Goal: Task Accomplishment & Management: Use online tool/utility

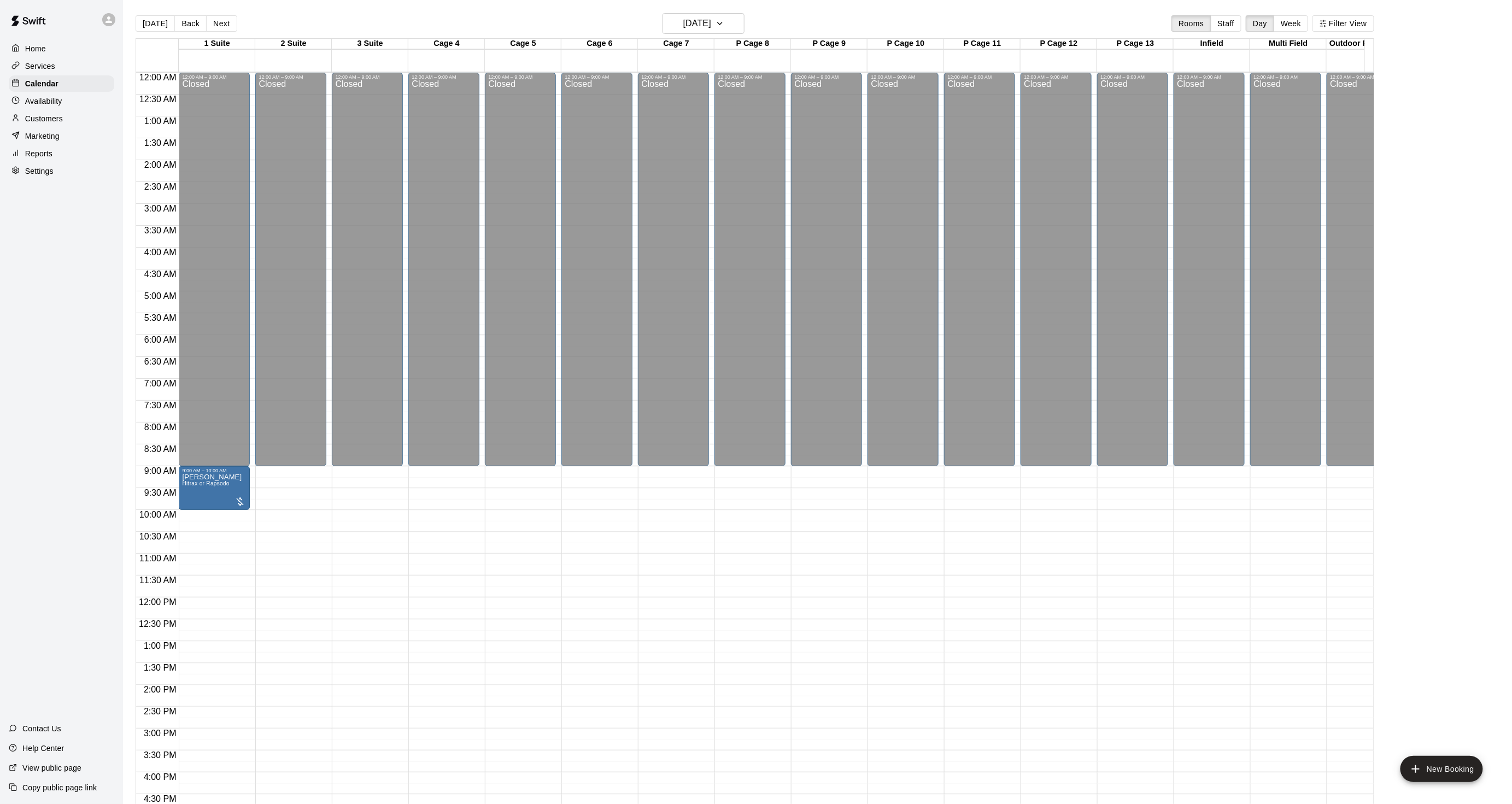
scroll to position [272, 0]
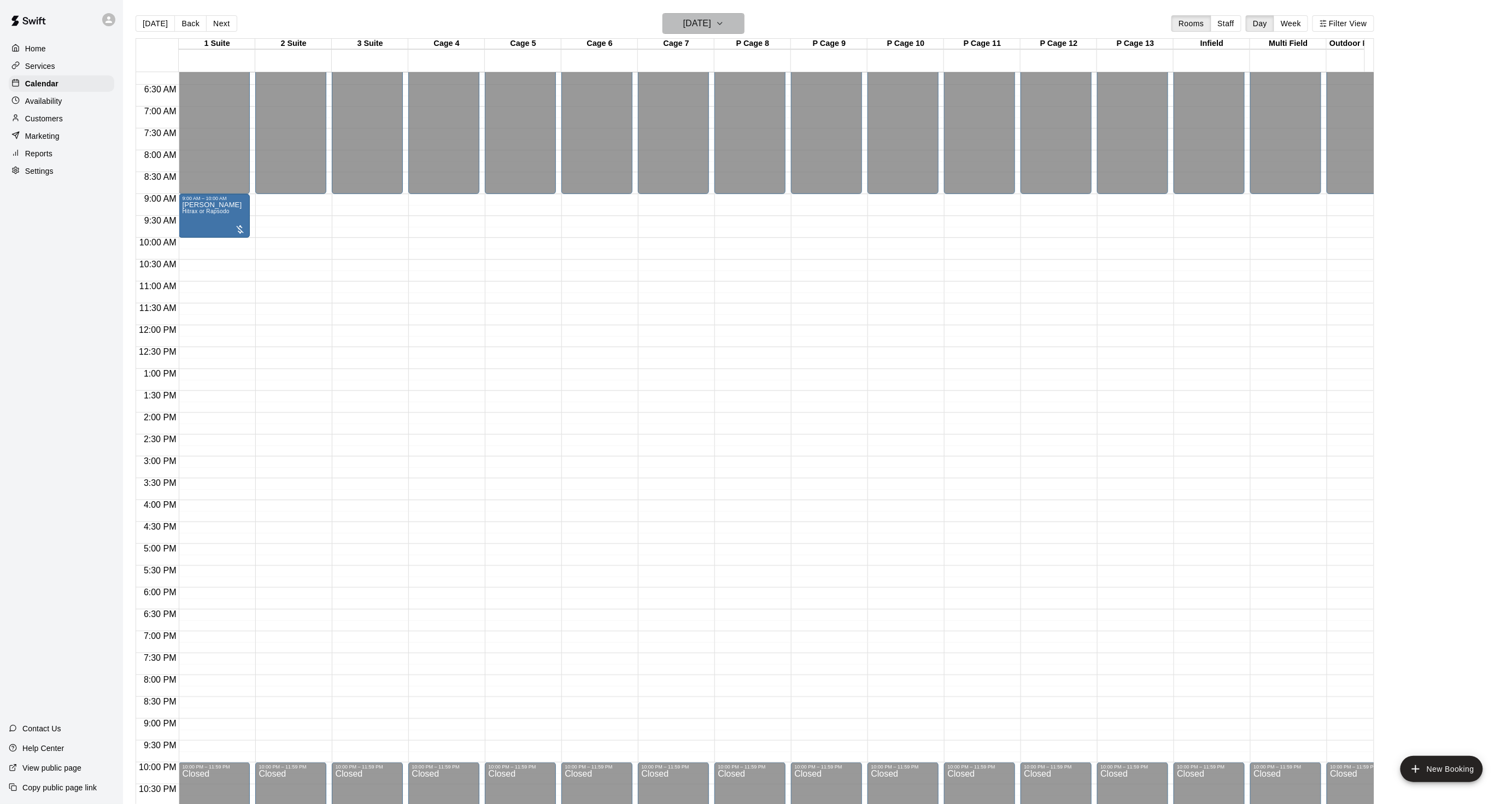
click at [686, 24] on h6 "[DATE]" at bounding box center [697, 23] width 28 height 16
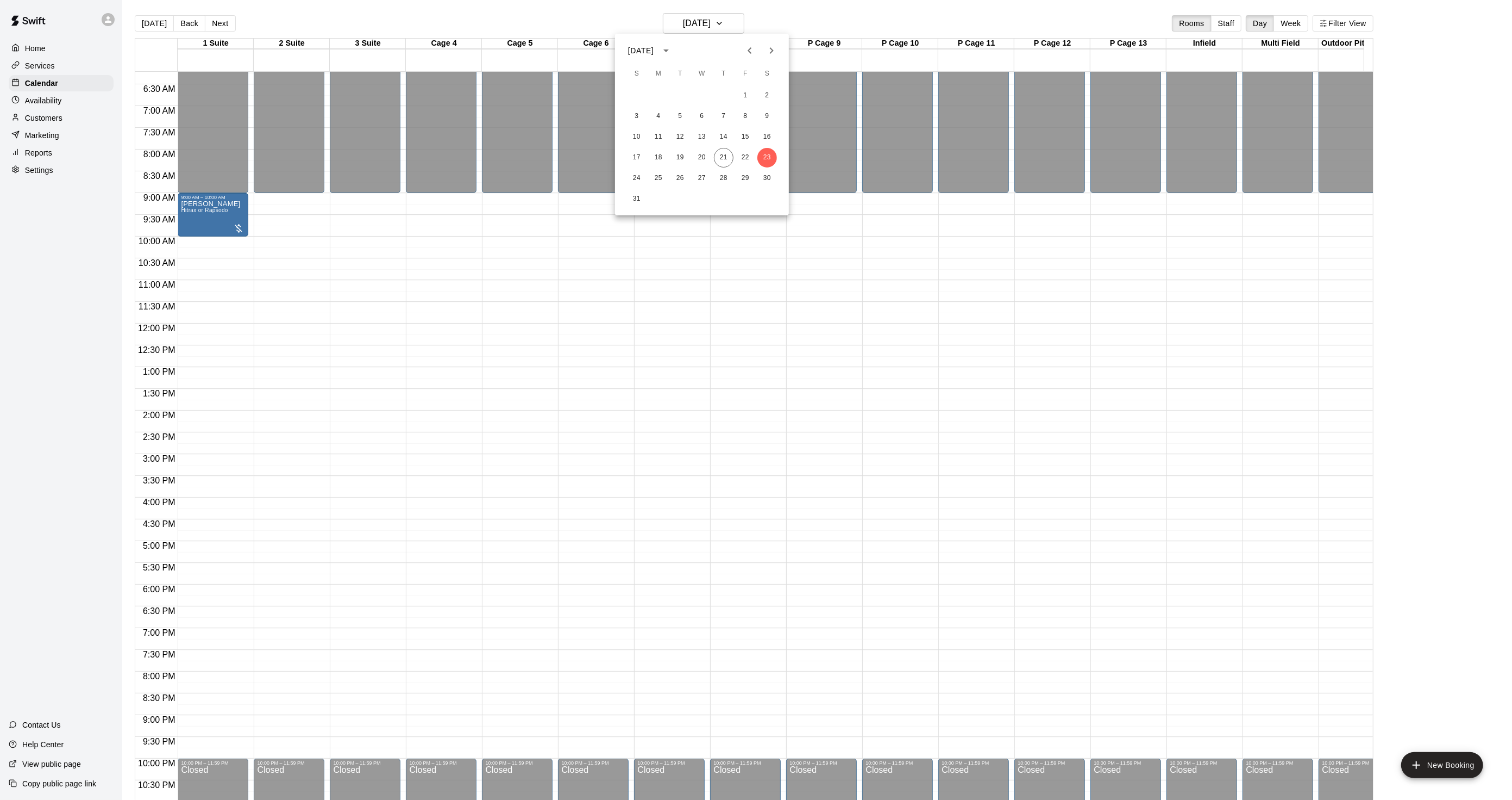
click at [762, 48] on button "Next month" at bounding box center [772, 50] width 22 height 22
click at [672, 96] on button "2" at bounding box center [679, 95] width 19 height 19
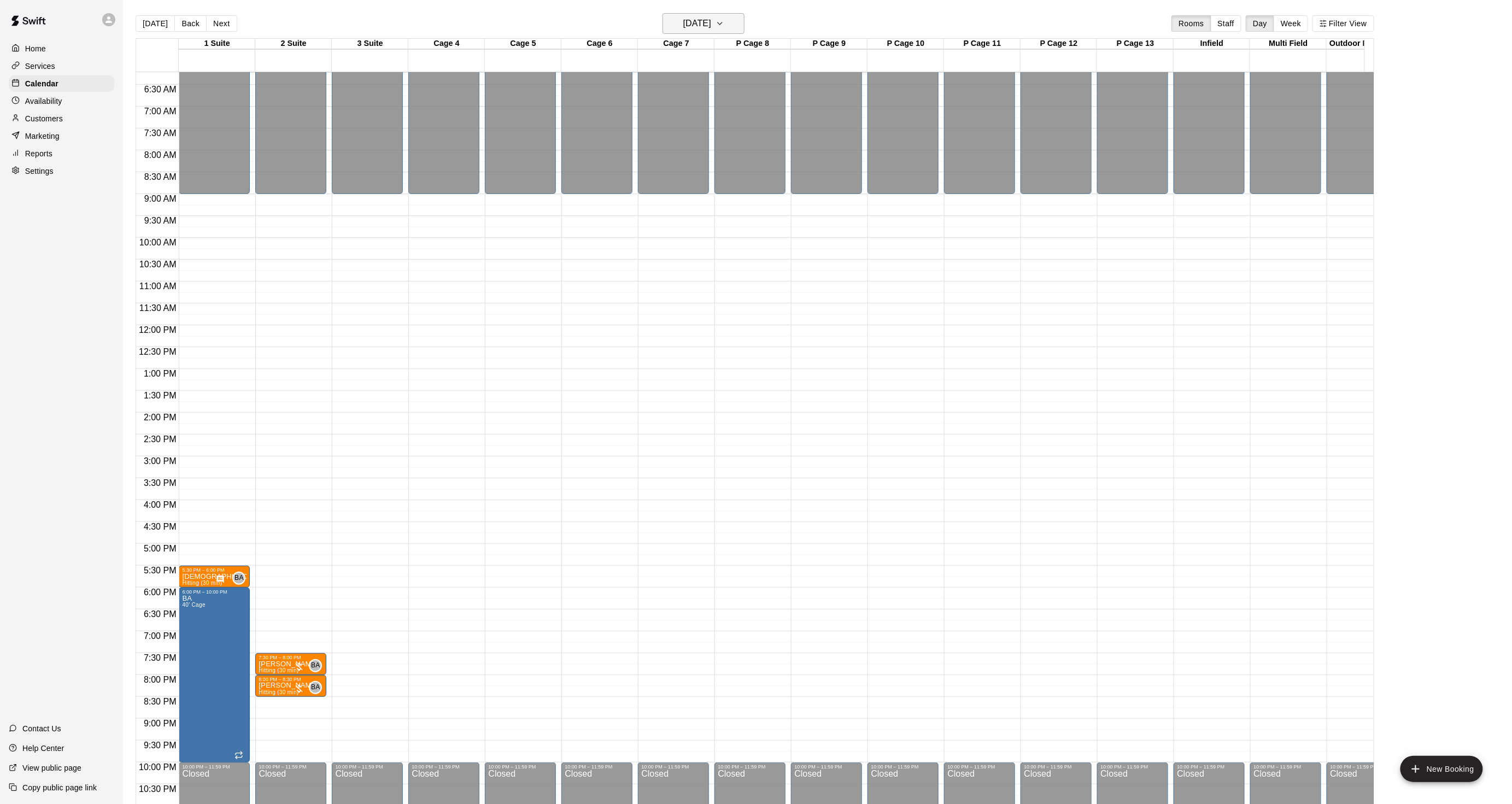
click at [685, 26] on h6 "[DATE]" at bounding box center [697, 23] width 28 height 16
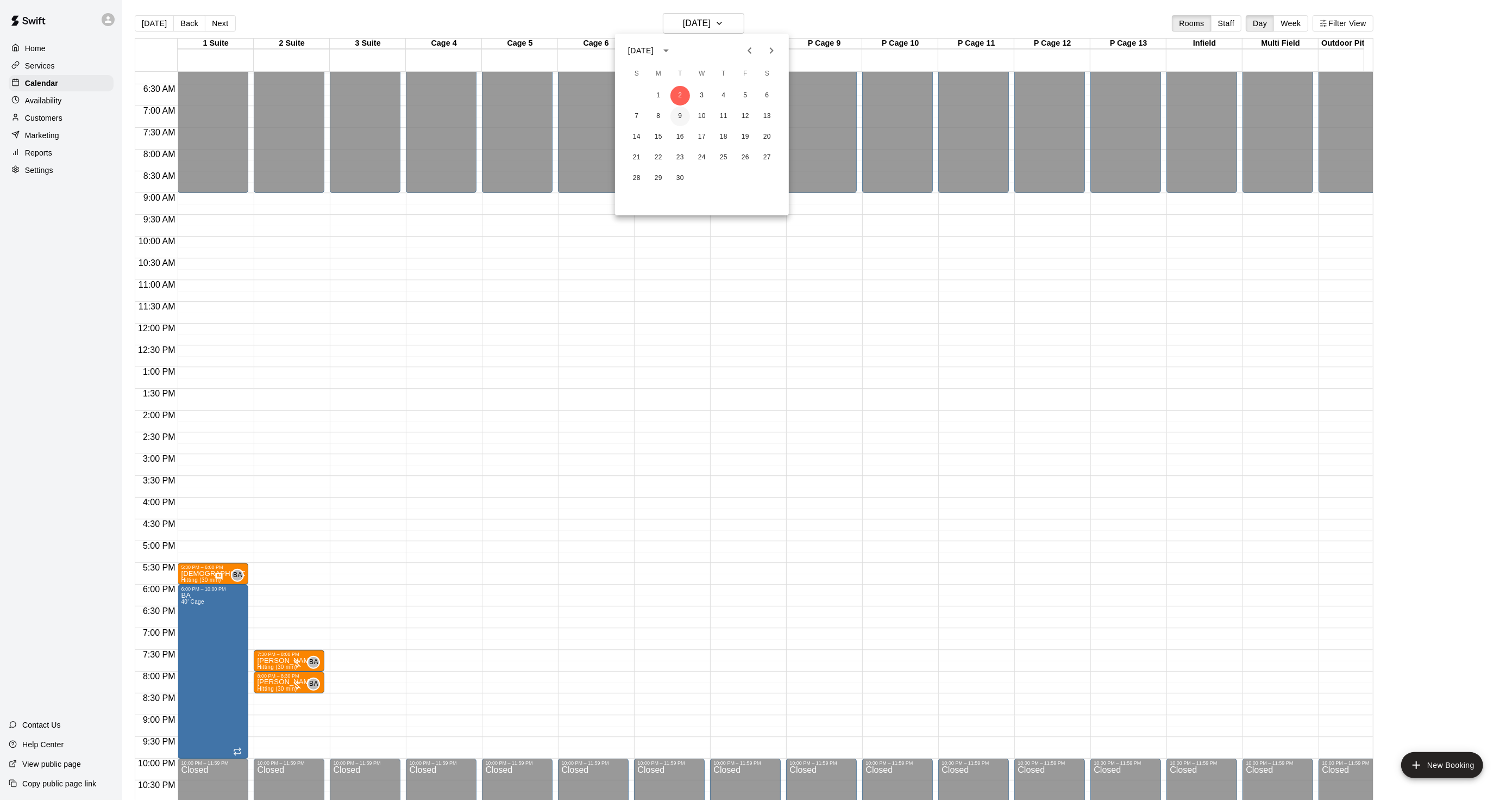
click at [674, 118] on button "9" at bounding box center [679, 116] width 19 height 19
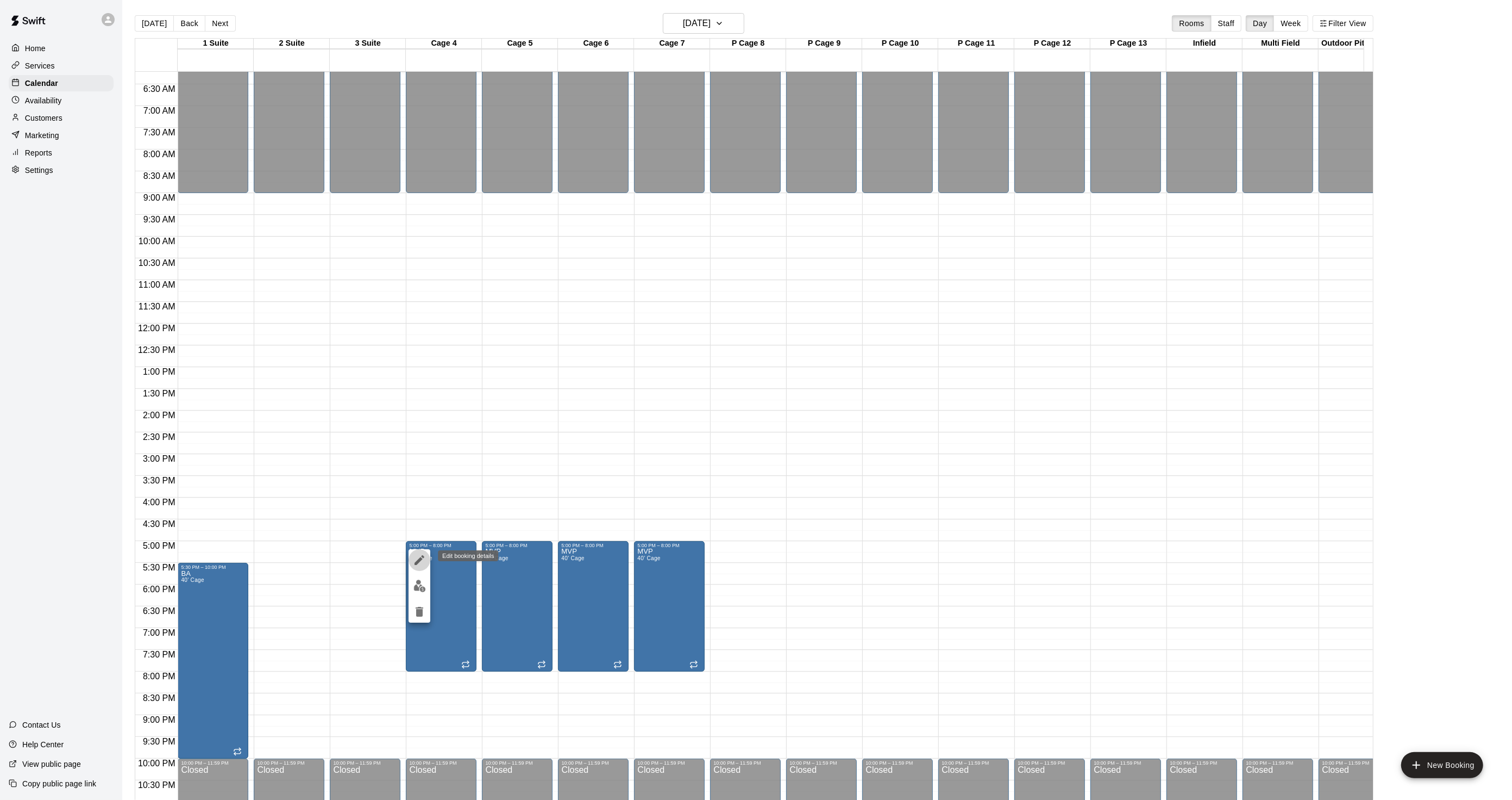
click at [417, 569] on button "edit" at bounding box center [420, 561] width 22 height 22
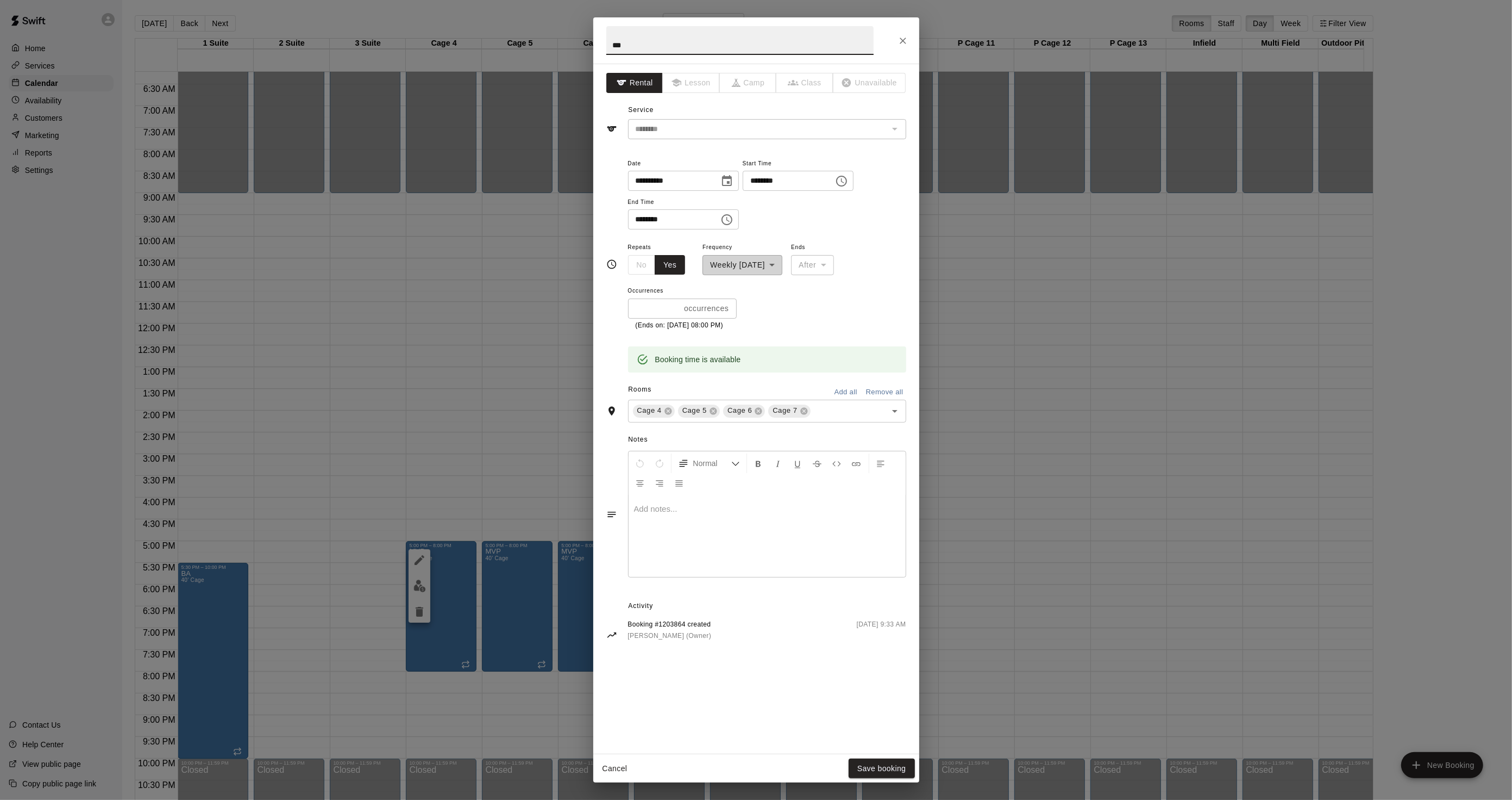
click at [976, 421] on div "**********" at bounding box center [756, 400] width 1512 height 800
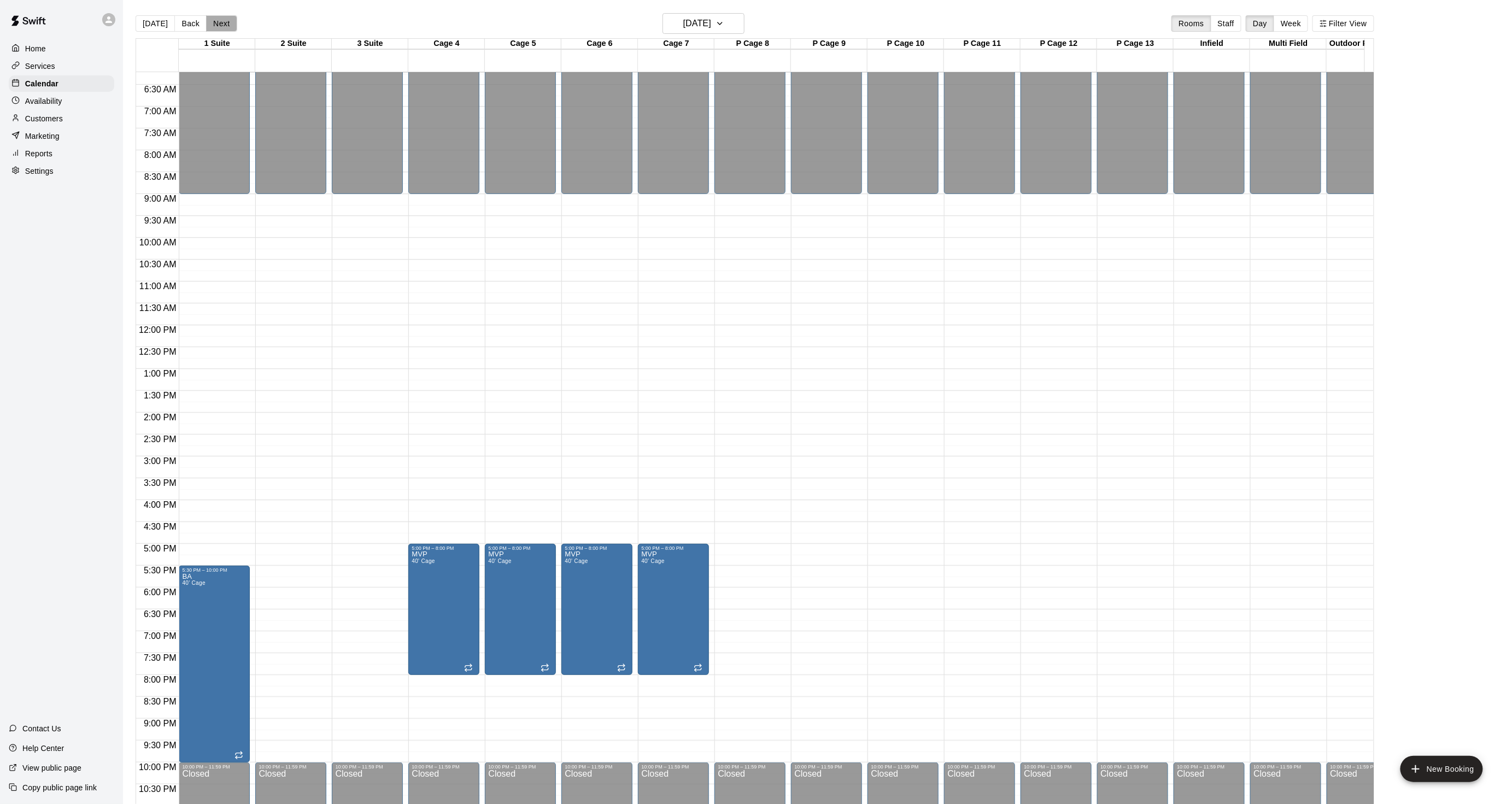
click at [211, 30] on button "Next" at bounding box center [220, 24] width 30 height 17
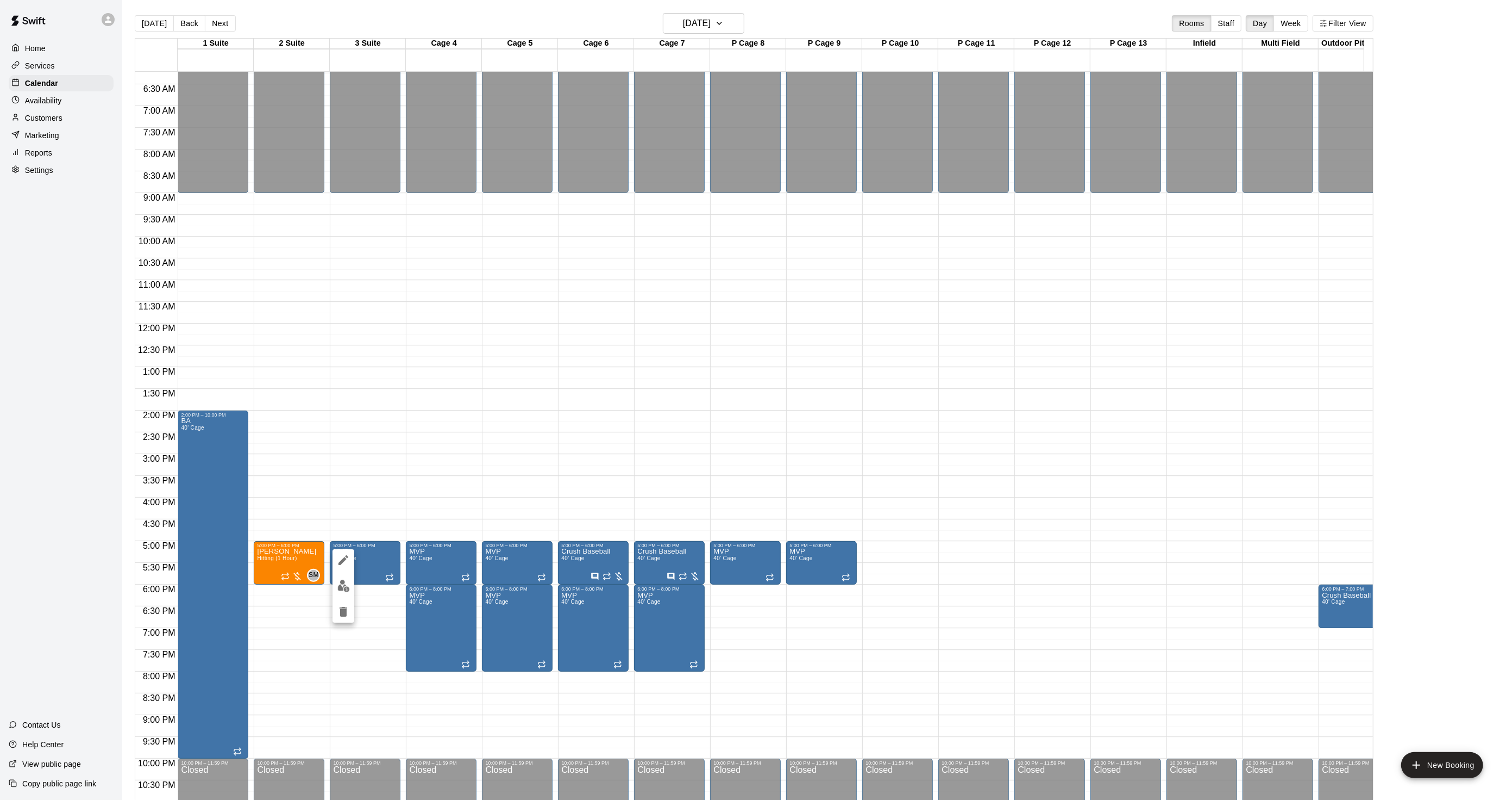
click at [350, 558] on button "edit" at bounding box center [344, 561] width 22 height 22
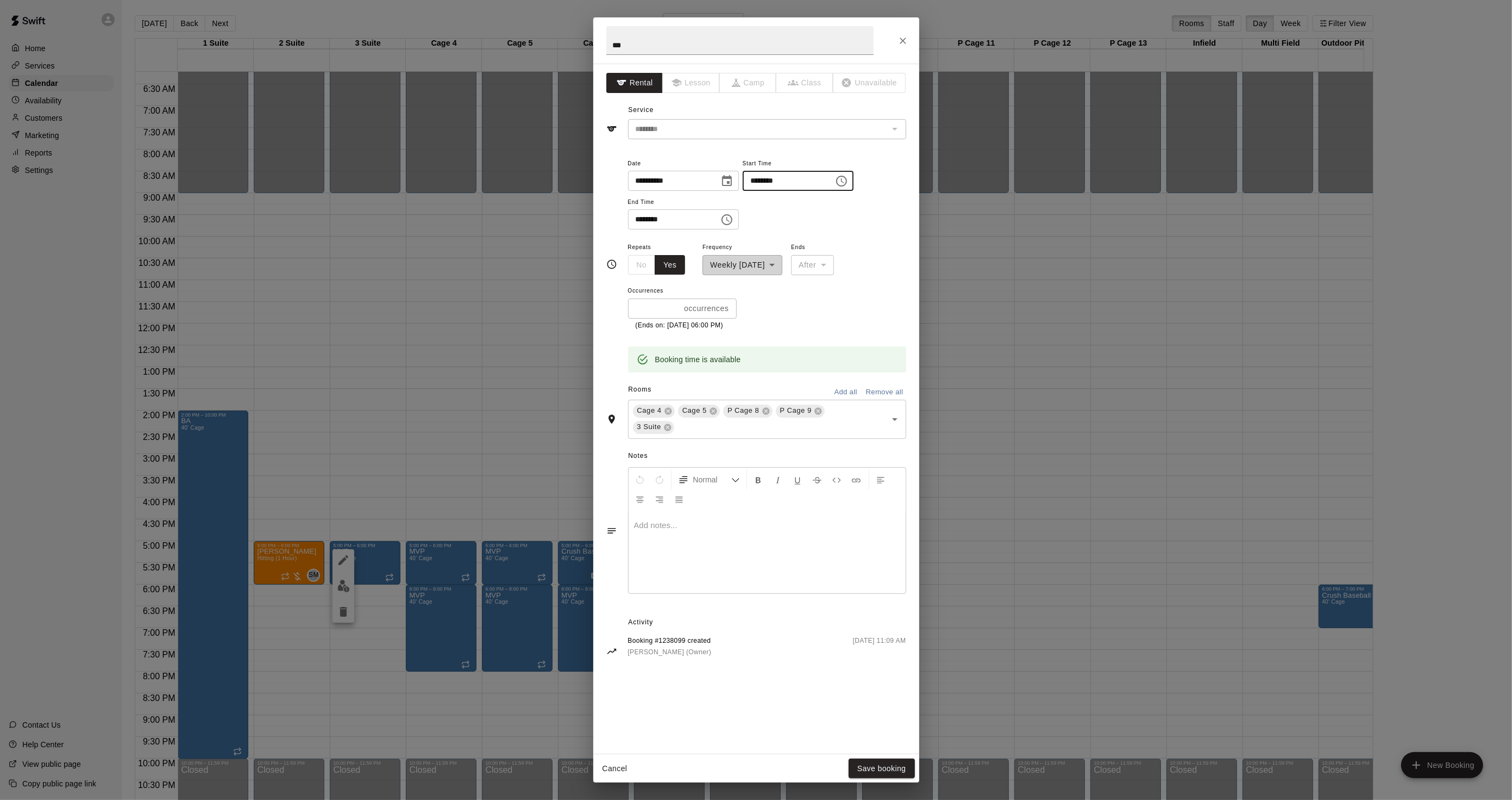
click at [764, 181] on input "********" at bounding box center [784, 181] width 83 height 20
type input "********"
click at [638, 215] on input "********" at bounding box center [669, 219] width 83 height 20
click at [767, 407] on icon at bounding box center [766, 410] width 8 height 8
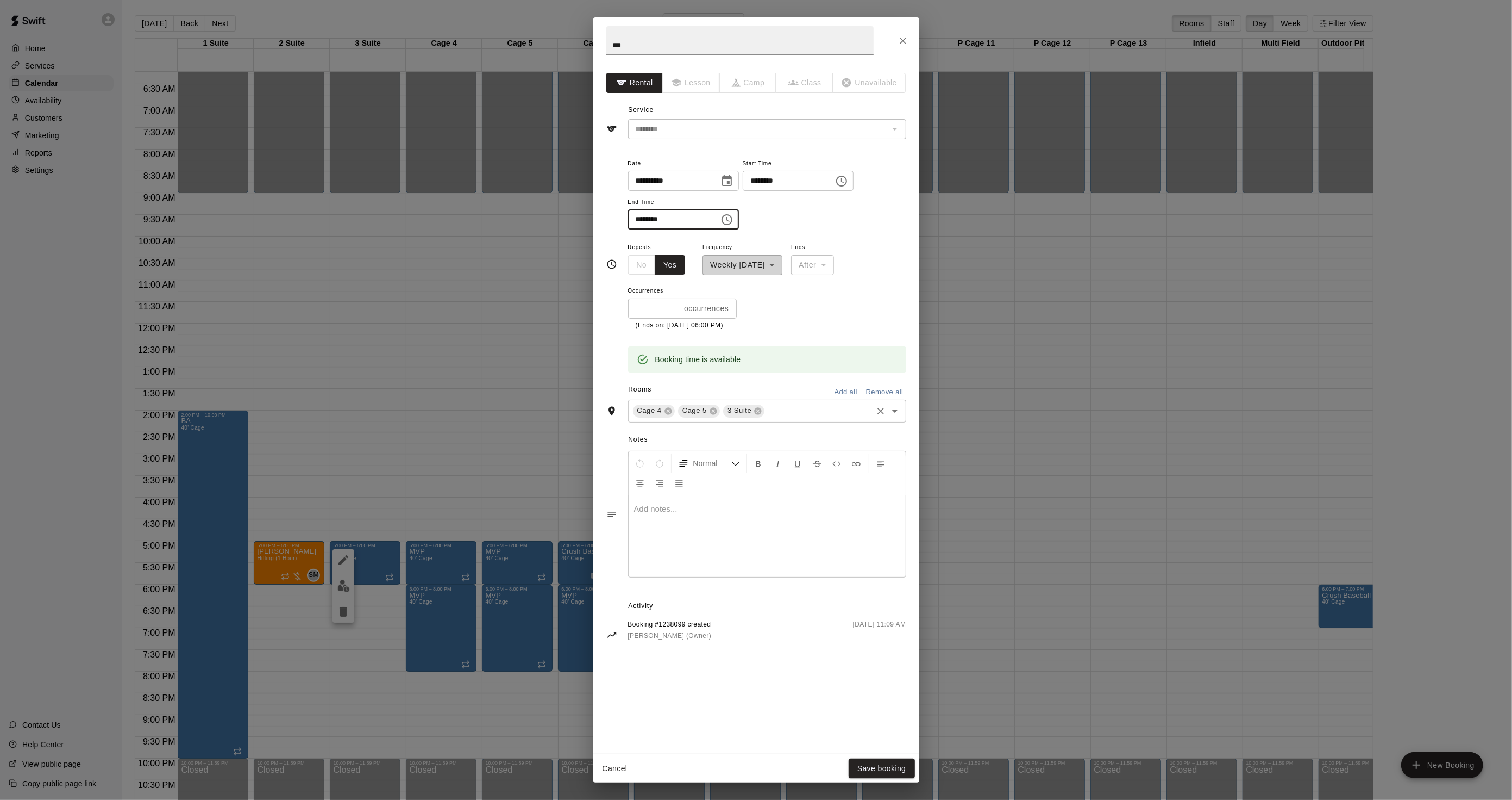
type input "********"
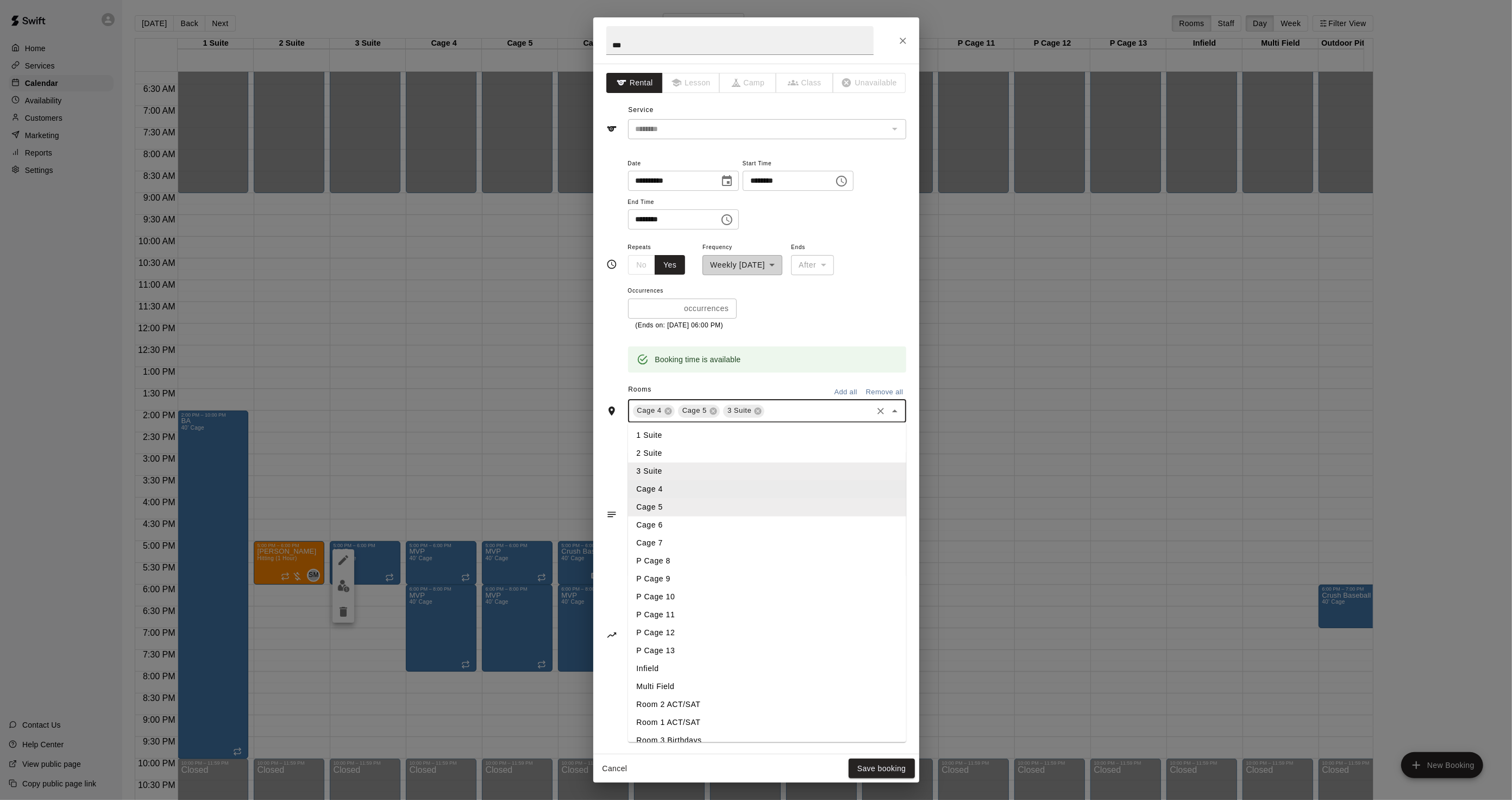
click at [795, 407] on input "text" at bounding box center [819, 410] width 105 height 14
click at [669, 521] on li "Cage 6" at bounding box center [767, 525] width 278 height 18
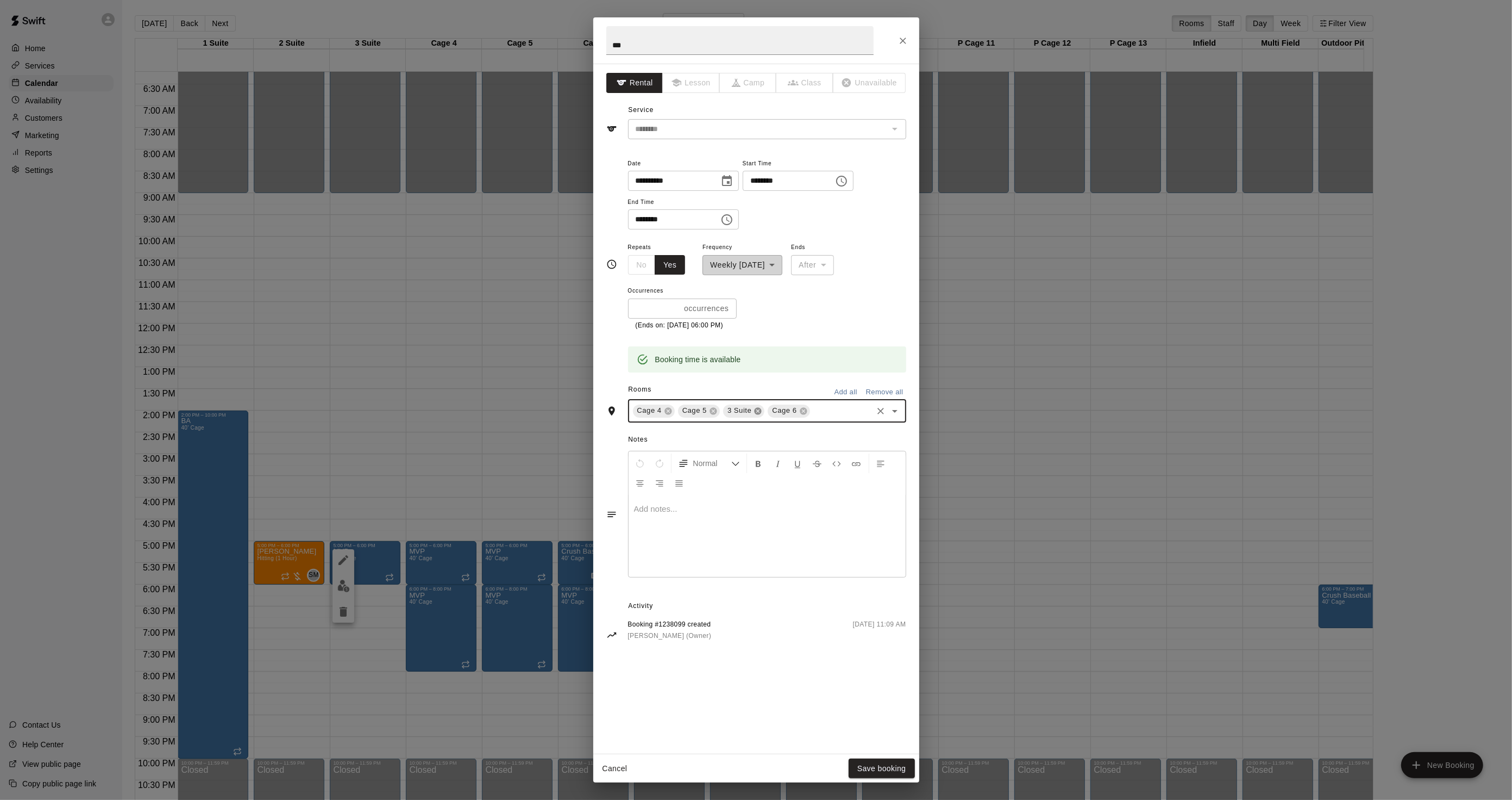
click at [757, 408] on icon at bounding box center [758, 411] width 7 height 7
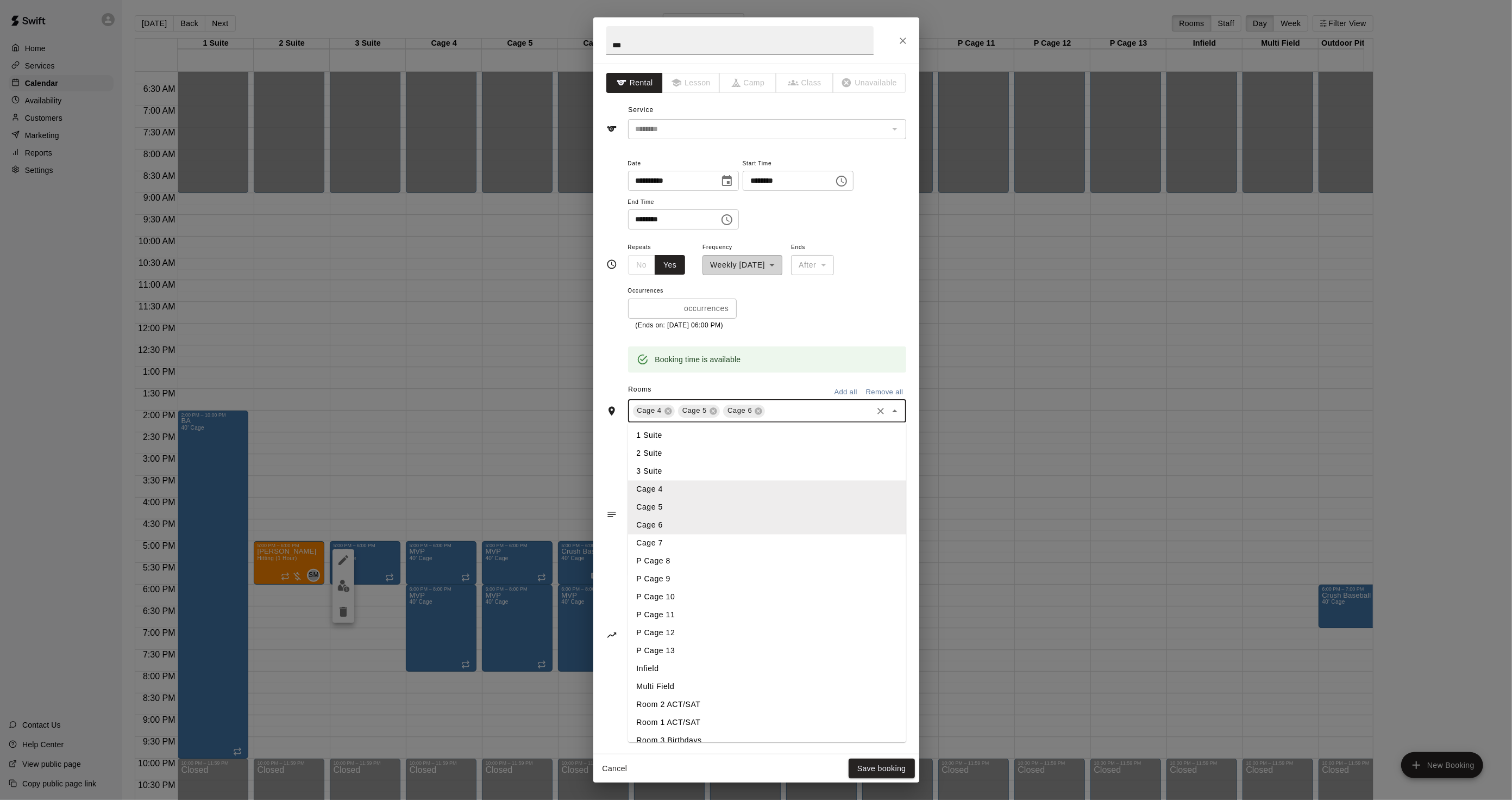
click at [782, 409] on input "text" at bounding box center [818, 410] width 104 height 14
click at [689, 544] on li "Cage 7" at bounding box center [767, 543] width 278 height 18
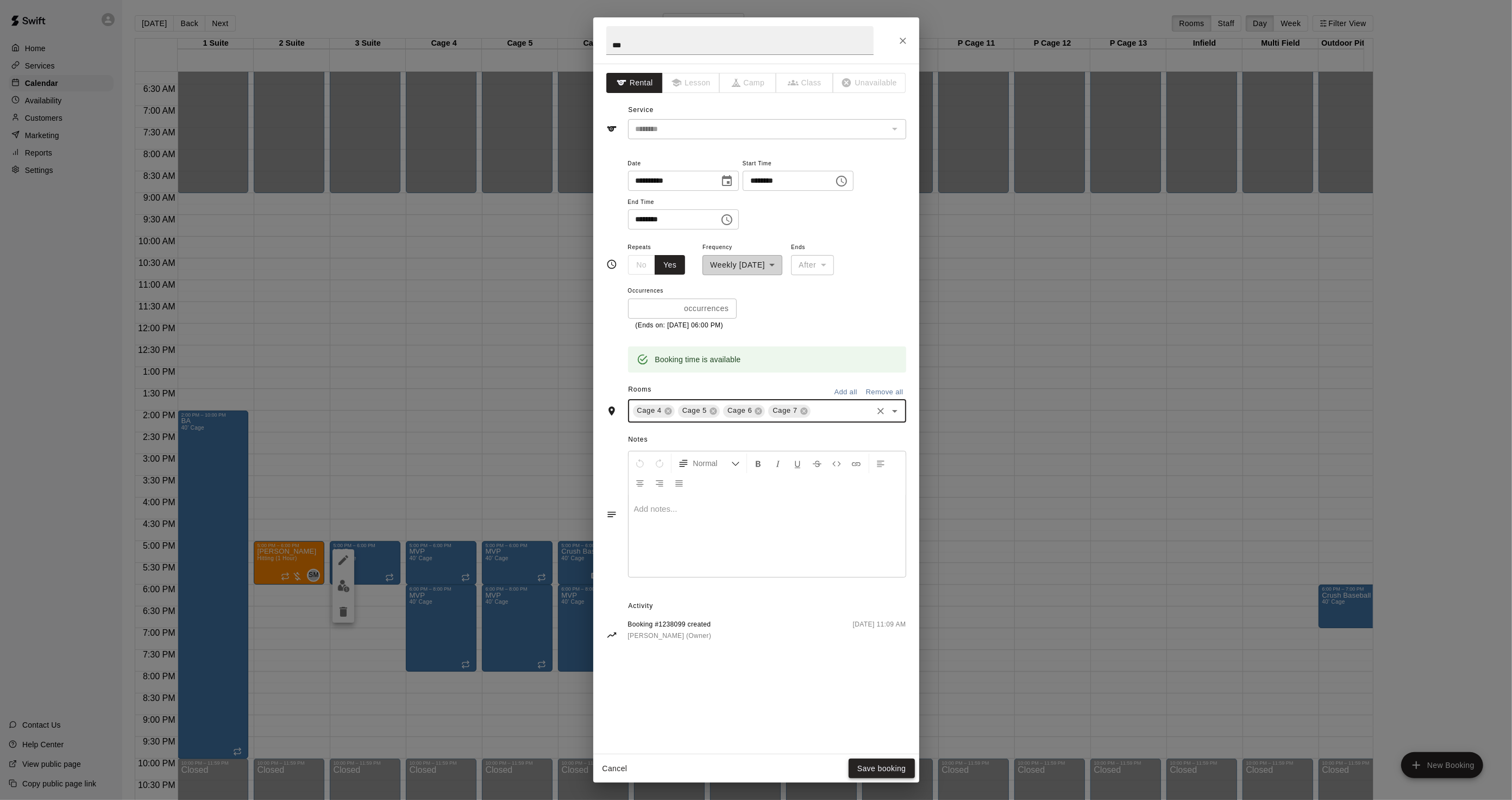
click at [872, 765] on button "Save booking" at bounding box center [882, 769] width 66 height 20
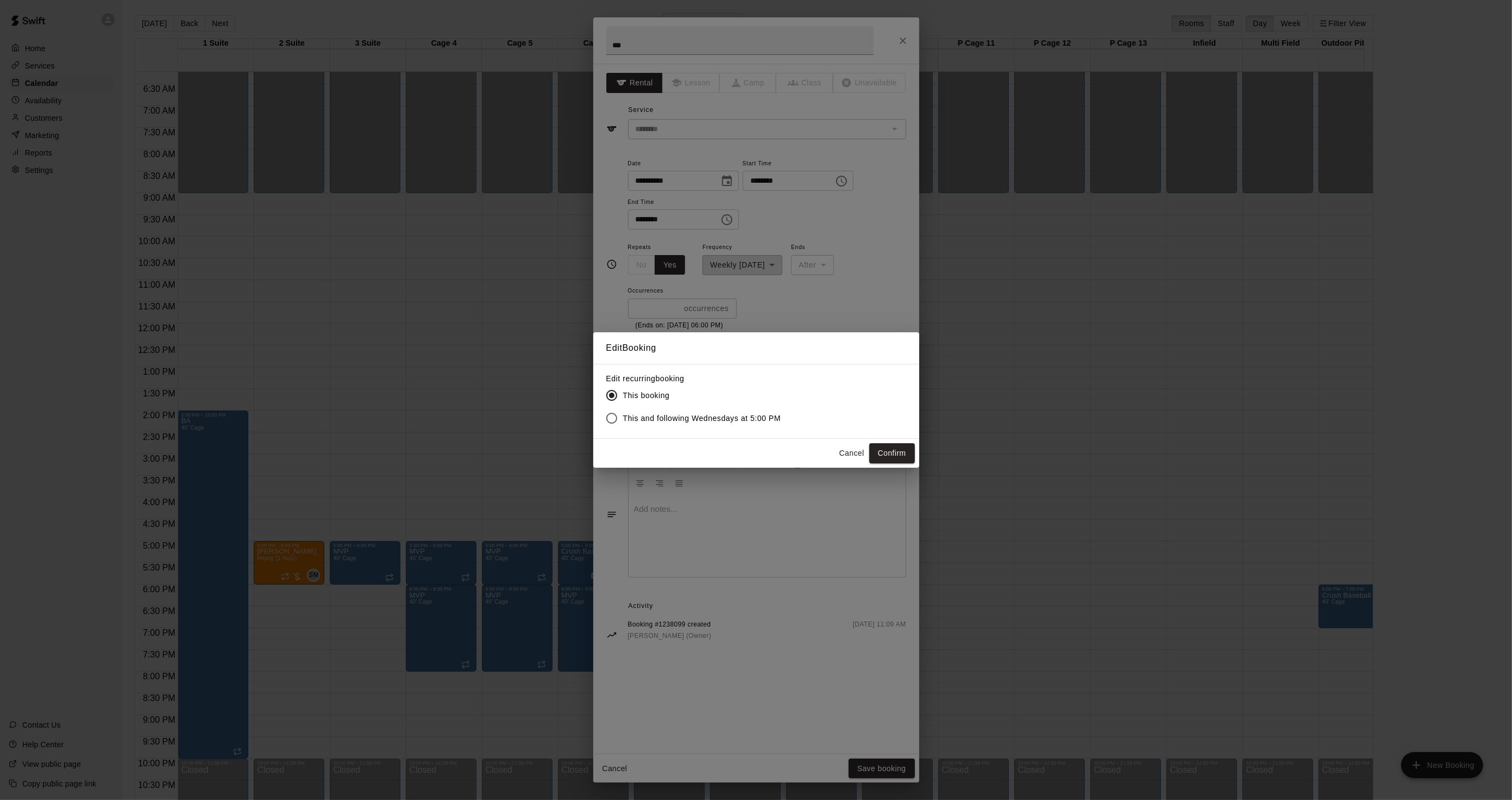
click at [707, 421] on span "This and following Wednesdays at 5:00 PM" at bounding box center [702, 418] width 158 height 11
click at [887, 450] on button "Confirm" at bounding box center [892, 453] width 46 height 20
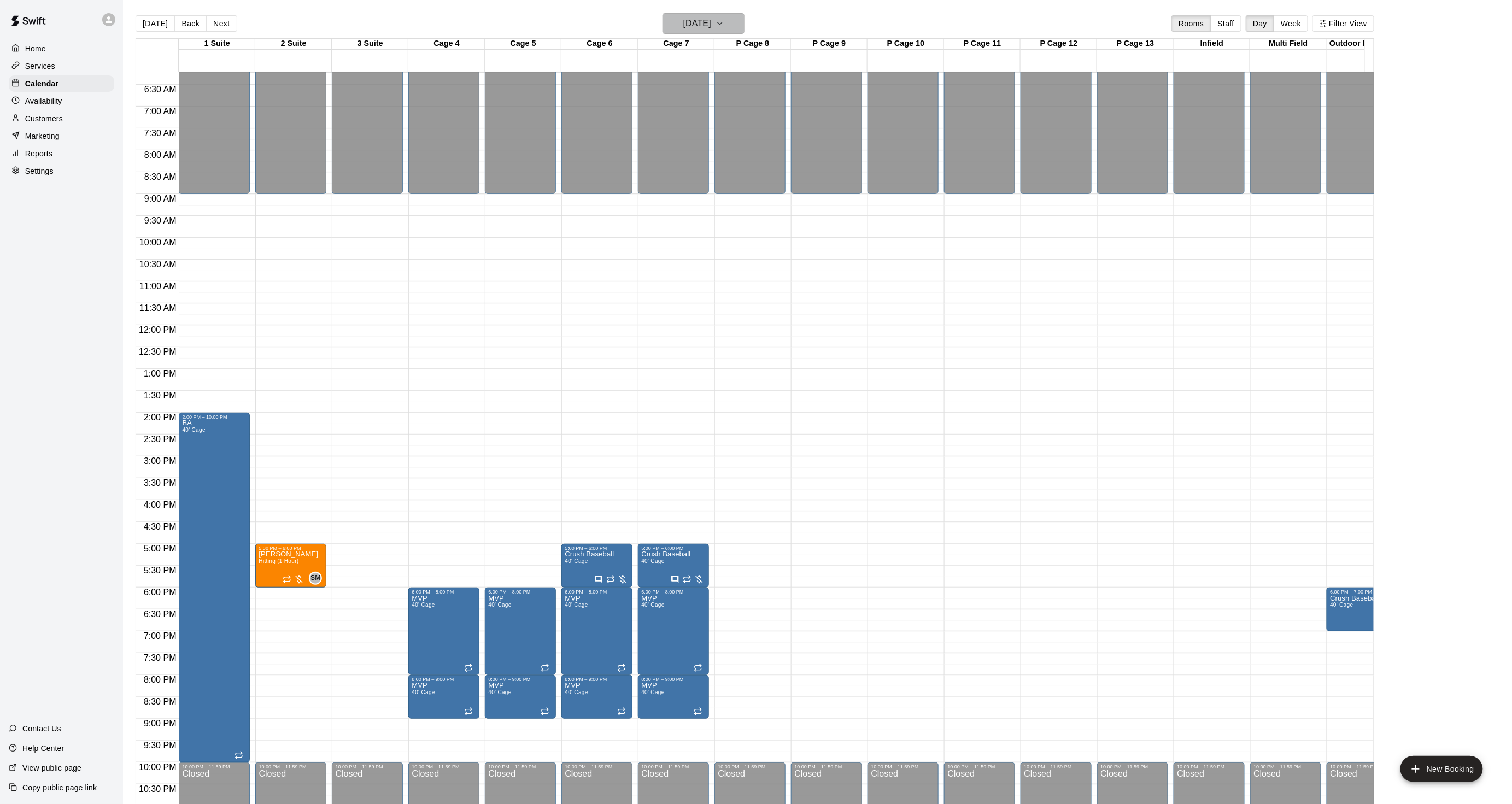
click at [684, 22] on h6 "[DATE]" at bounding box center [697, 23] width 28 height 16
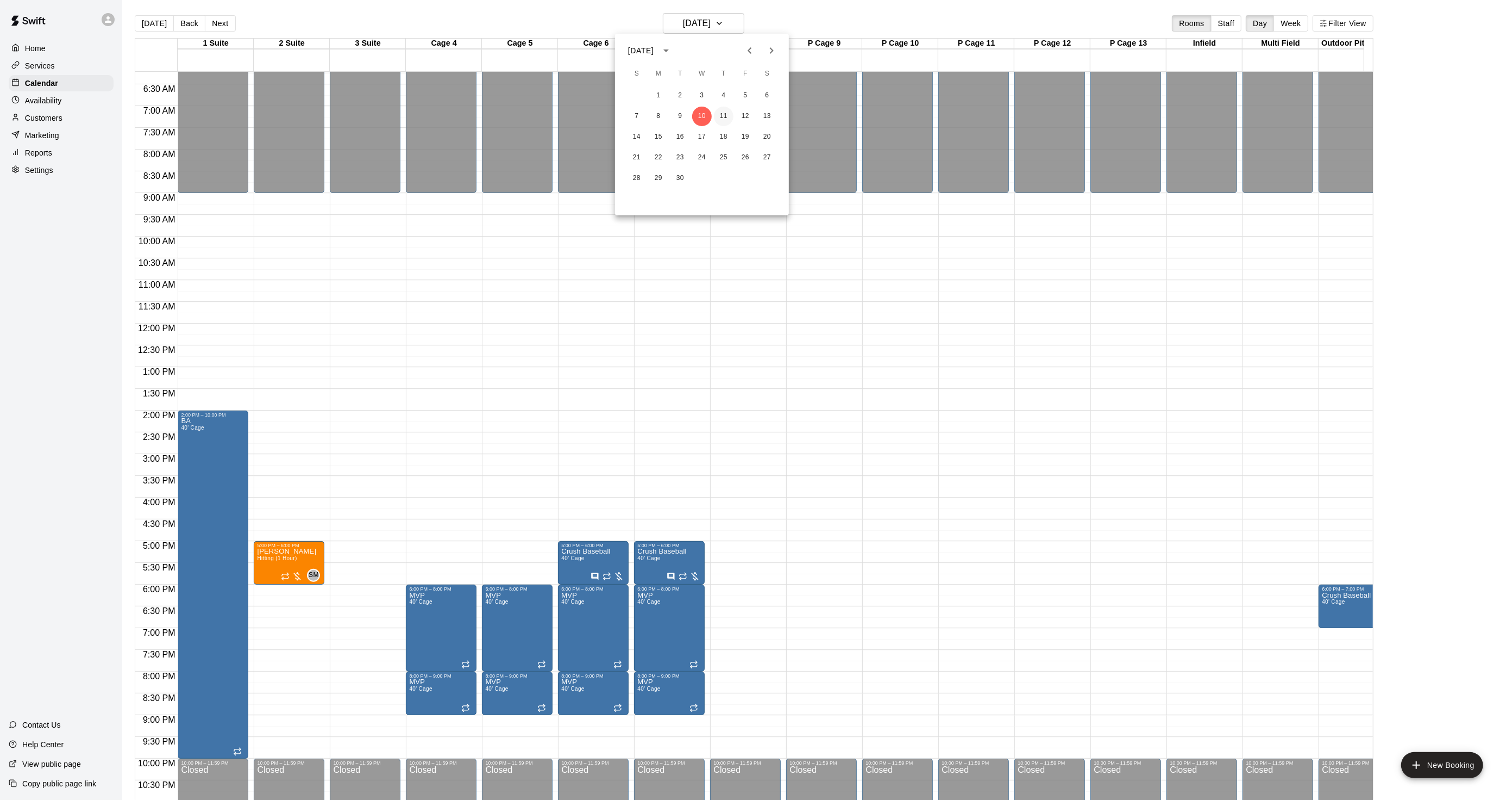
click at [721, 110] on button "11" at bounding box center [723, 116] width 19 height 19
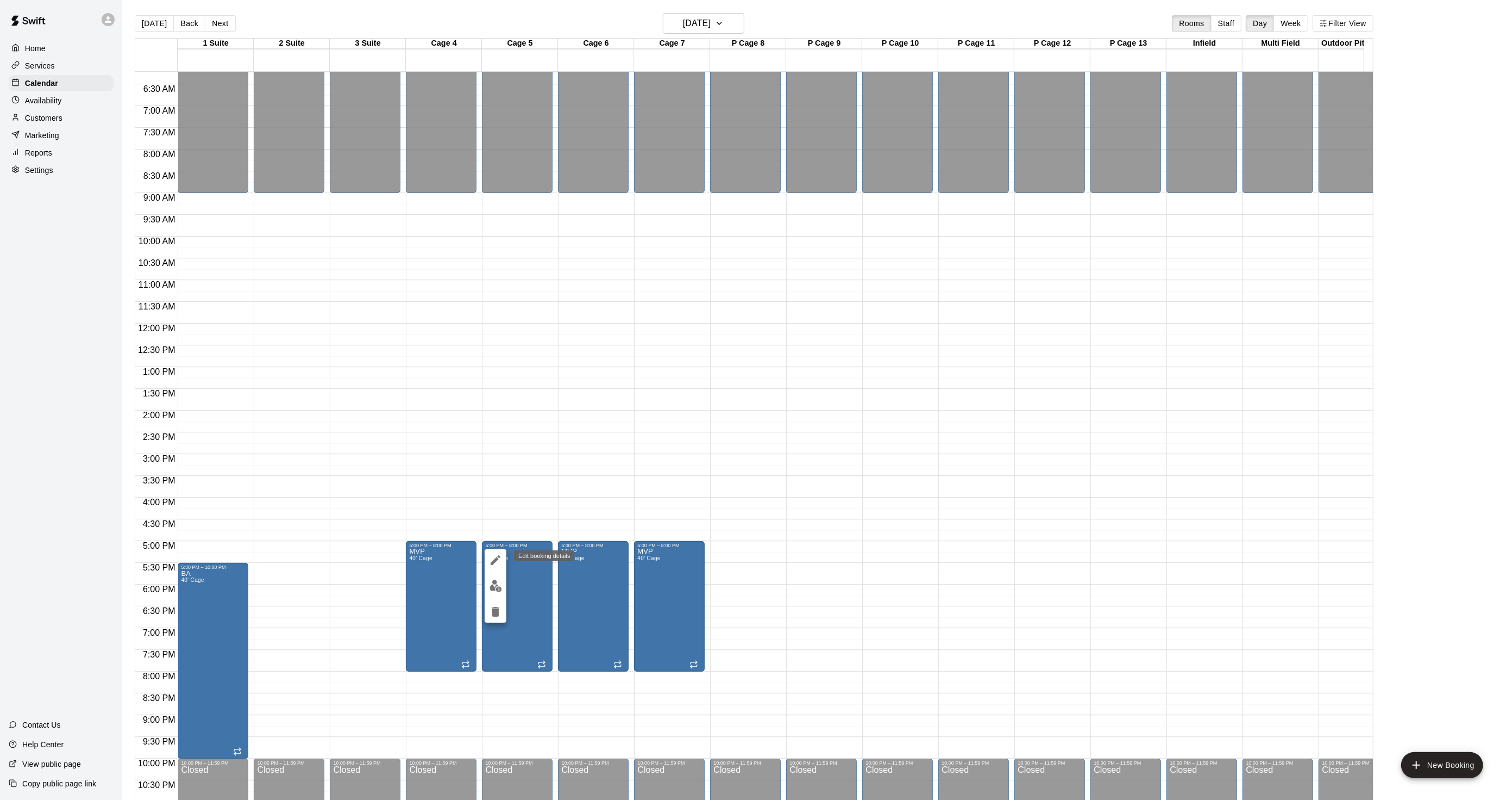
click at [493, 561] on icon "edit" at bounding box center [495, 560] width 10 height 10
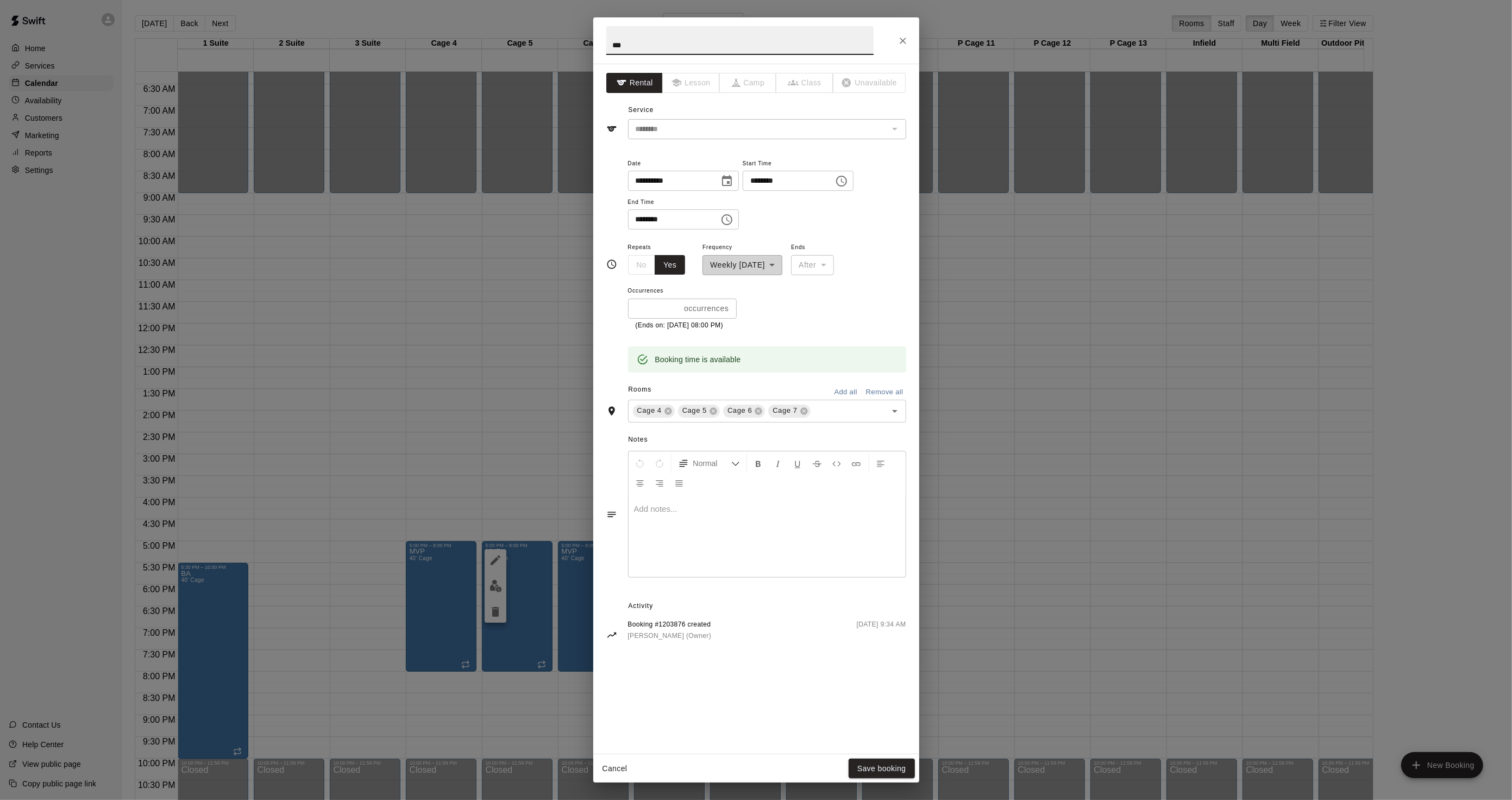
click at [763, 175] on input "********" at bounding box center [784, 181] width 83 height 20
type input "********"
click at [632, 218] on input "********" at bounding box center [669, 219] width 83 height 20
type input "********"
click at [886, 770] on button "Save booking" at bounding box center [882, 769] width 66 height 20
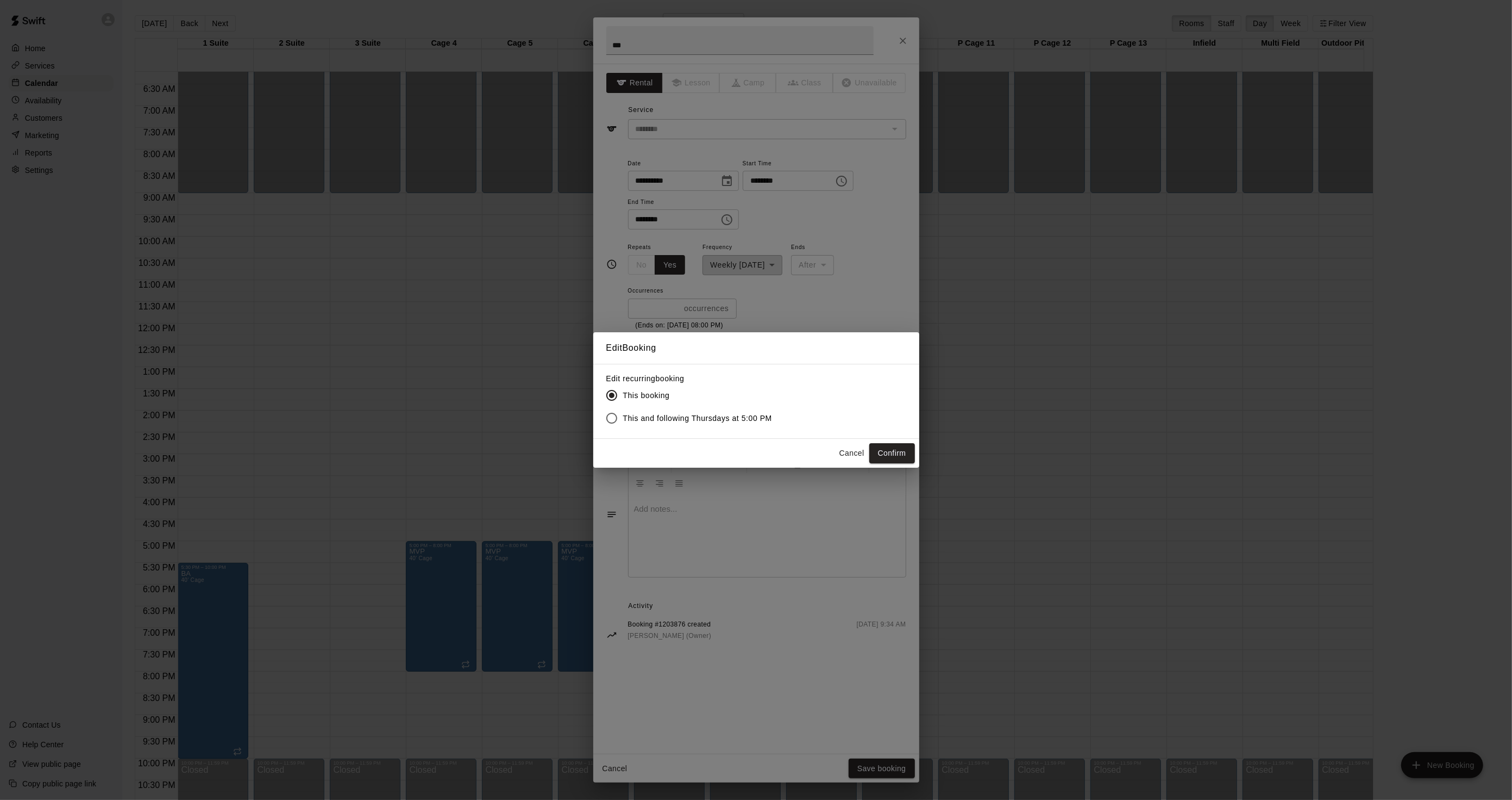
click at [705, 426] on label "This and following Thursdays at 5:00 PM" at bounding box center [687, 417] width 172 height 23
click at [876, 448] on button "Confirm" at bounding box center [892, 453] width 46 height 20
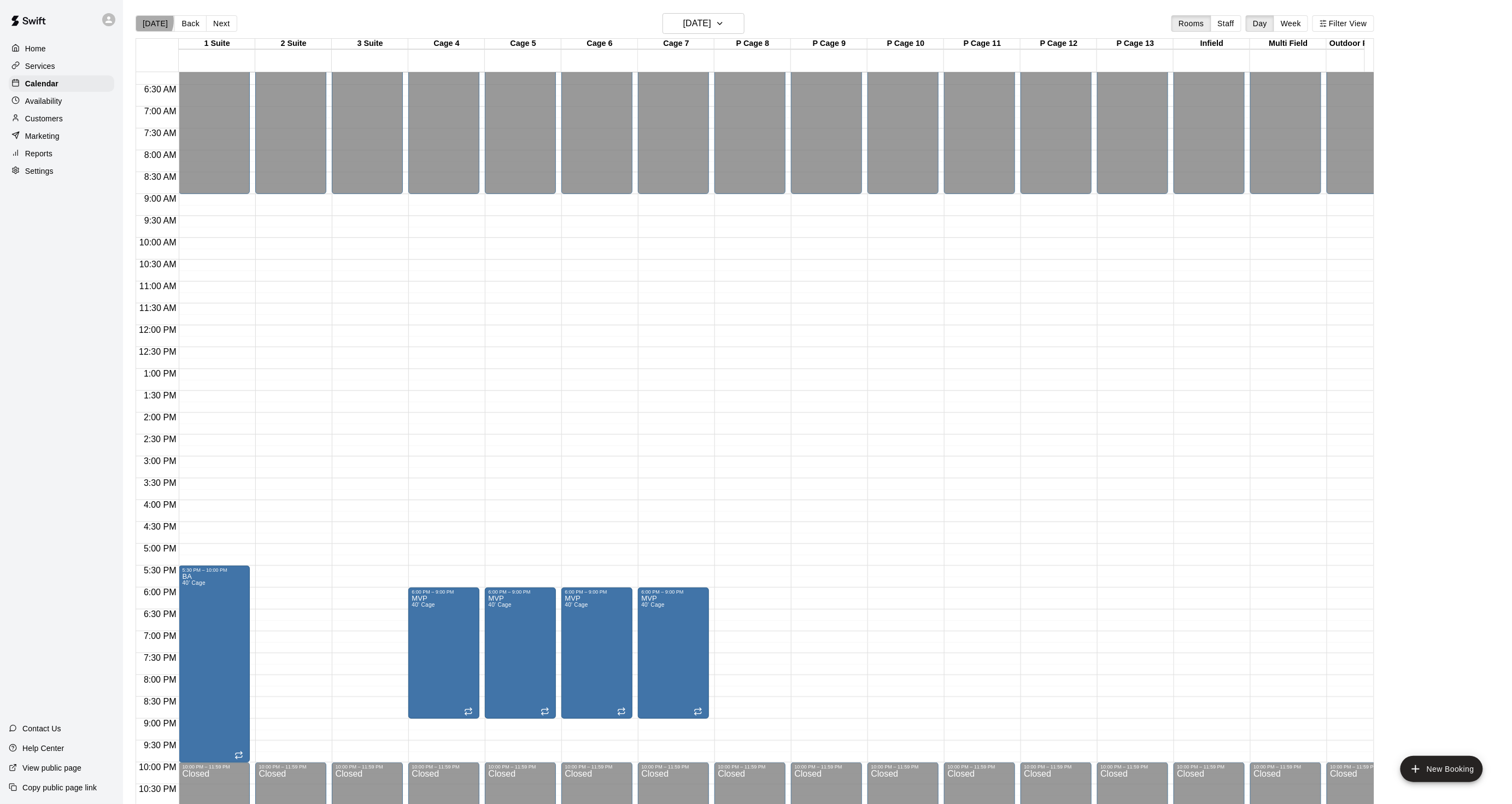
click at [145, 21] on button "[DATE]" at bounding box center [155, 24] width 40 height 17
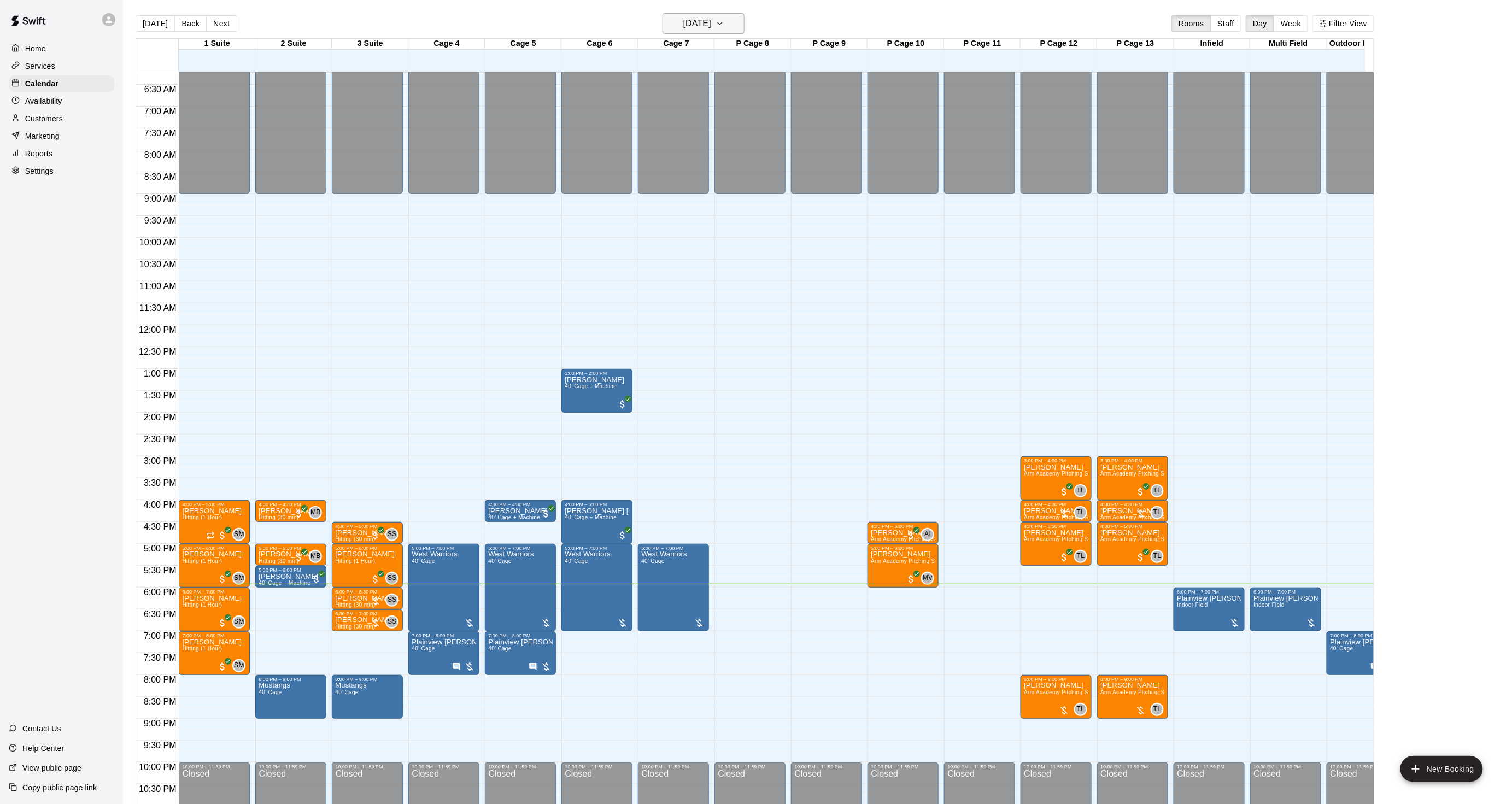
click at [662, 15] on button "[DATE]" at bounding box center [703, 23] width 82 height 21
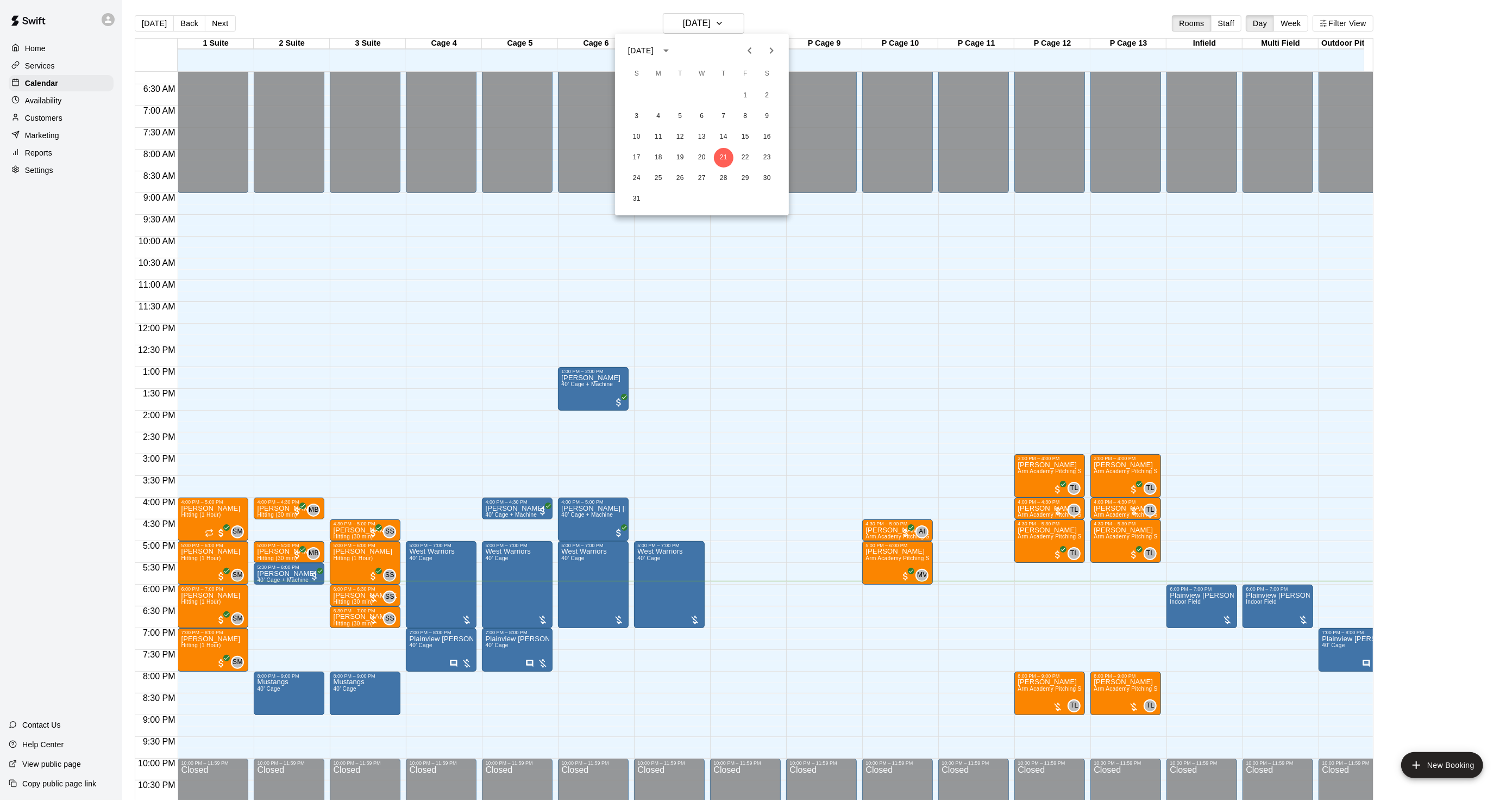
click at [774, 50] on icon "Next month" at bounding box center [771, 50] width 13 height 13
click at [42, 142] on div at bounding box center [756, 400] width 1512 height 800
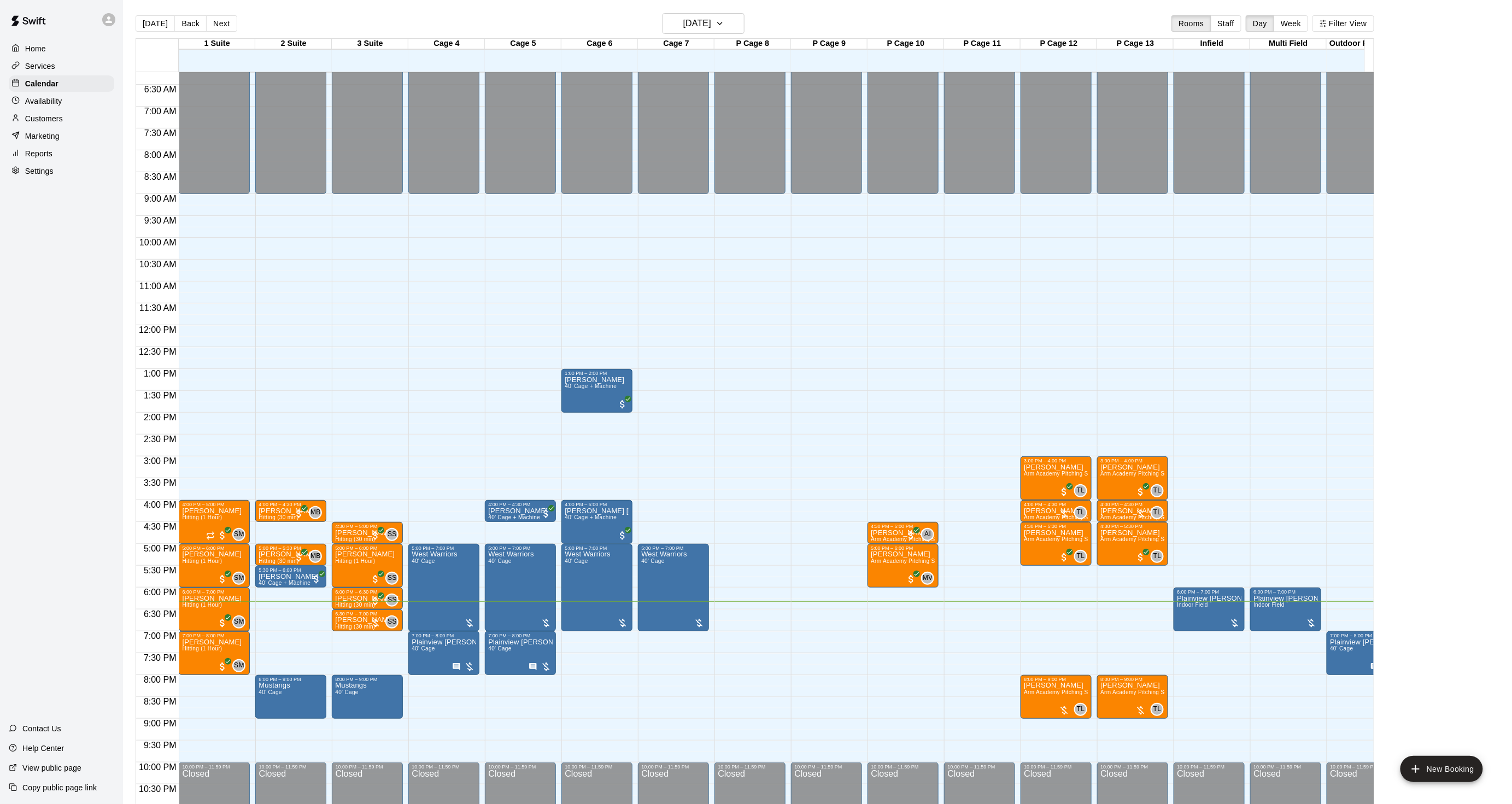
click at [42, 119] on div "[DATE] S M T W T F S 1 2 3 4 5 6 7 8 9 10 11 12 13 14 15 16 17 18 19 20 21 22 2…" at bounding box center [756, 402] width 1512 height 804
click at [42, 119] on p "Customers" at bounding box center [43, 119] width 38 height 11
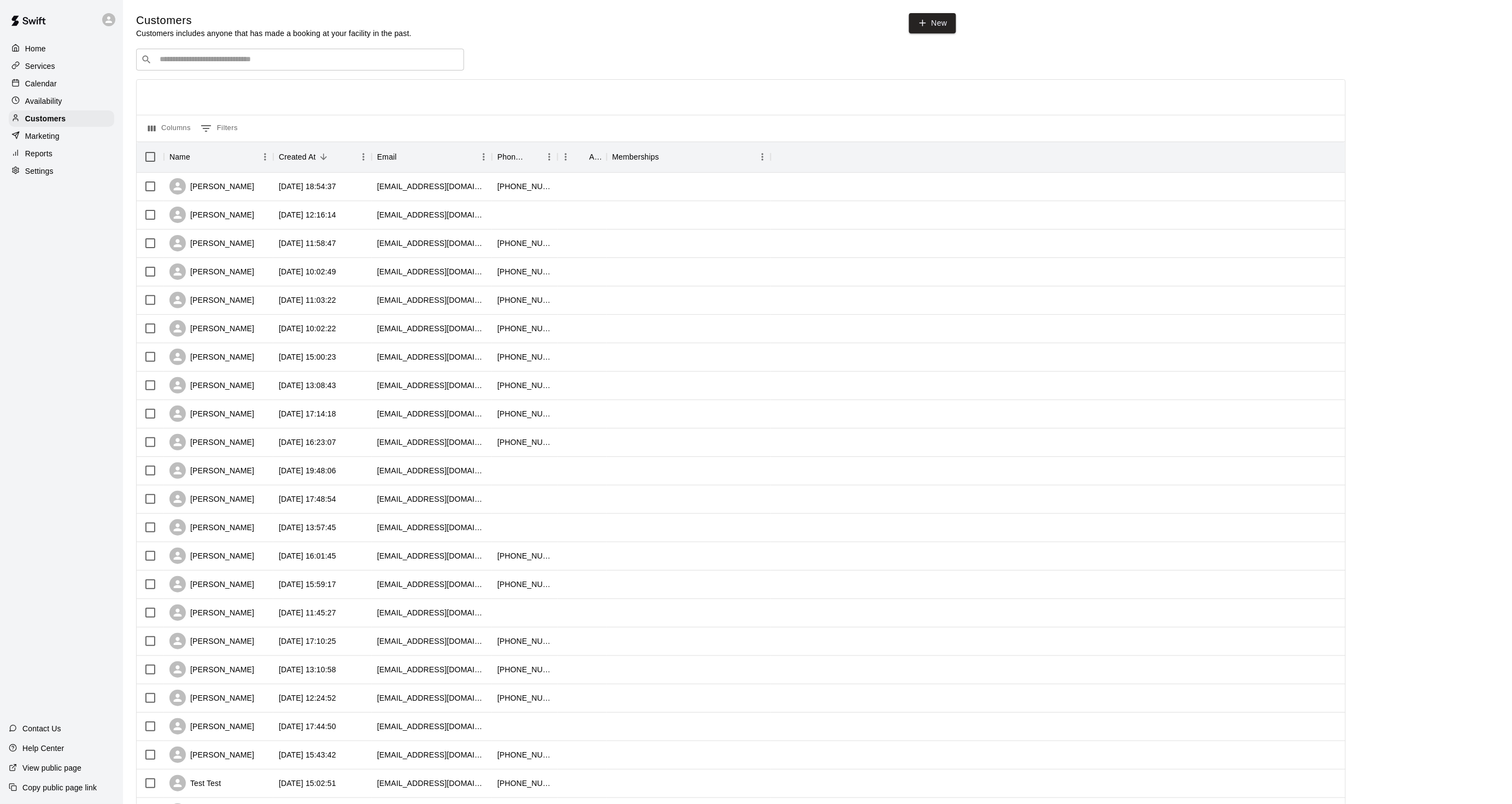
click at [126, 301] on main "Customers Customers includes anyone that has made a booking at your facility in…" at bounding box center [817, 471] width 1389 height 943
click at [54, 81] on p "Calendar" at bounding box center [41, 84] width 31 height 11
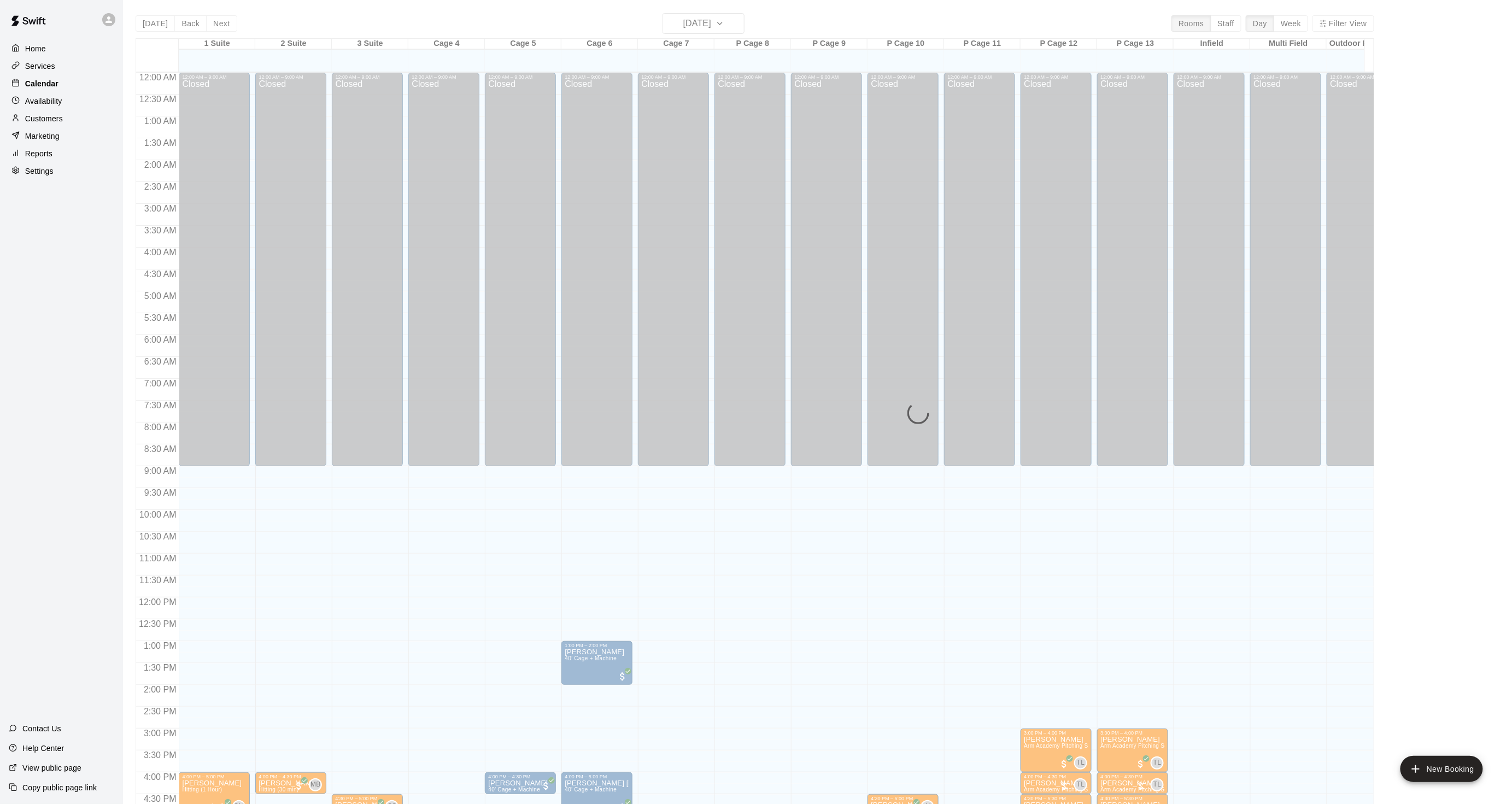
scroll to position [272, 0]
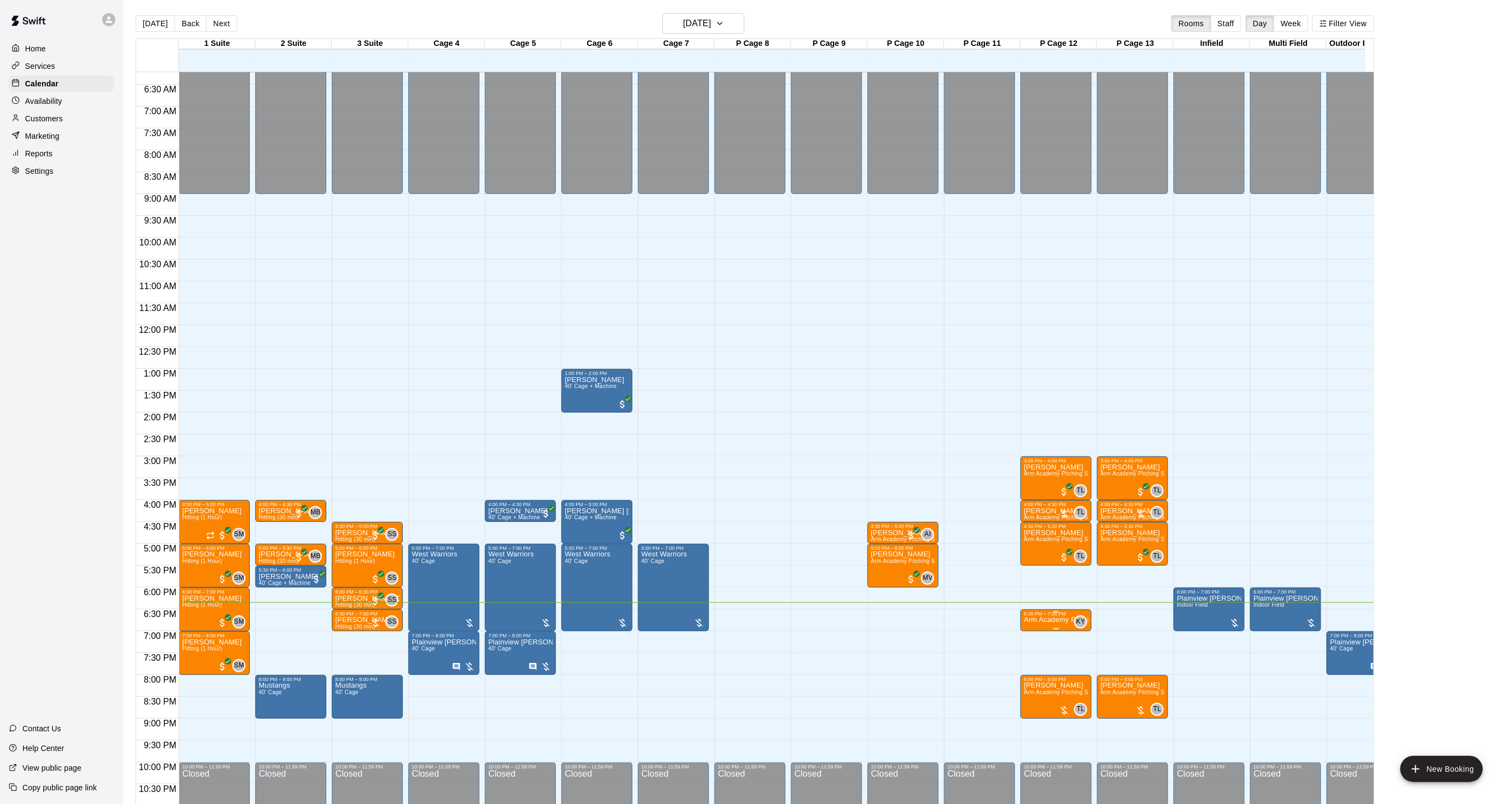
click at [1044, 620] on p "Arm Academy Pitching Session 30 min - Pitching" at bounding box center [1056, 620] width 65 height 0
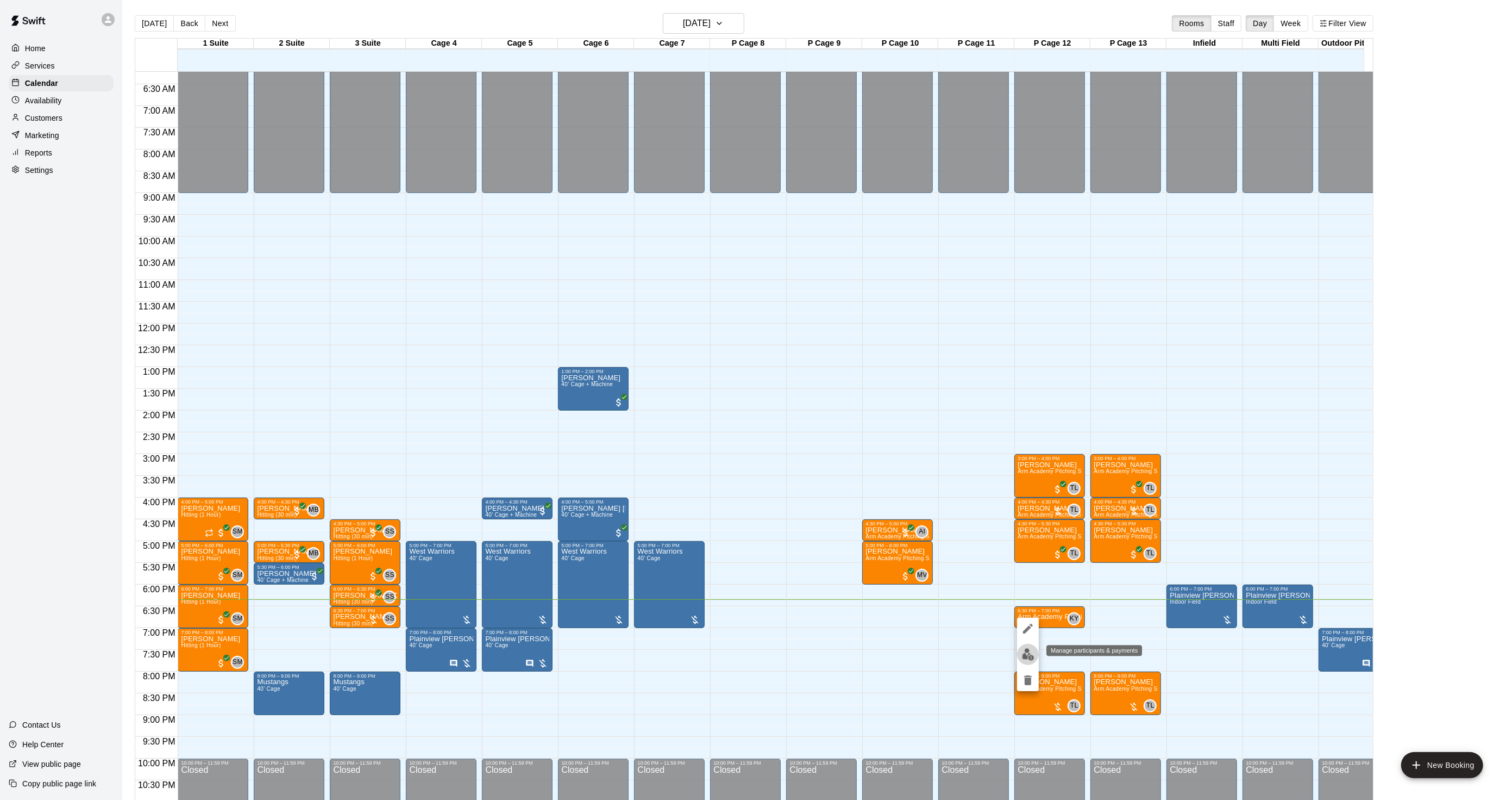
click at [1033, 644] on div at bounding box center [1028, 654] width 22 height 73
click at [1020, 650] on button "edit" at bounding box center [1028, 654] width 22 height 21
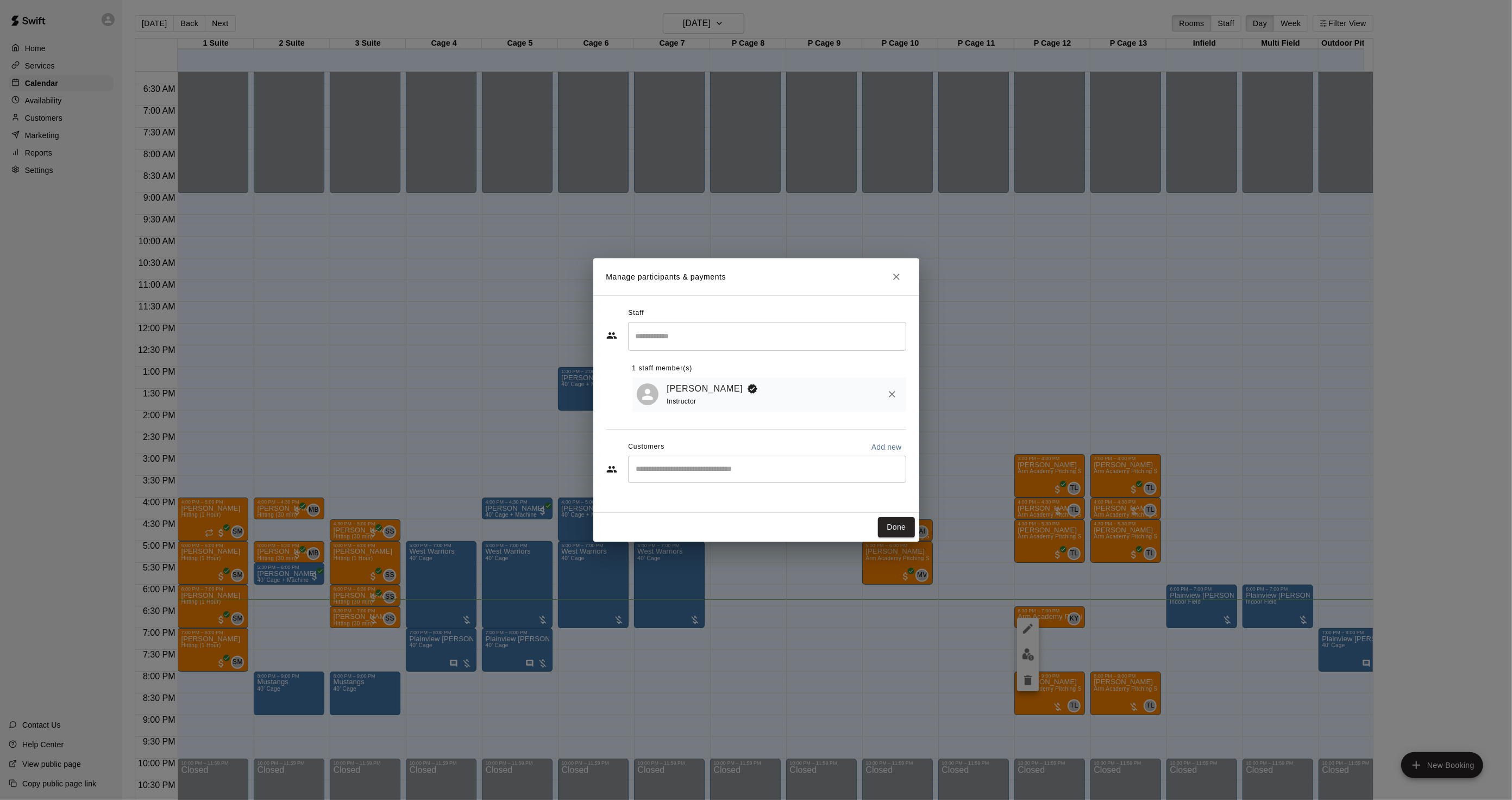
click at [718, 472] on input "Start typing to search customers..." at bounding box center [767, 470] width 269 height 11
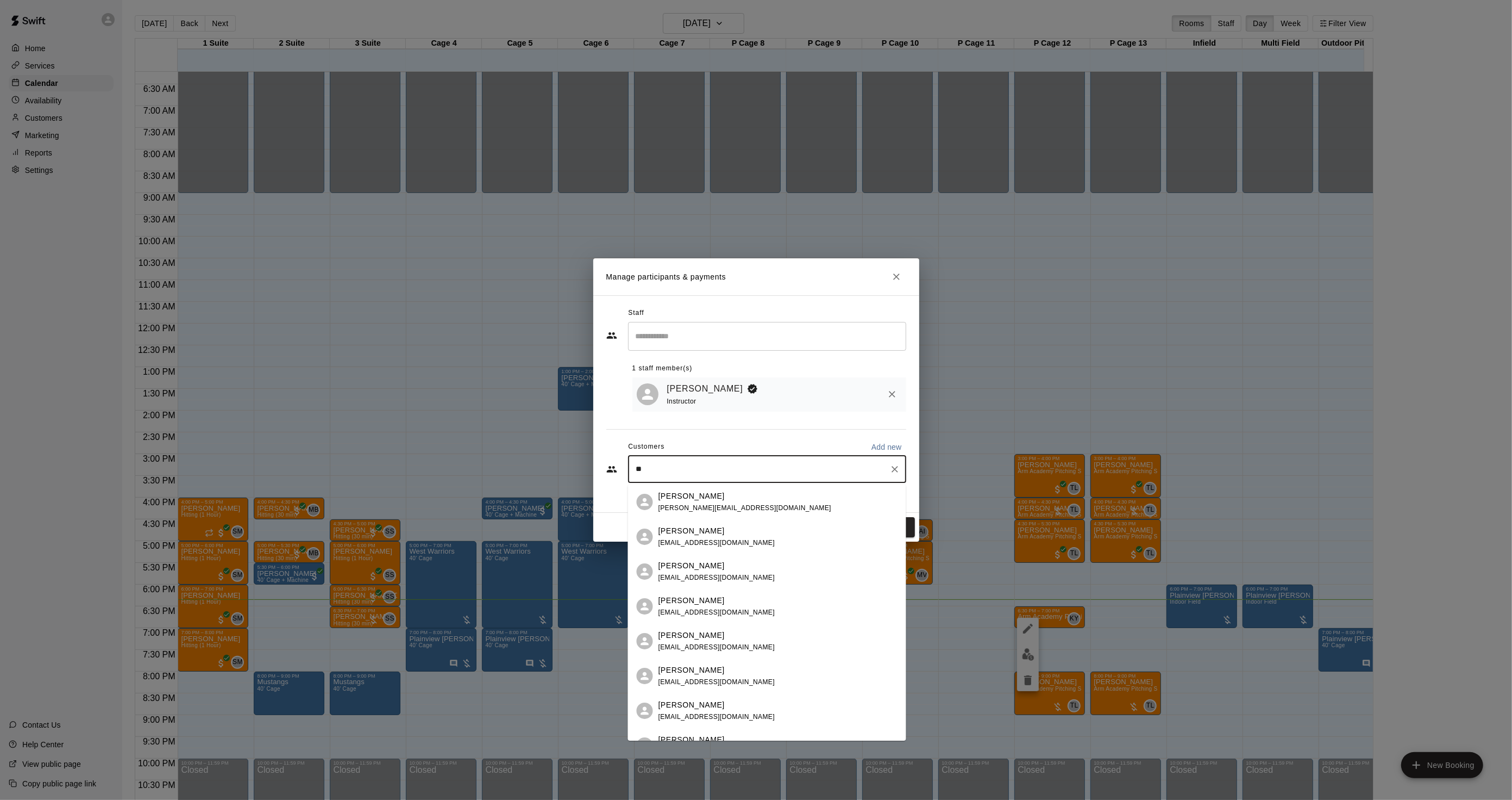
type input "***"
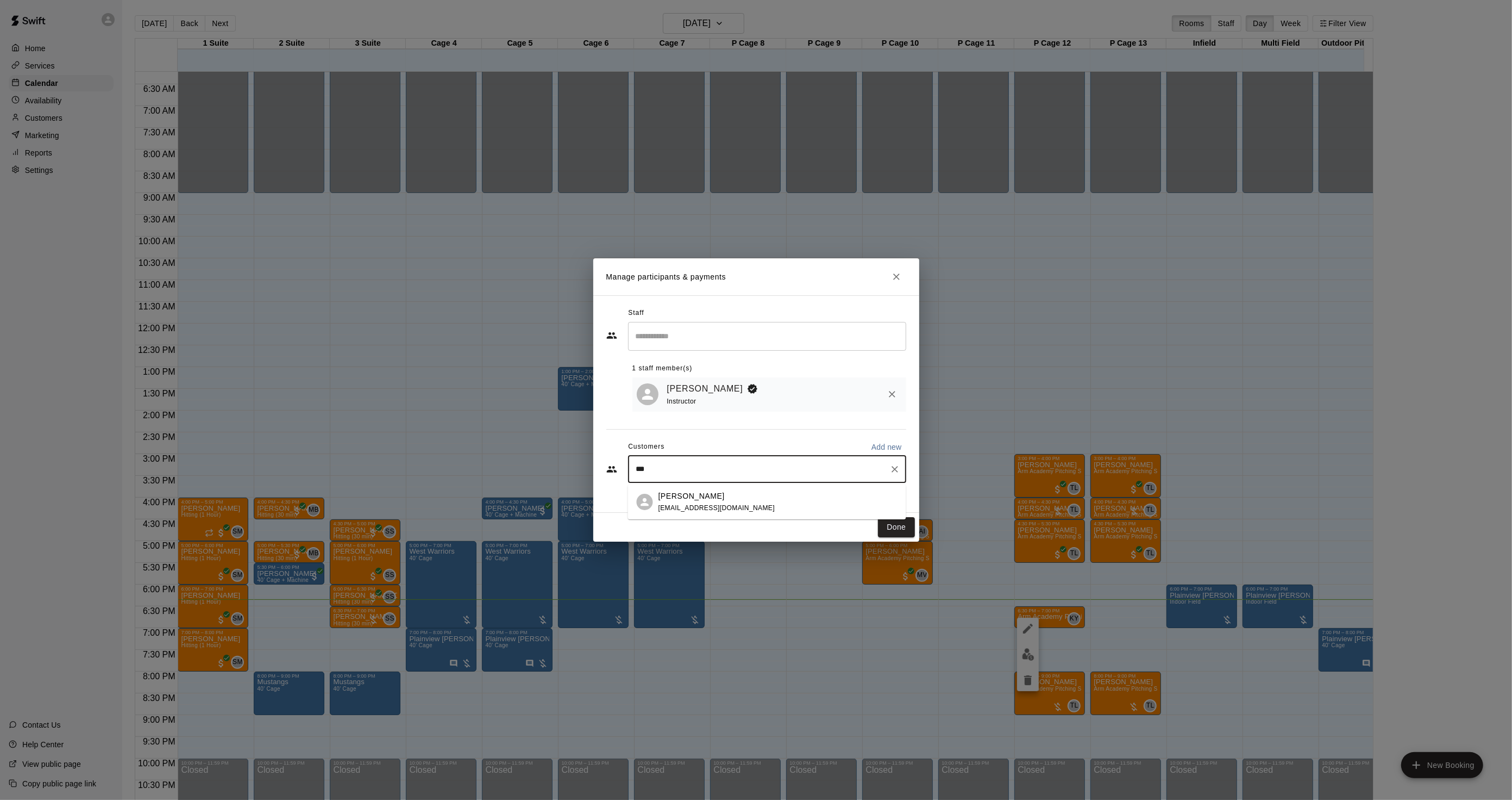
click at [692, 510] on span "[EMAIL_ADDRESS][DOMAIN_NAME]" at bounding box center [716, 507] width 116 height 7
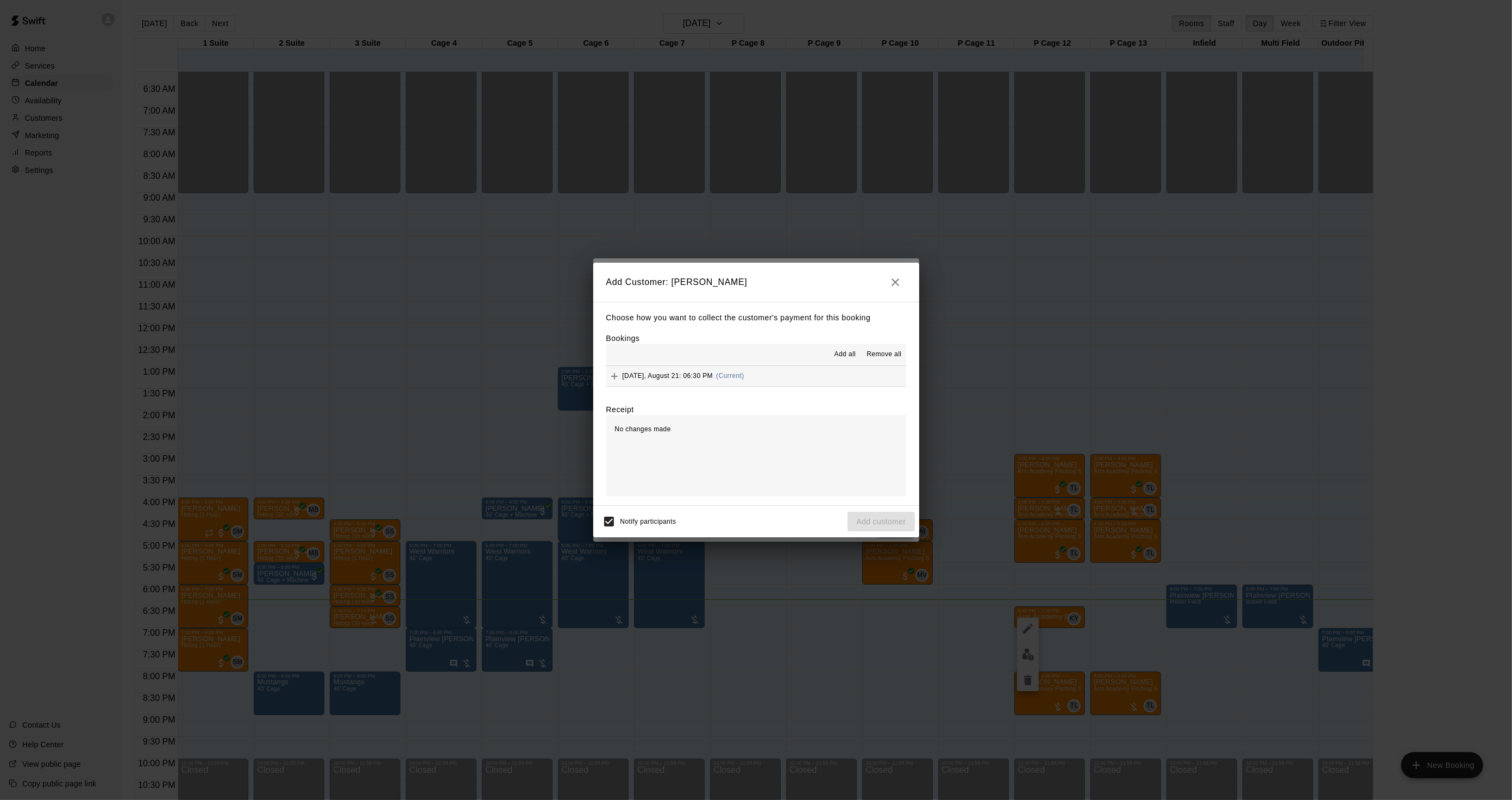
click at [694, 383] on div "[DATE], August 21: 06:30 PM (Current)" at bounding box center [675, 376] width 138 height 17
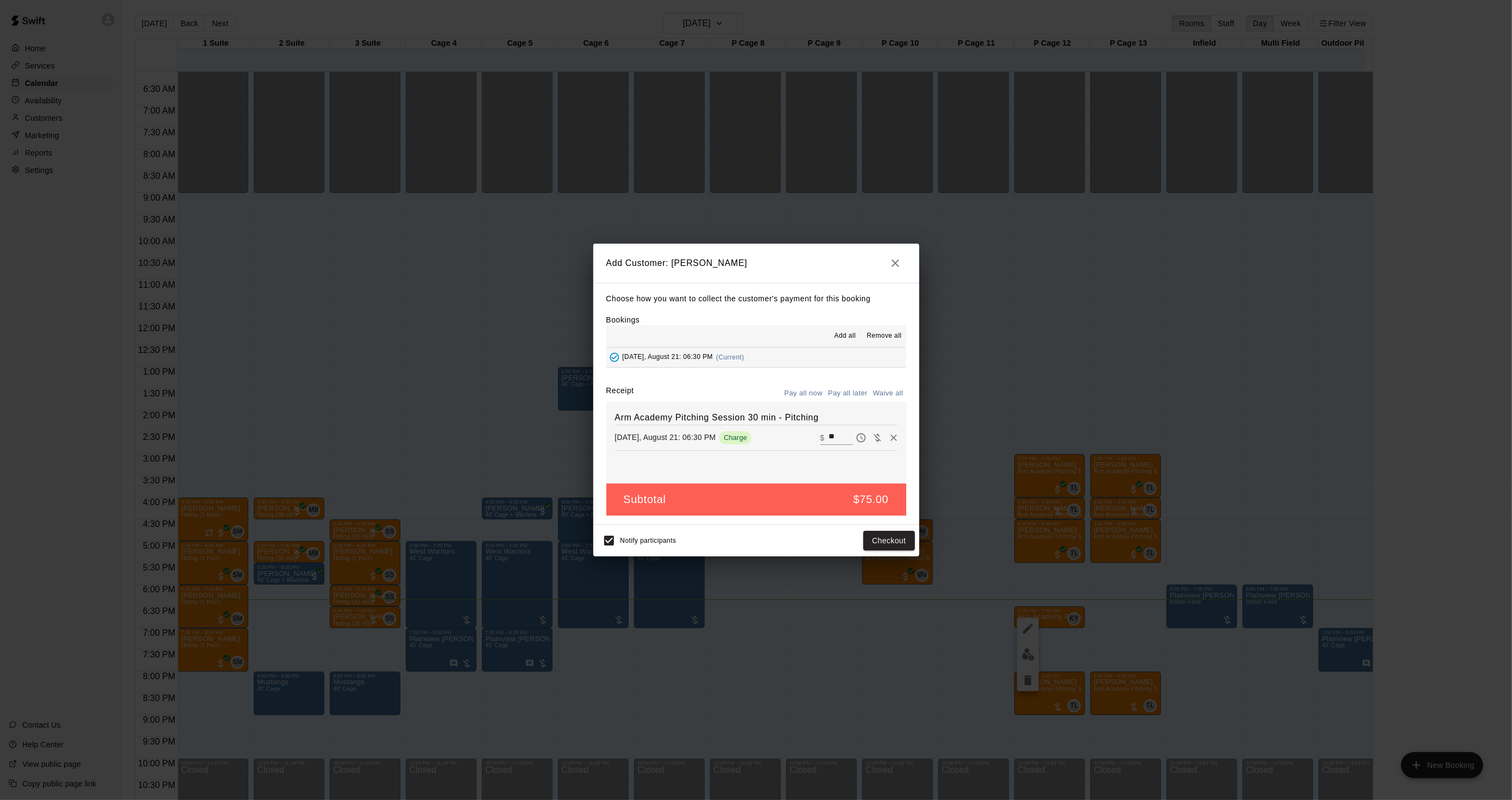
click at [832, 389] on button "Pay all later" at bounding box center [847, 394] width 45 height 17
click at [892, 535] on button "Add customer" at bounding box center [881, 540] width 67 height 20
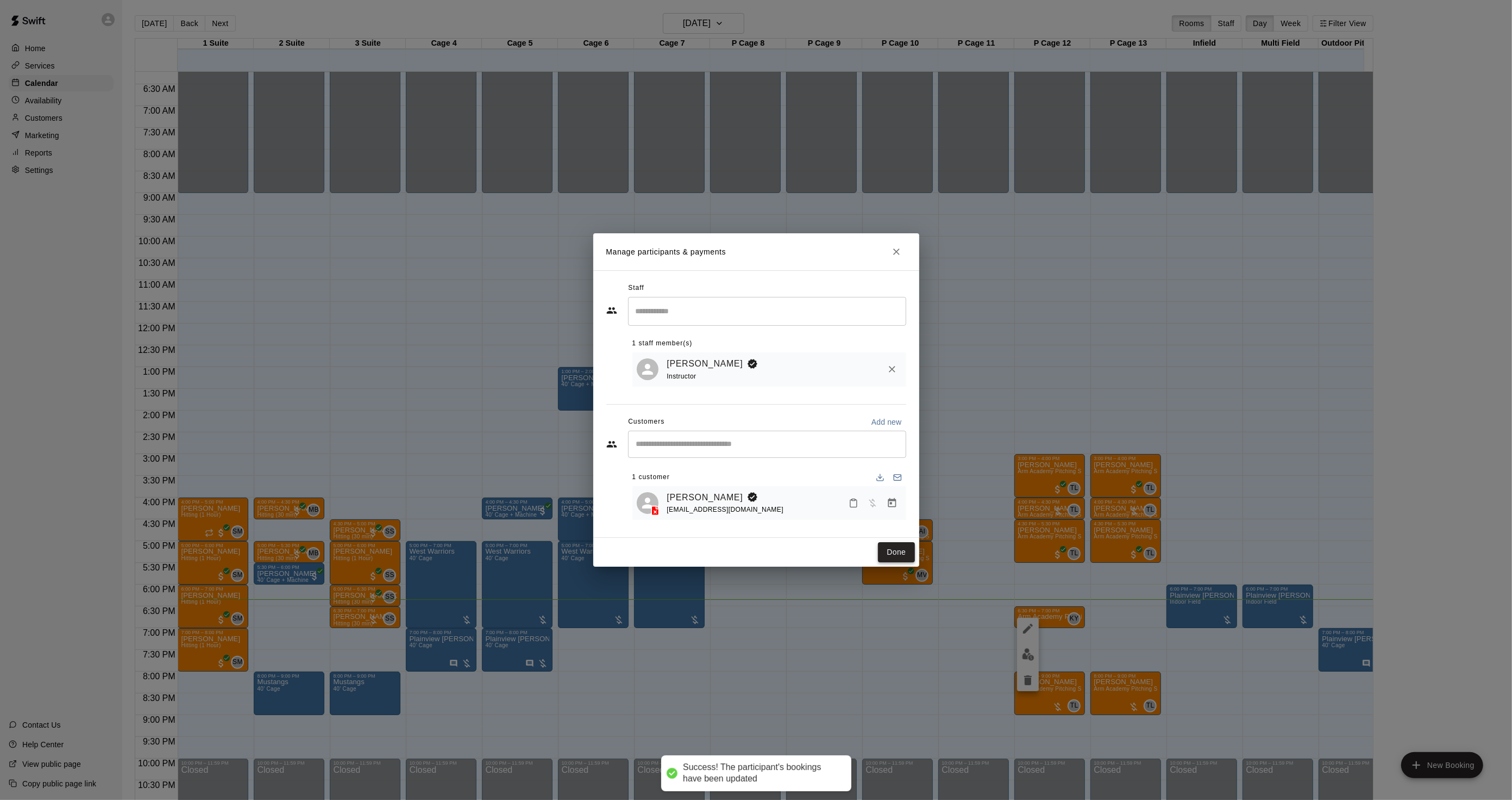
click at [903, 559] on button "Done" at bounding box center [897, 552] width 37 height 20
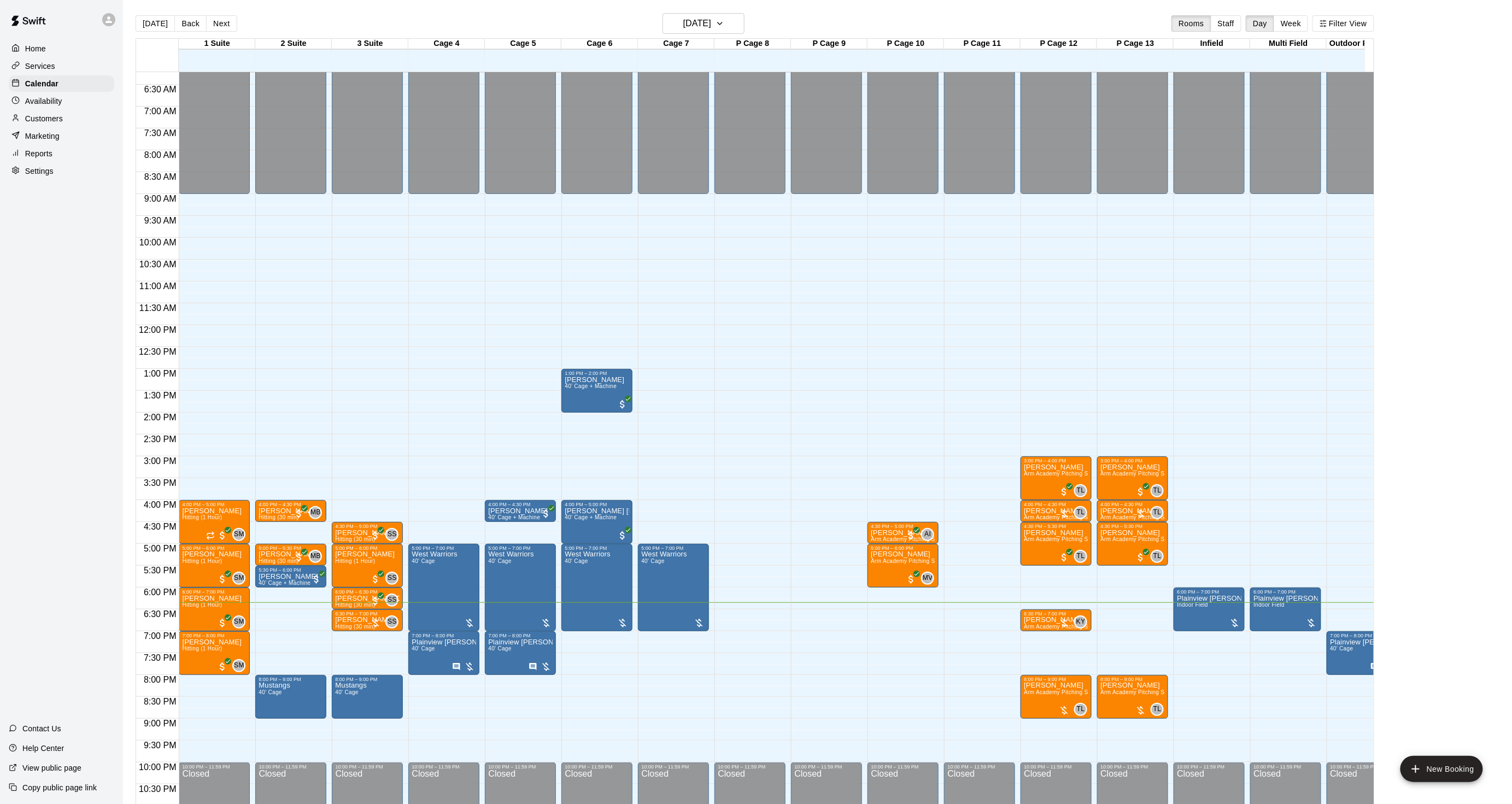
drag, startPoint x: 66, startPoint y: 118, endPoint x: 93, endPoint y: 110, distance: 28.2
click at [66, 118] on div "Customers" at bounding box center [61, 119] width 105 height 17
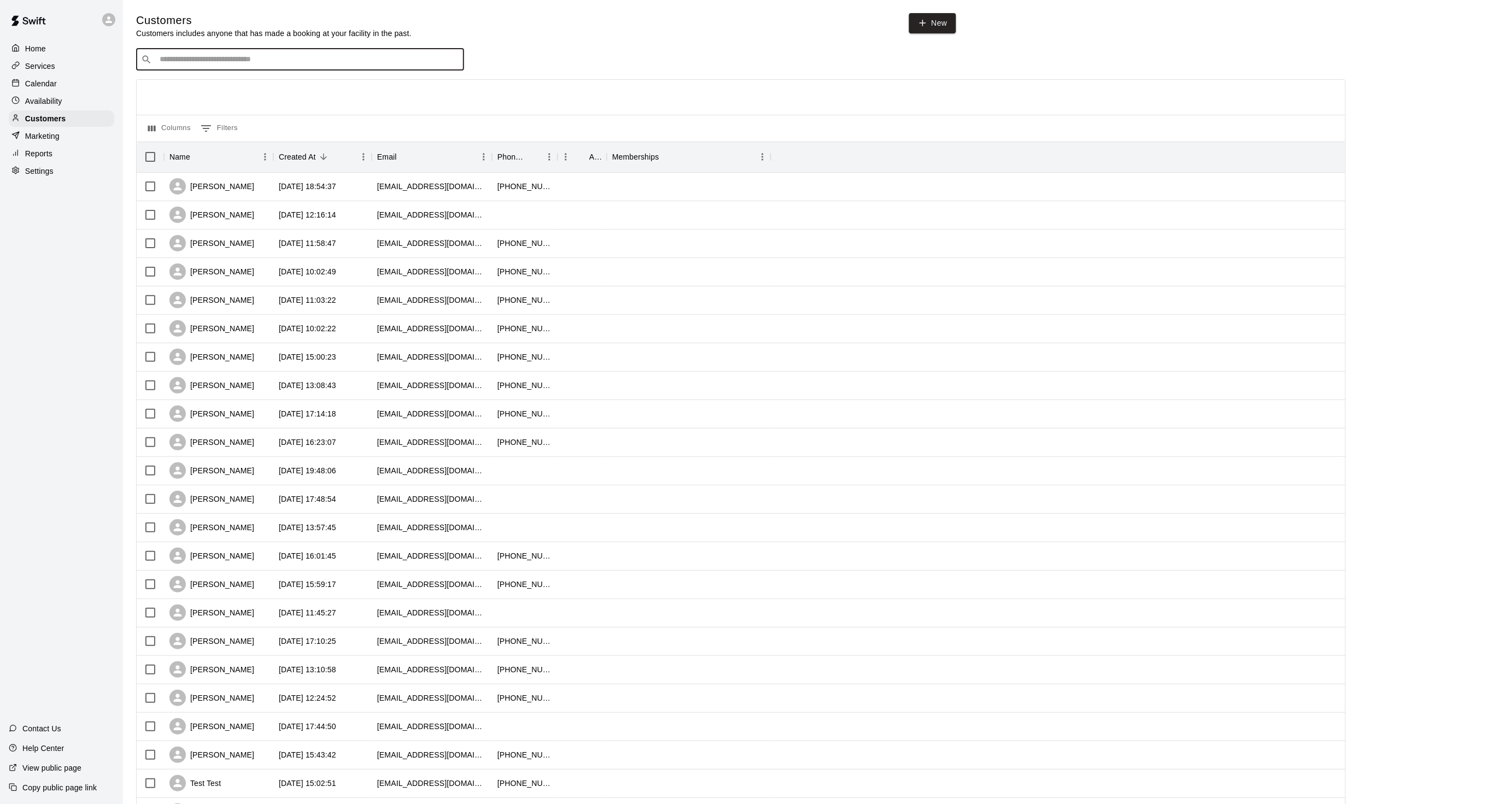
click at [221, 55] on input "Search customers by name or email" at bounding box center [307, 60] width 303 height 11
drag, startPoint x: 186, startPoint y: 63, endPoint x: 135, endPoint y: 53, distance: 52.0
click at [135, 53] on div "Customers Customers includes anyone that has made a booking at your facility in…" at bounding box center [817, 462] width 1380 height 899
drag, startPoint x: 203, startPoint y: 63, endPoint x: 156, endPoint y: 50, distance: 48.8
click at [182, 59] on input "*****" at bounding box center [299, 60] width 287 height 11
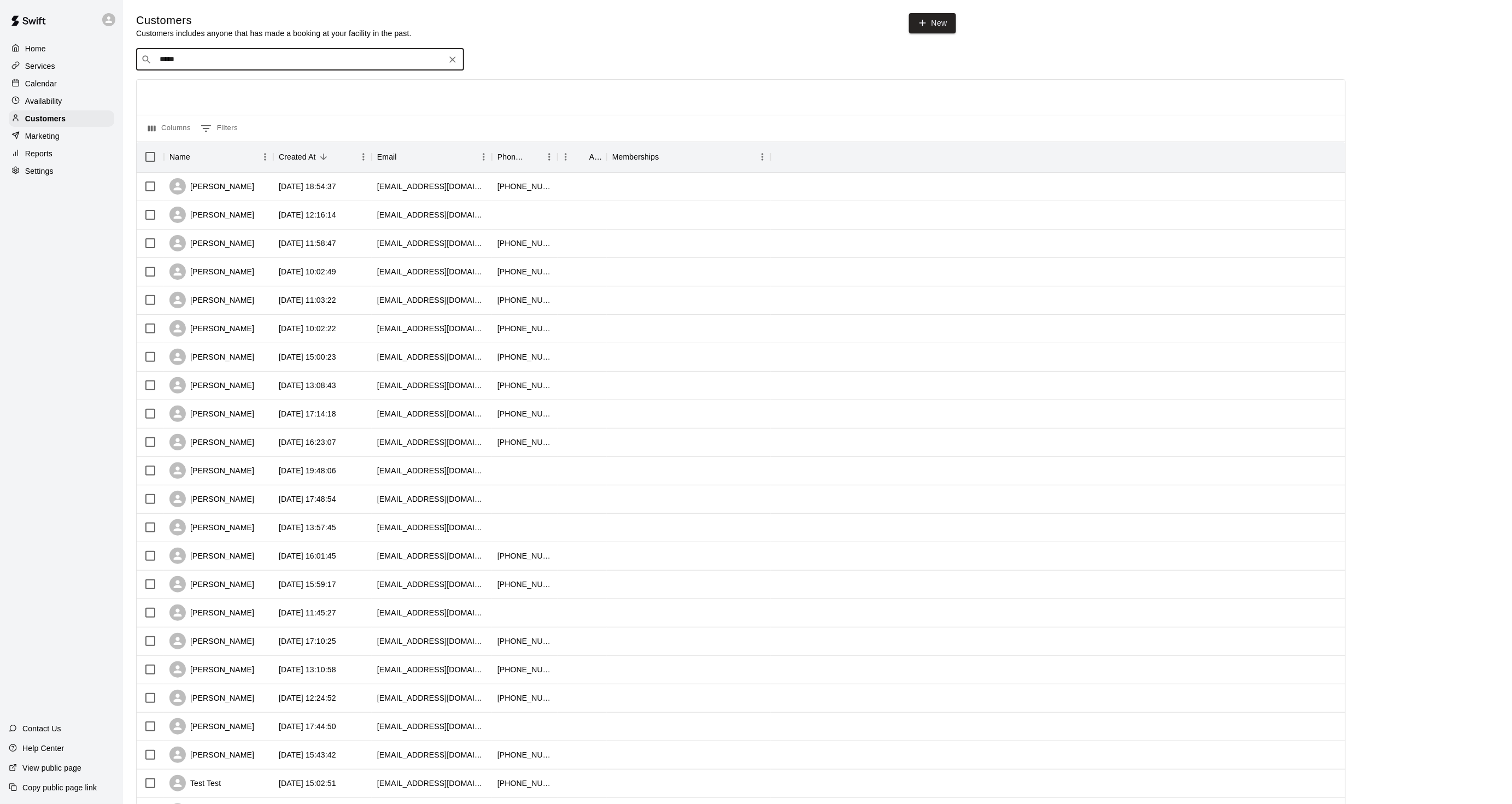
click at [118, 49] on div "Home Services Calendar Availability Customers Marketing Reports Settings Contac…" at bounding box center [756, 471] width 1512 height 943
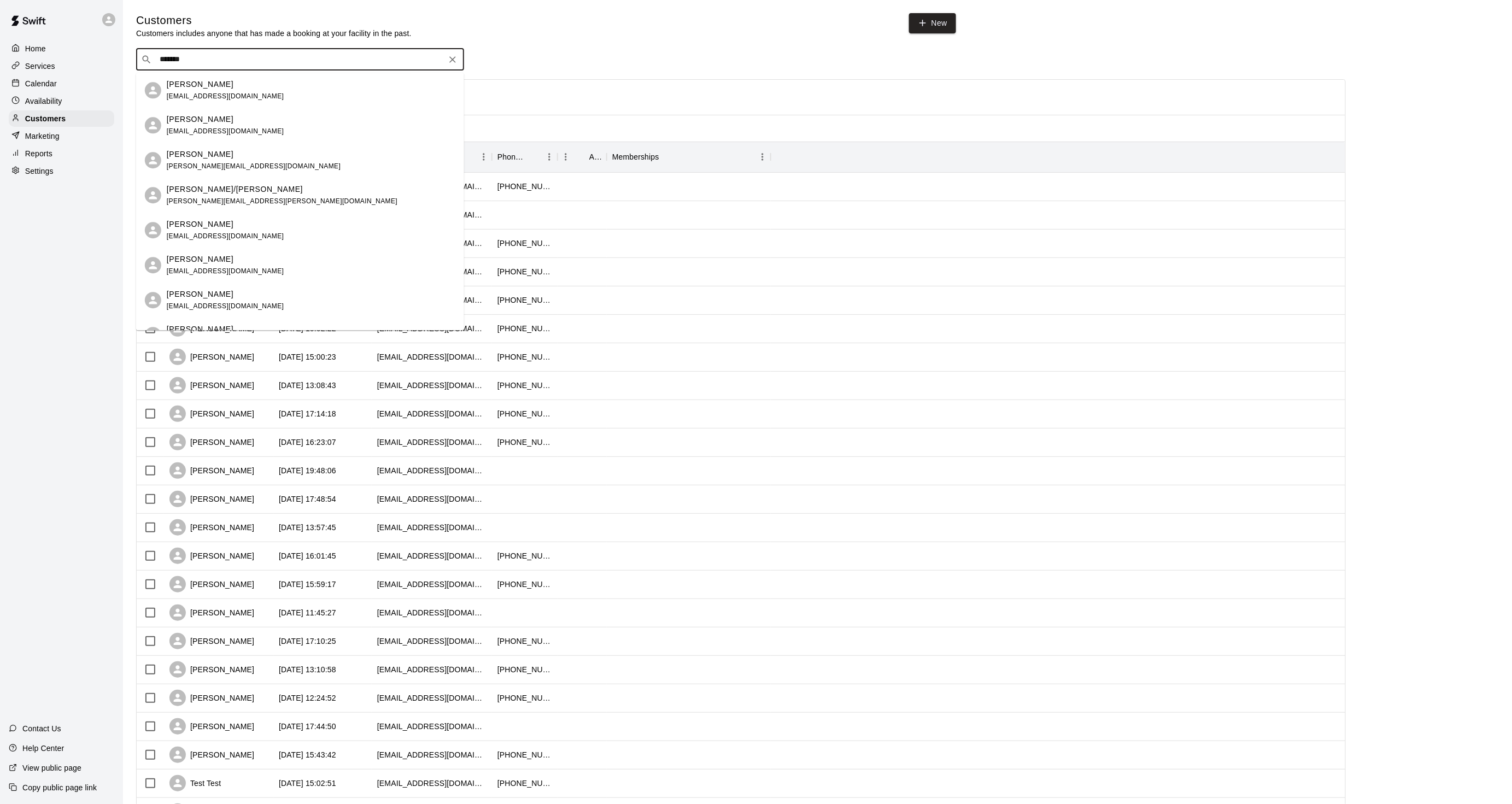
type input "********"
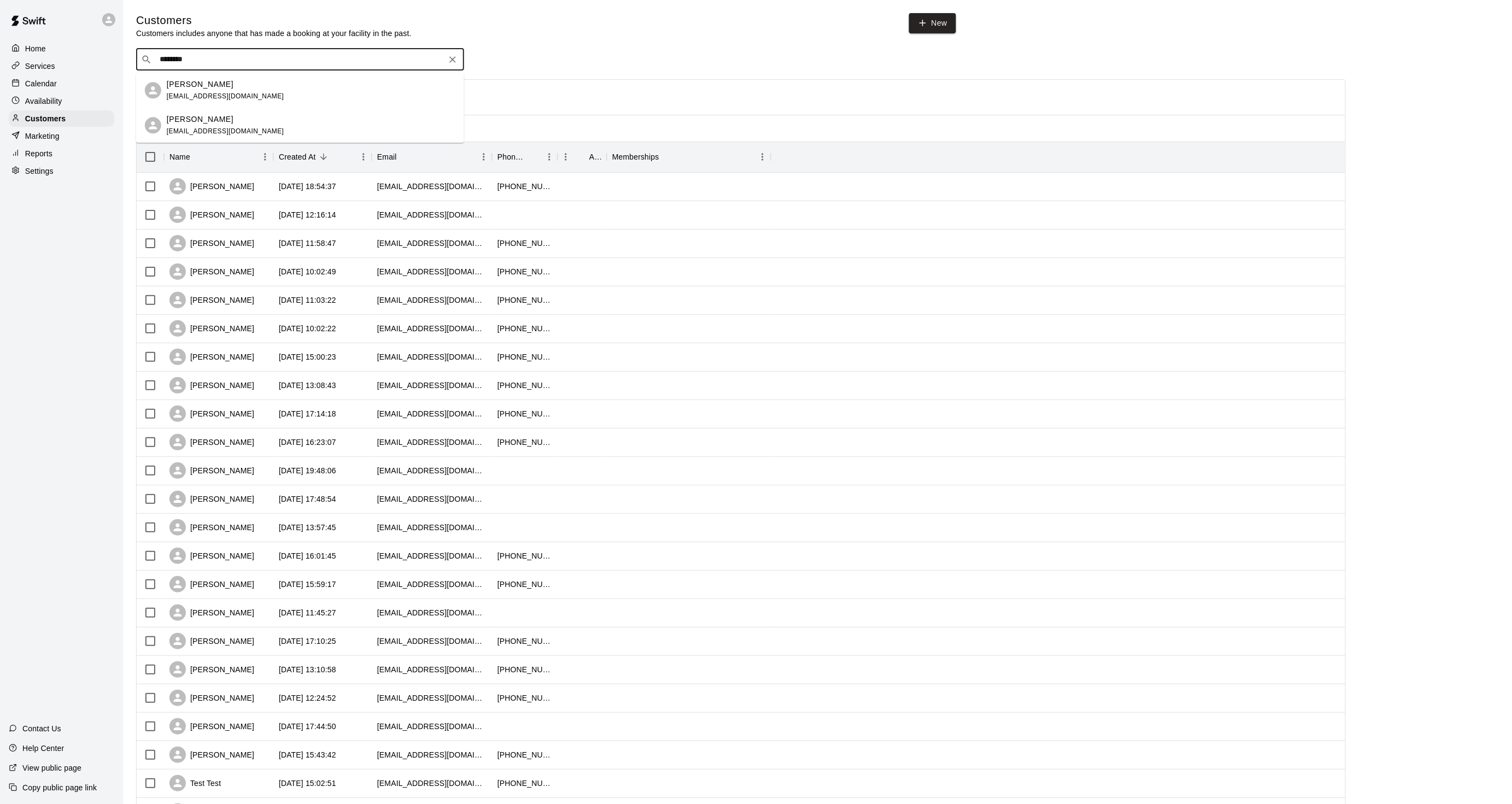
click at [255, 126] on div "[PERSON_NAME] [EMAIL_ADDRESS][DOMAIN_NAME]" at bounding box center [311, 124] width 289 height 23
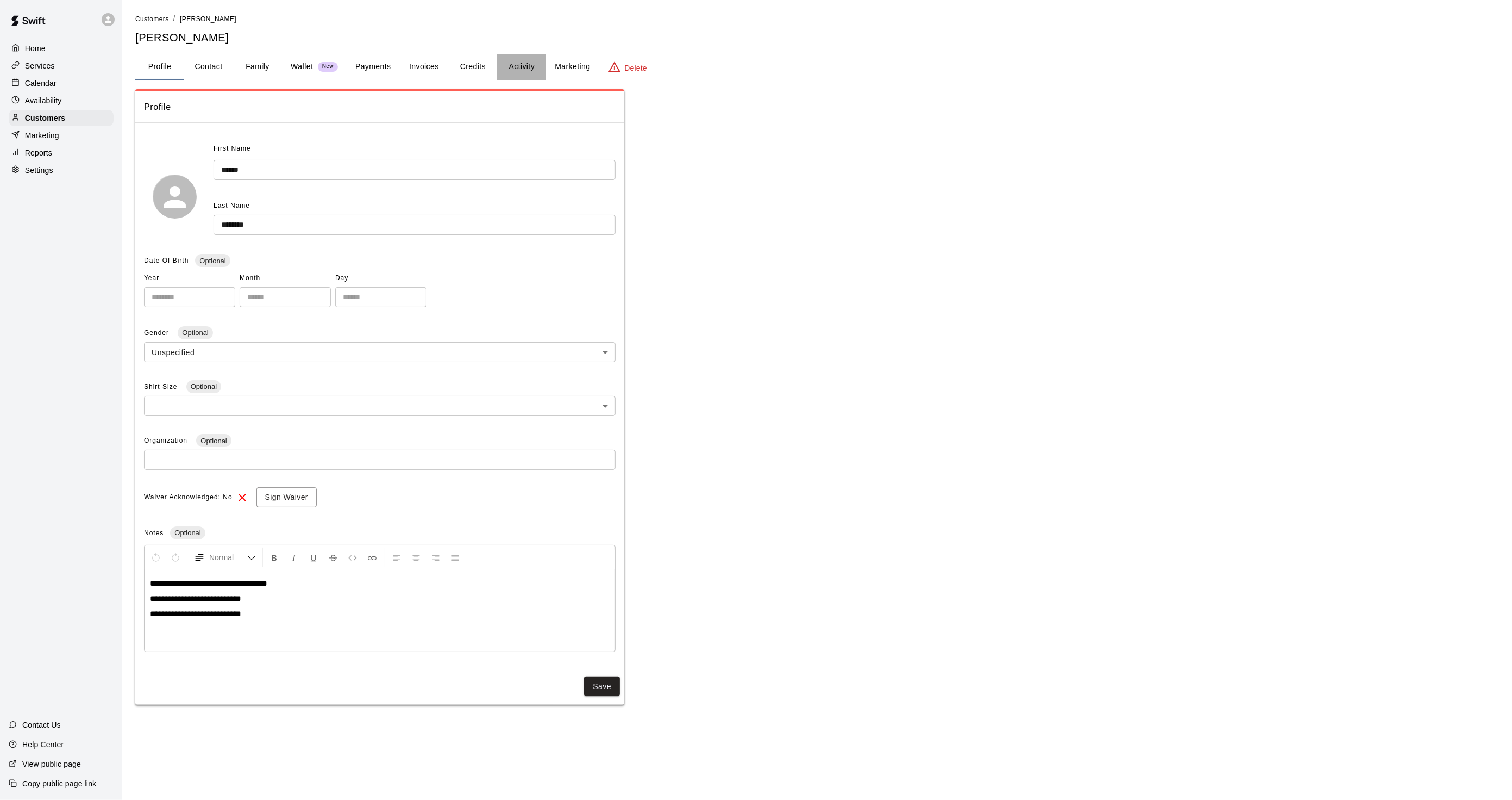
click at [526, 57] on button "Activity" at bounding box center [521, 67] width 49 height 26
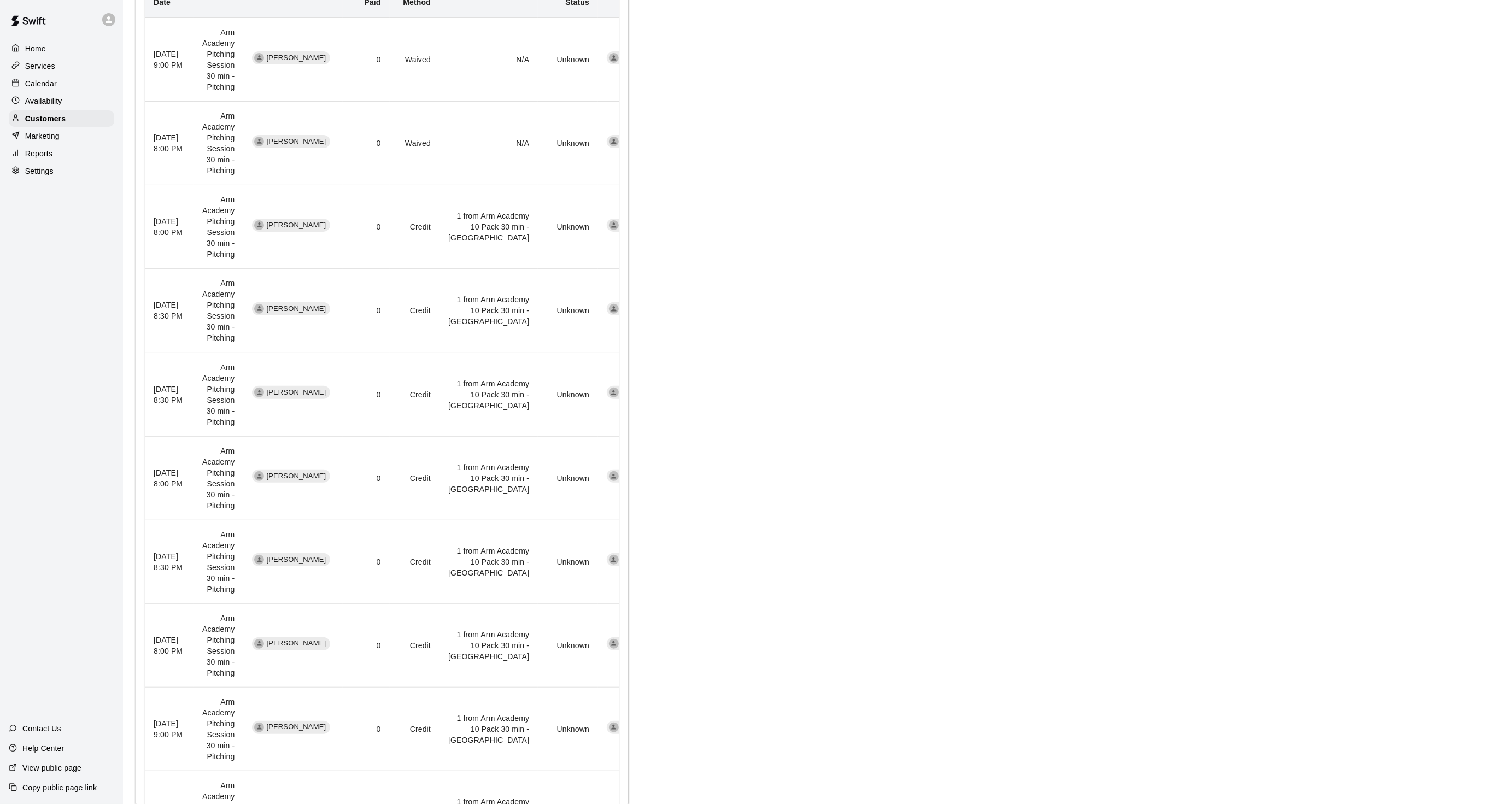
scroll to position [527, 0]
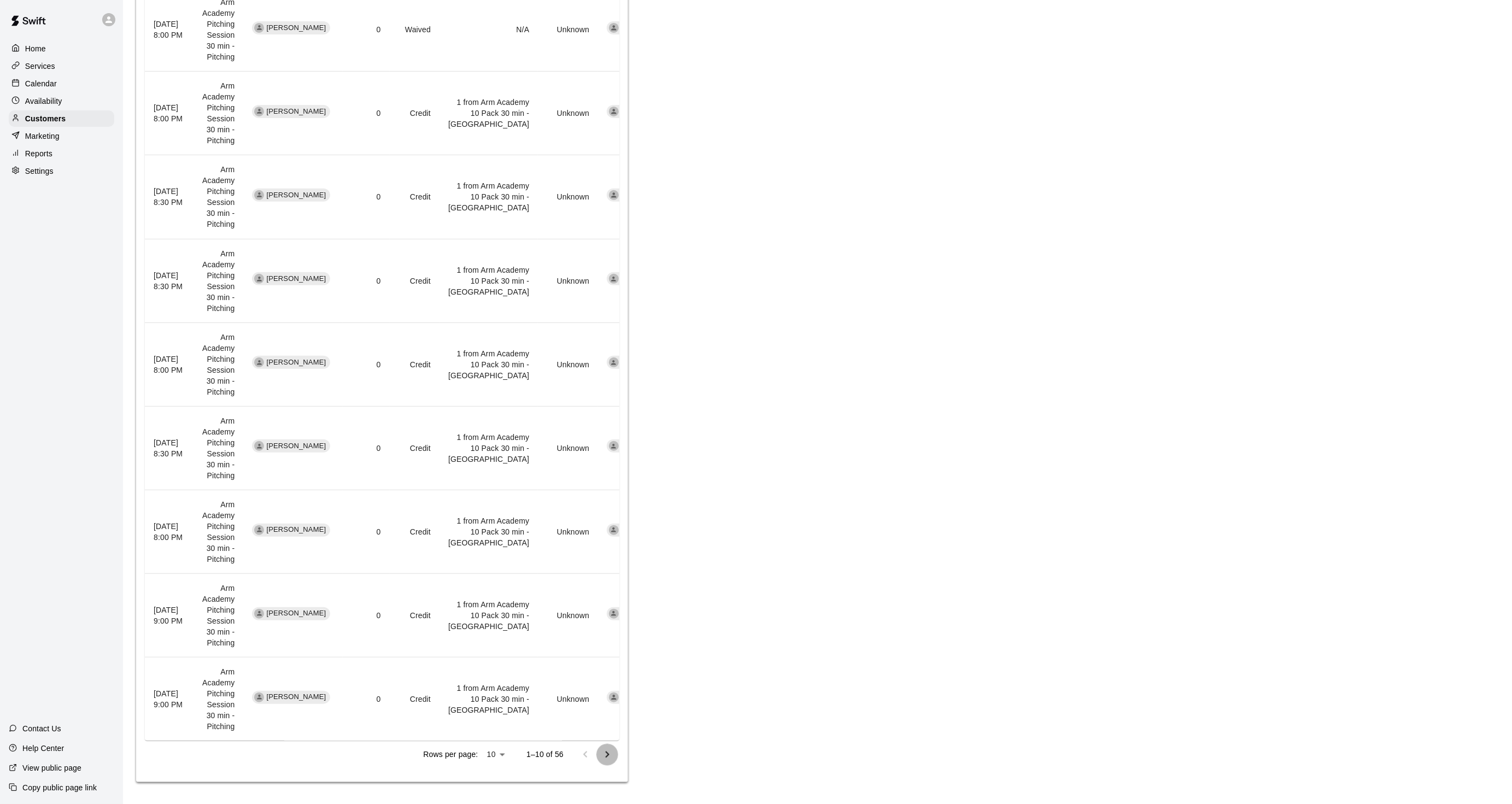
click at [612, 751] on icon "Go to next page" at bounding box center [607, 754] width 13 height 13
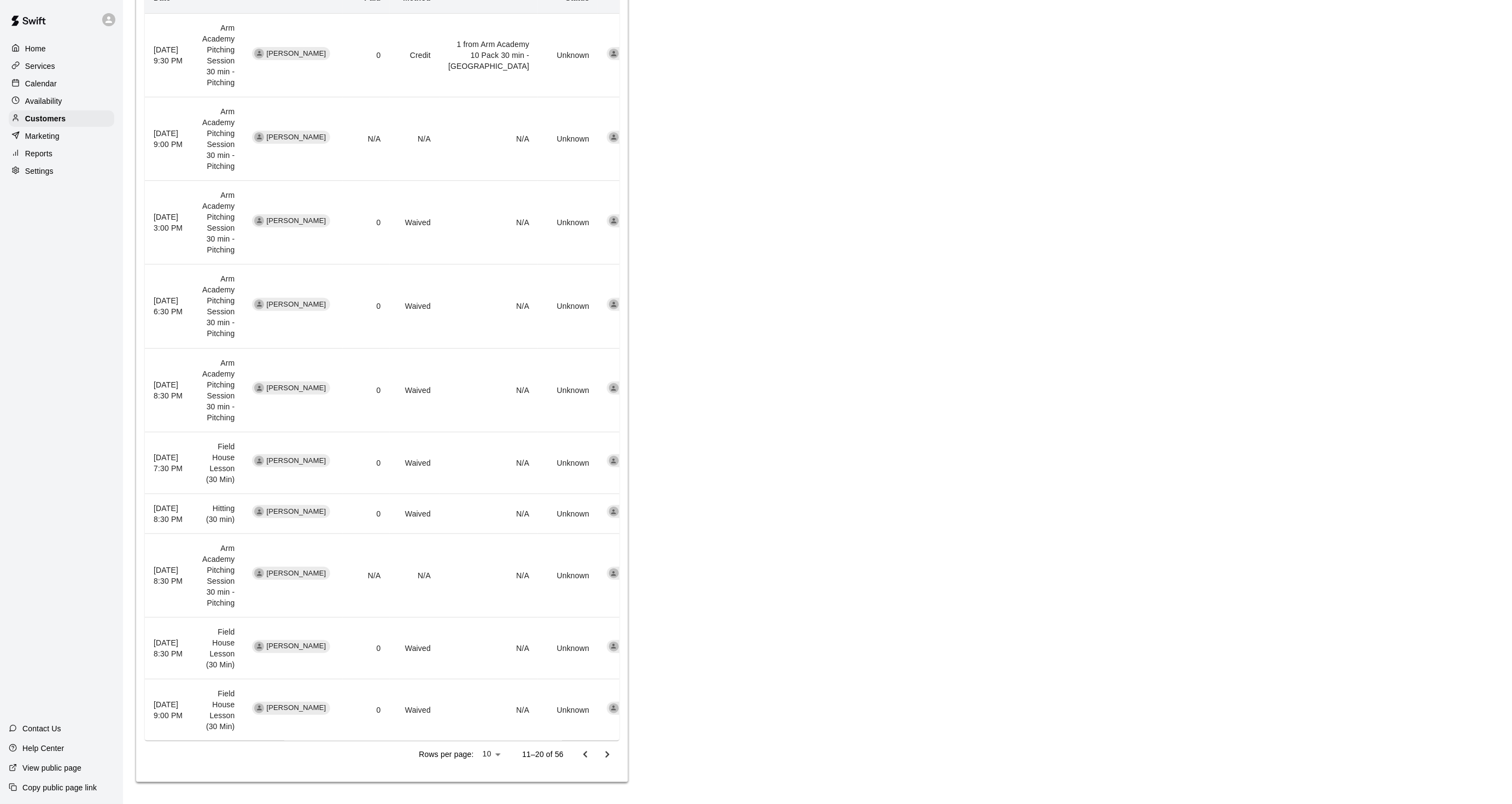
click at [604, 749] on icon "Go to next page" at bounding box center [607, 754] width 13 height 13
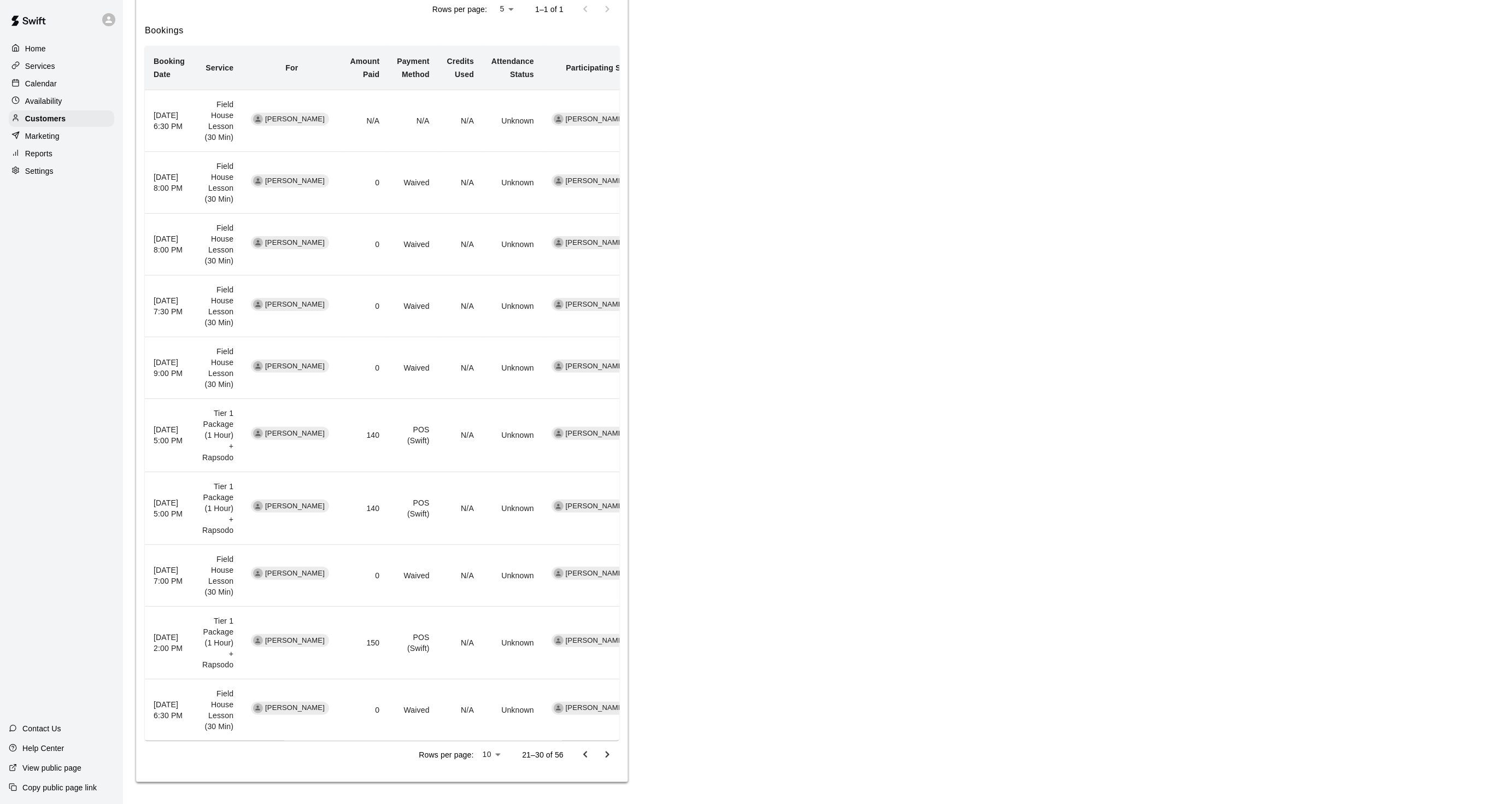
scroll to position [341, 0]
drag, startPoint x: 567, startPoint y: 687, endPoint x: 583, endPoint y: 748, distance: 63.1
click at [583, 749] on icon "Go to previous page" at bounding box center [586, 754] width 13 height 13
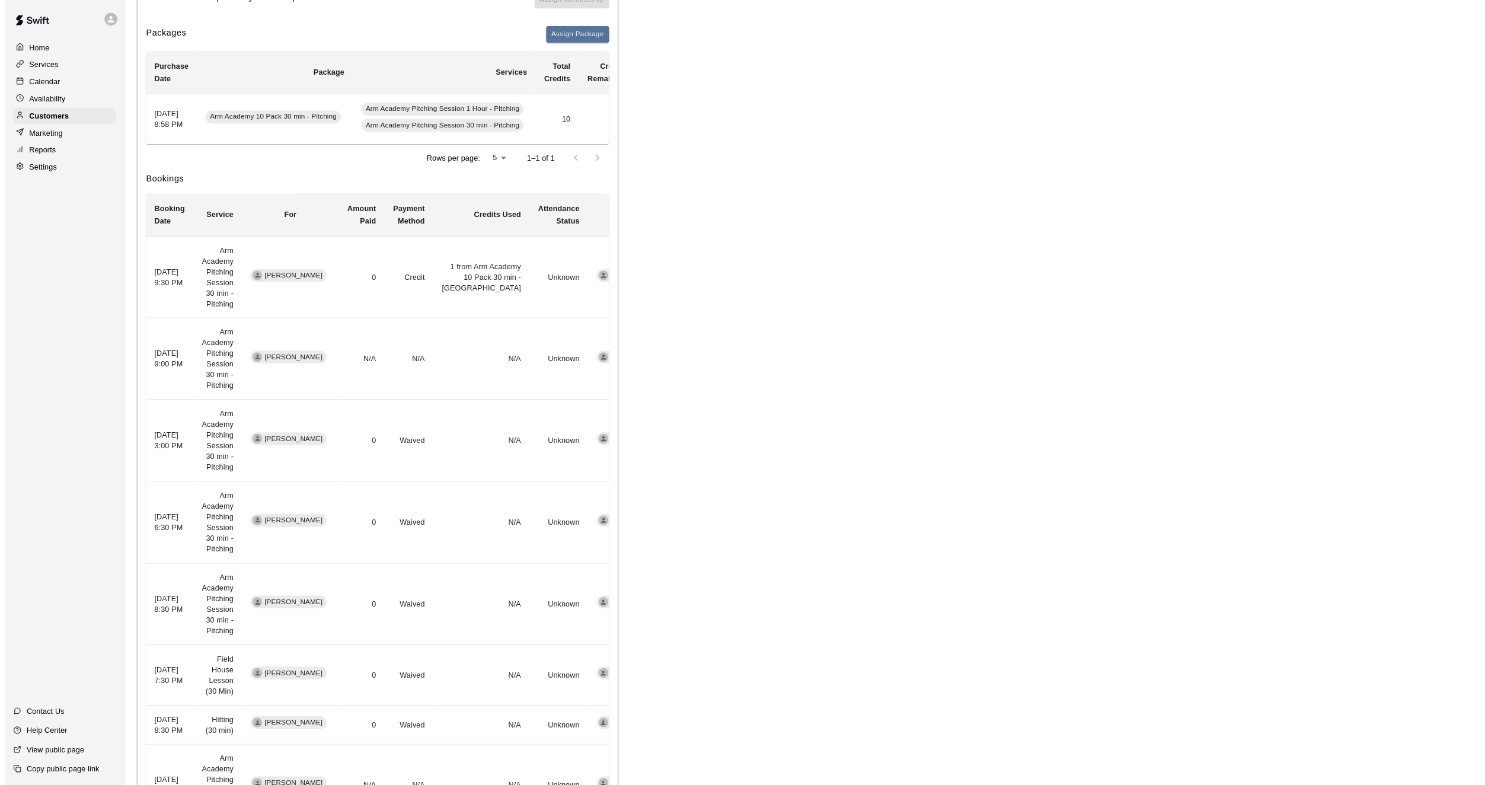
scroll to position [0, 0]
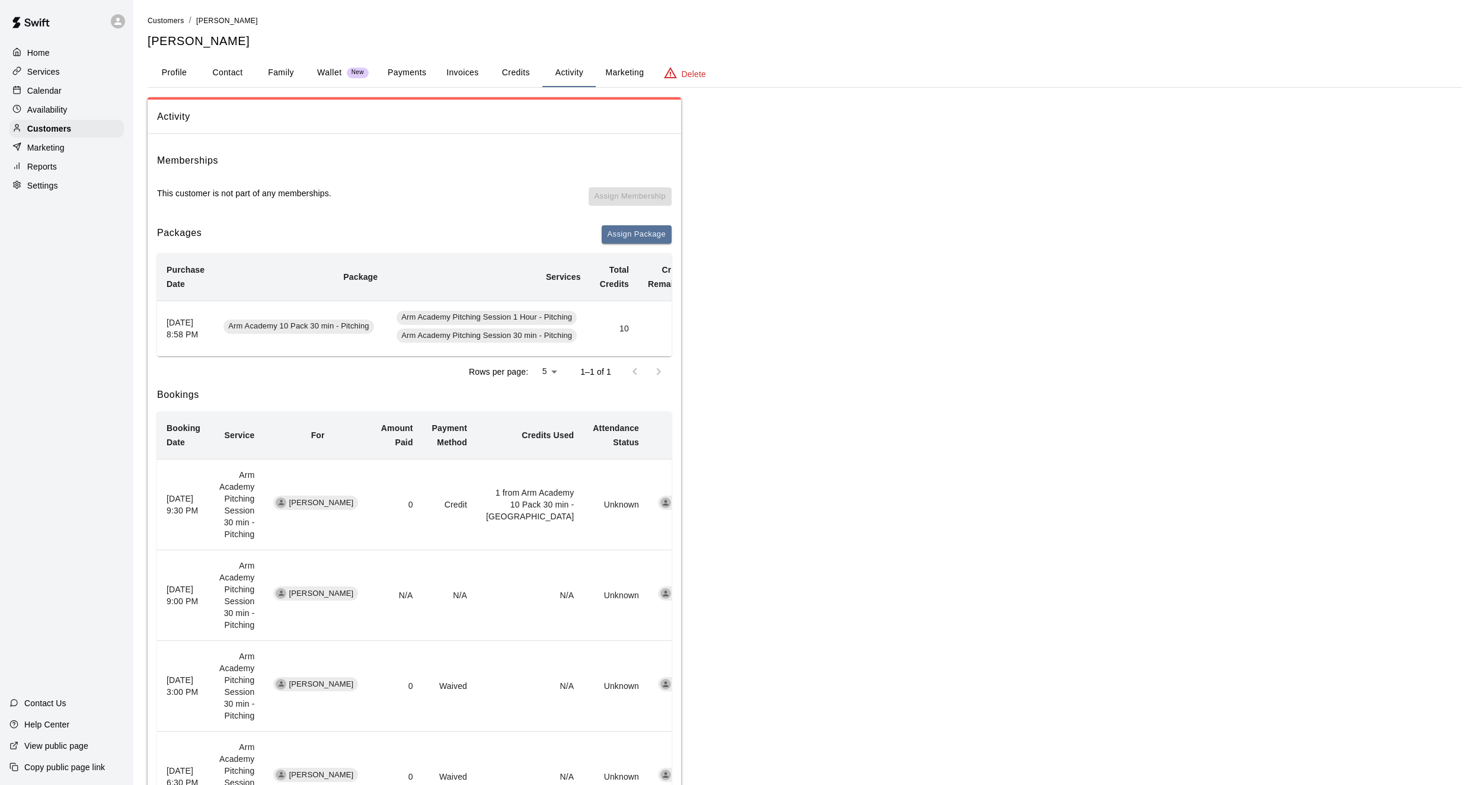
click at [415, 68] on button "Payments" at bounding box center [406, 73] width 57 height 28
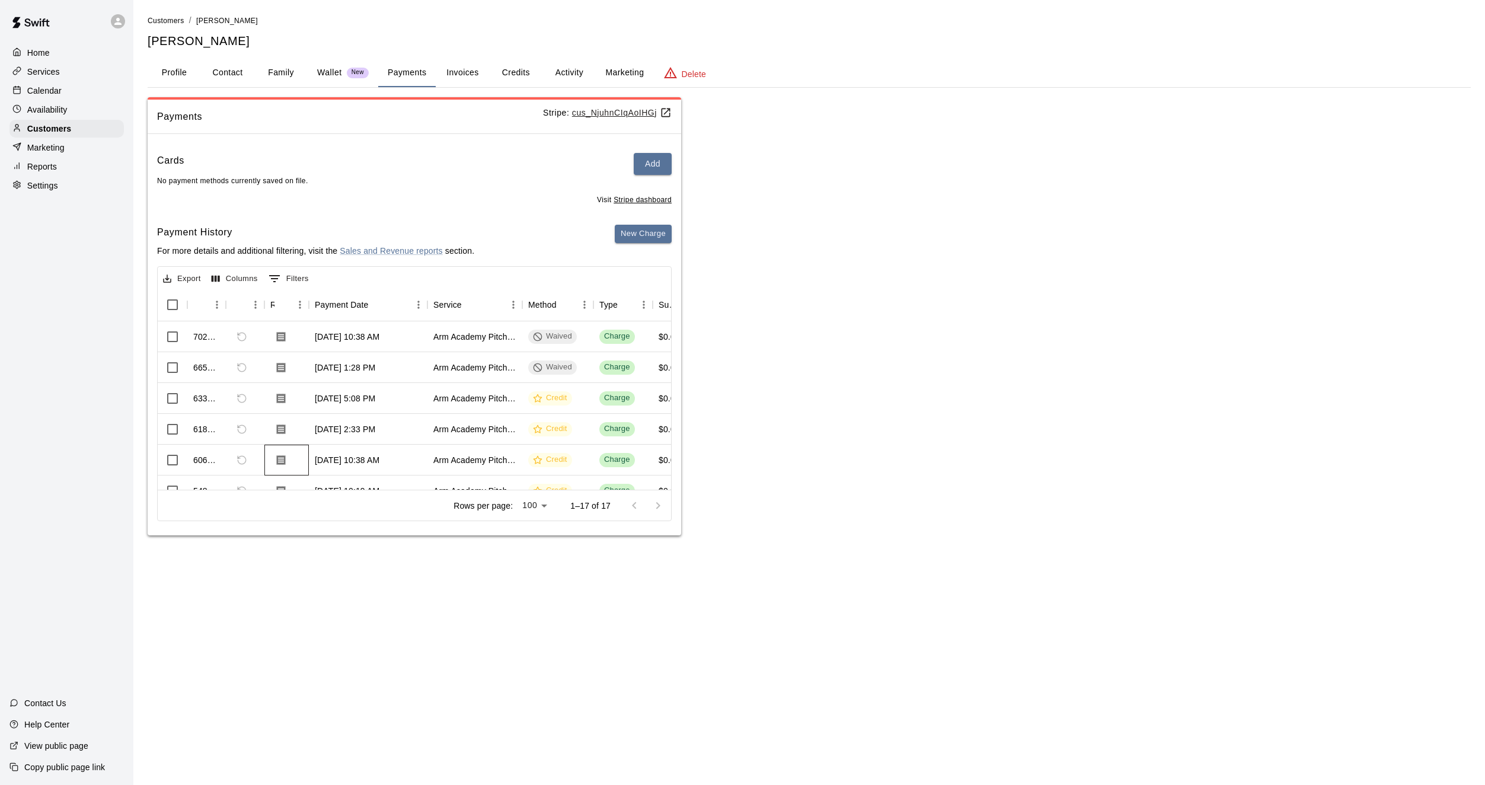
click at [305, 473] on div at bounding box center [286, 459] width 44 height 31
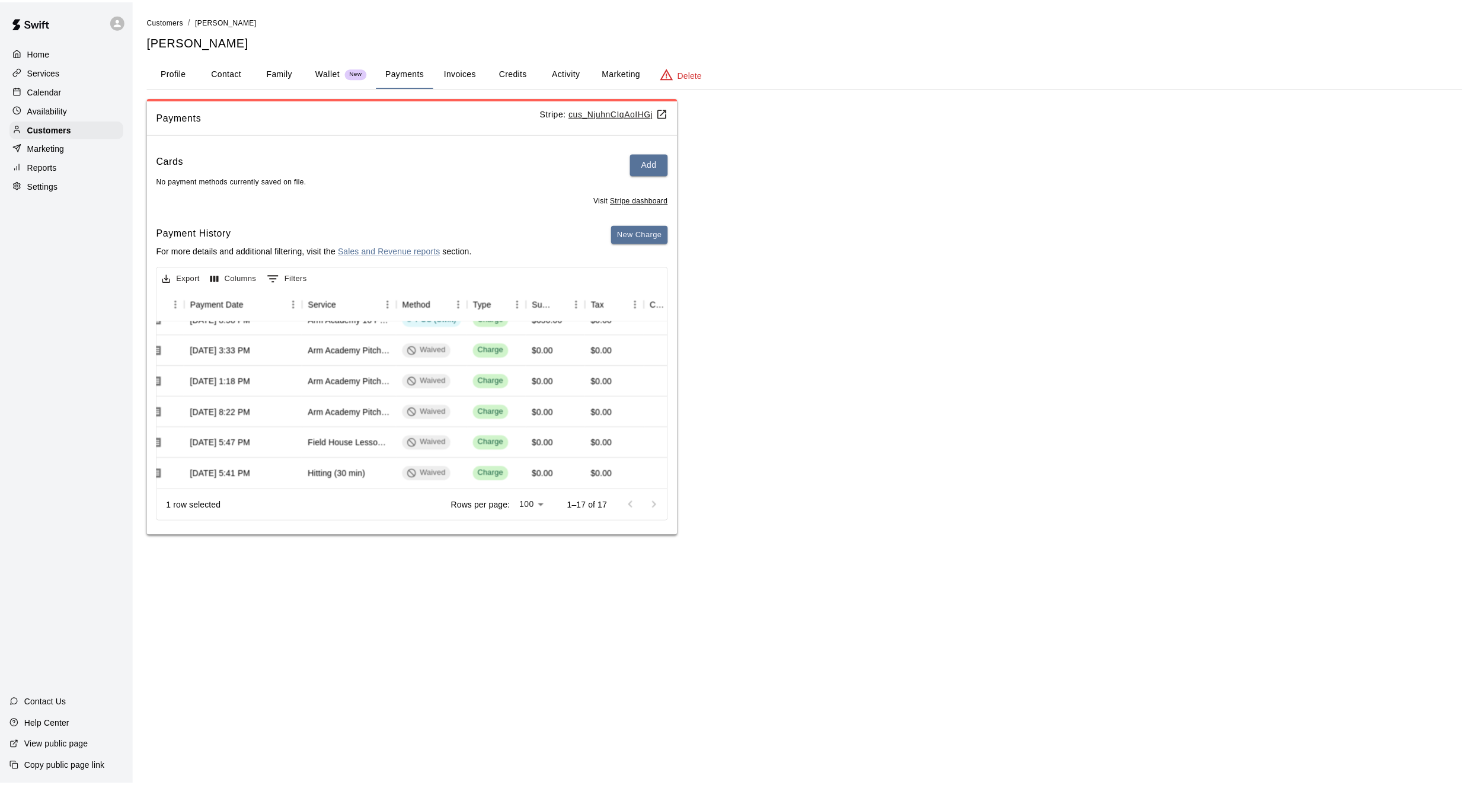
scroll to position [373, 123]
click at [580, 71] on button "Activity" at bounding box center [568, 73] width 53 height 28
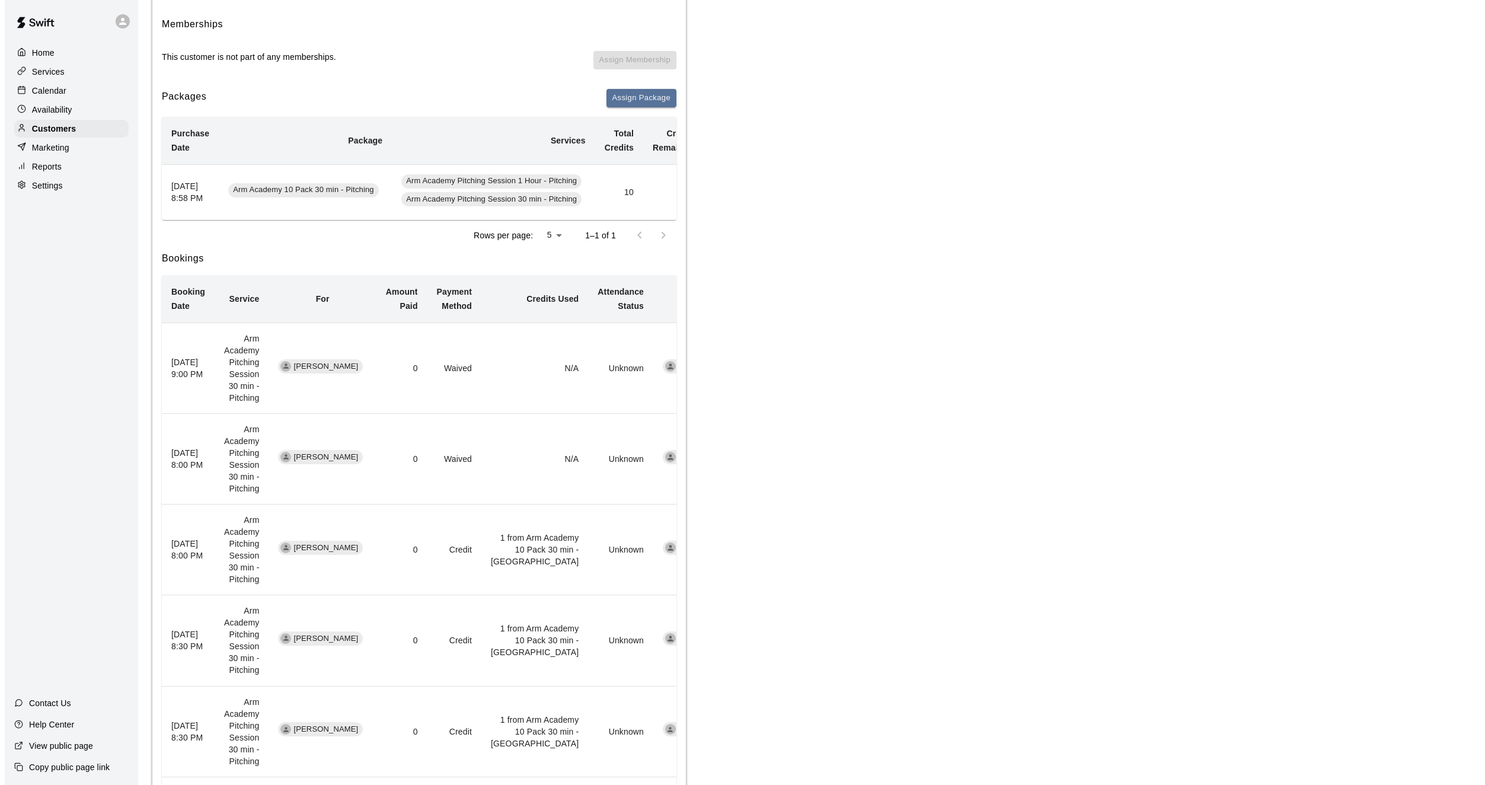
scroll to position [0, 0]
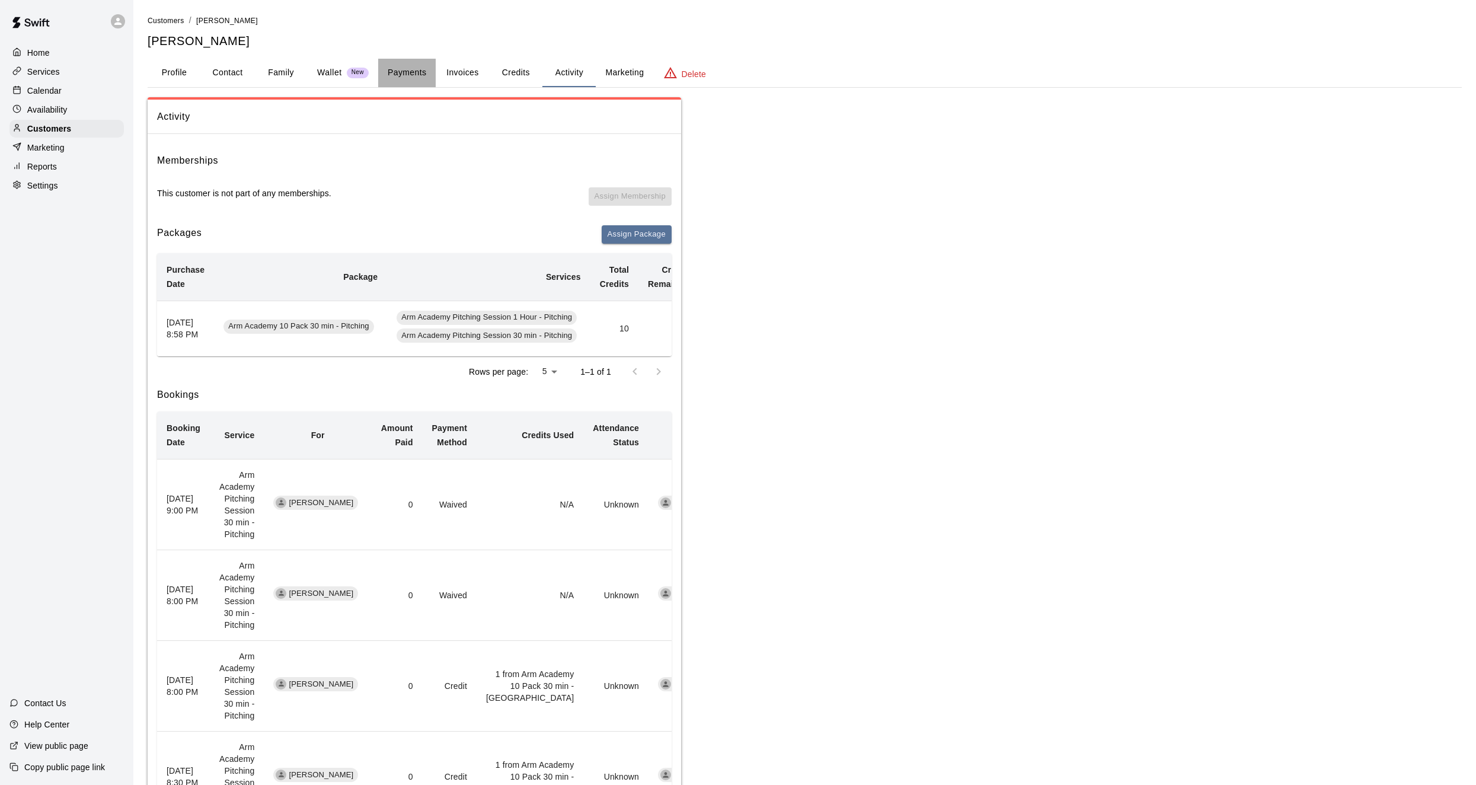
click at [424, 72] on button "Payments" at bounding box center [406, 73] width 57 height 28
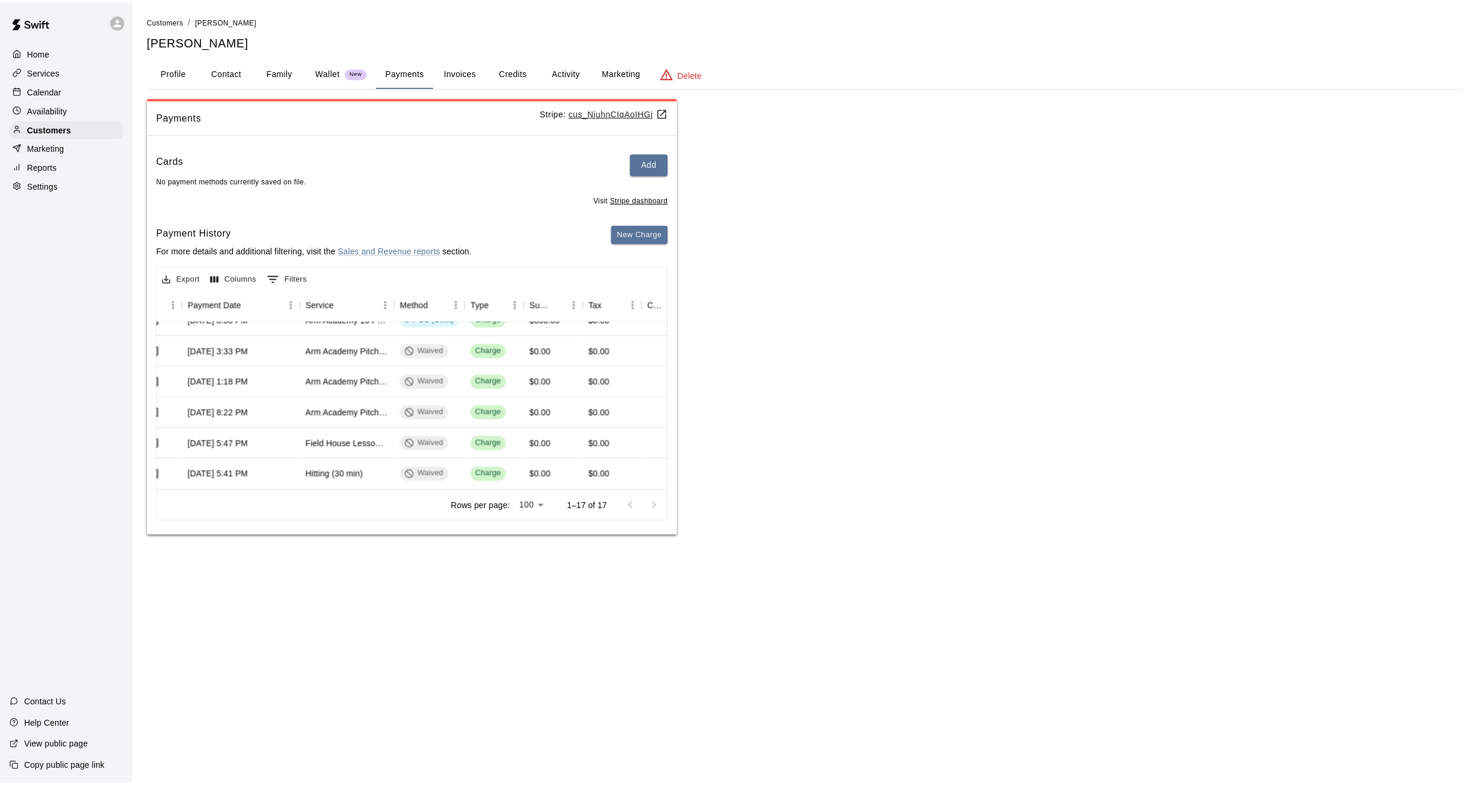
scroll to position [1, 0]
click at [181, 64] on button "Profile" at bounding box center [174, 73] width 53 height 28
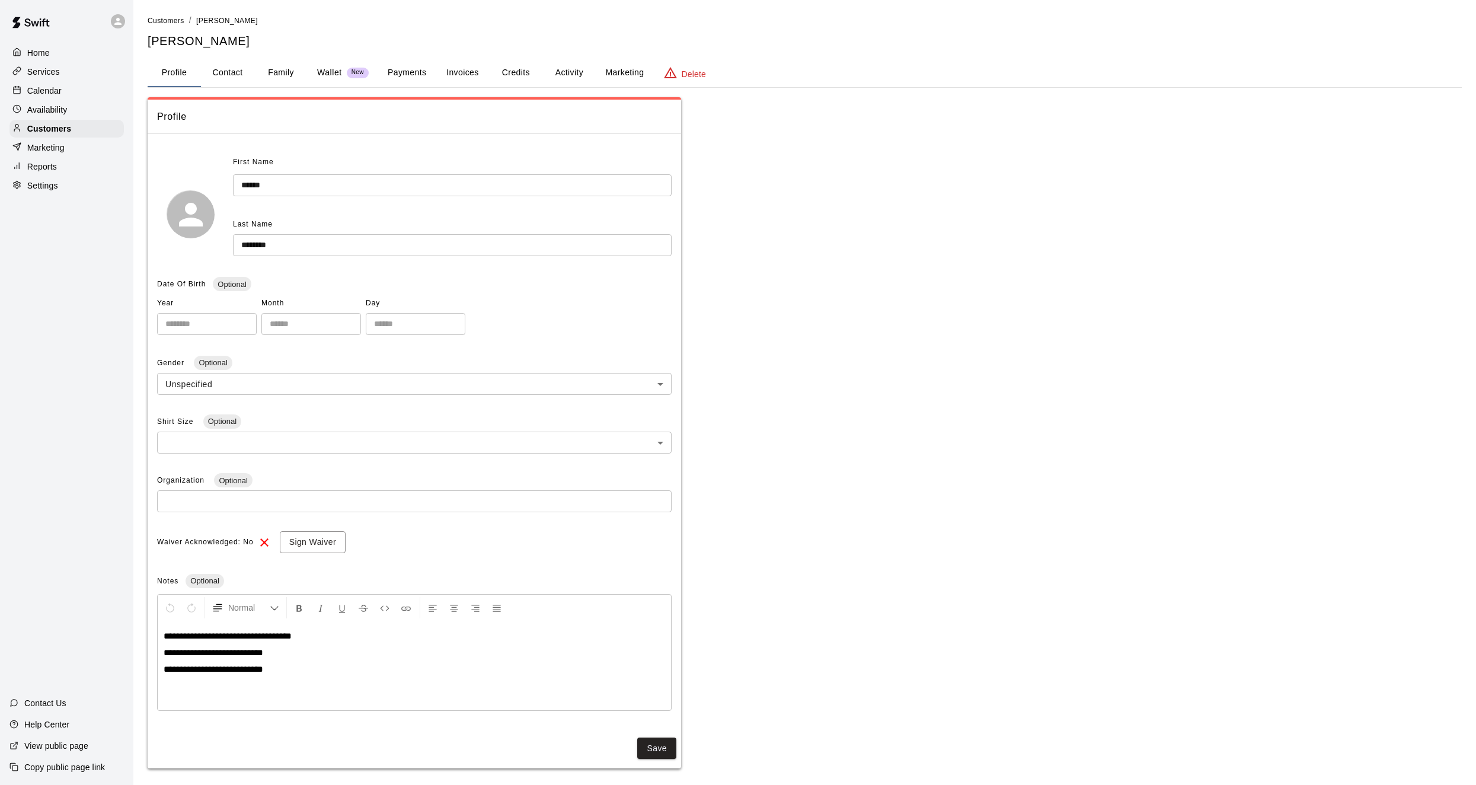
click at [574, 76] on button "Activity" at bounding box center [568, 73] width 53 height 28
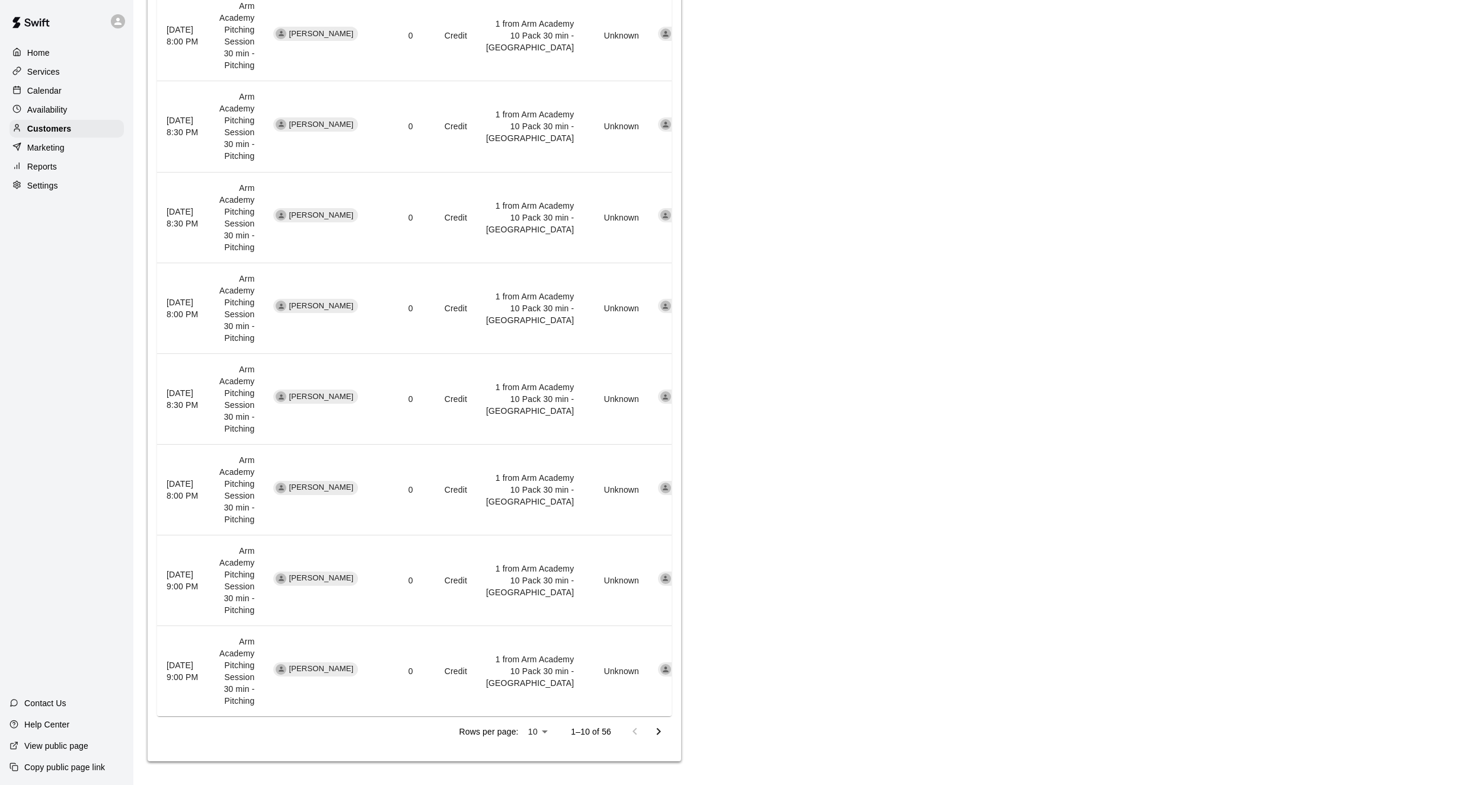
click at [657, 724] on icon "Go to next page" at bounding box center [658, 731] width 14 height 14
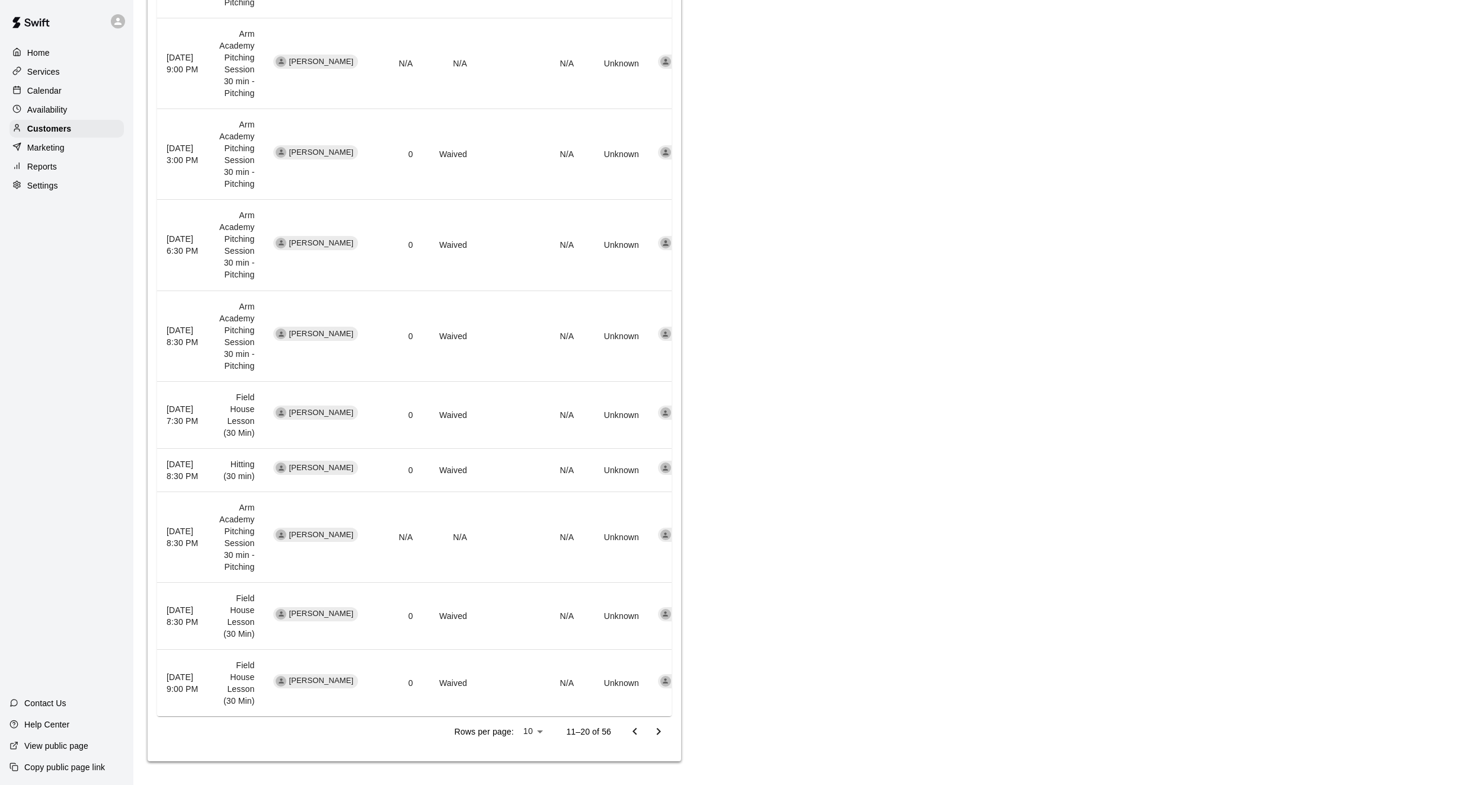
click at [655, 723] on button "Go to next page" at bounding box center [659, 731] width 24 height 24
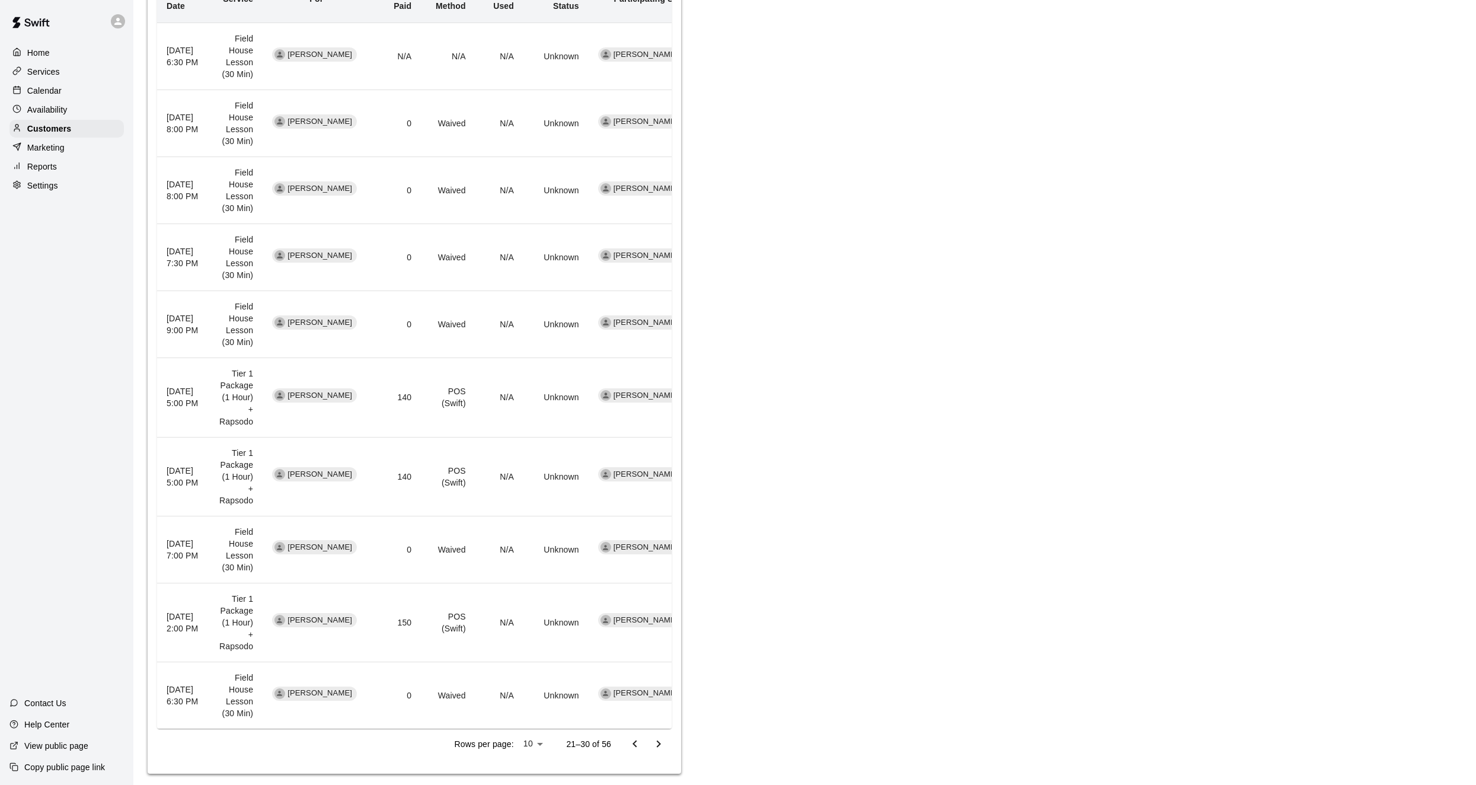
scroll to position [458, 0]
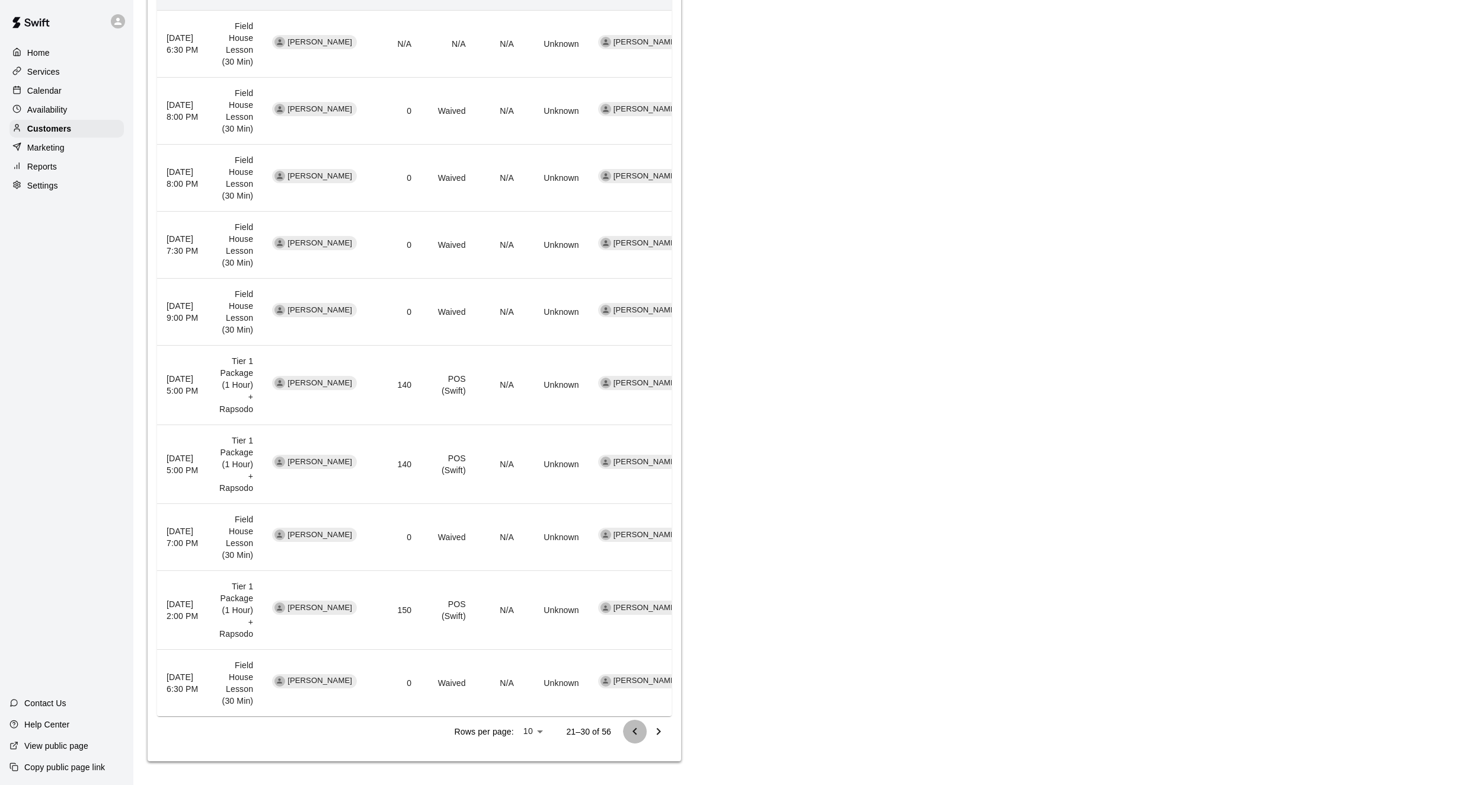
click at [632, 735] on icon "Go to previous page" at bounding box center [635, 731] width 14 height 14
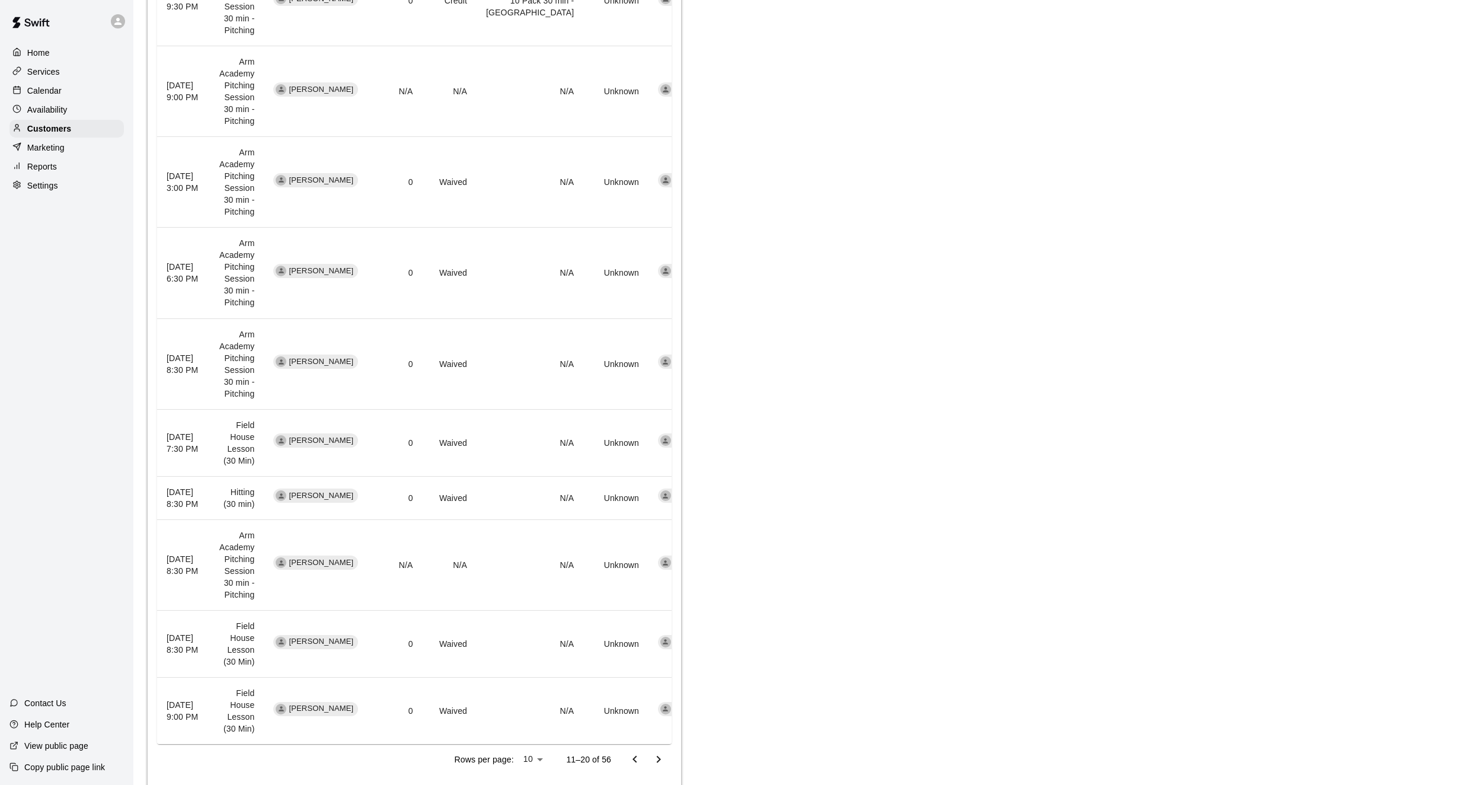
scroll to position [561, 0]
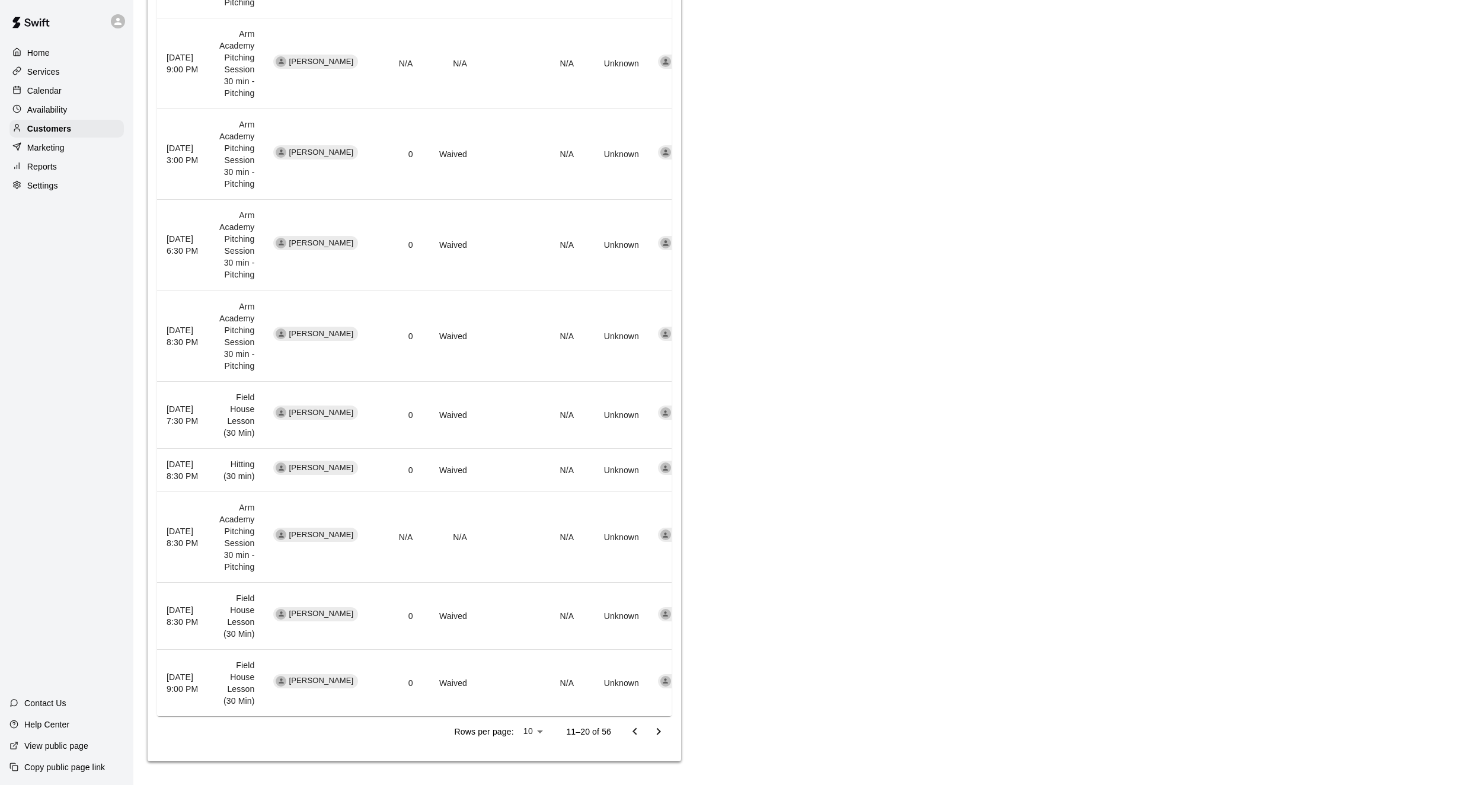
click at [630, 730] on icon "Go to previous page" at bounding box center [635, 731] width 14 height 14
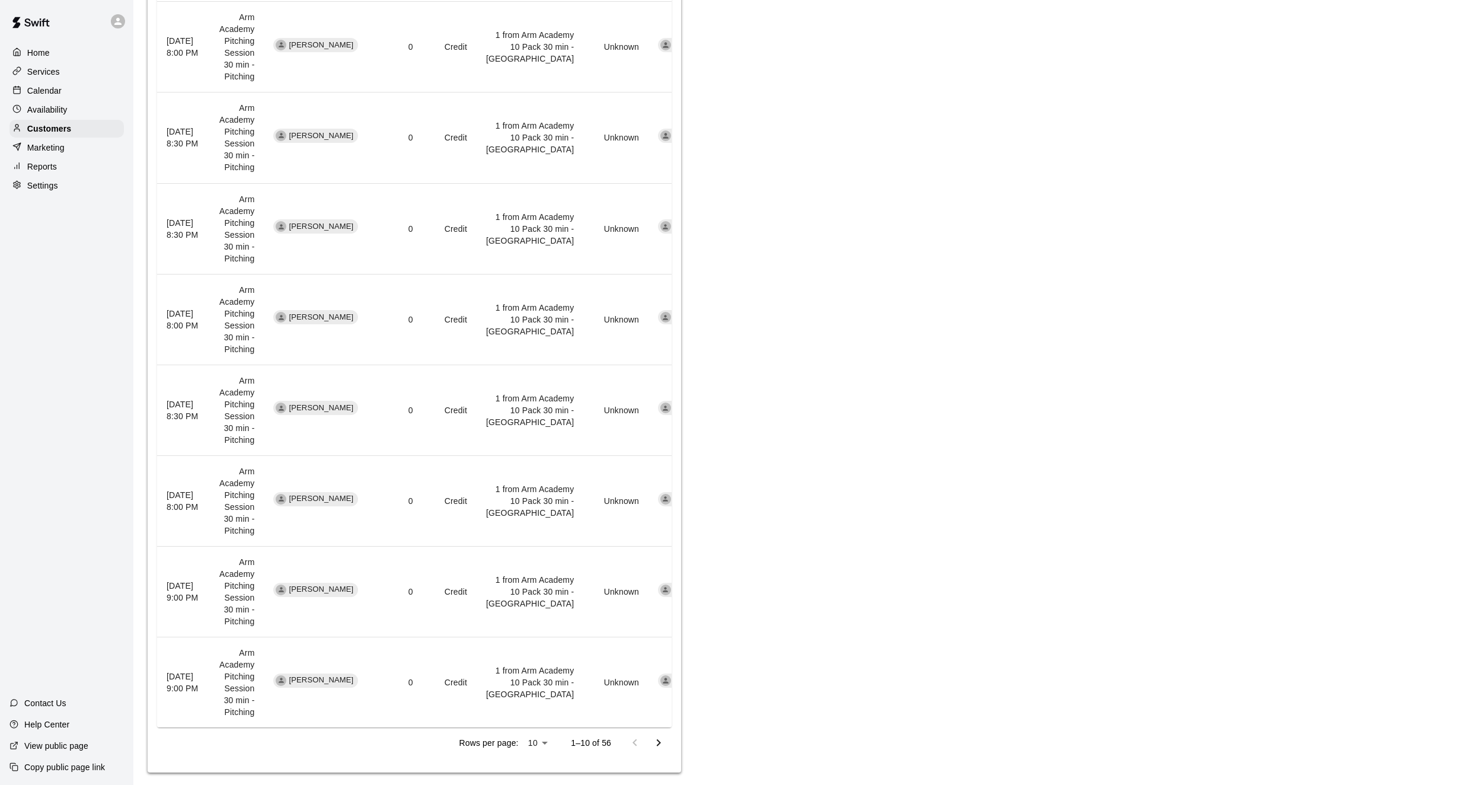
scroll to position [659, 0]
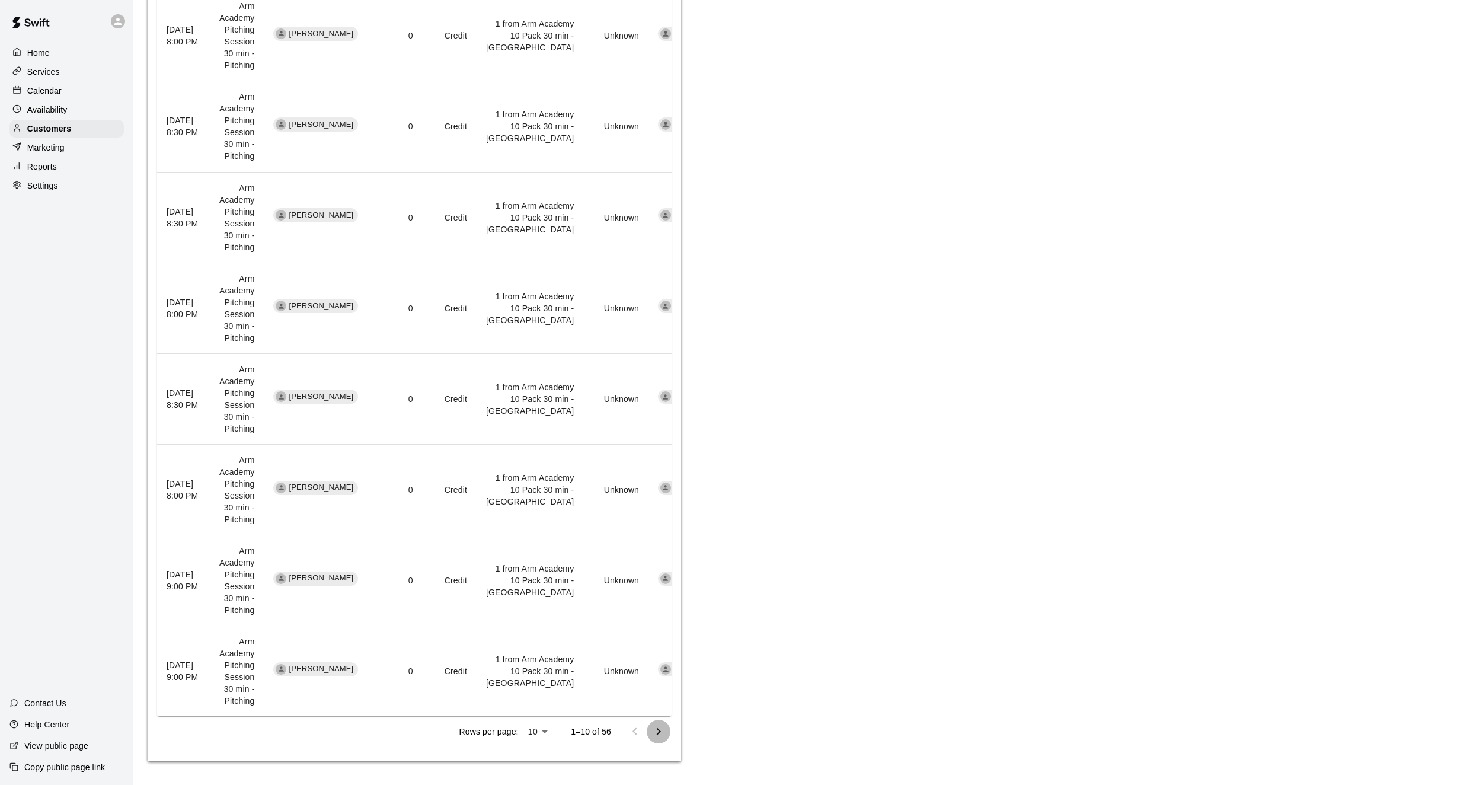
click at [664, 741] on button "Go to next page" at bounding box center [659, 731] width 24 height 24
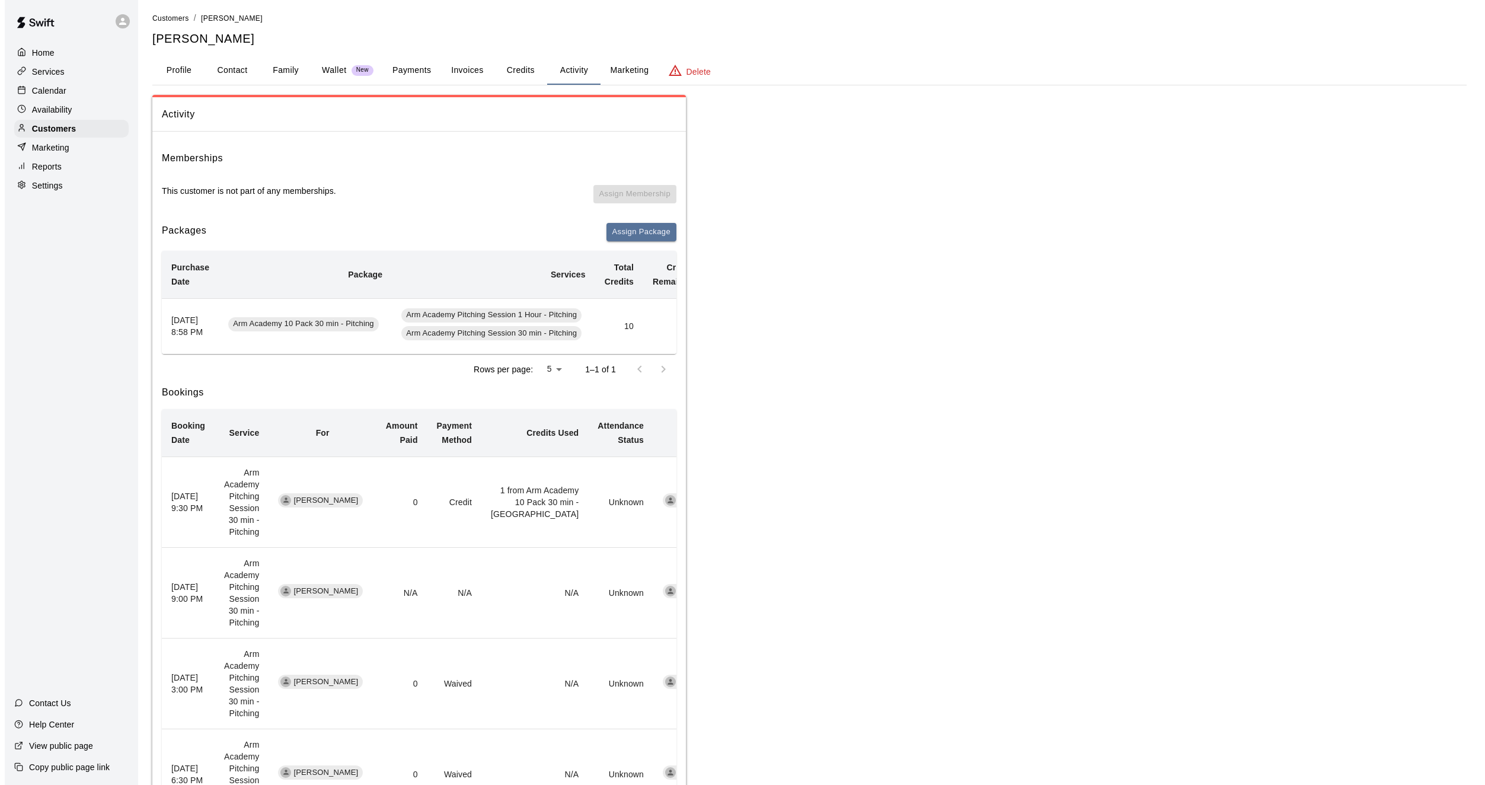
scroll to position [0, 0]
click at [396, 63] on button "Payments" at bounding box center [406, 73] width 57 height 28
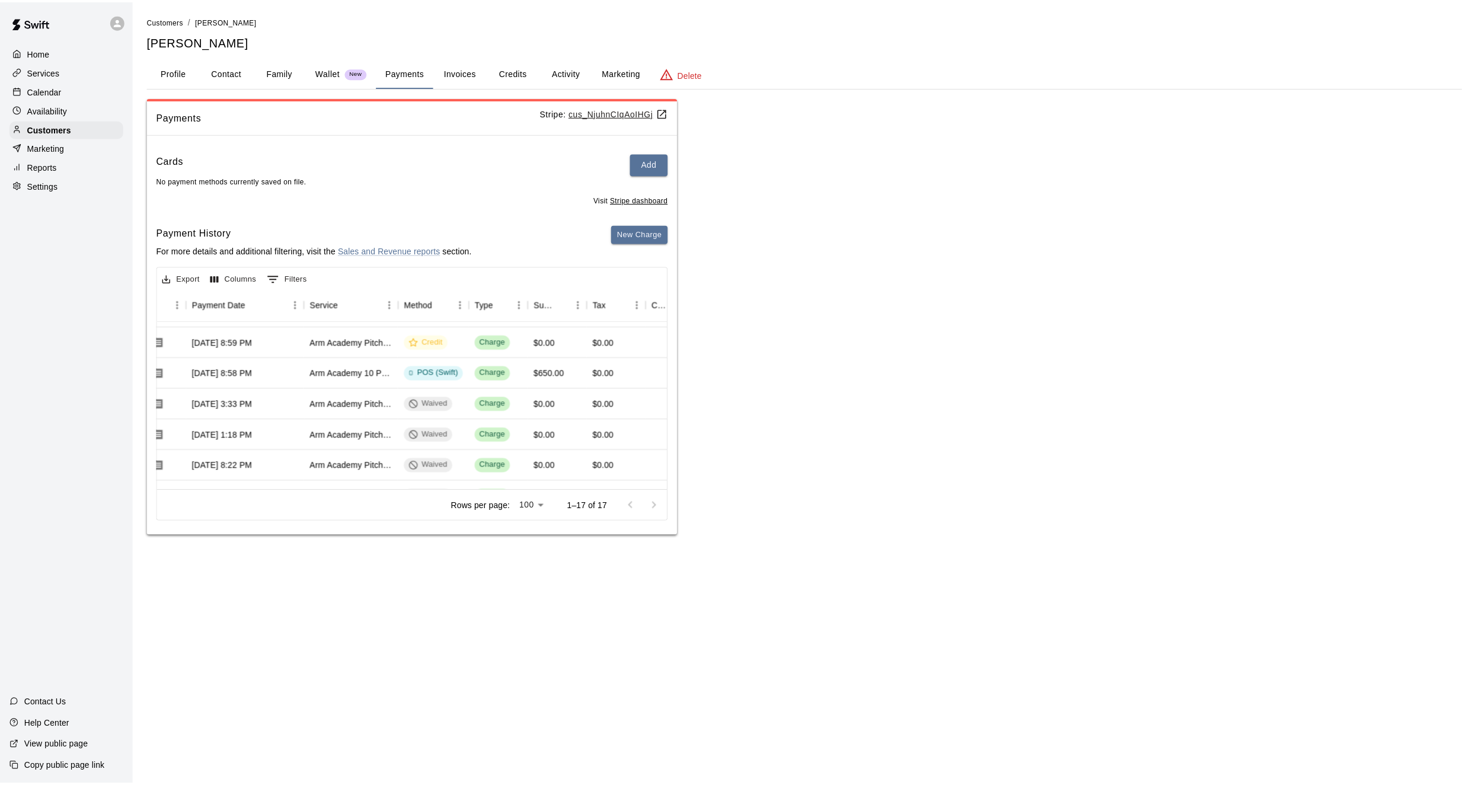
scroll to position [373, 121]
click at [559, 72] on button "Activity" at bounding box center [568, 73] width 53 height 28
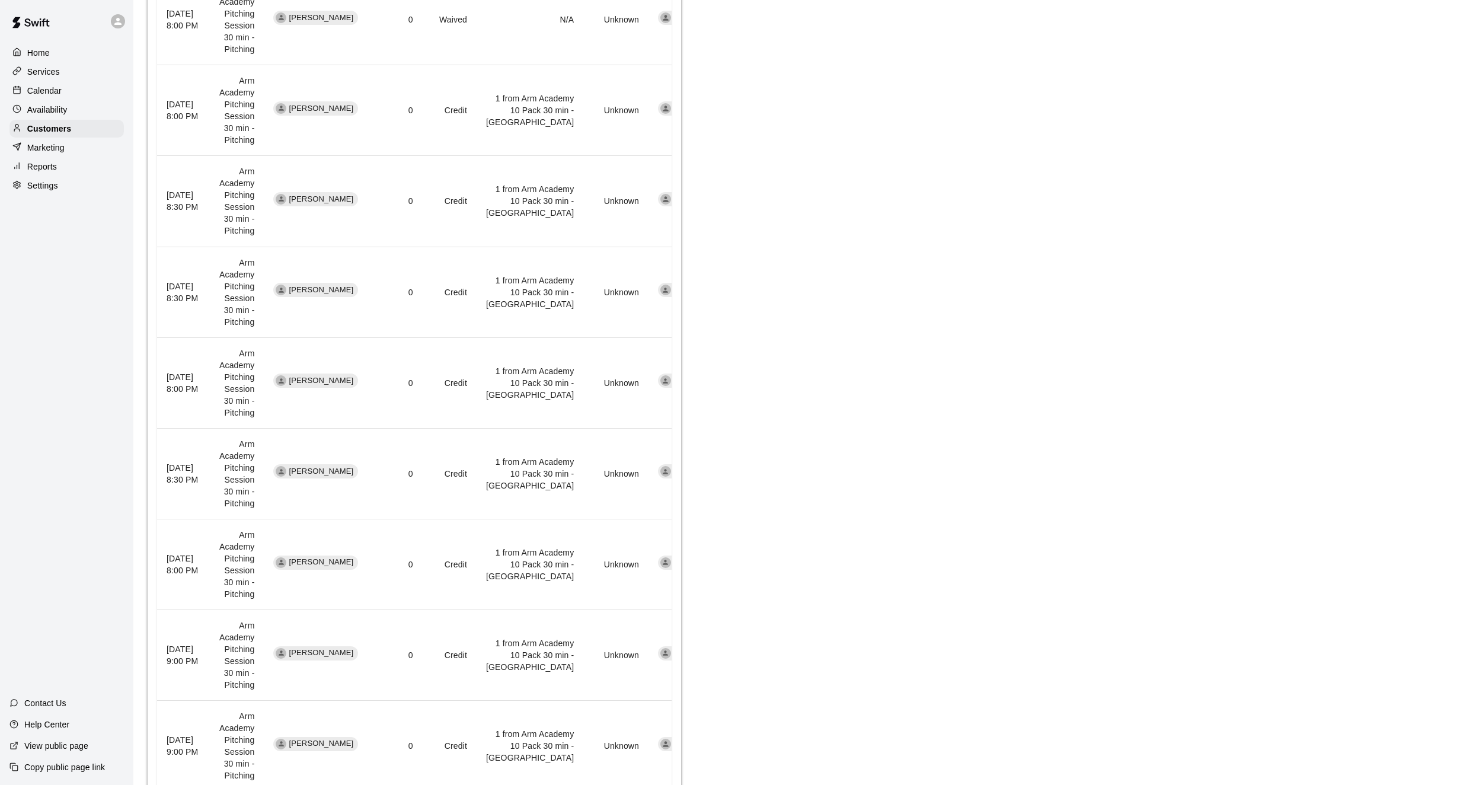
scroll to position [659, 0]
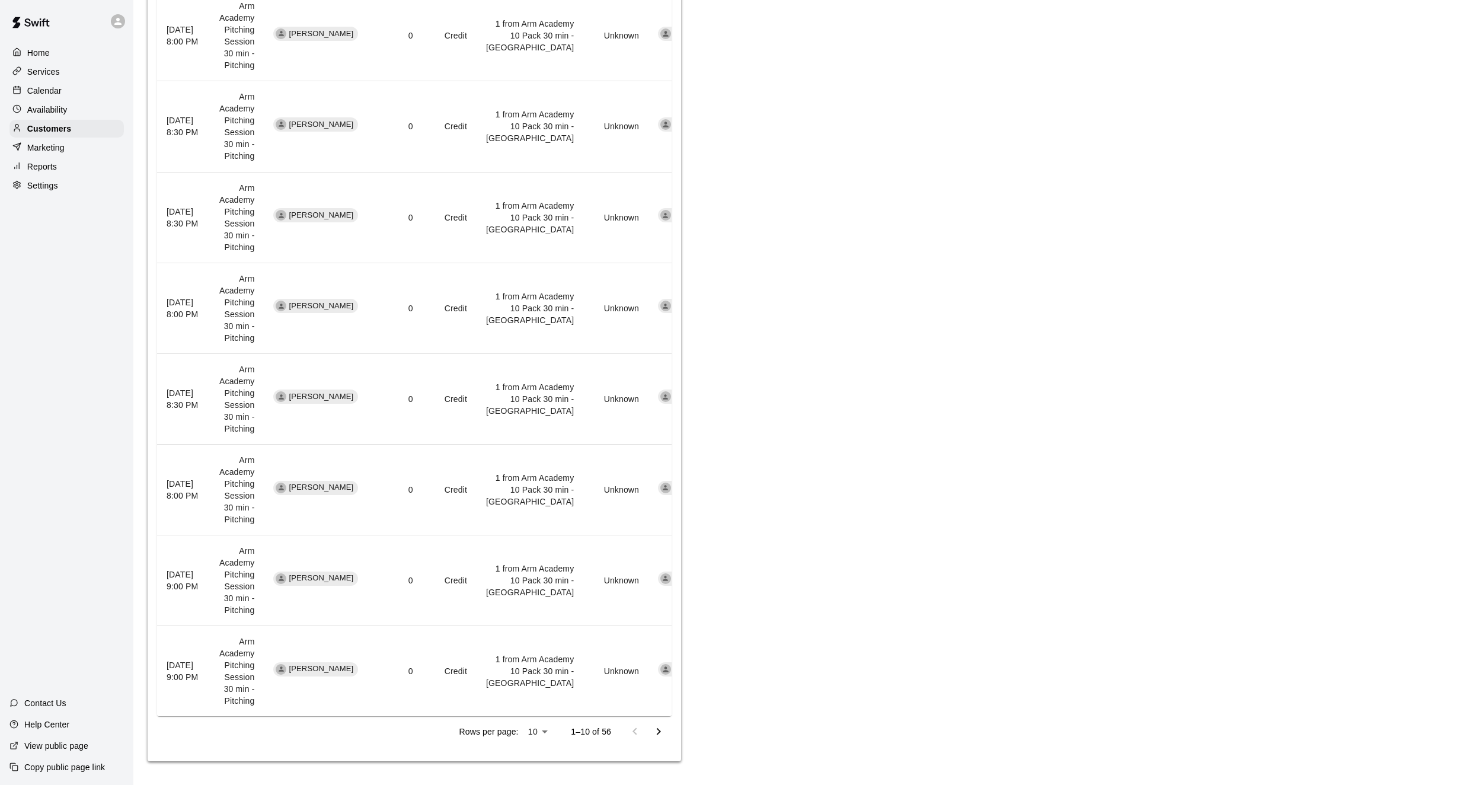
click at [654, 728] on icon "Go to next page" at bounding box center [658, 731] width 14 height 14
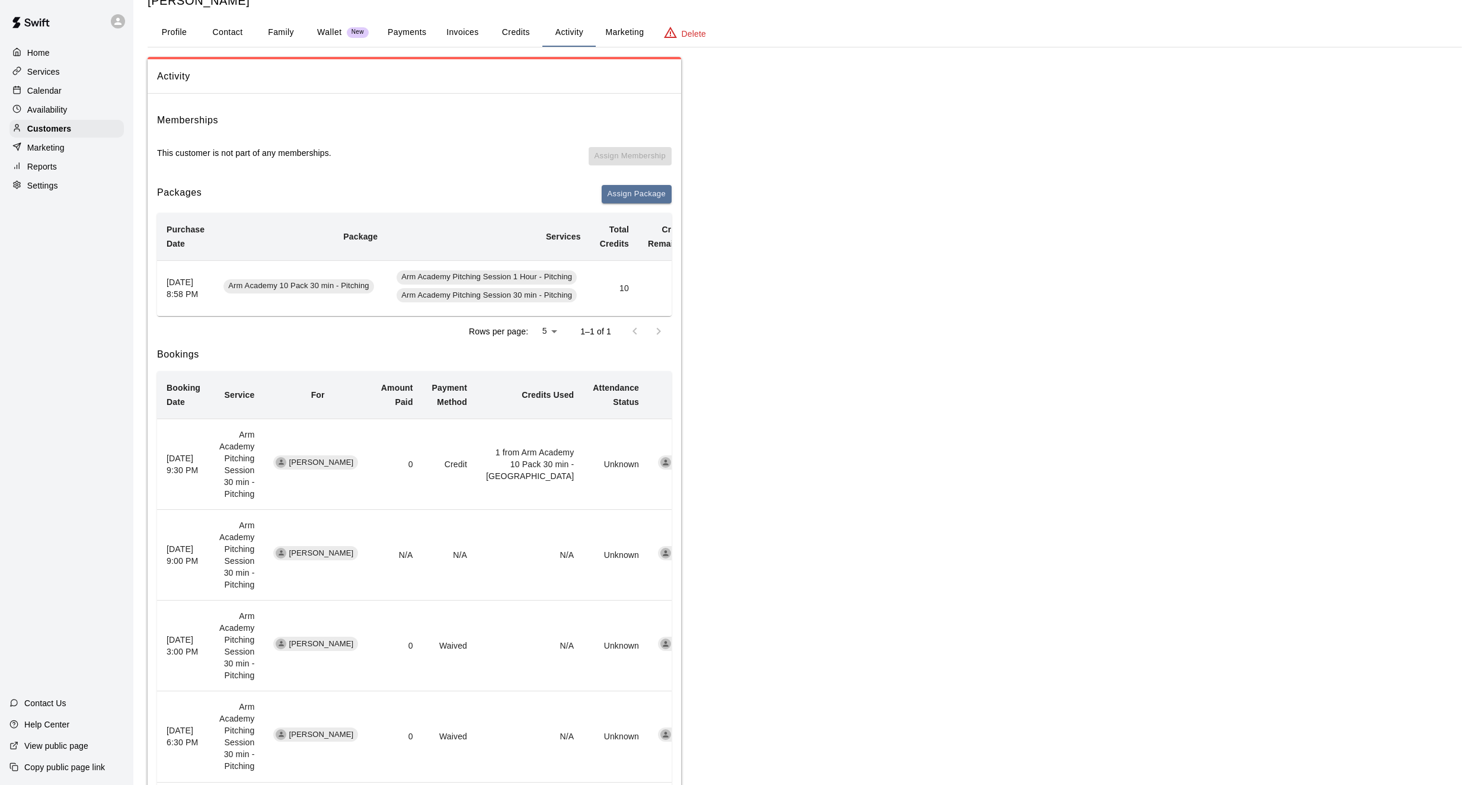
scroll to position [0, 0]
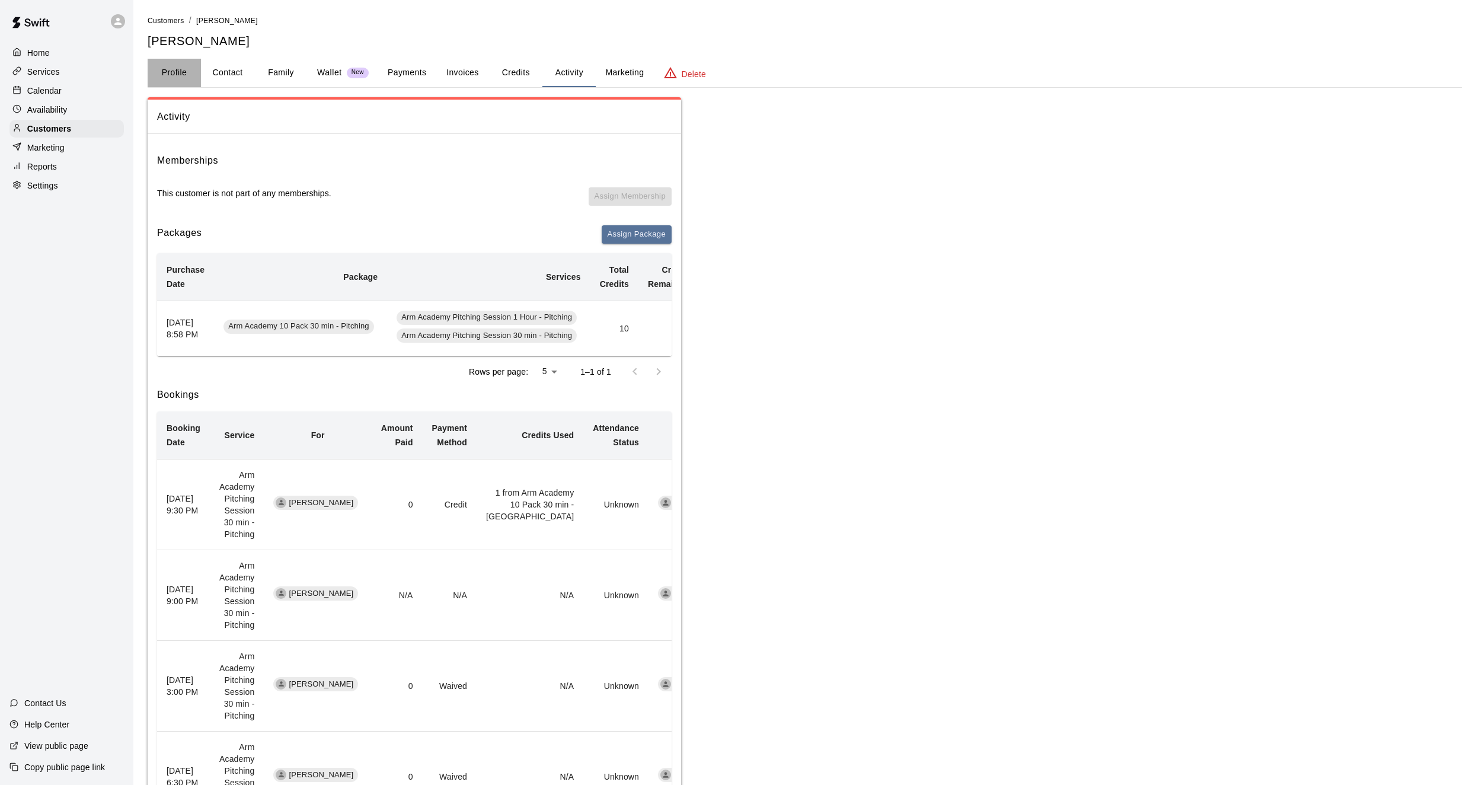
click at [180, 75] on button "Profile" at bounding box center [174, 73] width 53 height 28
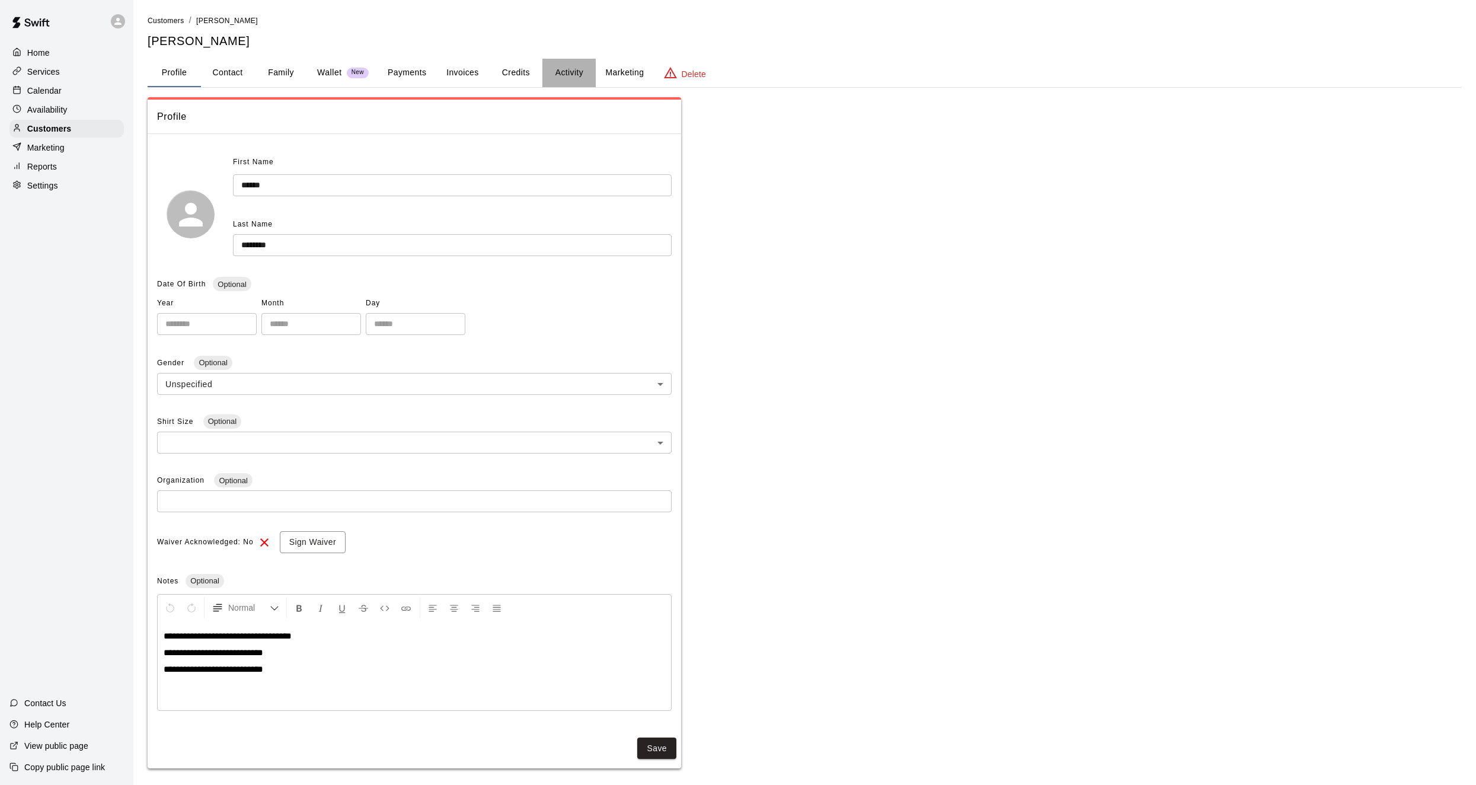
click at [572, 72] on button "Activity" at bounding box center [568, 73] width 53 height 28
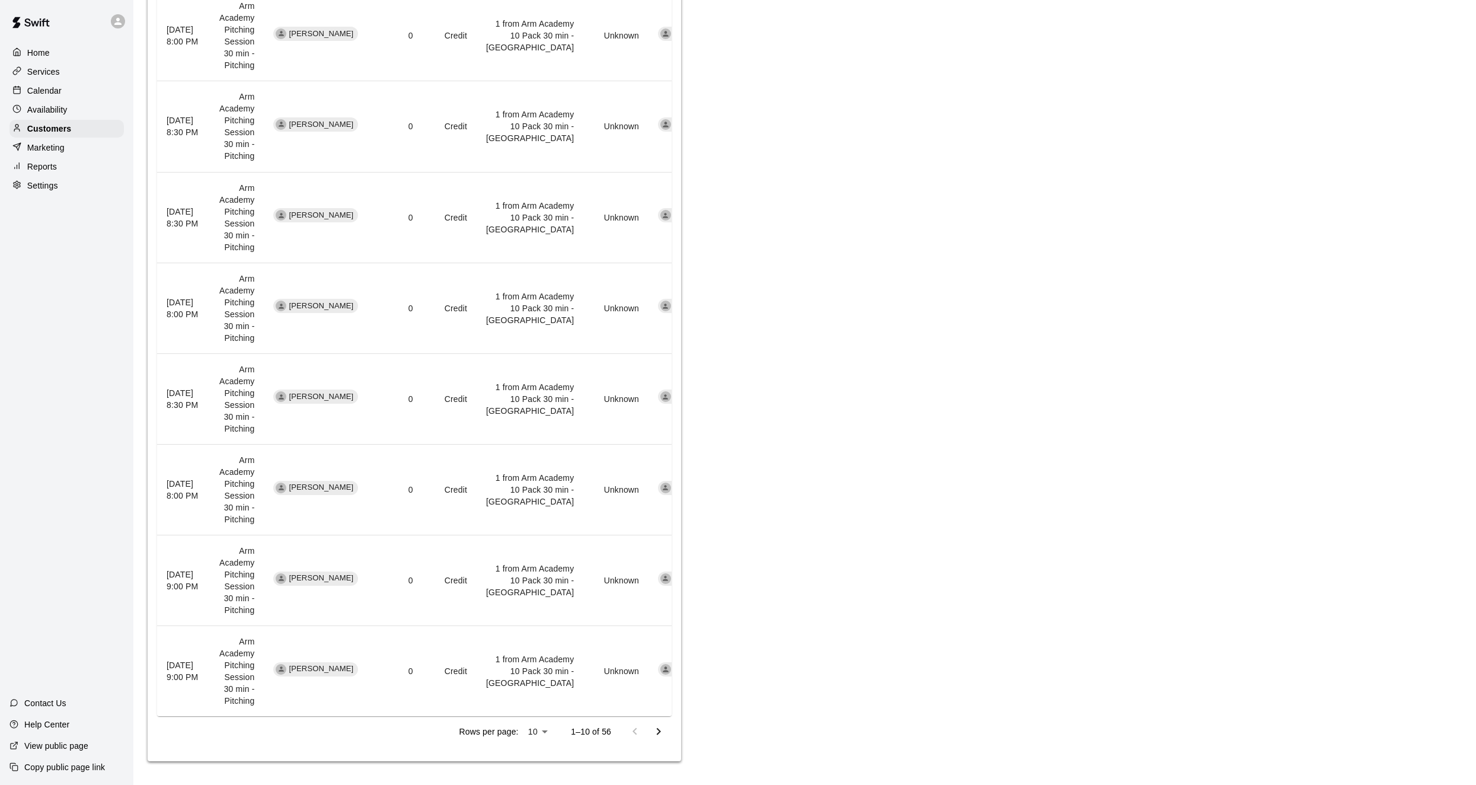
scroll to position [659, 0]
click at [670, 727] on div at bounding box center [646, 731] width 47 height 24
click at [667, 734] on button "Go to next page" at bounding box center [659, 731] width 24 height 24
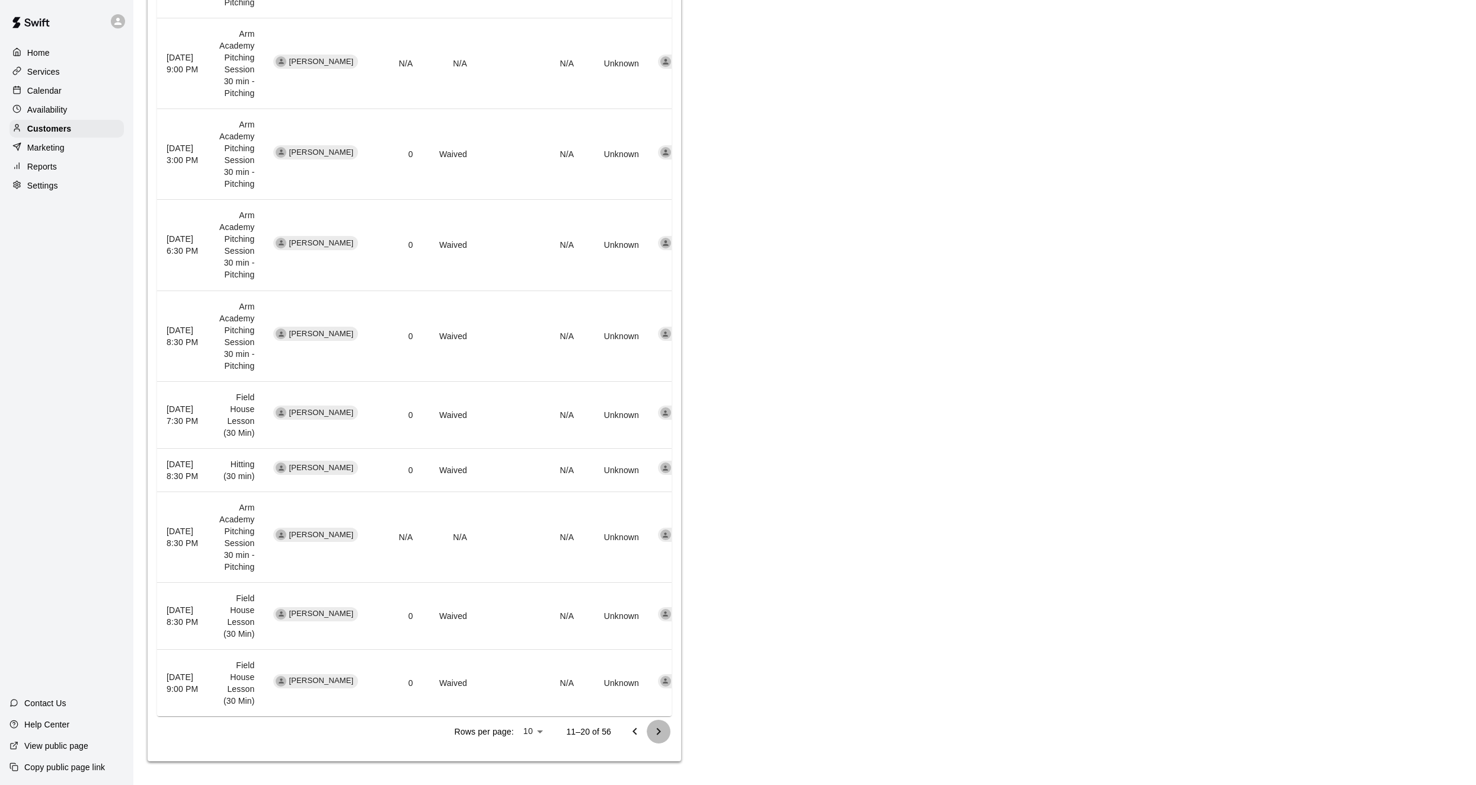
click at [667, 735] on button "Go to next page" at bounding box center [659, 731] width 24 height 24
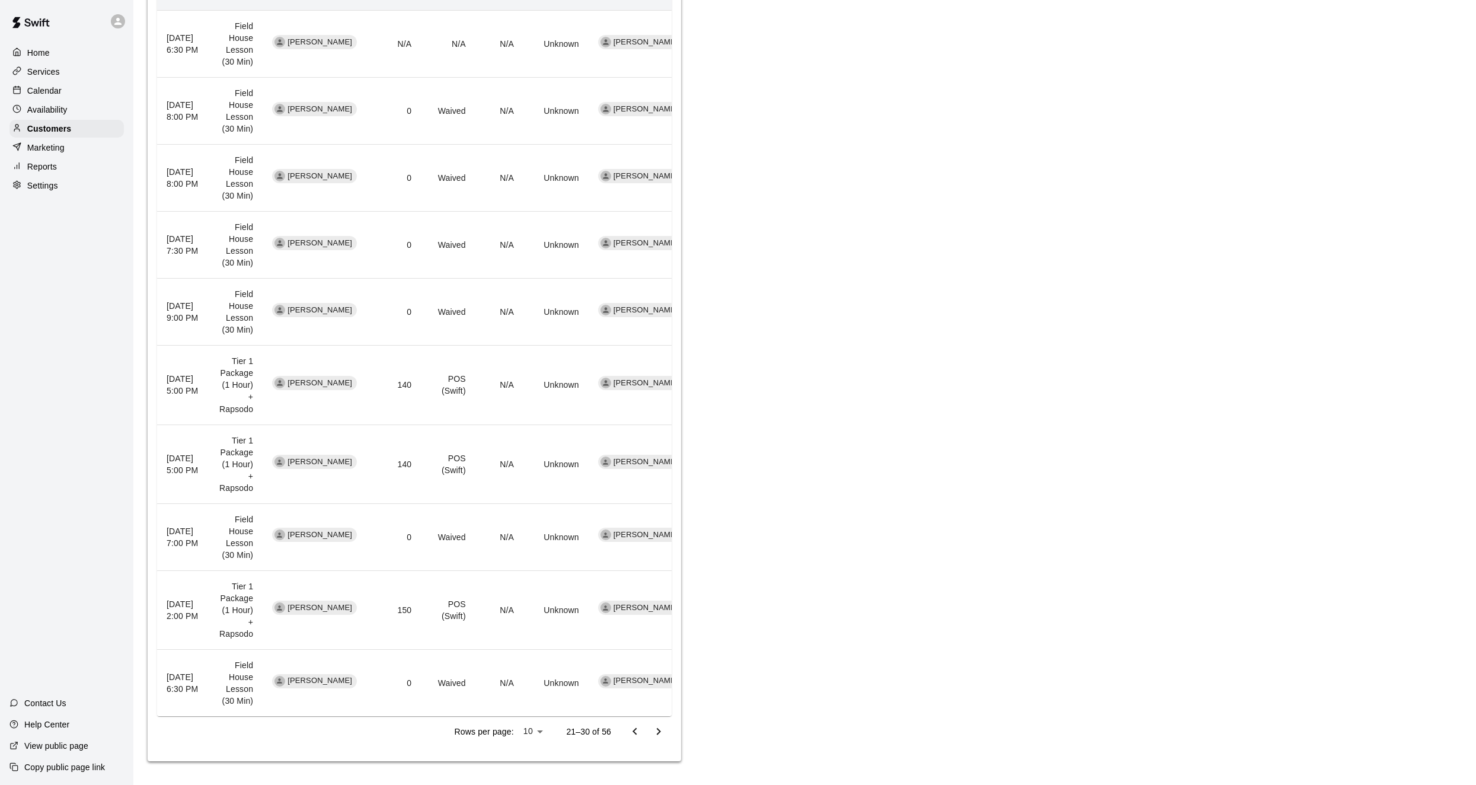
click at [667, 735] on button "Go to next page" at bounding box center [659, 731] width 24 height 24
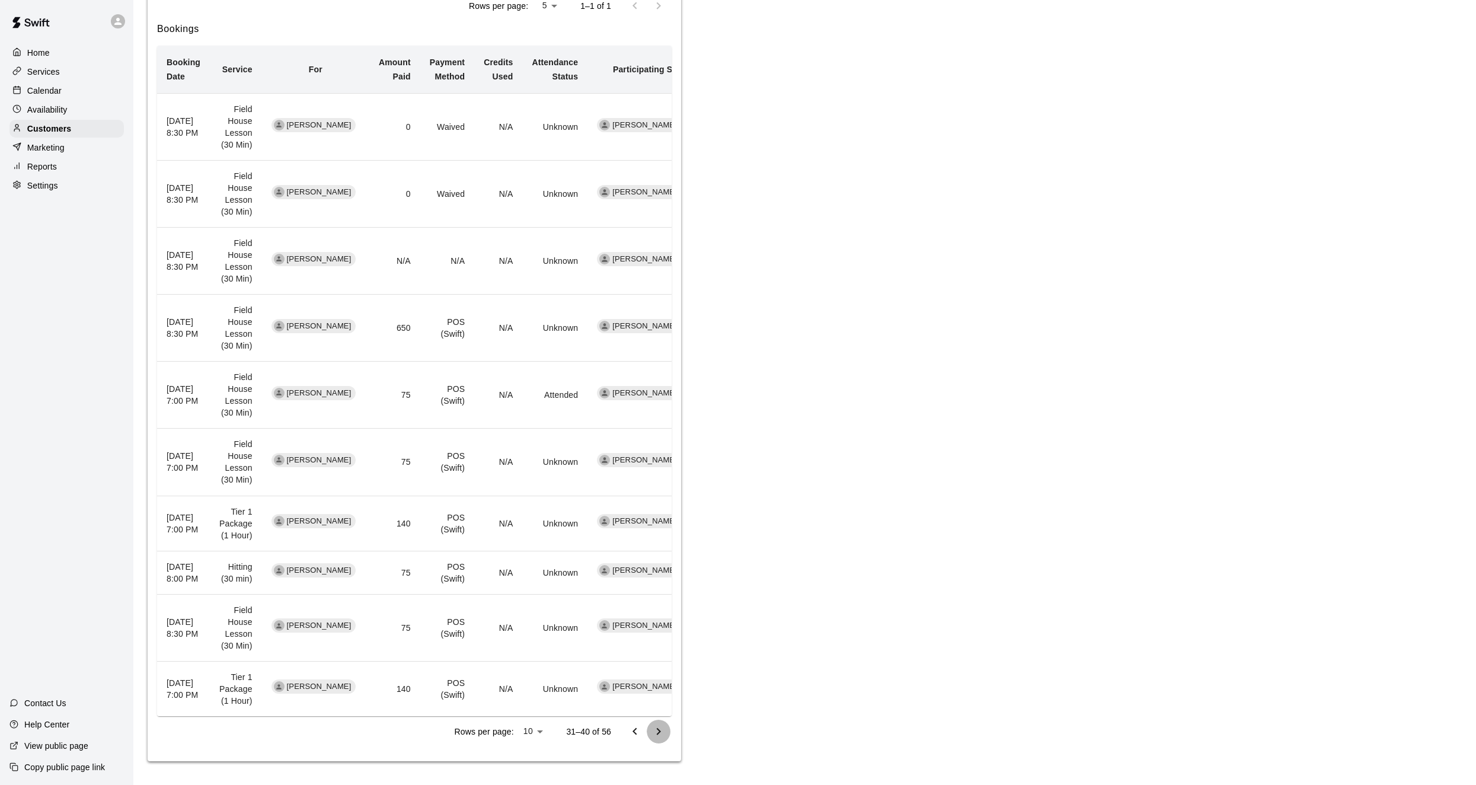
click at [667, 735] on button "Go to next page" at bounding box center [659, 731] width 24 height 24
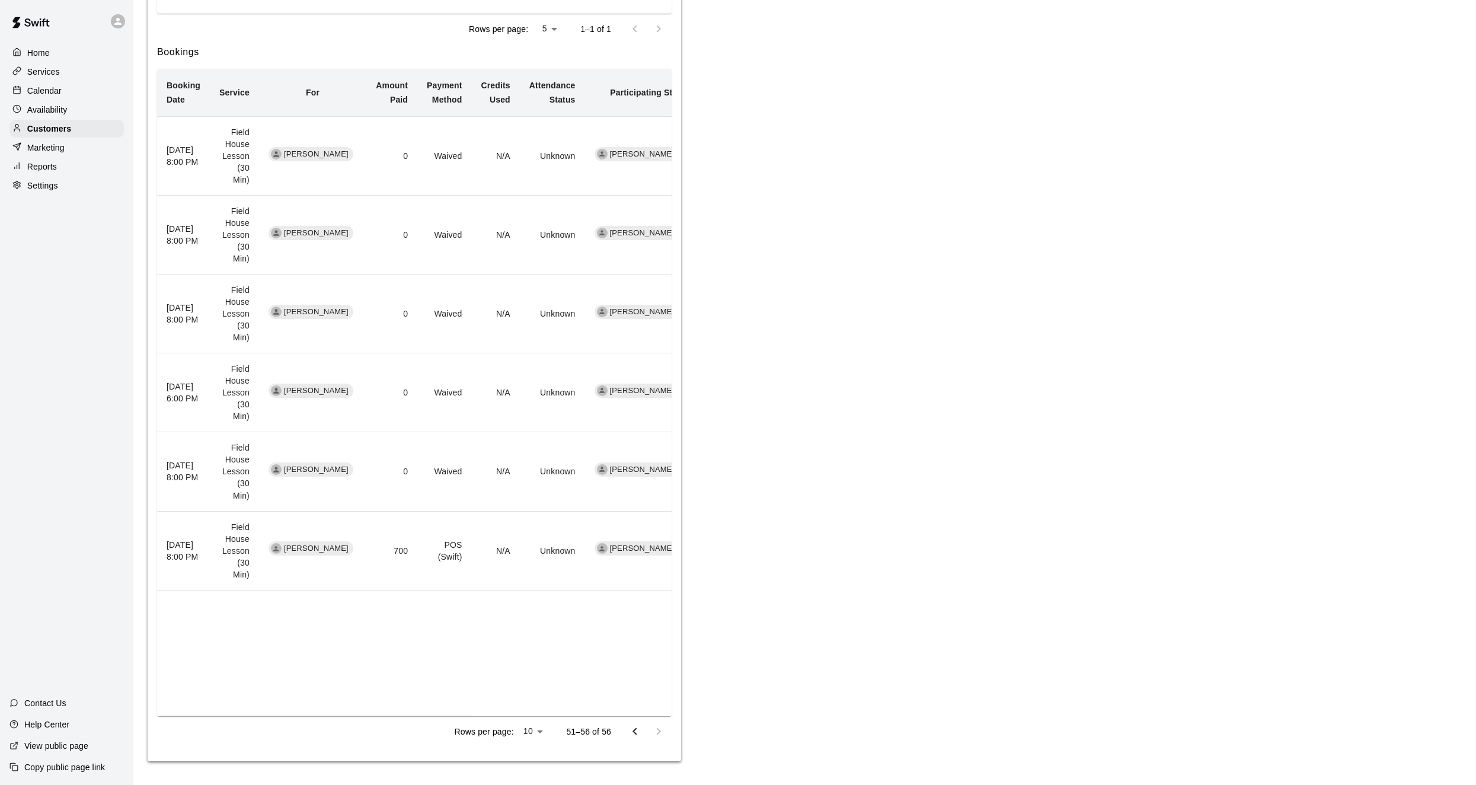
scroll to position [280, 0]
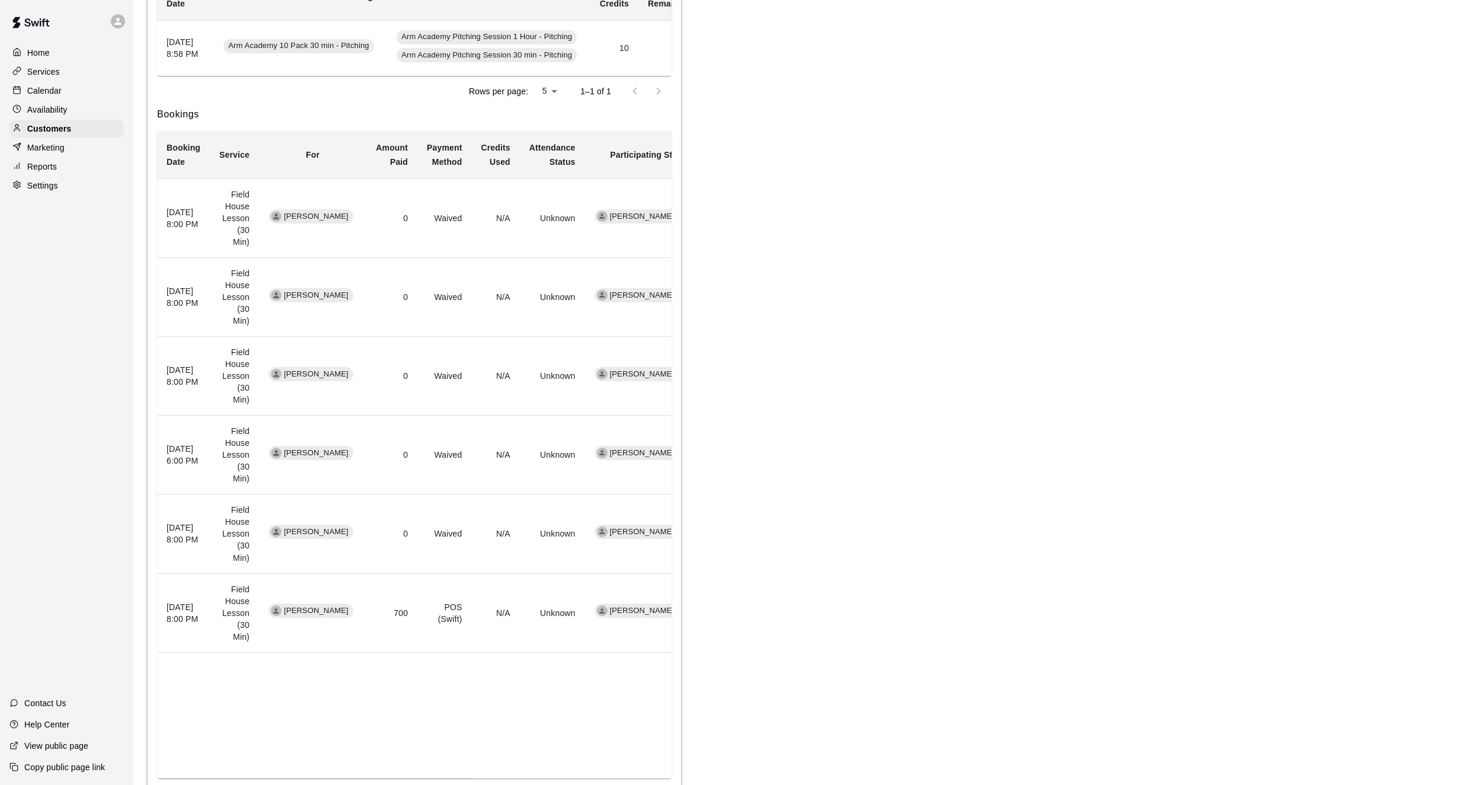
click at [667, 782] on div at bounding box center [646, 794] width 47 height 24
drag, startPoint x: 413, startPoint y: 559, endPoint x: 391, endPoint y: 557, distance: 22.6
click at [391, 573] on td "700" at bounding box center [391, 612] width 51 height 79
click at [625, 782] on button "Go to previous page" at bounding box center [635, 794] width 24 height 24
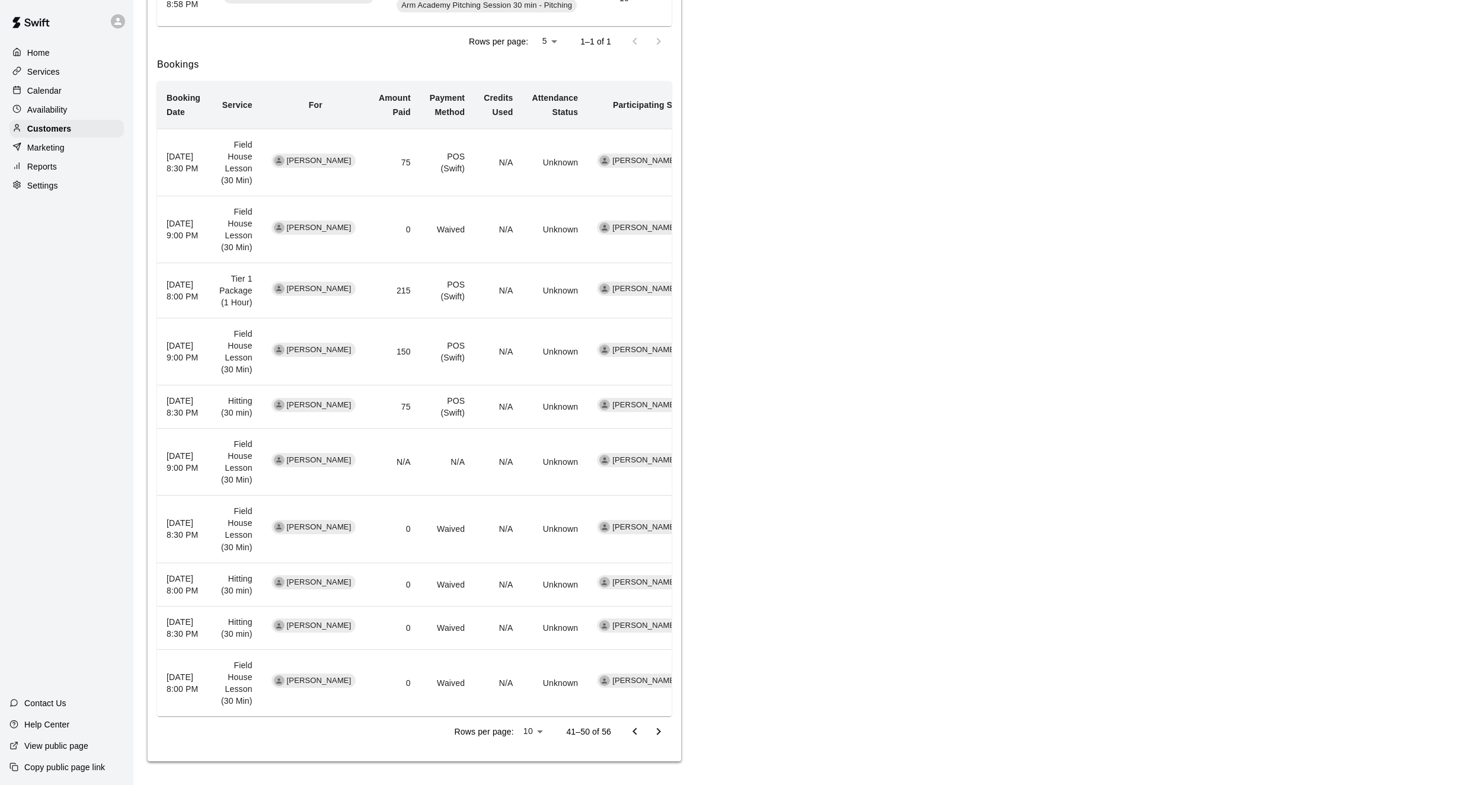
scroll to position [383, 0]
click at [628, 726] on icon "Go to previous page" at bounding box center [635, 731] width 14 height 14
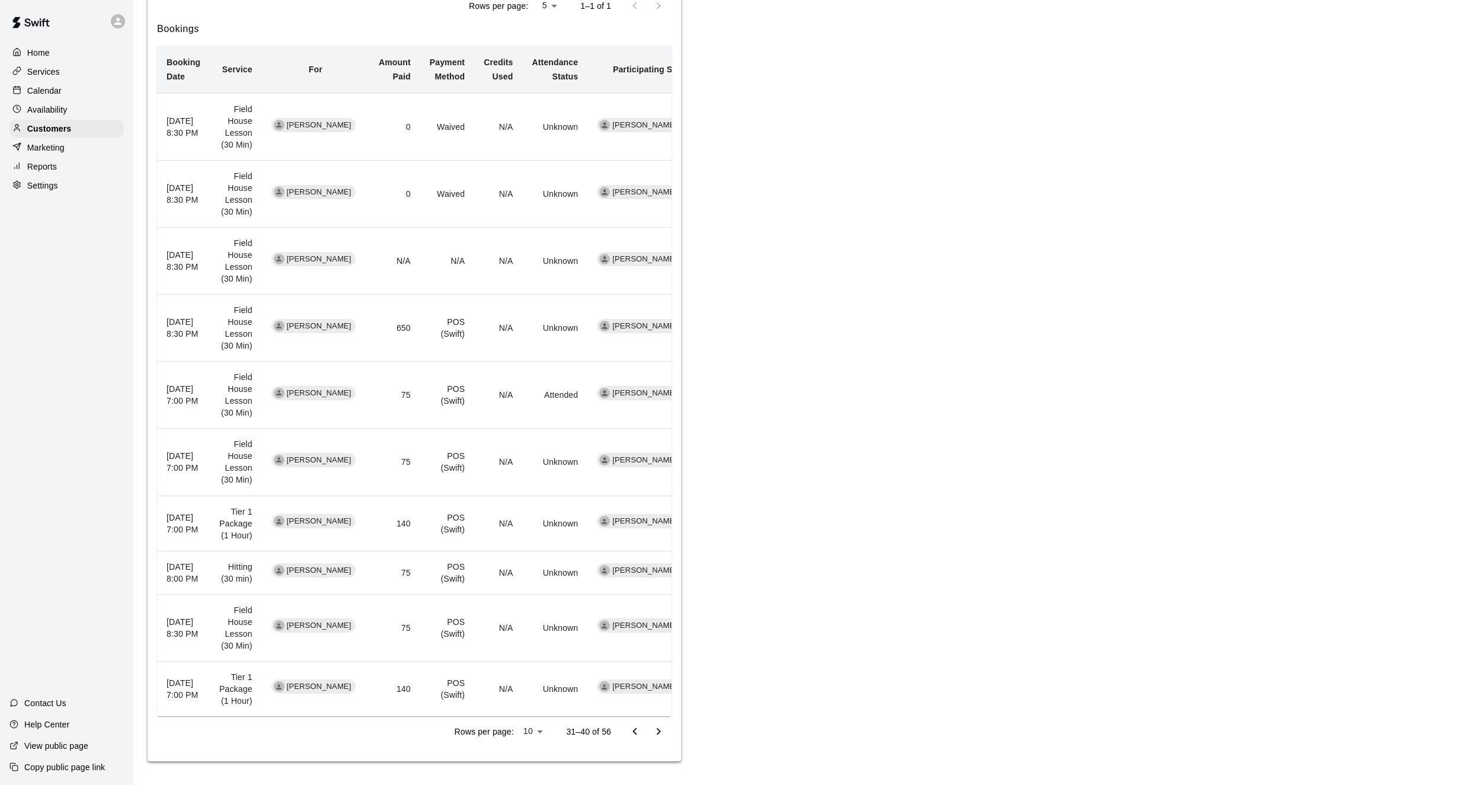
click at [632, 737] on icon "Go to previous page" at bounding box center [635, 731] width 14 height 14
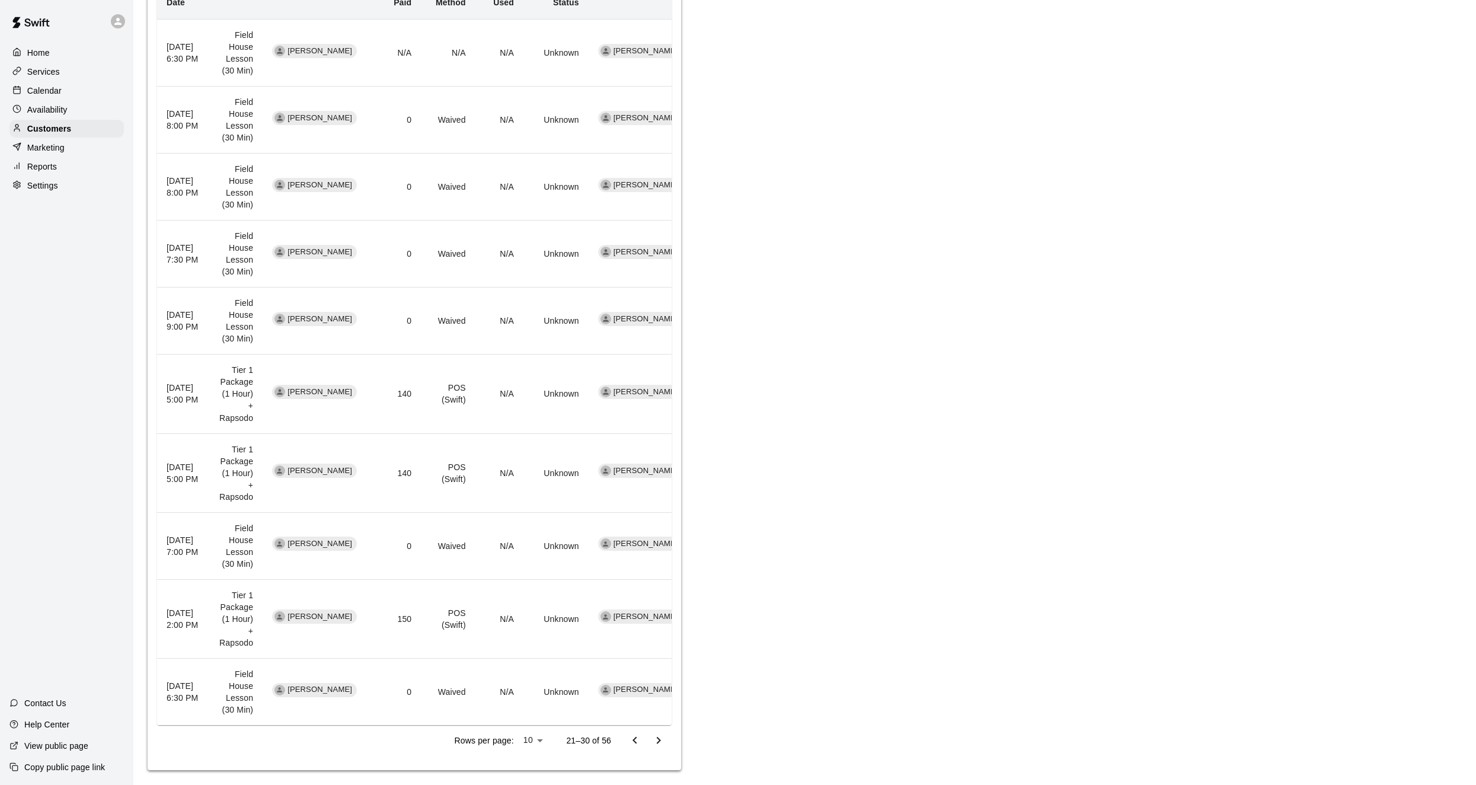
scroll to position [458, 0]
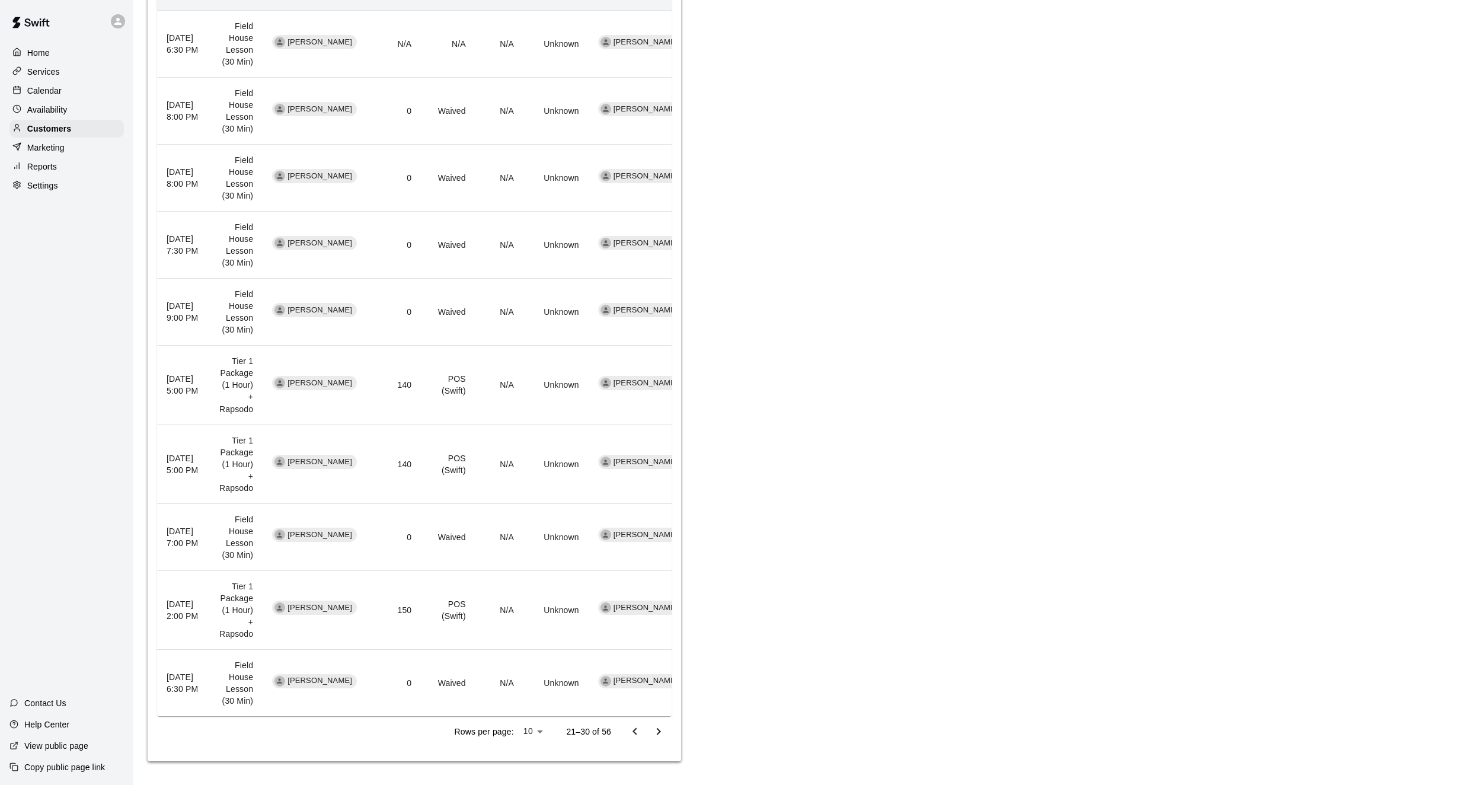
click at [630, 730] on icon "Go to previous page" at bounding box center [635, 731] width 14 height 14
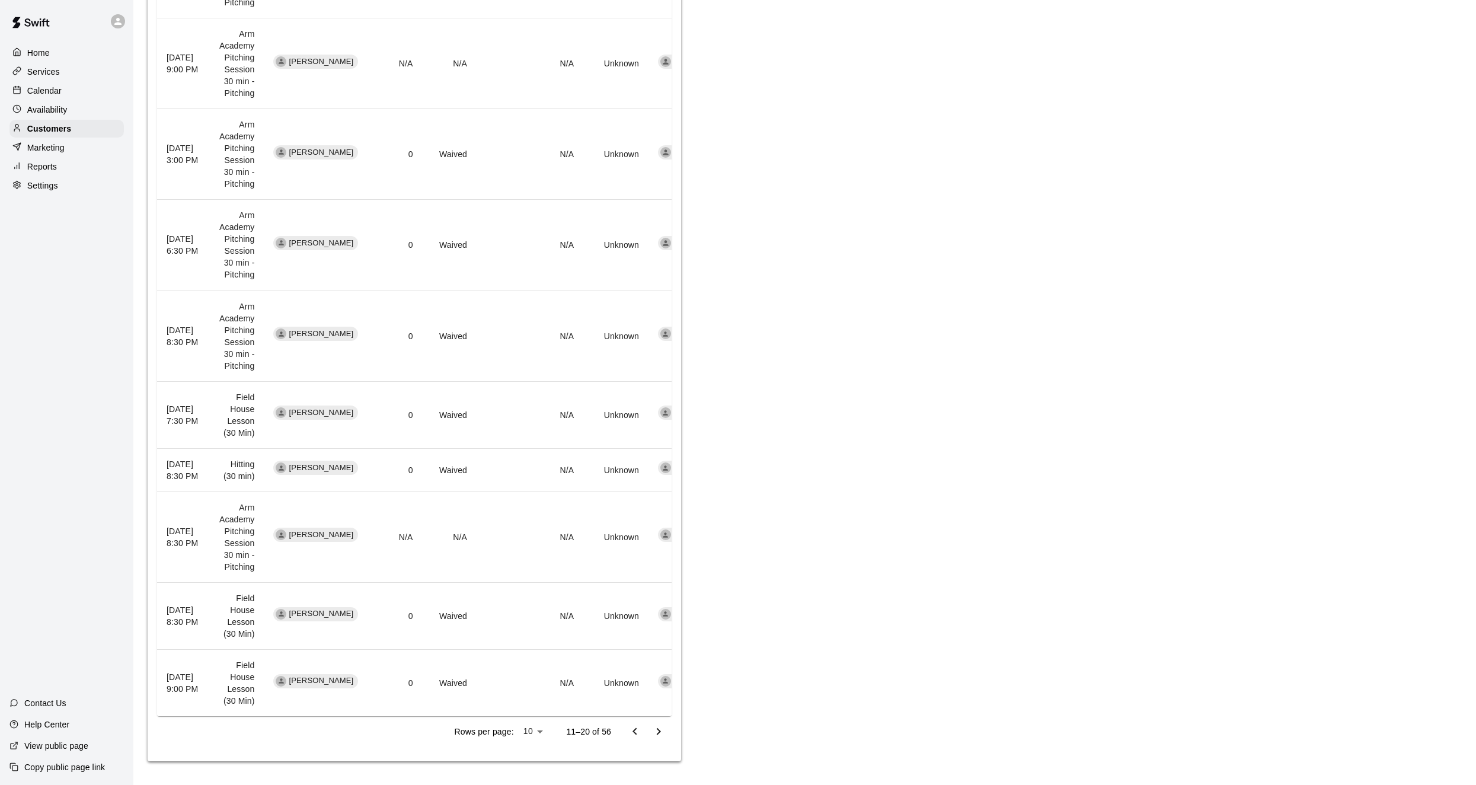
scroll to position [561, 0]
click at [645, 747] on div "Memberships This customer is not part of any memberships. Assign Membership Pac…" at bounding box center [414, 186] width 533 height 1149
click at [626, 730] on button "Go to previous page" at bounding box center [635, 731] width 24 height 24
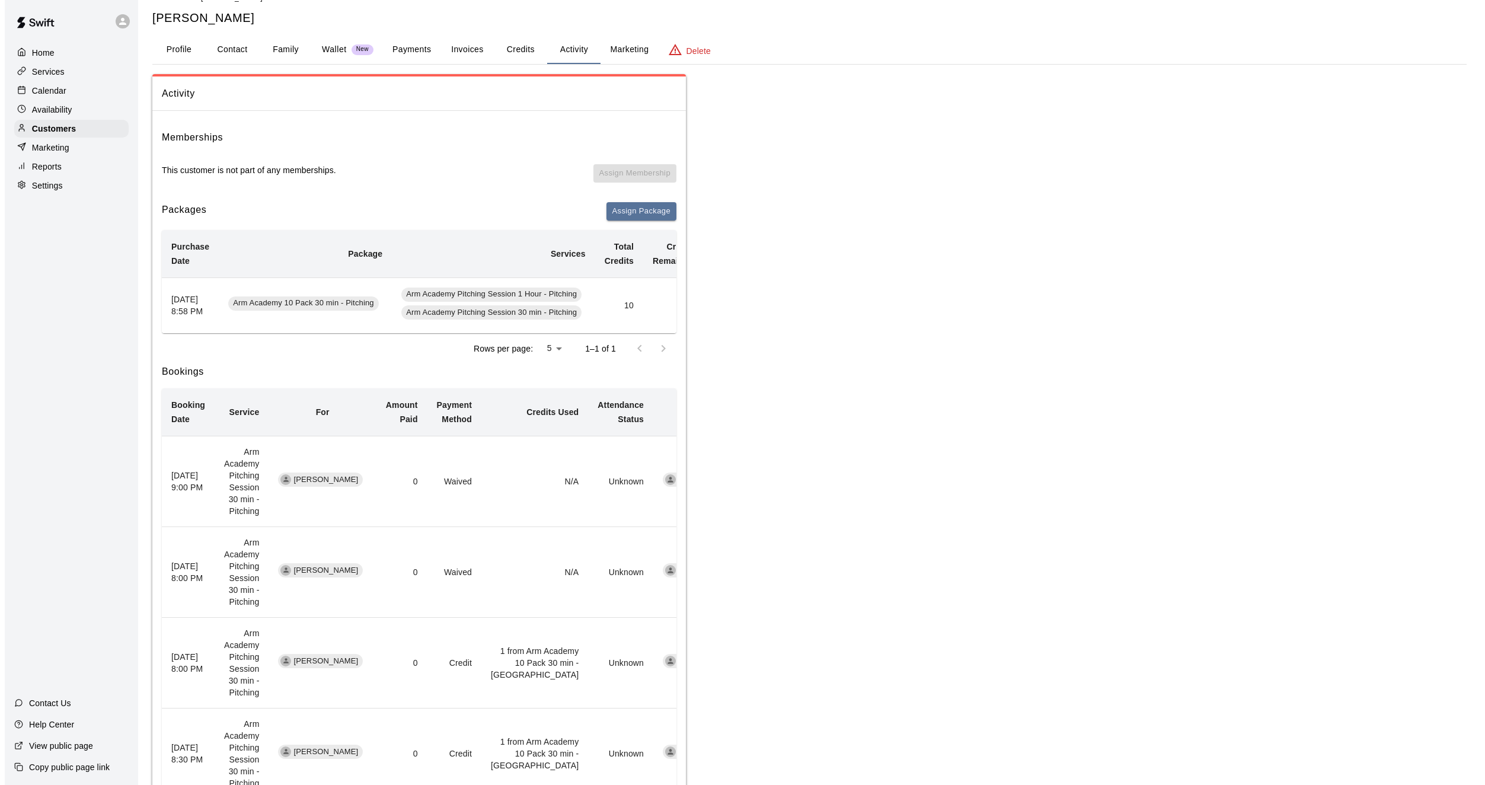
scroll to position [0, 0]
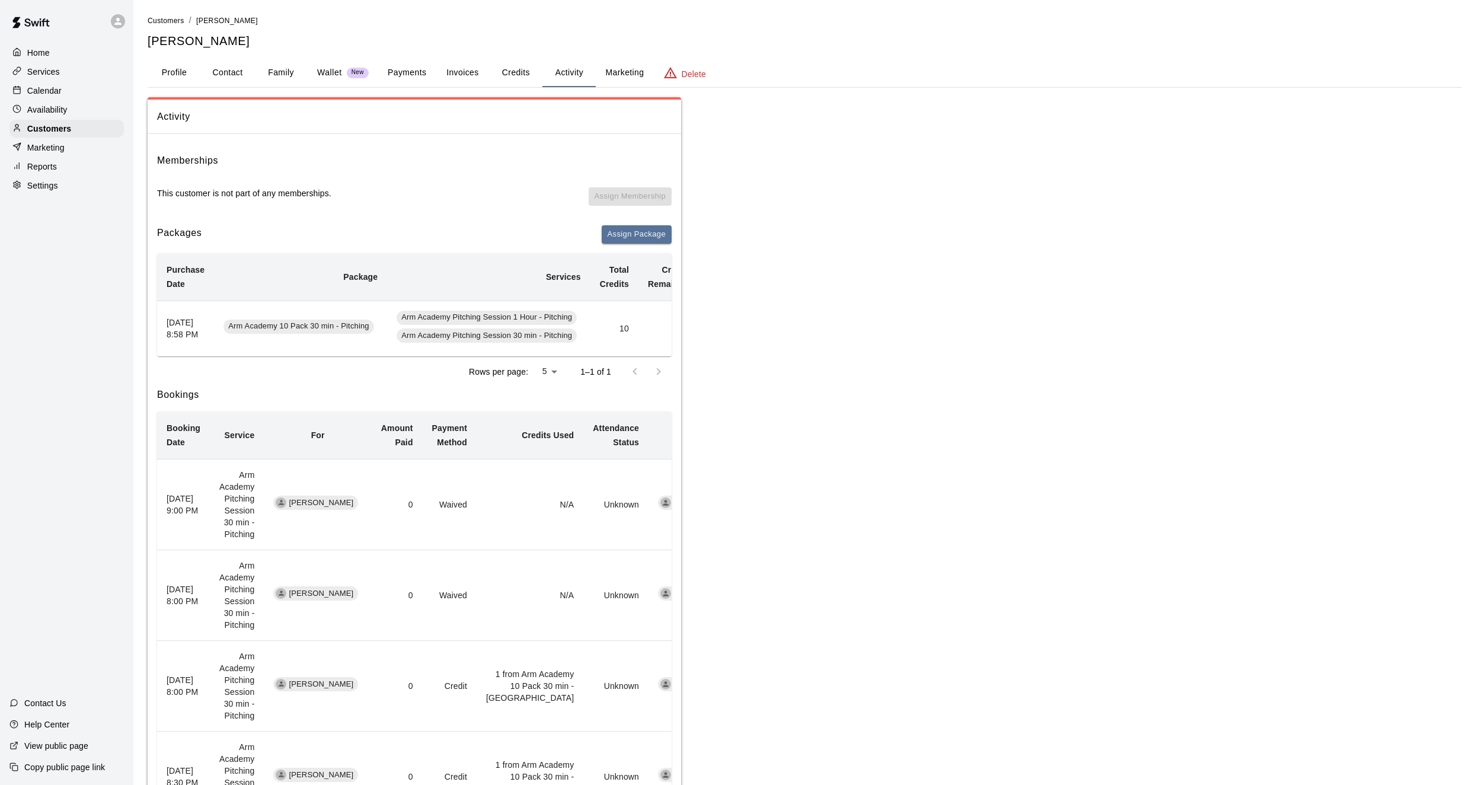
drag, startPoint x: 380, startPoint y: 84, endPoint x: 397, endPoint y: 82, distance: 16.7
click at [391, 83] on button "Payments" at bounding box center [406, 73] width 57 height 28
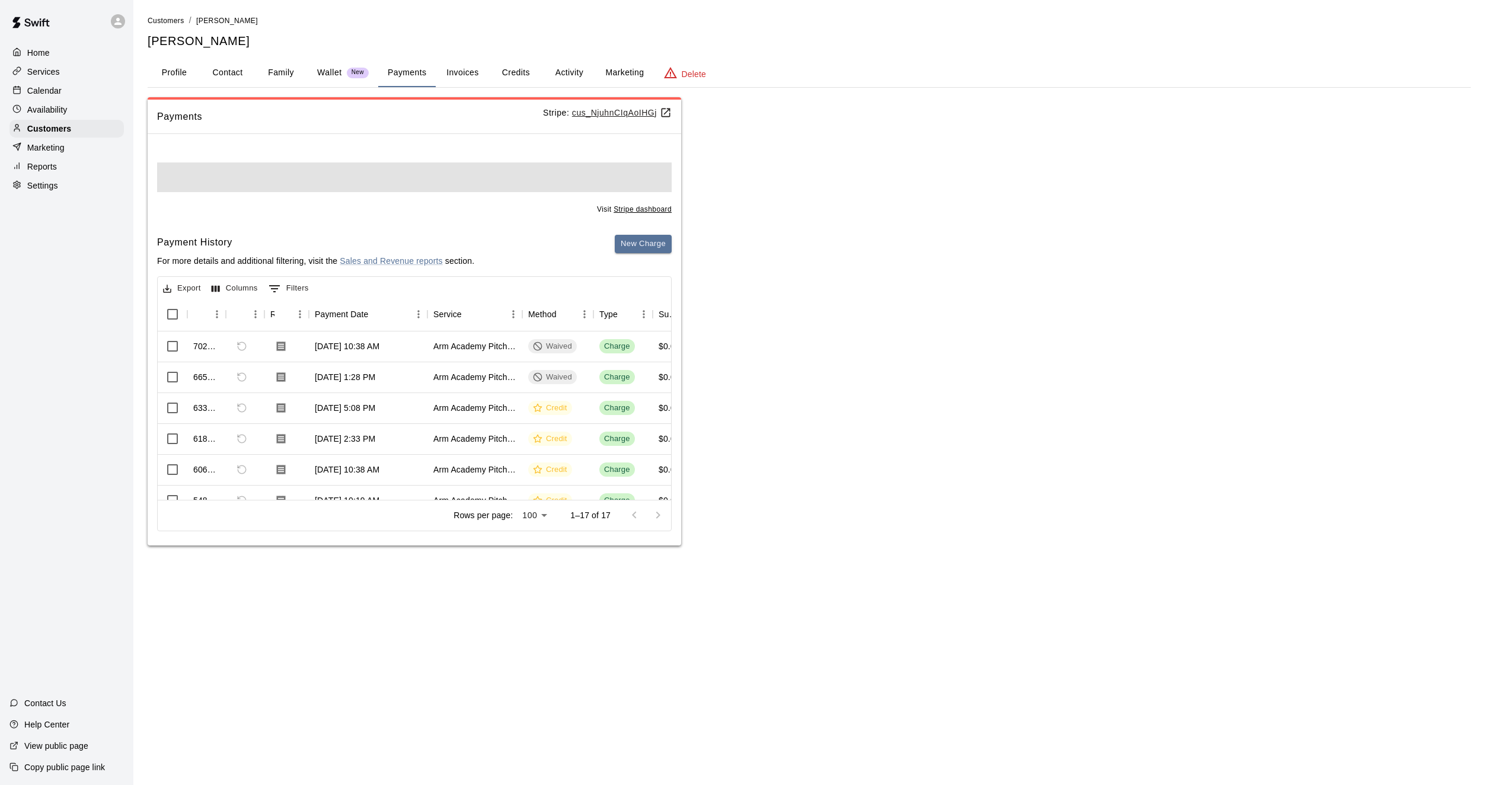
click at [397, 82] on button "Payments" at bounding box center [406, 73] width 57 height 28
click at [400, 82] on button "Payments" at bounding box center [406, 73] width 57 height 28
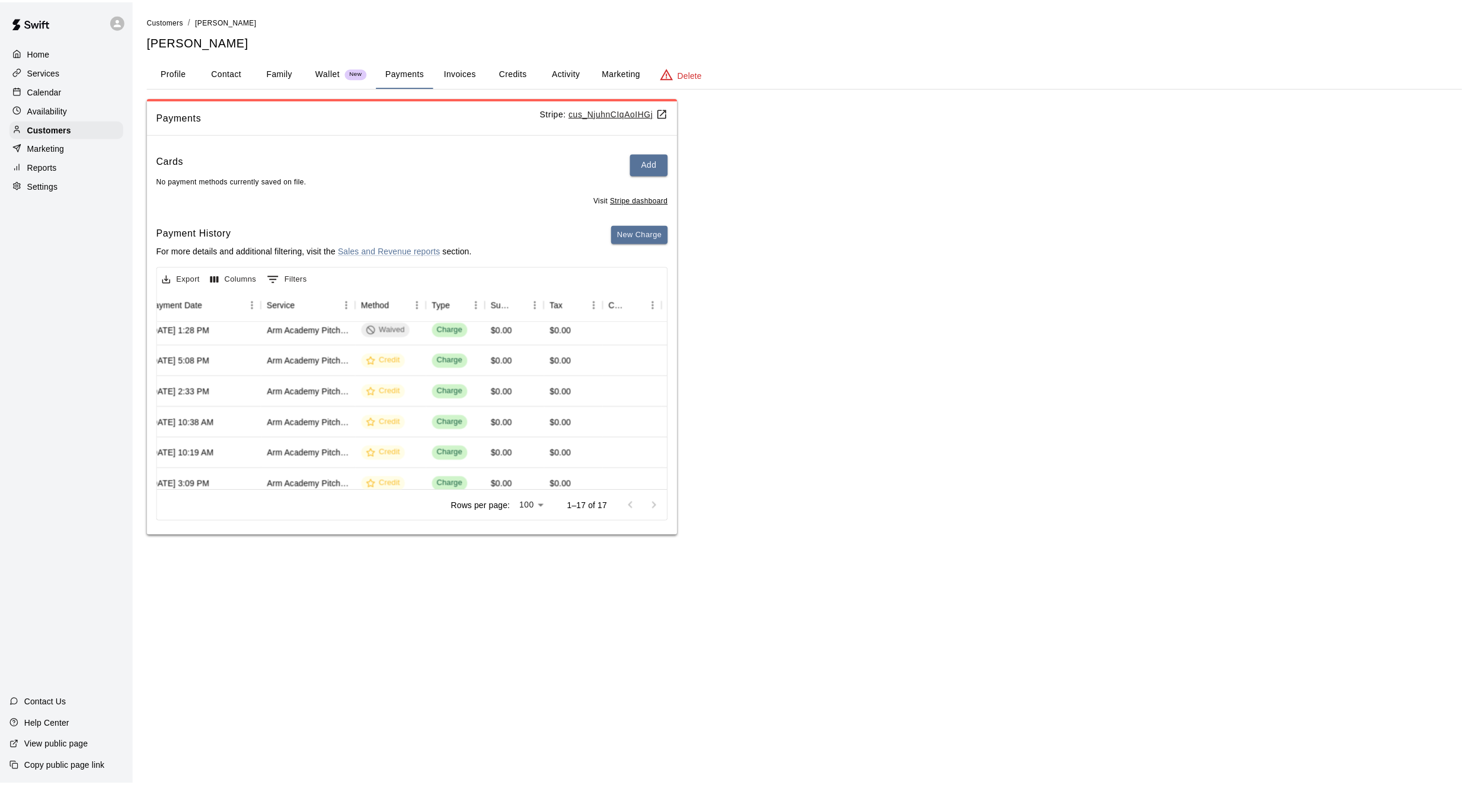
scroll to position [59, 165]
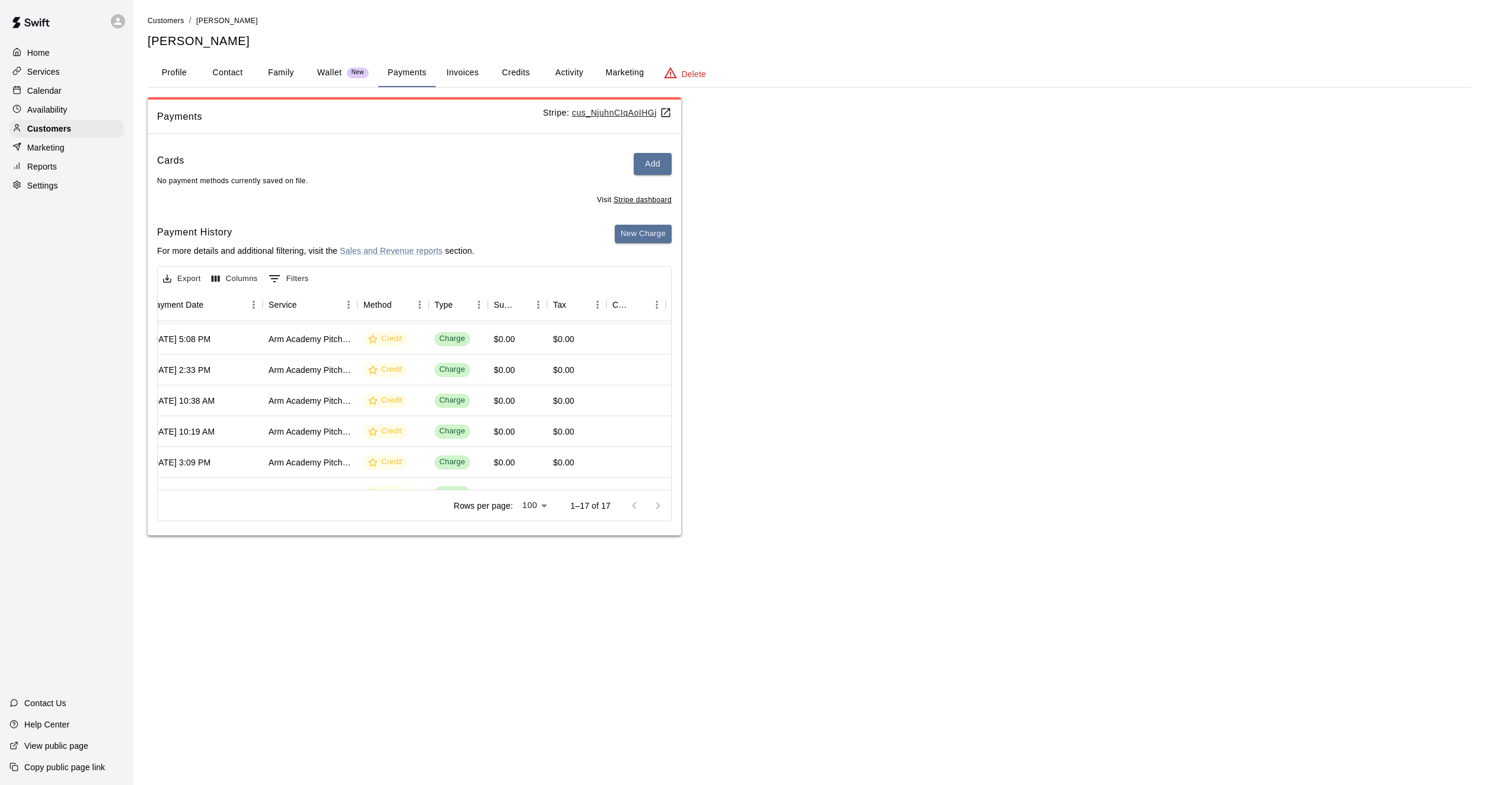
click at [550, 76] on button "Activity" at bounding box center [568, 73] width 53 height 28
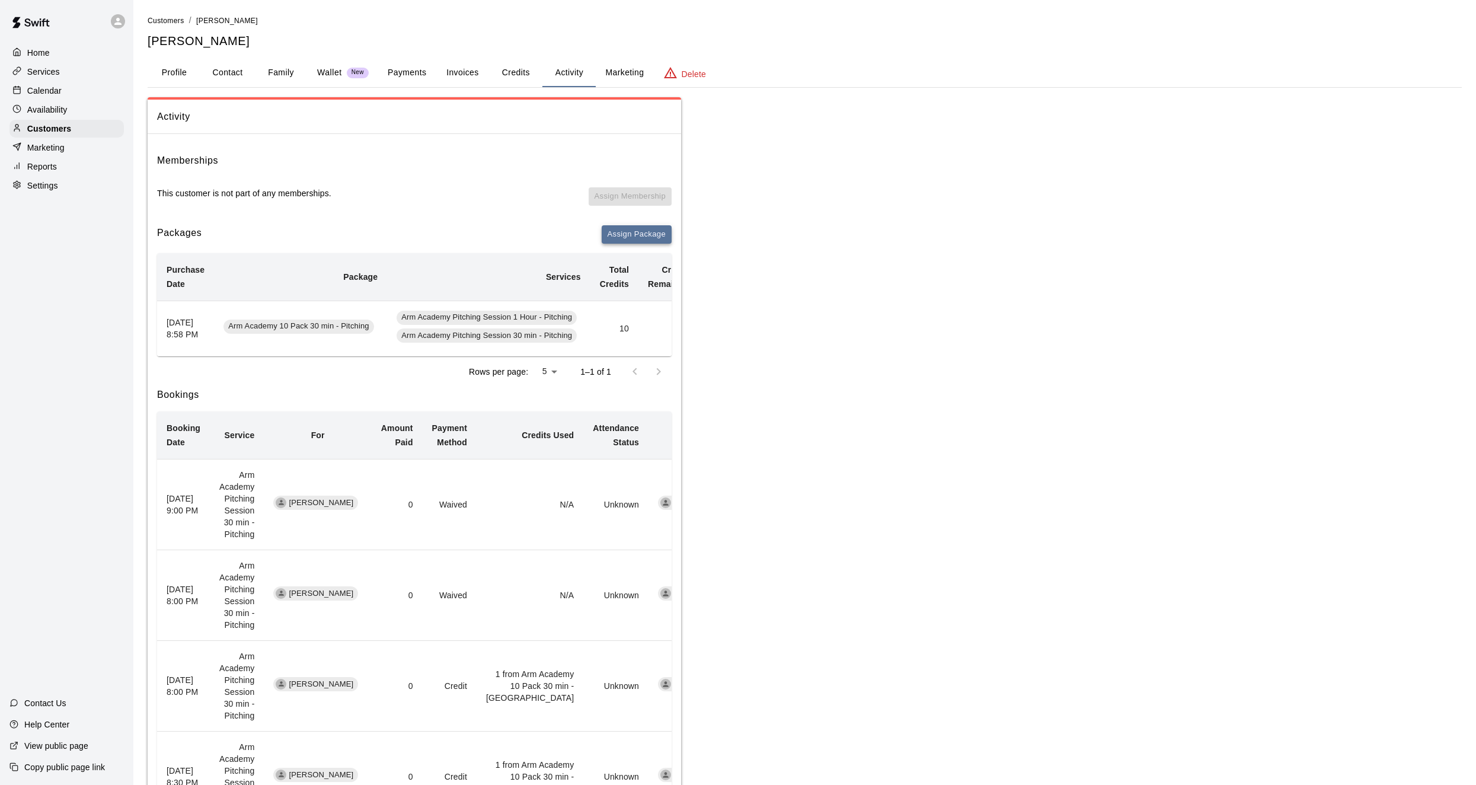
click at [621, 237] on button "Assign Package" at bounding box center [637, 234] width 70 height 18
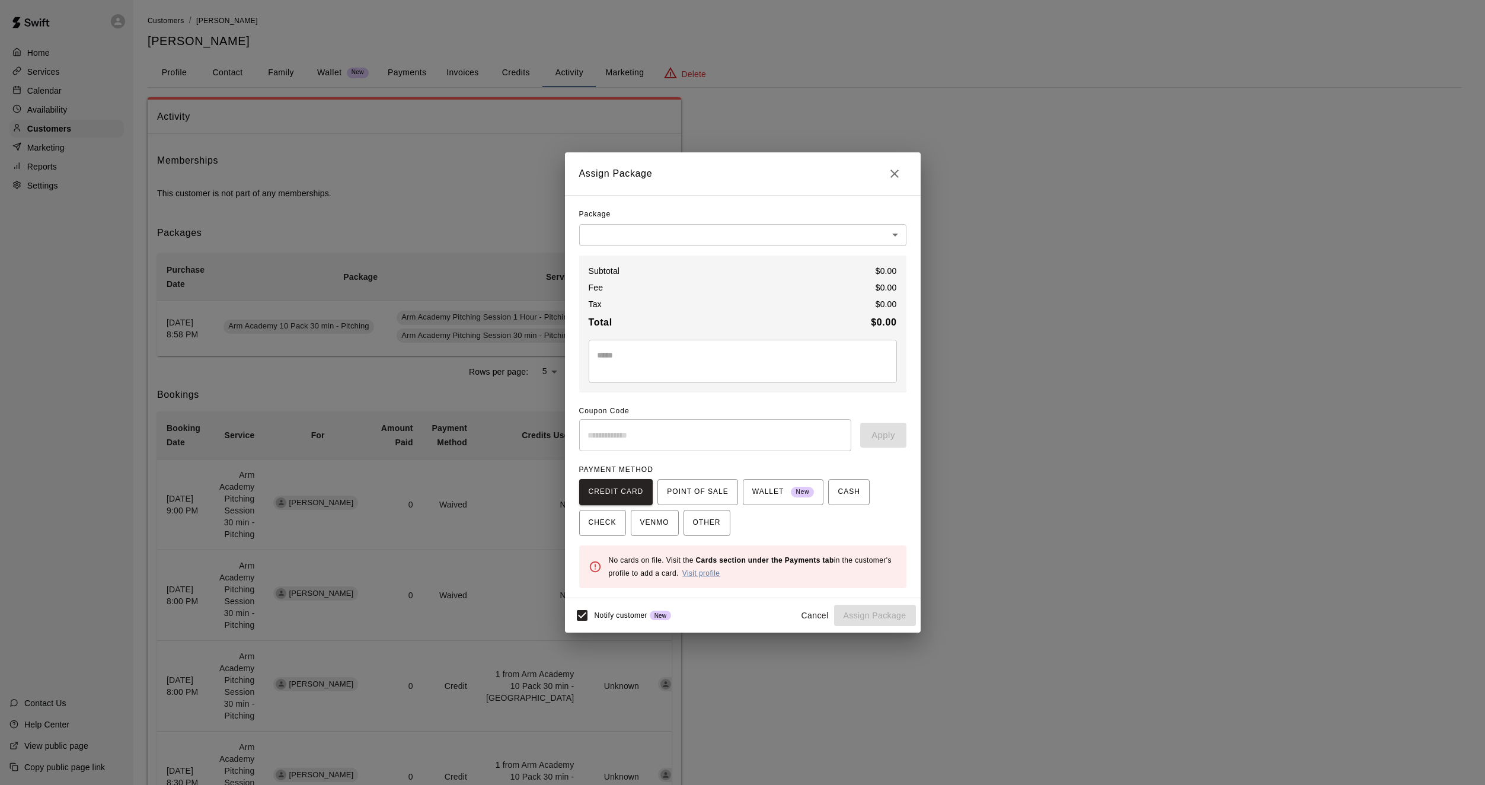
click at [613, 229] on body "Home Services Calendar Availability Customers Marketing Reports Settings Contac…" at bounding box center [742, 717] width 1485 height 1435
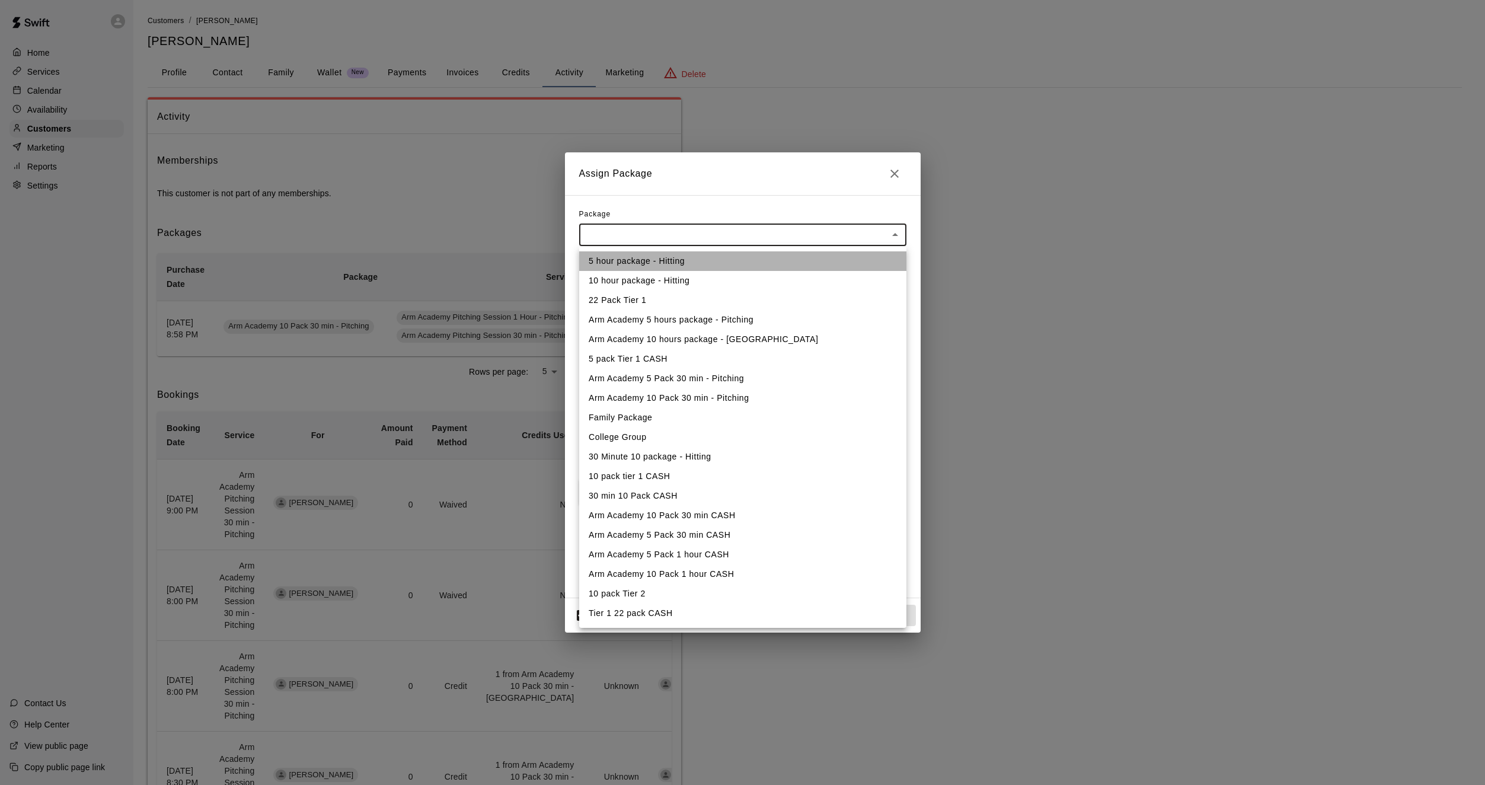
click at [607, 267] on li "5 hour package - Hitting" at bounding box center [742, 261] width 327 height 20
type input "**********"
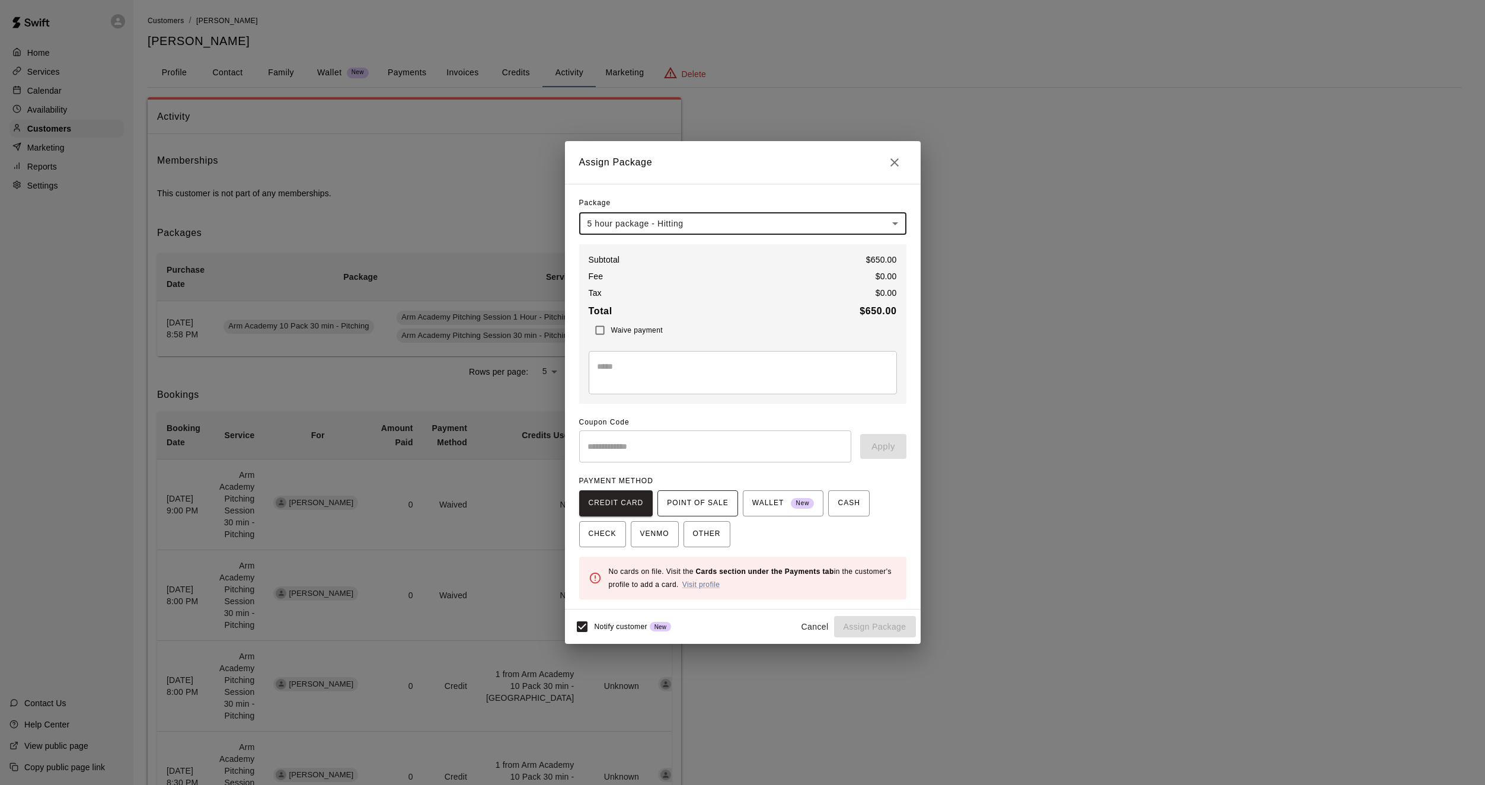
click at [681, 501] on span "POINT OF SALE" at bounding box center [697, 503] width 61 height 19
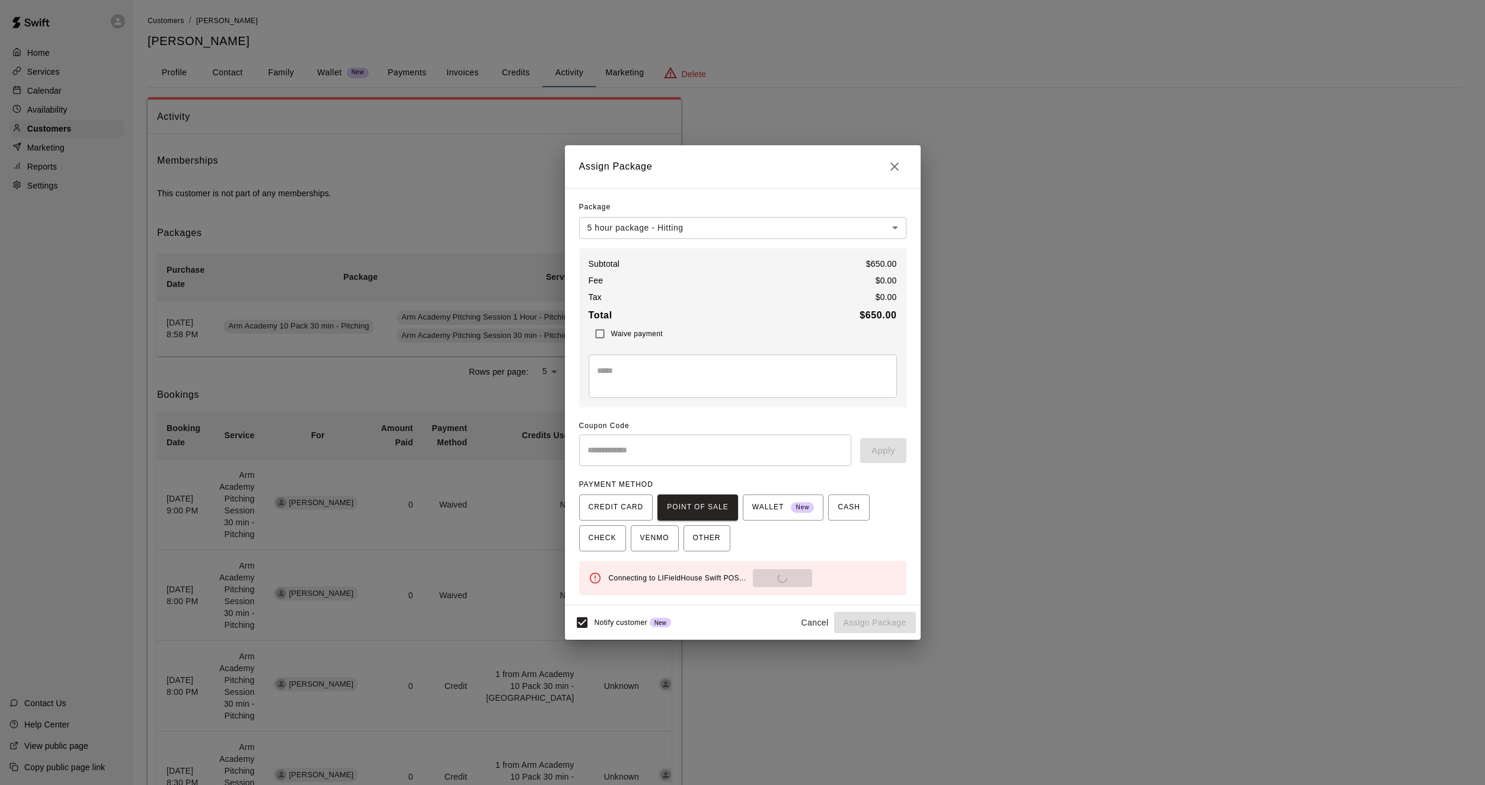
click at [349, 432] on div "**********" at bounding box center [742, 392] width 1485 height 785
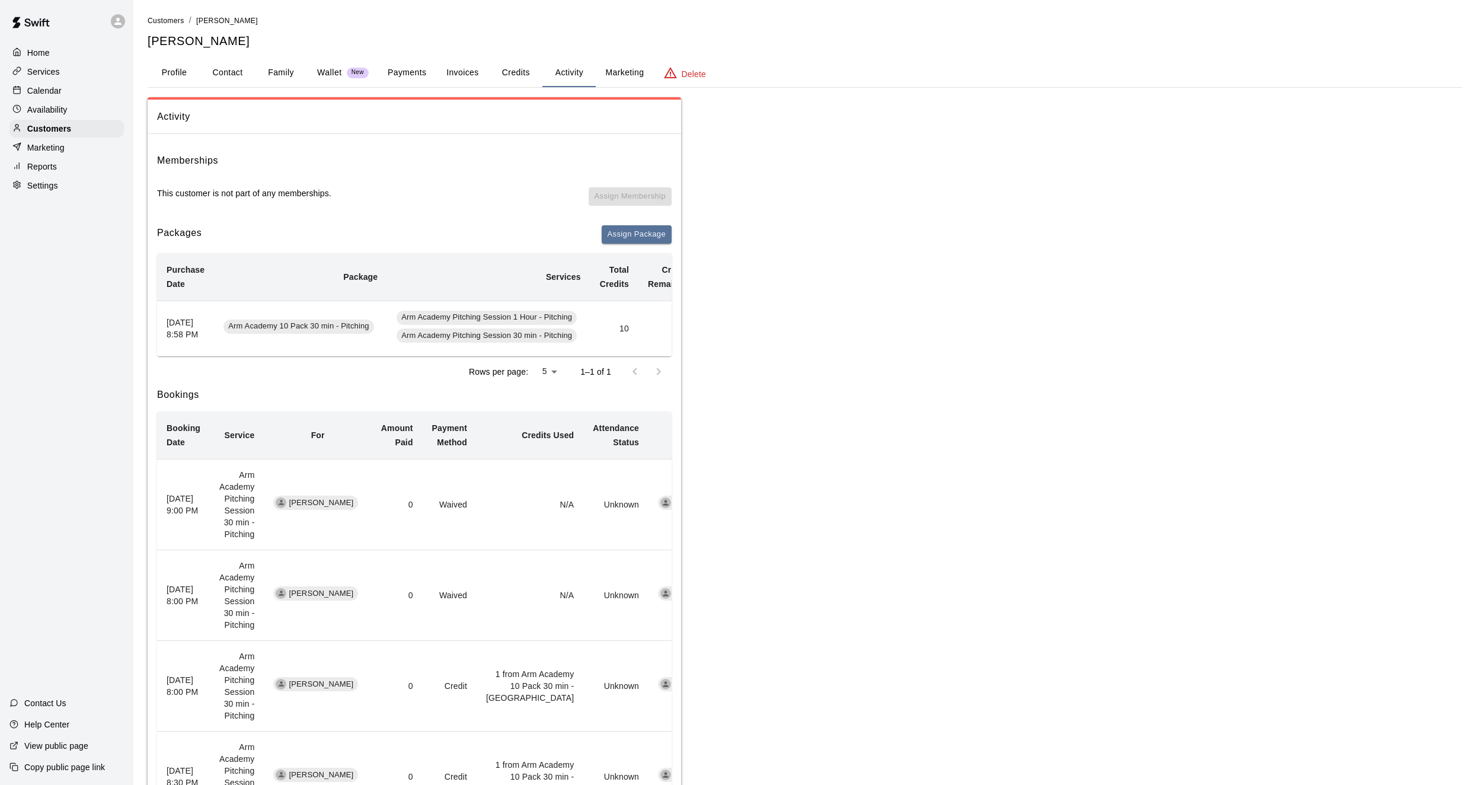
click at [72, 95] on div "Calendar" at bounding box center [66, 91] width 114 height 18
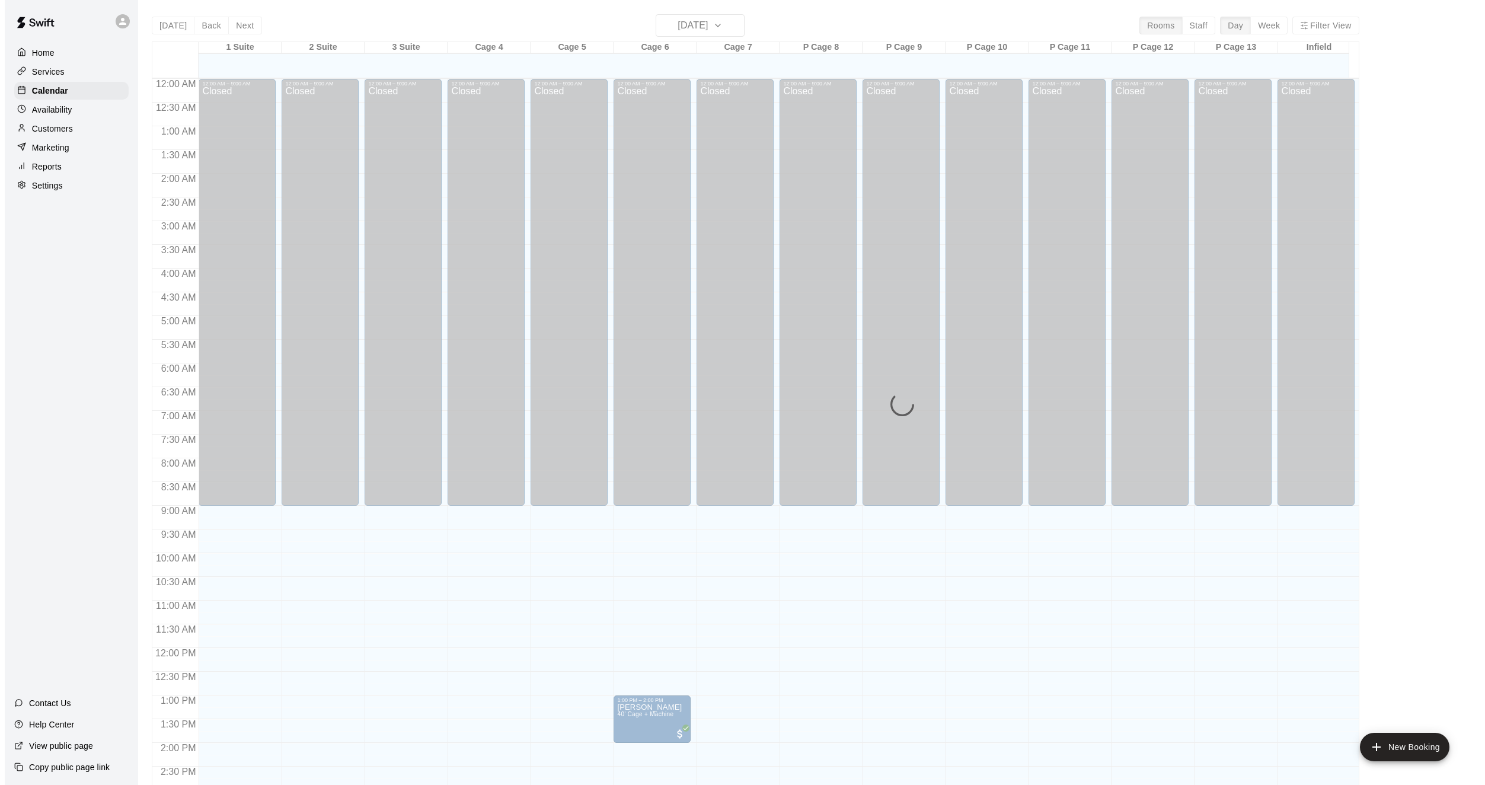
scroll to position [383, 0]
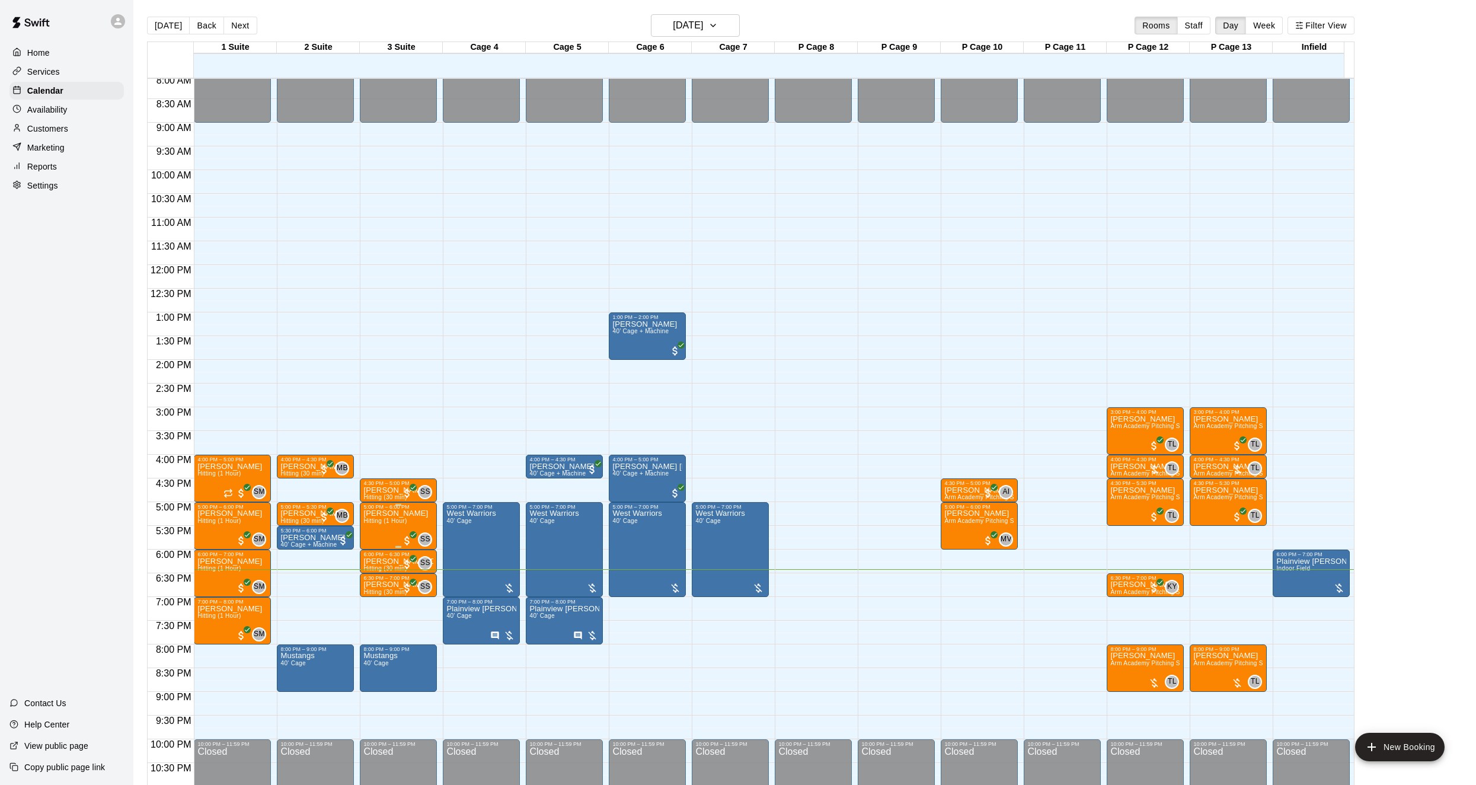
click at [376, 522] on span "Hitting (1 Hour)" at bounding box center [384, 520] width 43 height 7
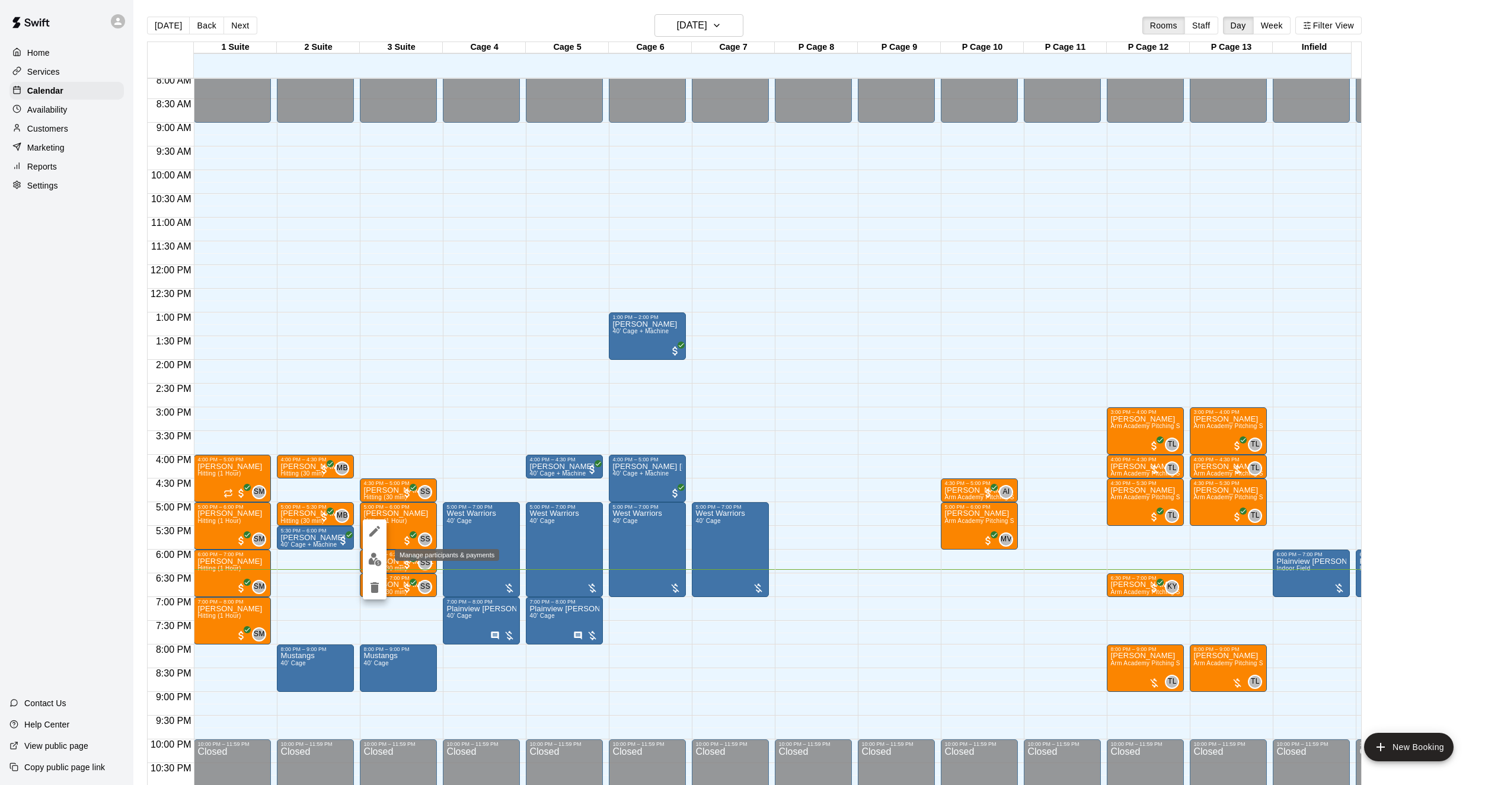
click at [366, 563] on button "edit" at bounding box center [375, 559] width 24 height 23
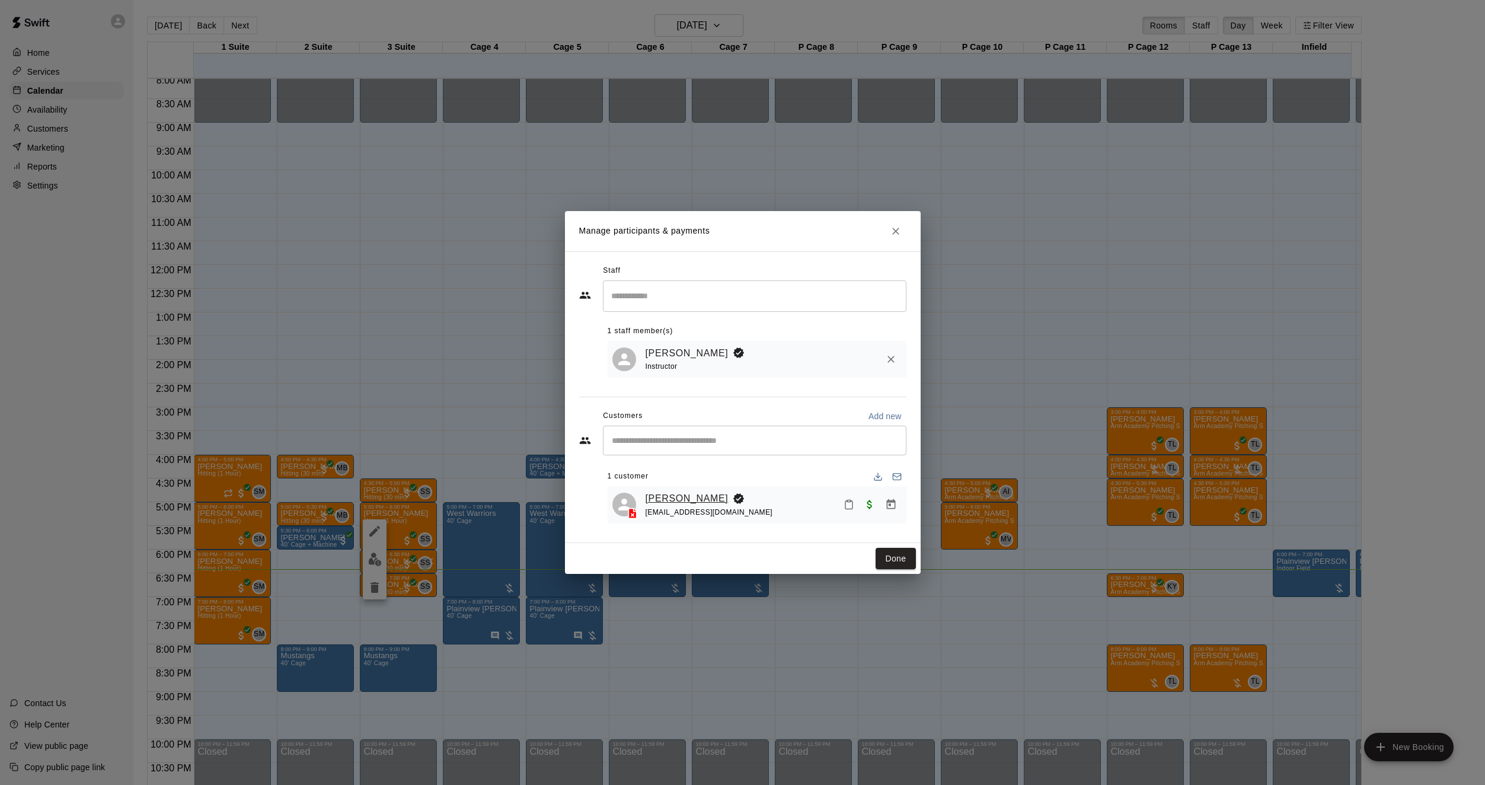
click at [647, 496] on link "[PERSON_NAME]" at bounding box center [686, 498] width 83 height 15
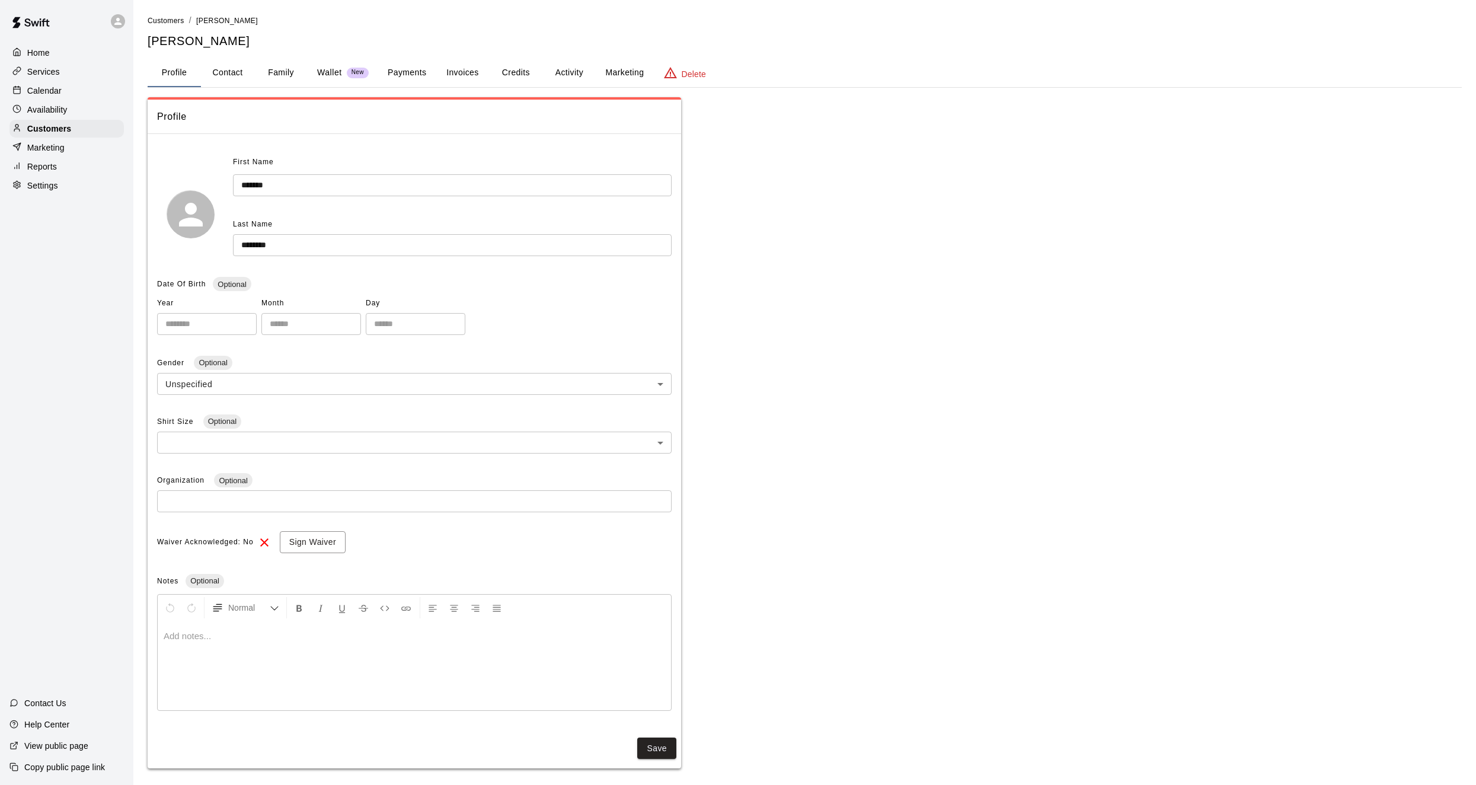
click at [552, 73] on button "Activity" at bounding box center [568, 73] width 53 height 28
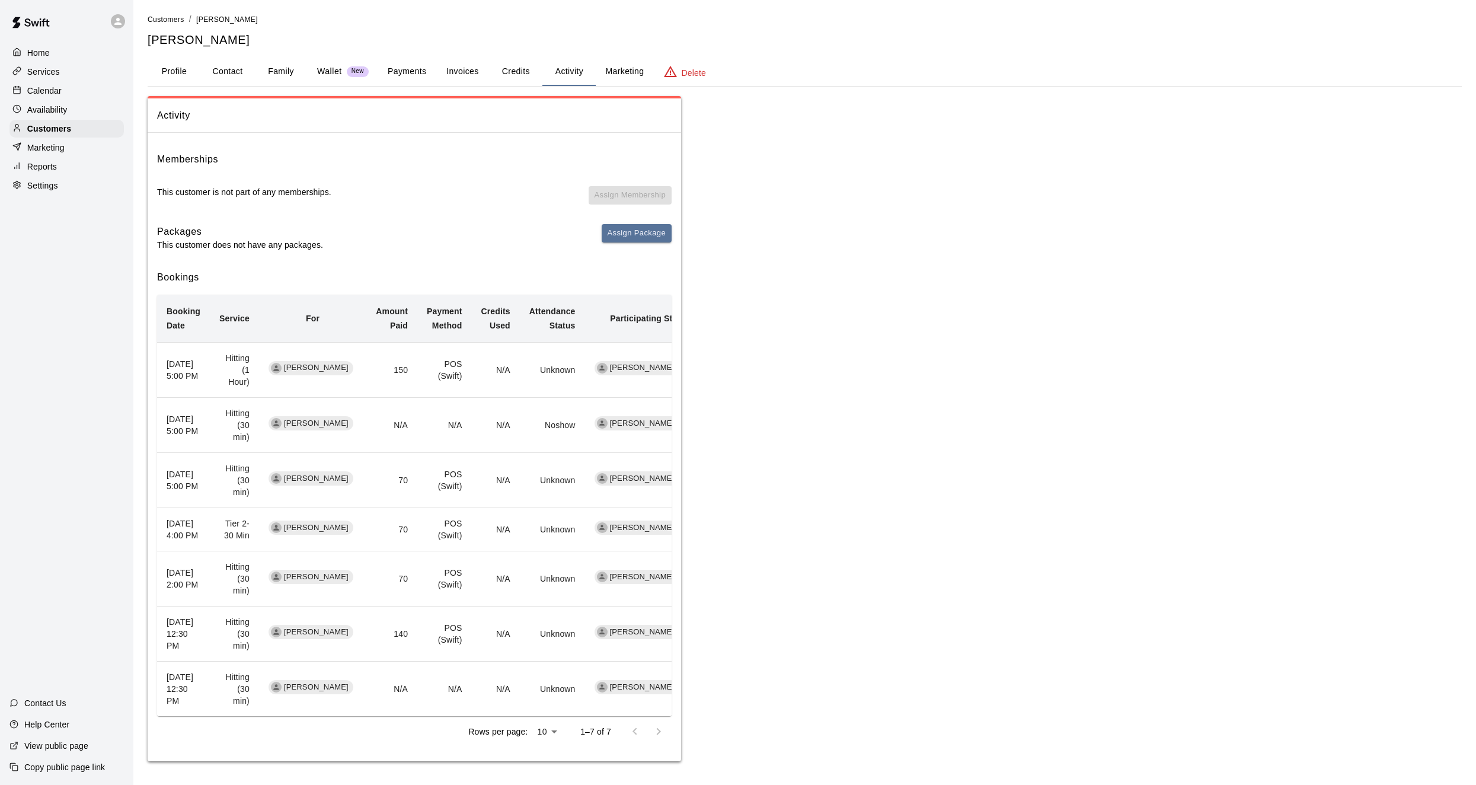
scroll to position [13, 0]
drag, startPoint x: 403, startPoint y: 471, endPoint x: 471, endPoint y: 473, distance: 68.2
click at [471, 473] on tr "[DATE] 5:00 PM Hitting (30 min) [PERSON_NAME] 70 POS ([PERSON_NAME]) N/A Unknow…" at bounding box center [424, 480] width 535 height 55
drag, startPoint x: 471, startPoint y: 473, endPoint x: 425, endPoint y: 472, distance: 46.2
click at [446, 476] on td "POS (Swift)" at bounding box center [444, 480] width 54 height 55
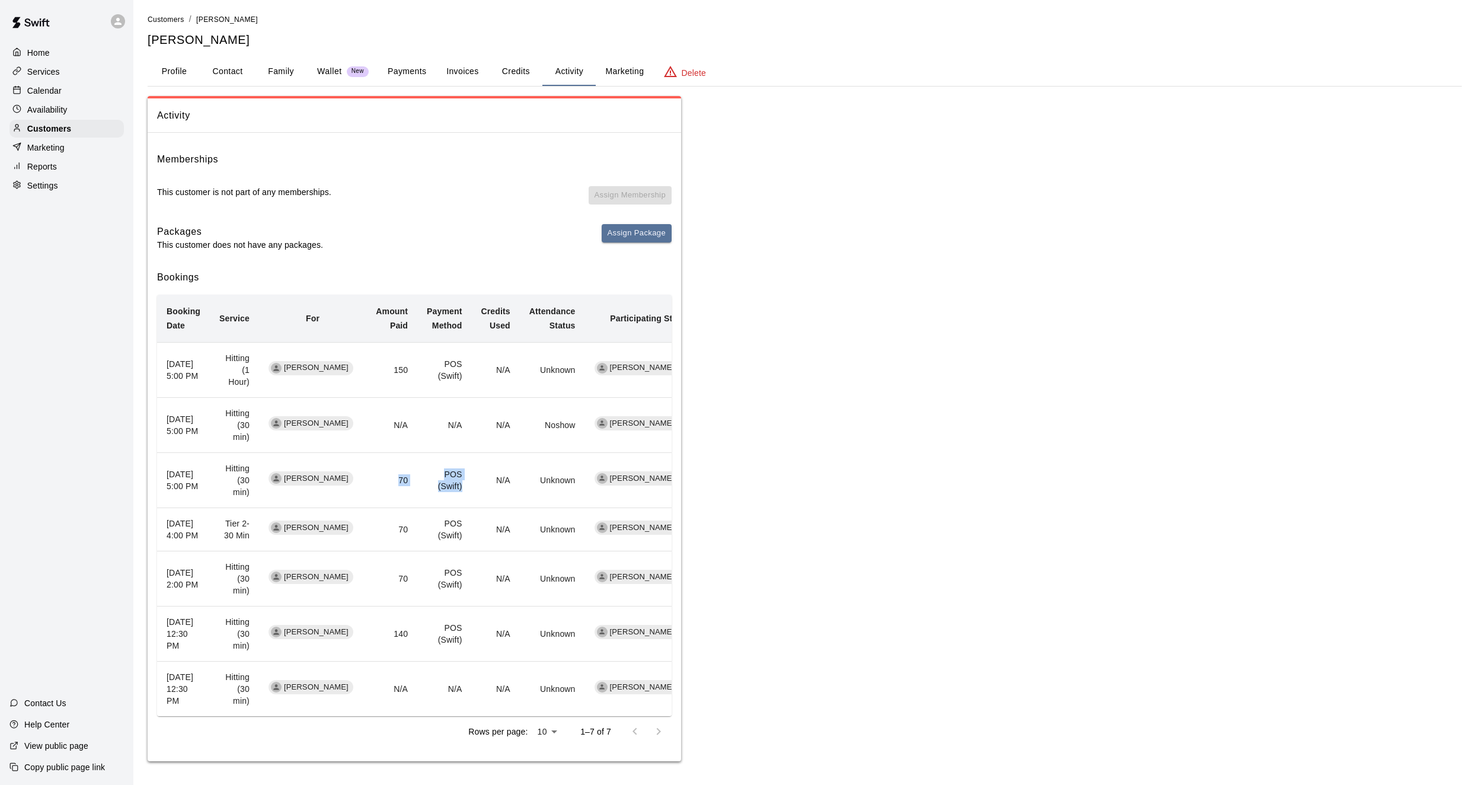
drag, startPoint x: 399, startPoint y: 468, endPoint x: 463, endPoint y: 478, distance: 65.4
click at [463, 478] on tr "[DATE] 5:00 PM Hitting (30 min) [PERSON_NAME] 70 POS ([PERSON_NAME]) N/A Unknow…" at bounding box center [424, 480] width 535 height 55
click at [606, 230] on button "Assign Package" at bounding box center [637, 234] width 70 height 18
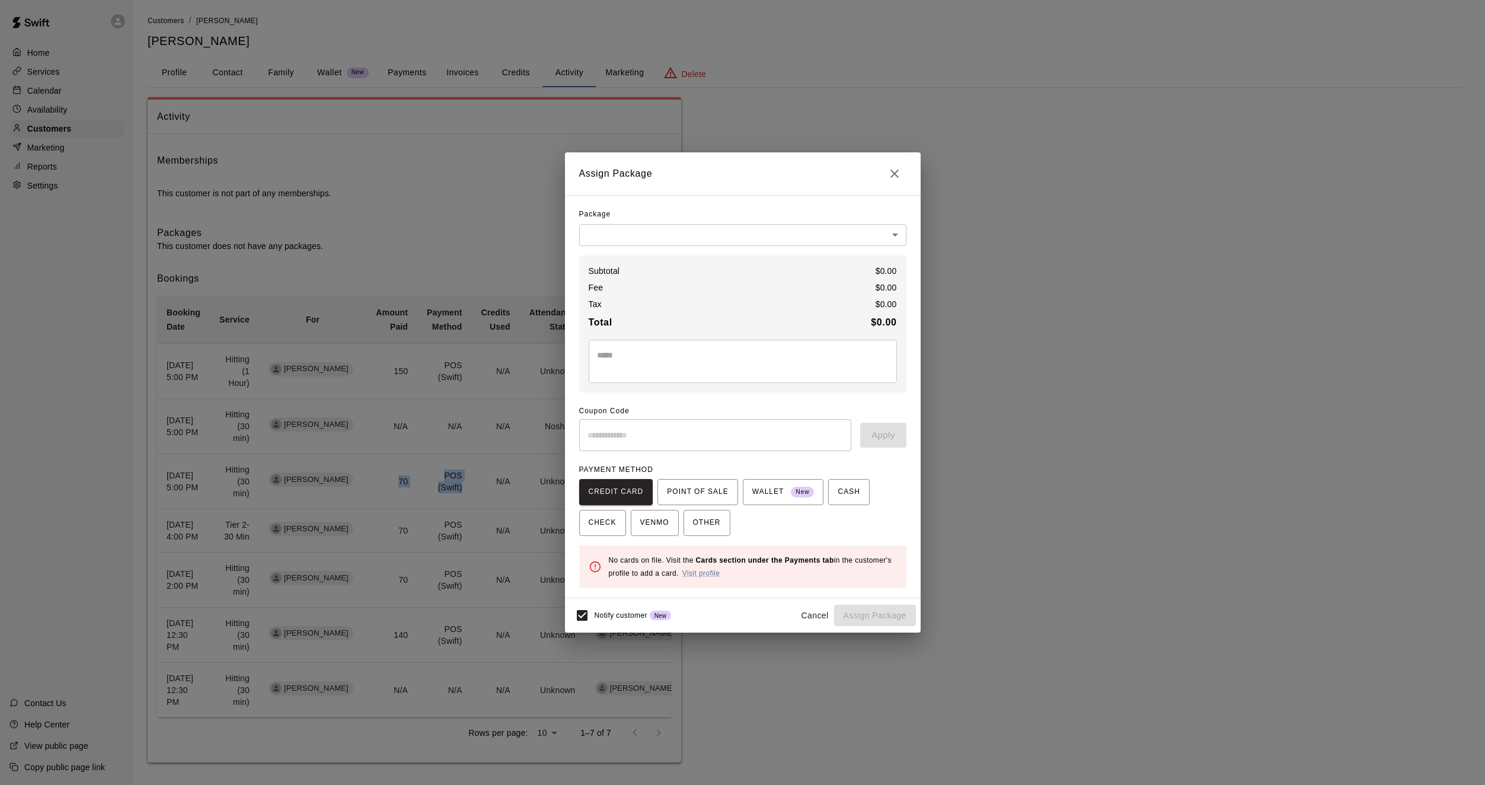
click at [619, 238] on body "Home Services Calendar Availability Customers Marketing Reports Settings Contac…" at bounding box center [742, 393] width 1485 height 786
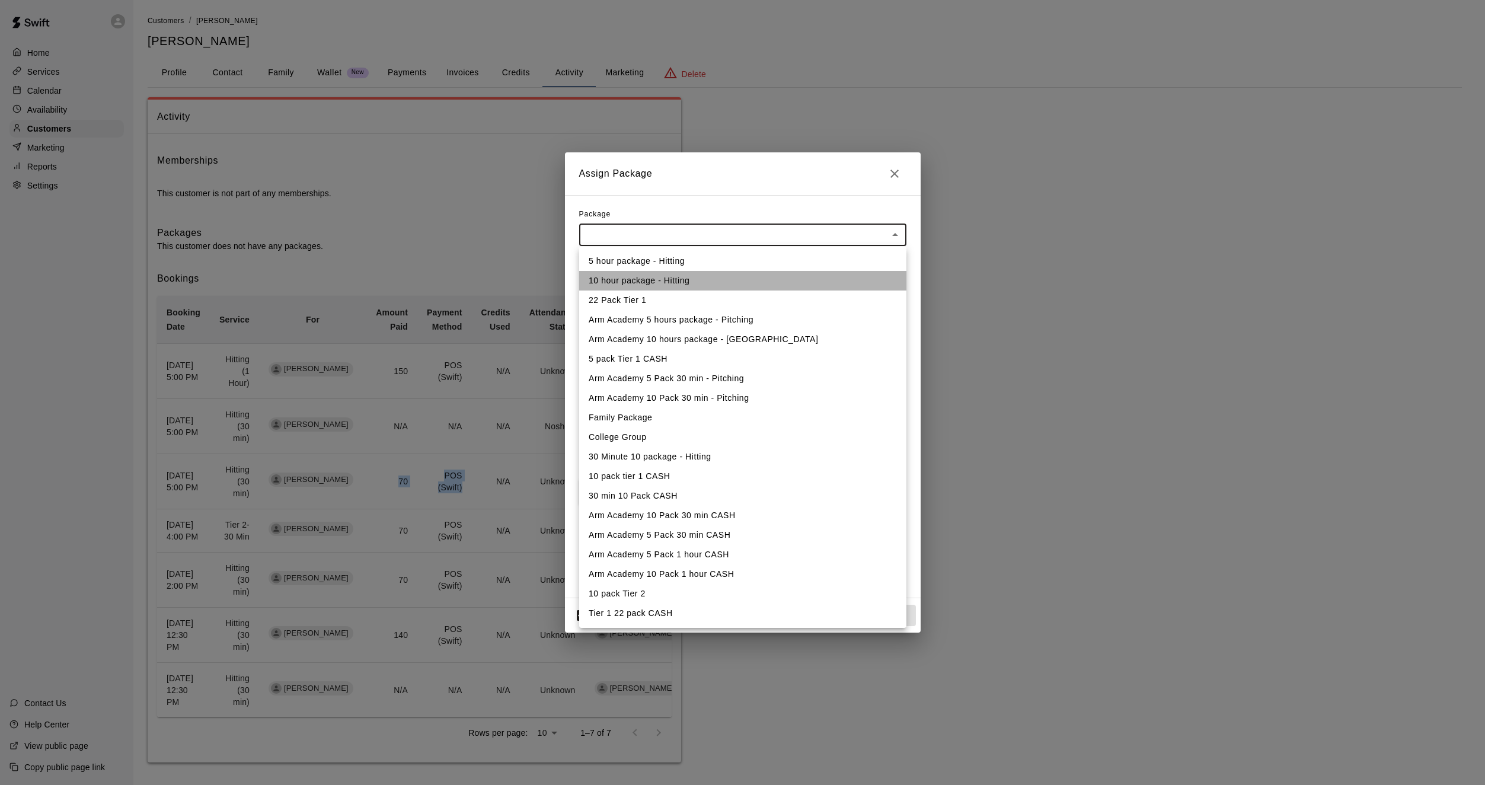
click at [616, 286] on li "10 hour package - Hitting" at bounding box center [742, 281] width 327 height 20
type input "**********"
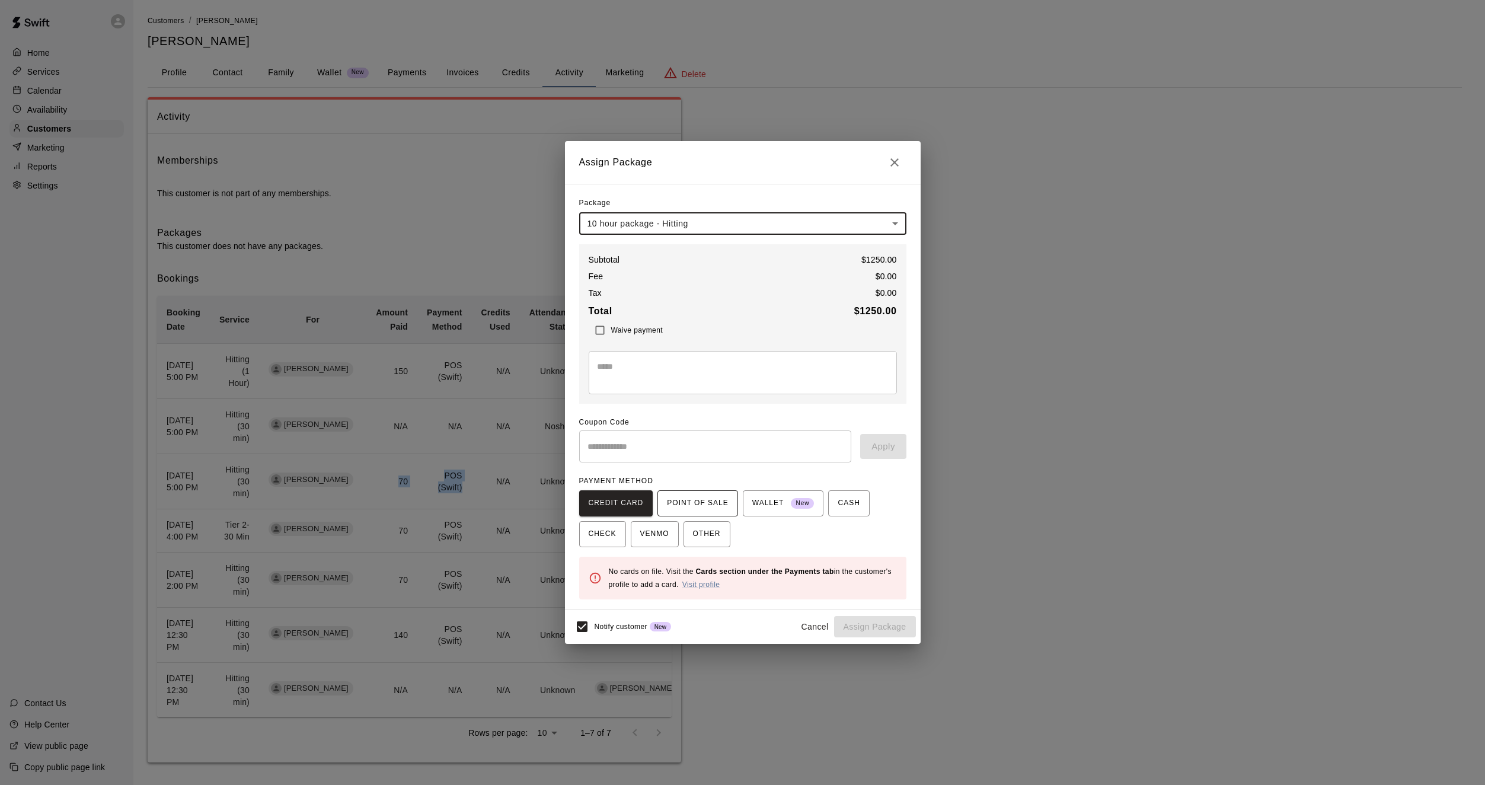
click at [696, 500] on span "POINT OF SALE" at bounding box center [697, 503] width 61 height 19
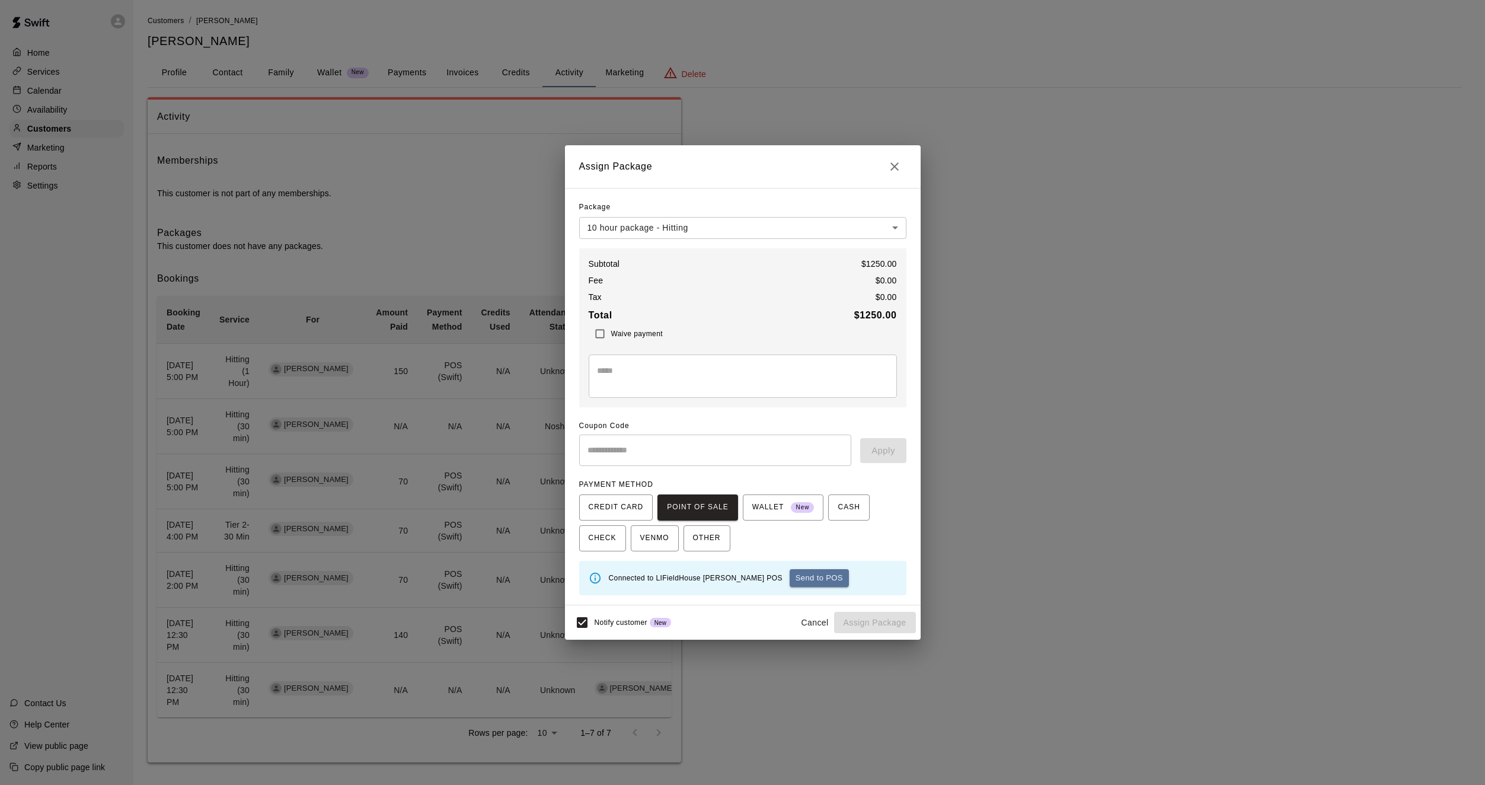
click at [137, 310] on div "**********" at bounding box center [742, 392] width 1485 height 785
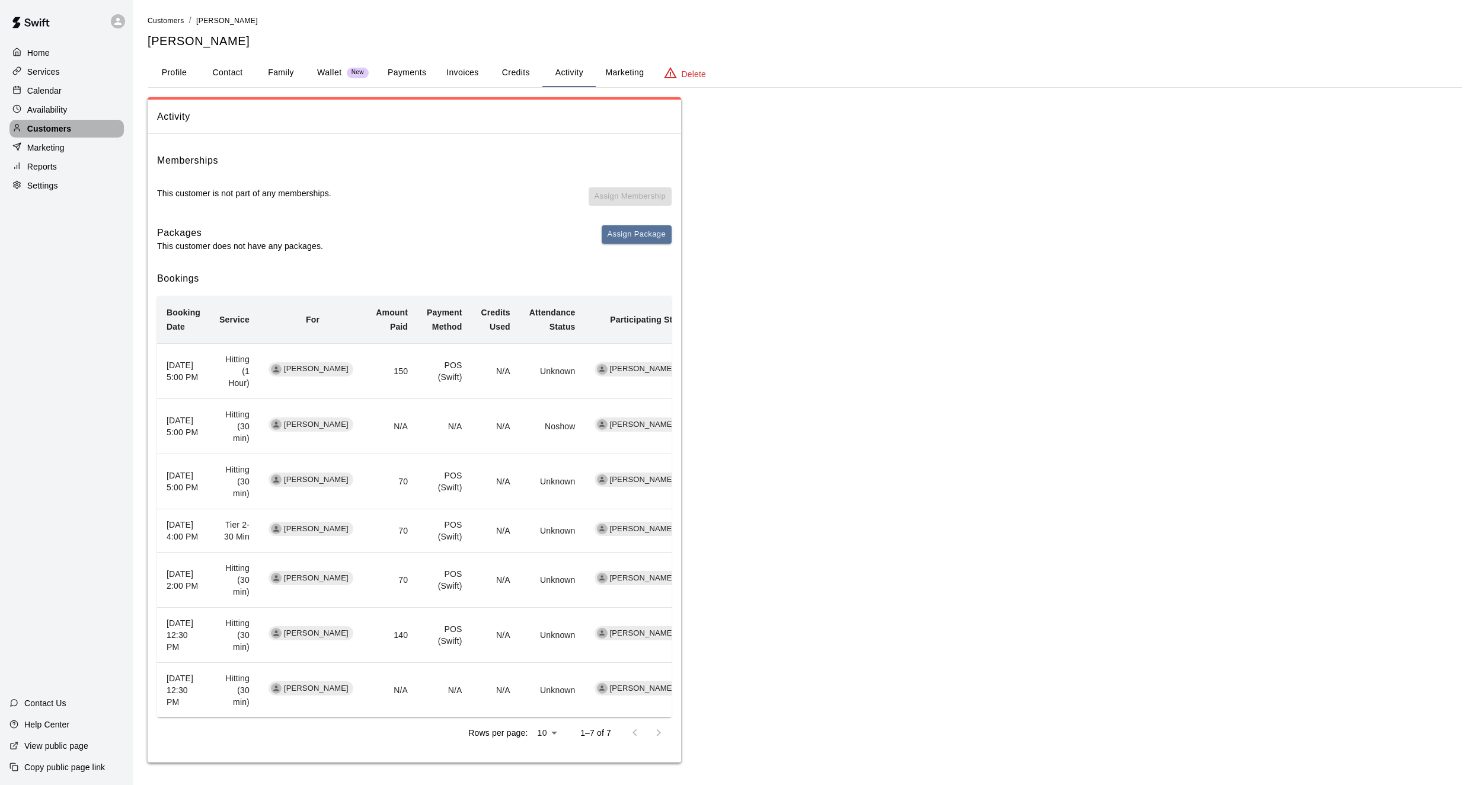
click at [36, 135] on p "Customers" at bounding box center [49, 129] width 44 height 12
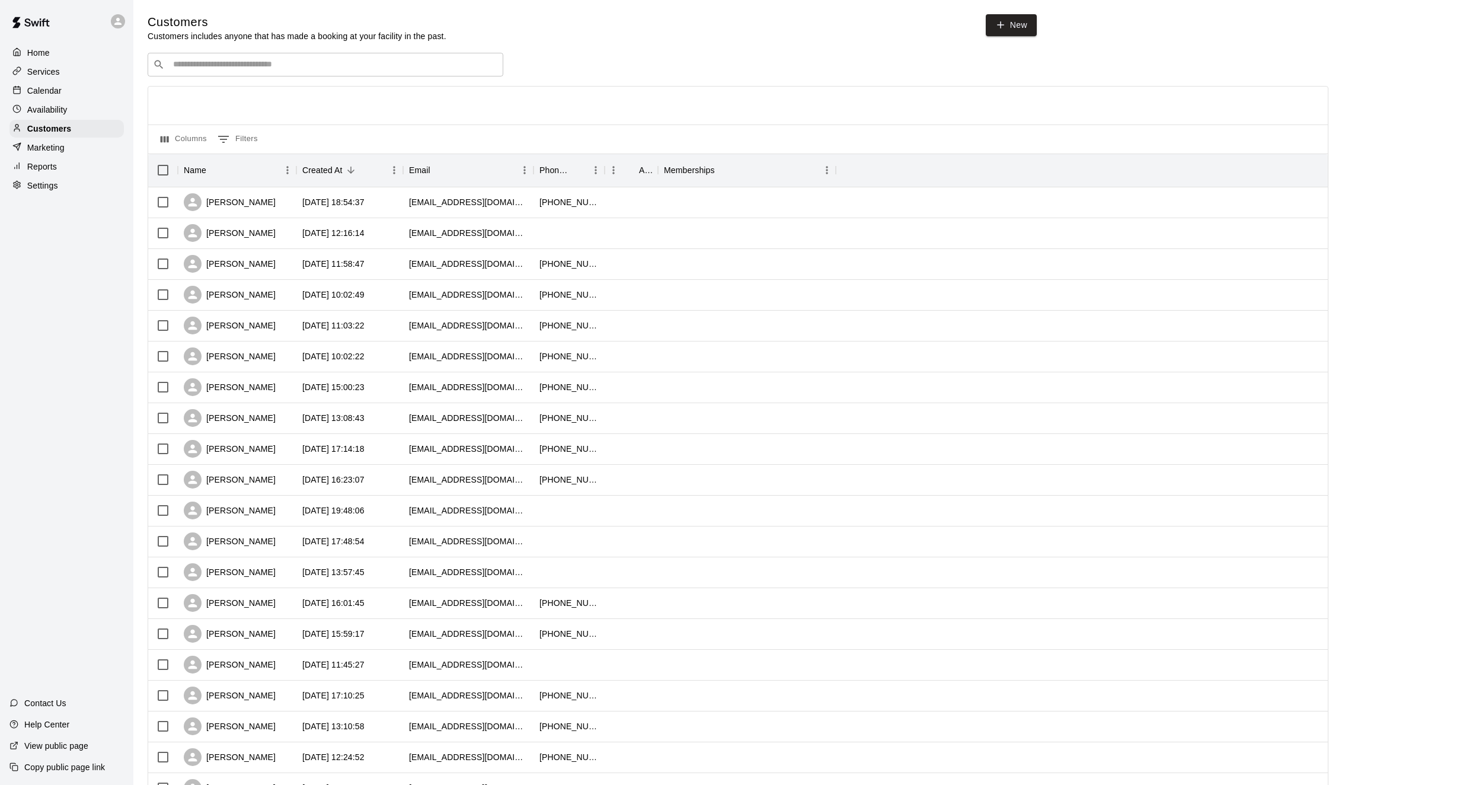
click at [179, 70] on input "Search customers by name or email" at bounding box center [333, 65] width 328 height 12
type input "********"
click at [231, 88] on p "[PERSON_NAME]" at bounding box center [217, 91] width 72 height 12
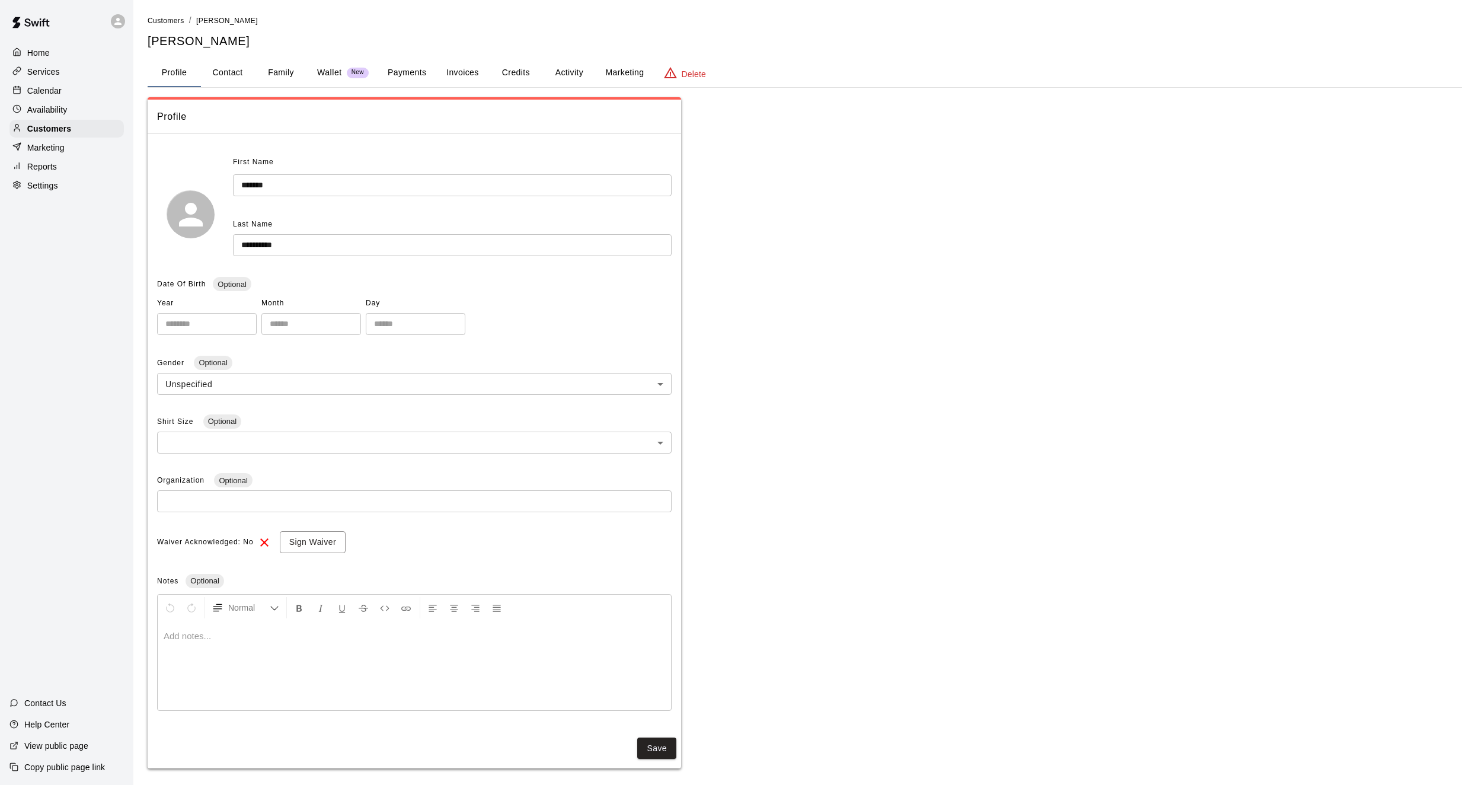
click at [559, 78] on button "Activity" at bounding box center [568, 73] width 53 height 28
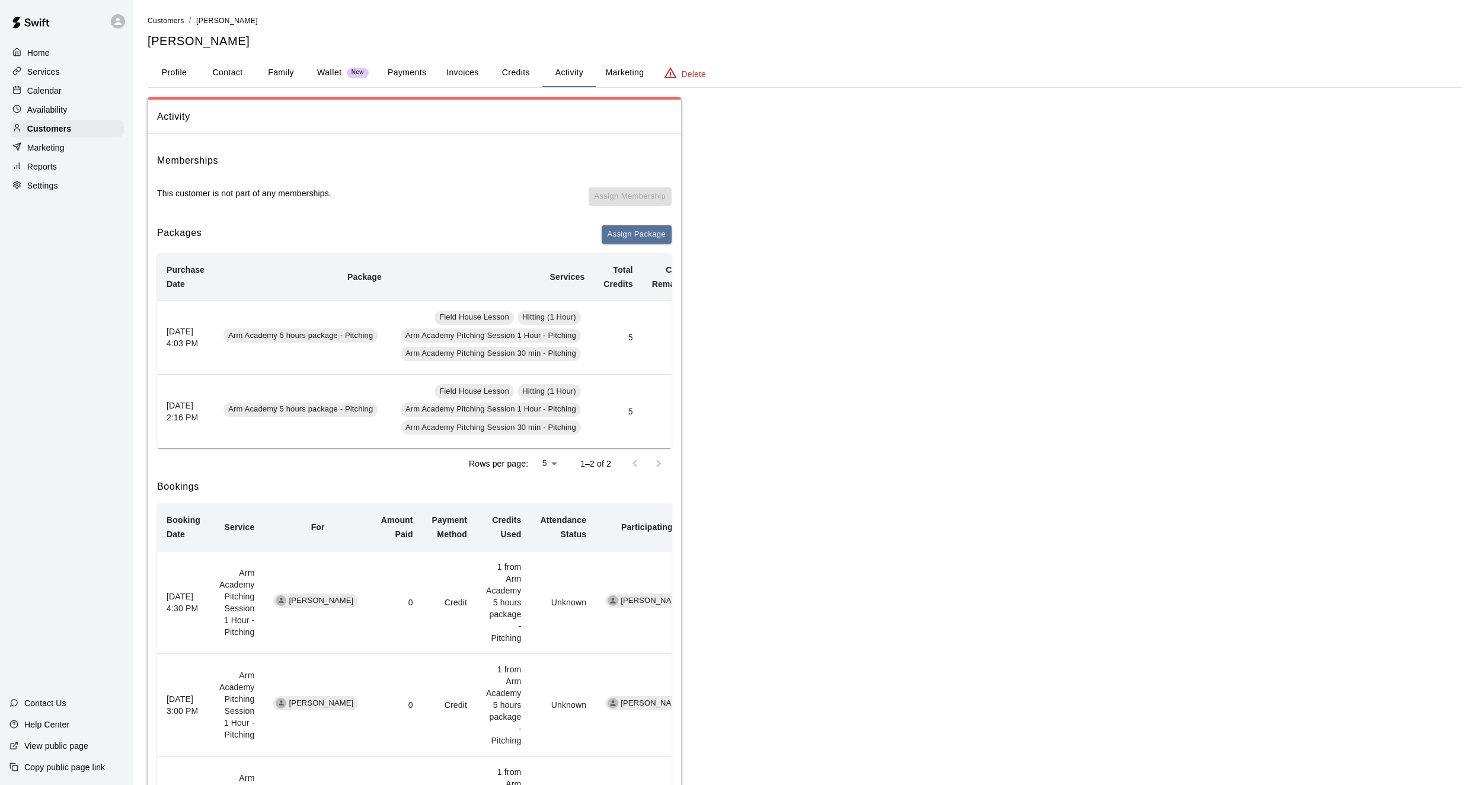
scroll to position [0, 116]
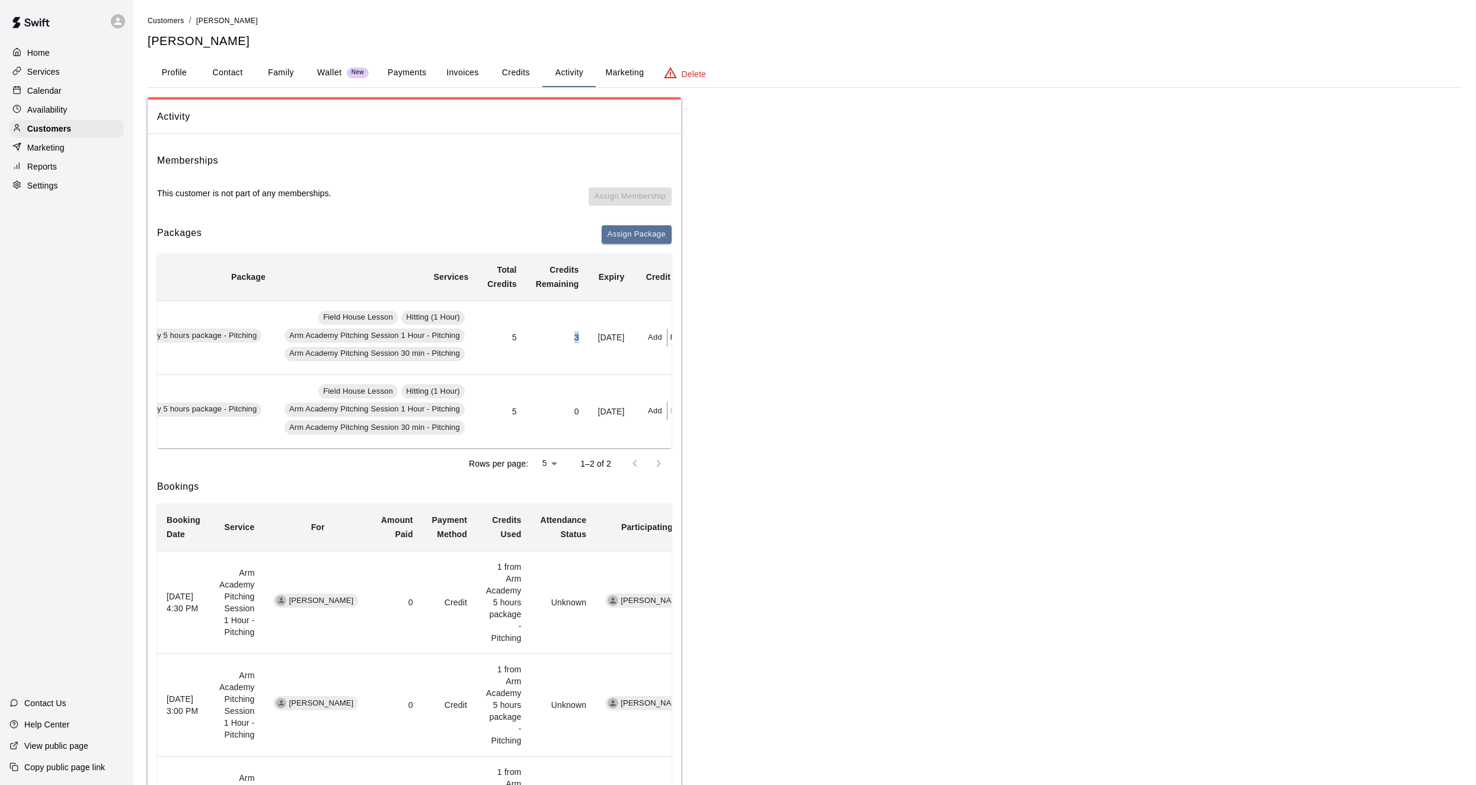
drag, startPoint x: 559, startPoint y: 338, endPoint x: 580, endPoint y: 337, distance: 20.8
click at [580, 337] on td "3" at bounding box center [557, 337] width 62 height 74
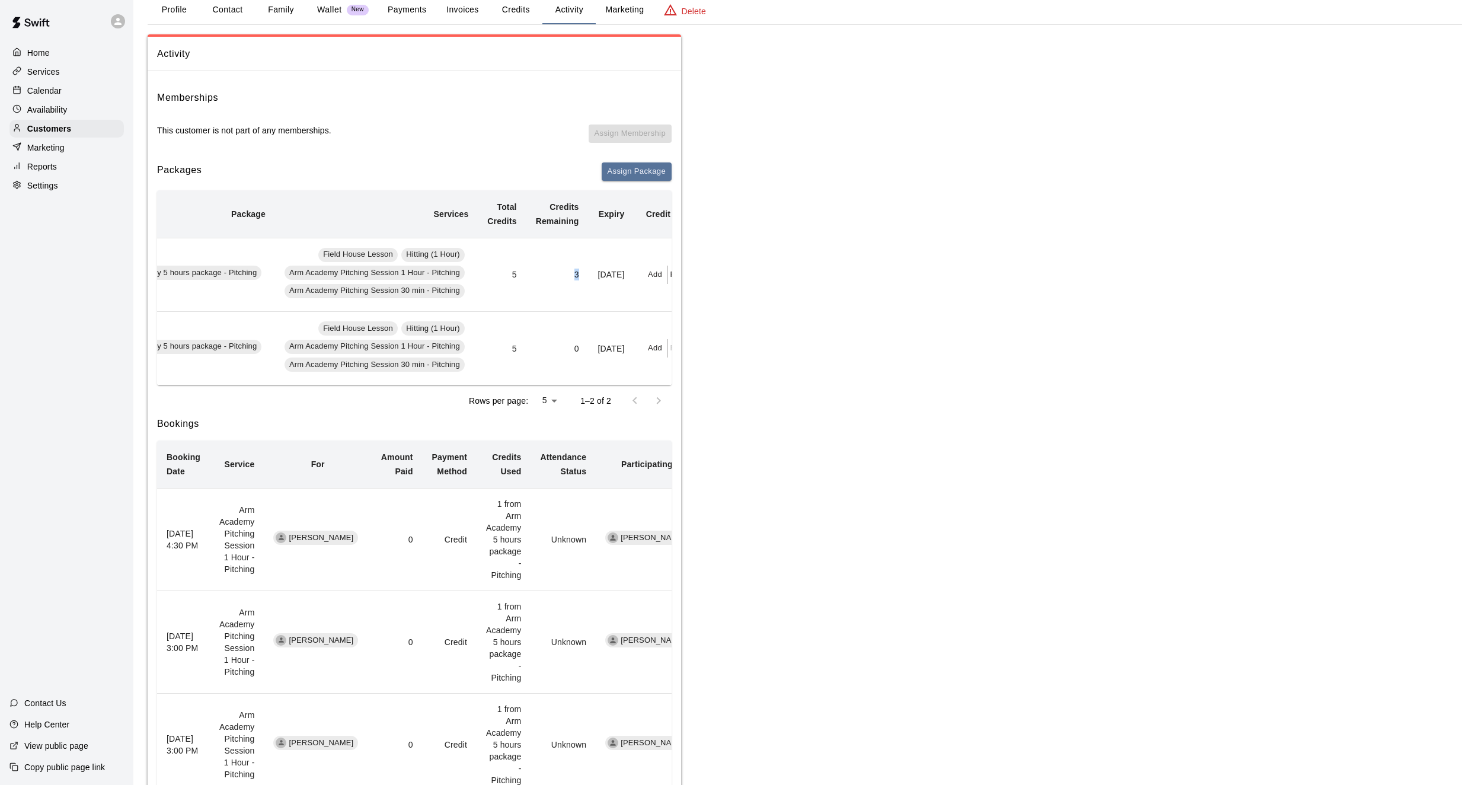
scroll to position [0, 0]
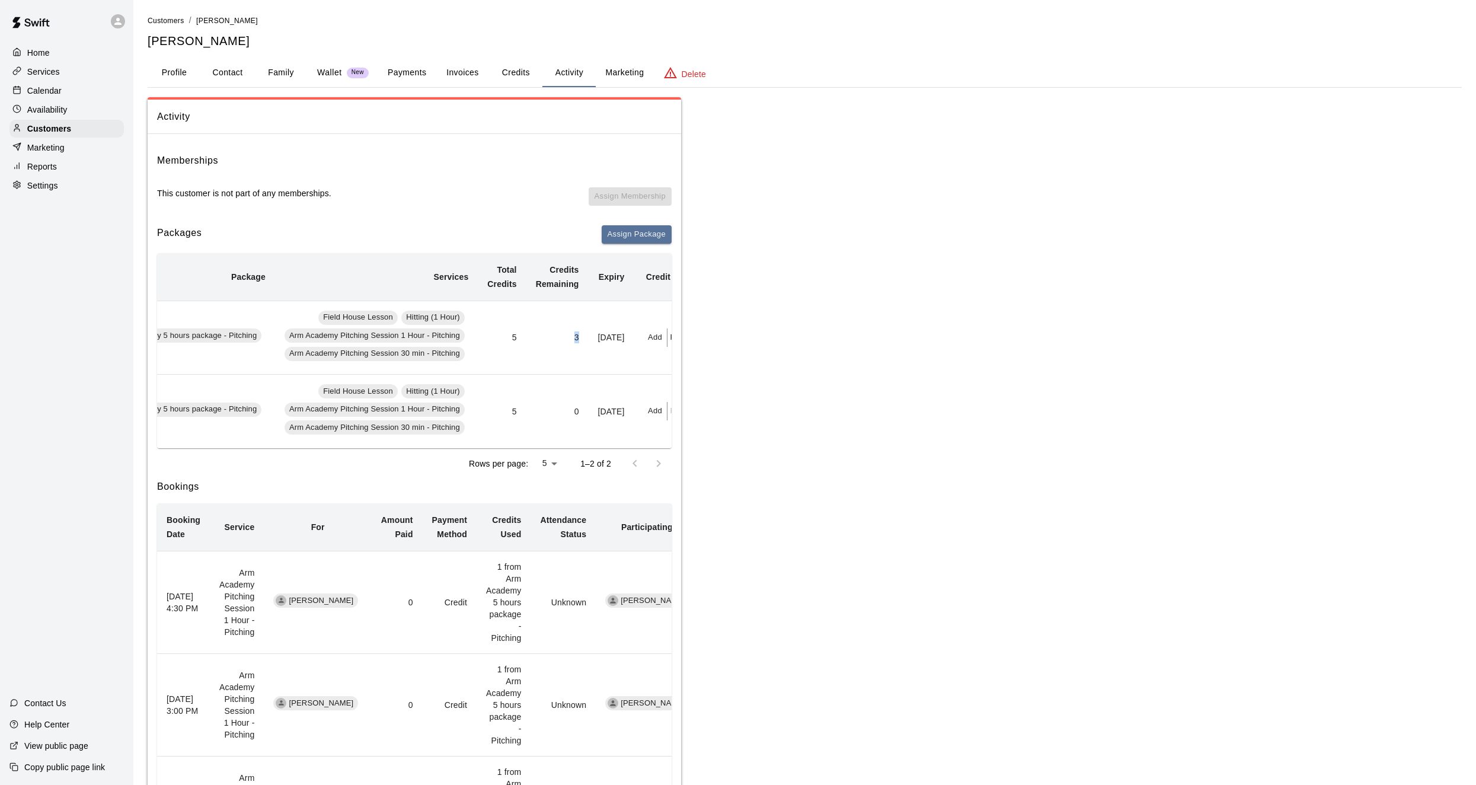
click at [52, 95] on p "Calendar" at bounding box center [44, 91] width 34 height 12
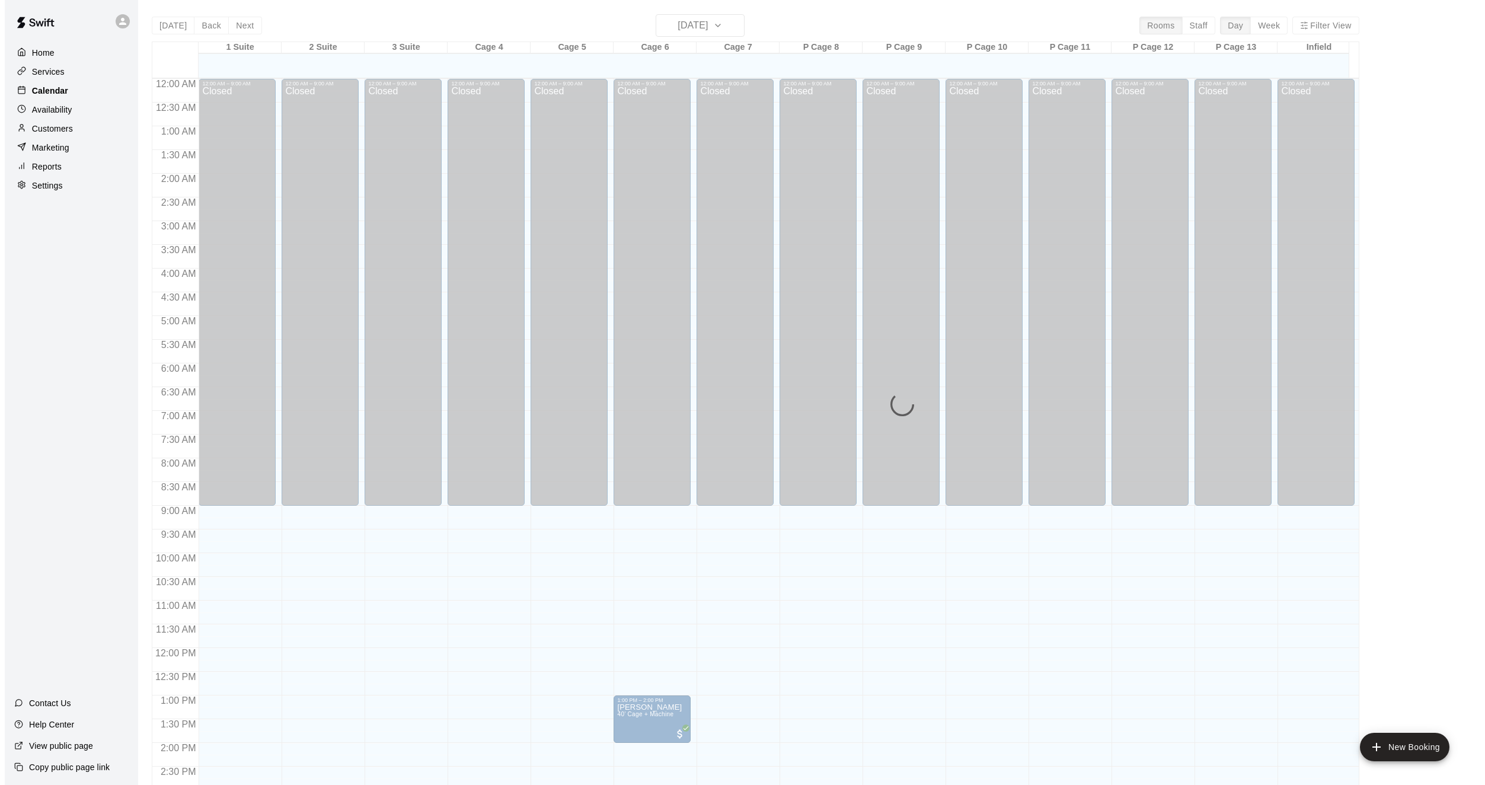
scroll to position [383, 0]
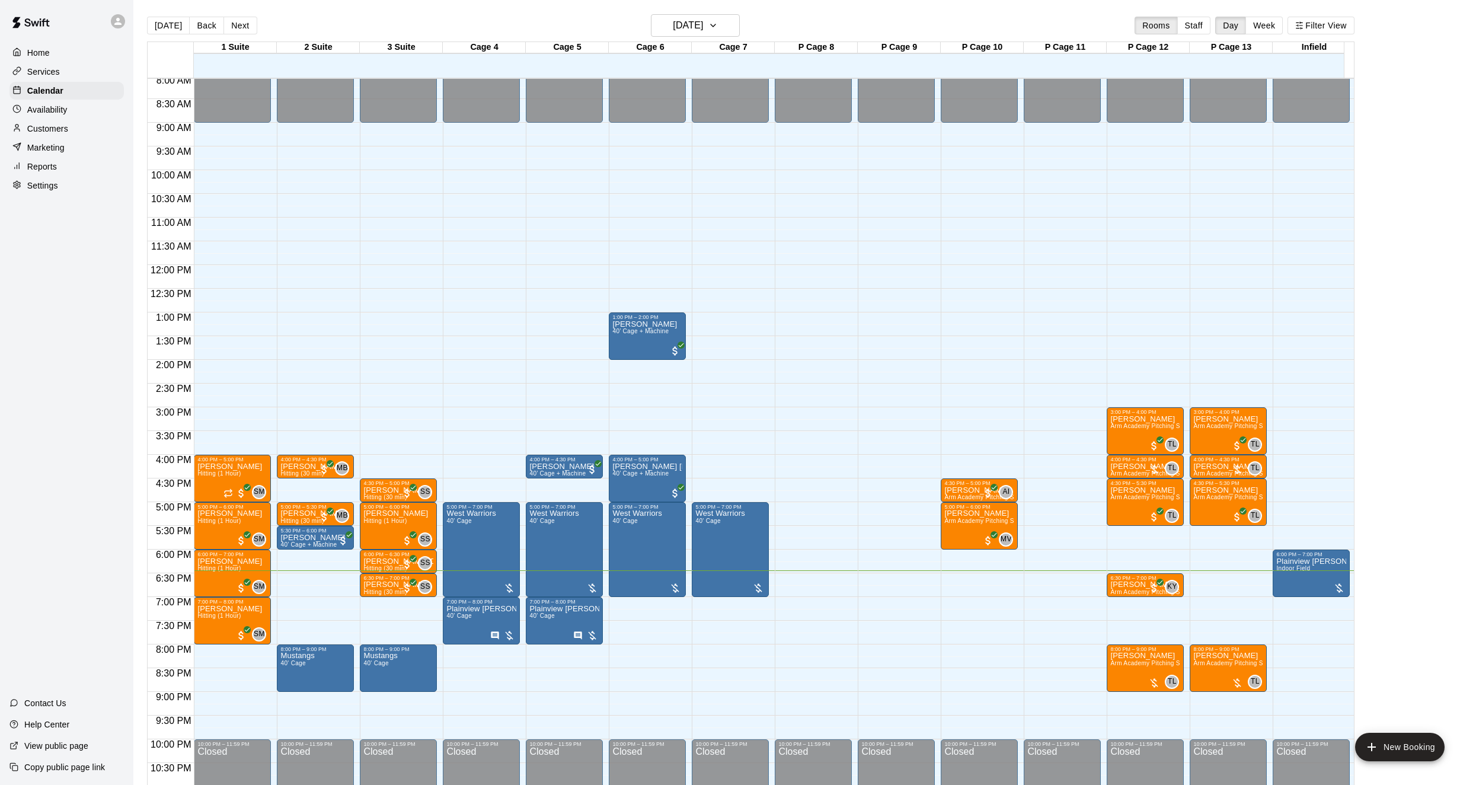
click at [117, 133] on div "Customers" at bounding box center [66, 129] width 114 height 18
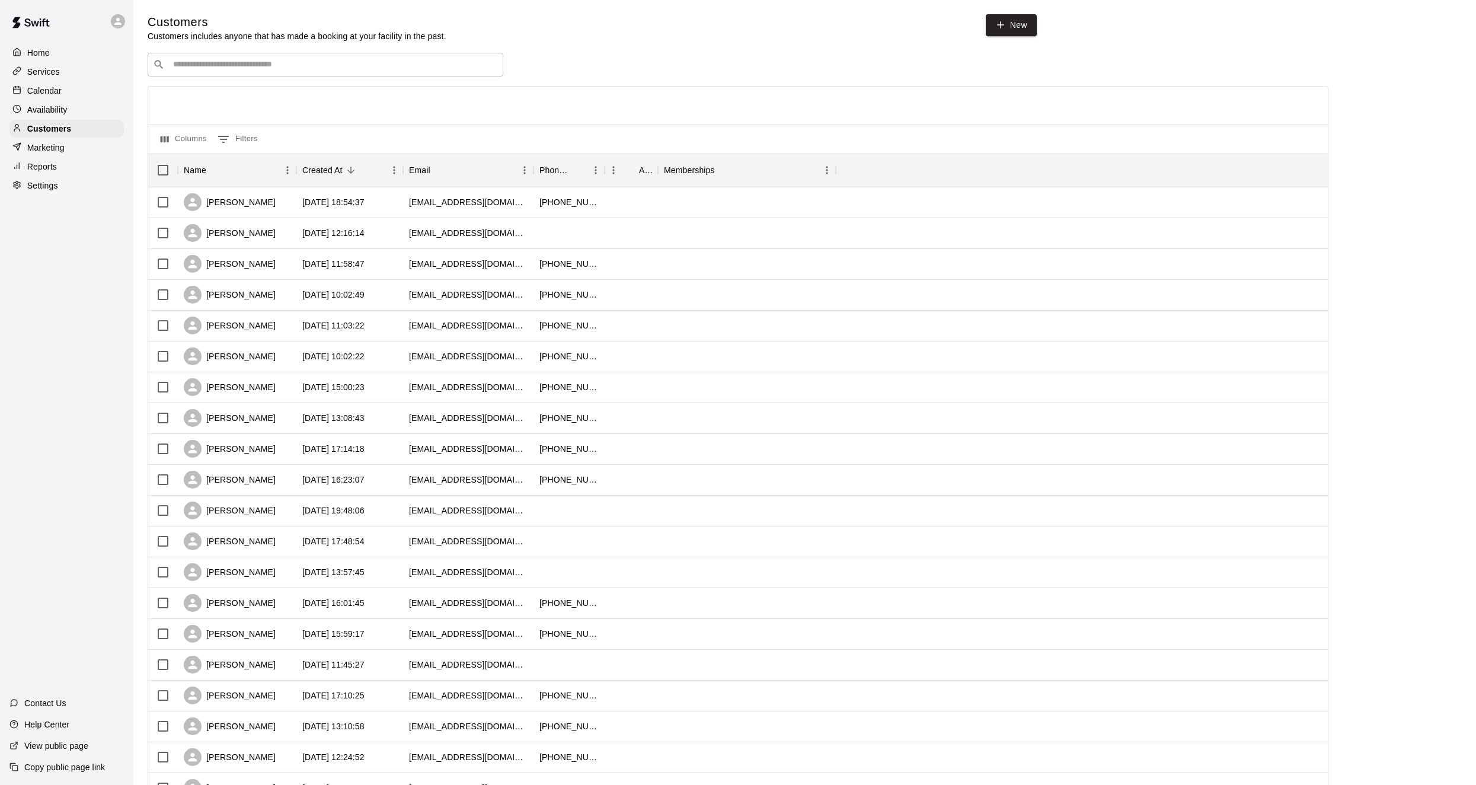
drag, startPoint x: 188, startPoint y: 77, endPoint x: 194, endPoint y: 72, distance: 7.1
click at [190, 76] on div "​ ​" at bounding box center [326, 65] width 356 height 24
type input "****"
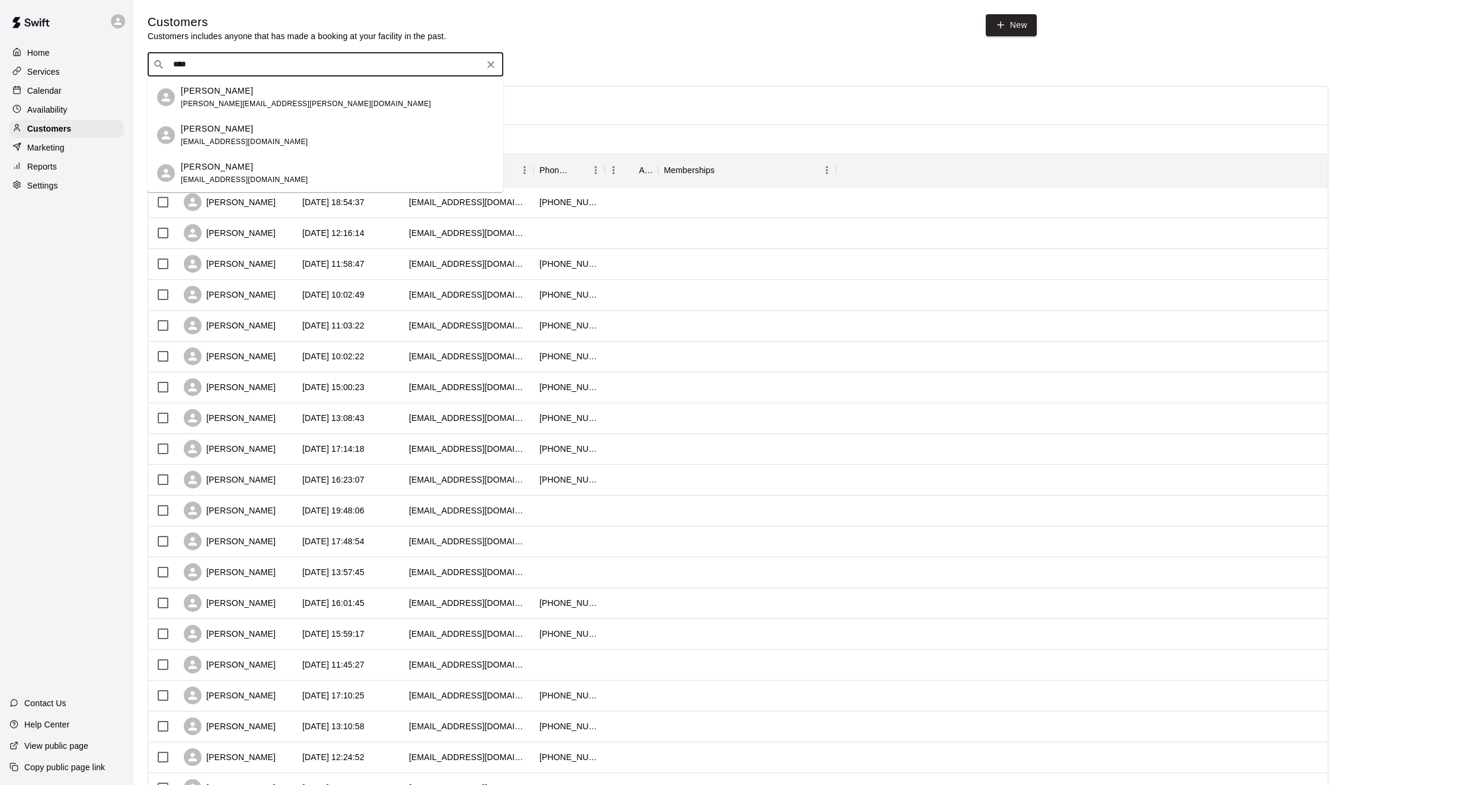
click at [176, 171] on div "[PERSON_NAME] [EMAIL_ADDRESS][DOMAIN_NAME]" at bounding box center [326, 173] width 356 height 38
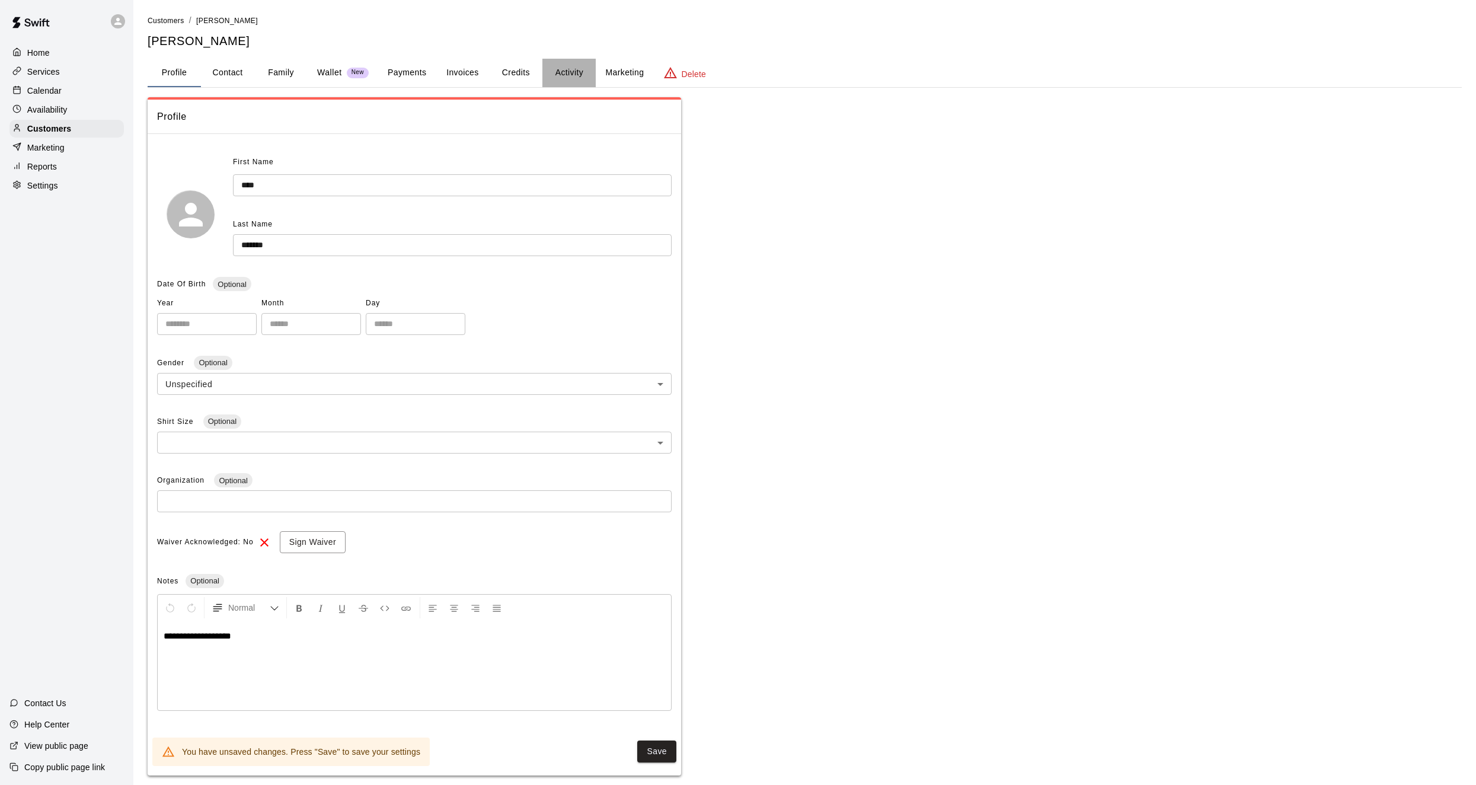
click at [564, 76] on button "Activity" at bounding box center [568, 73] width 53 height 28
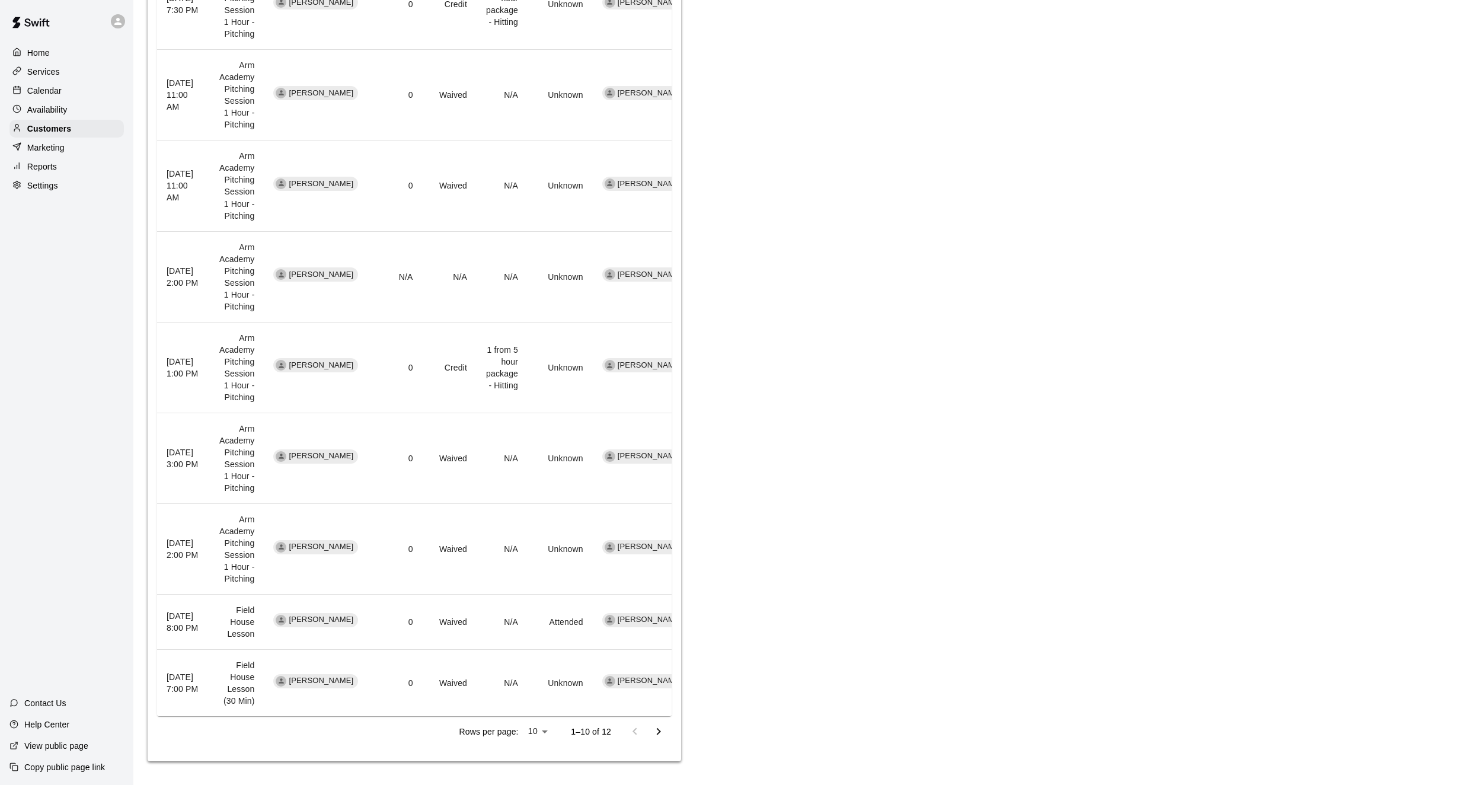
scroll to position [655, 0]
click at [660, 738] on icon "Go to next page" at bounding box center [658, 731] width 14 height 14
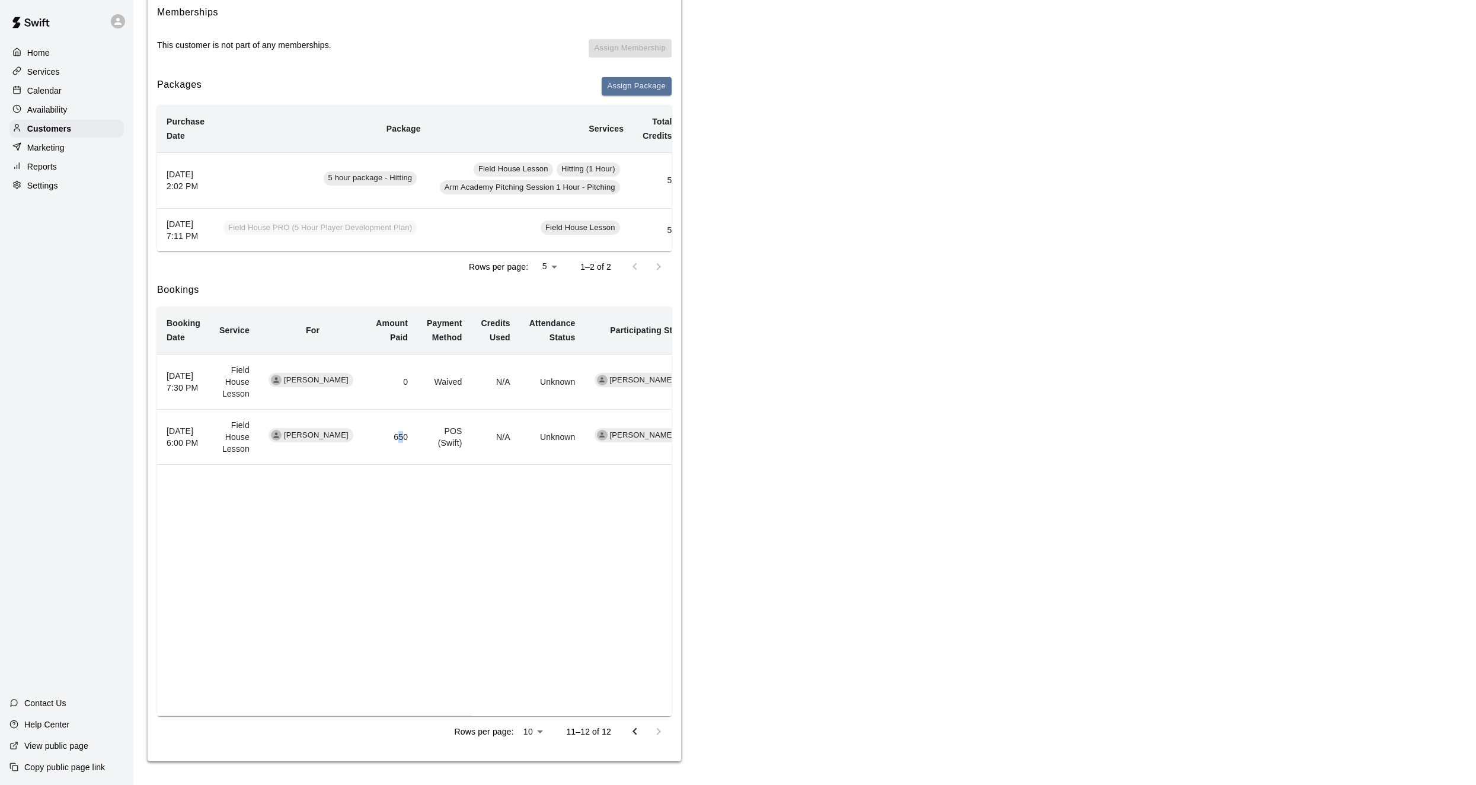
click at [394, 434] on td "650" at bounding box center [391, 437] width 51 height 55
click at [653, 635] on table "Booking Date Service For Amount Paid Payment Method Credits Used Attendance Sta…" at bounding box center [424, 511] width 535 height 410
click at [642, 737] on button "Go to previous page" at bounding box center [635, 731] width 24 height 24
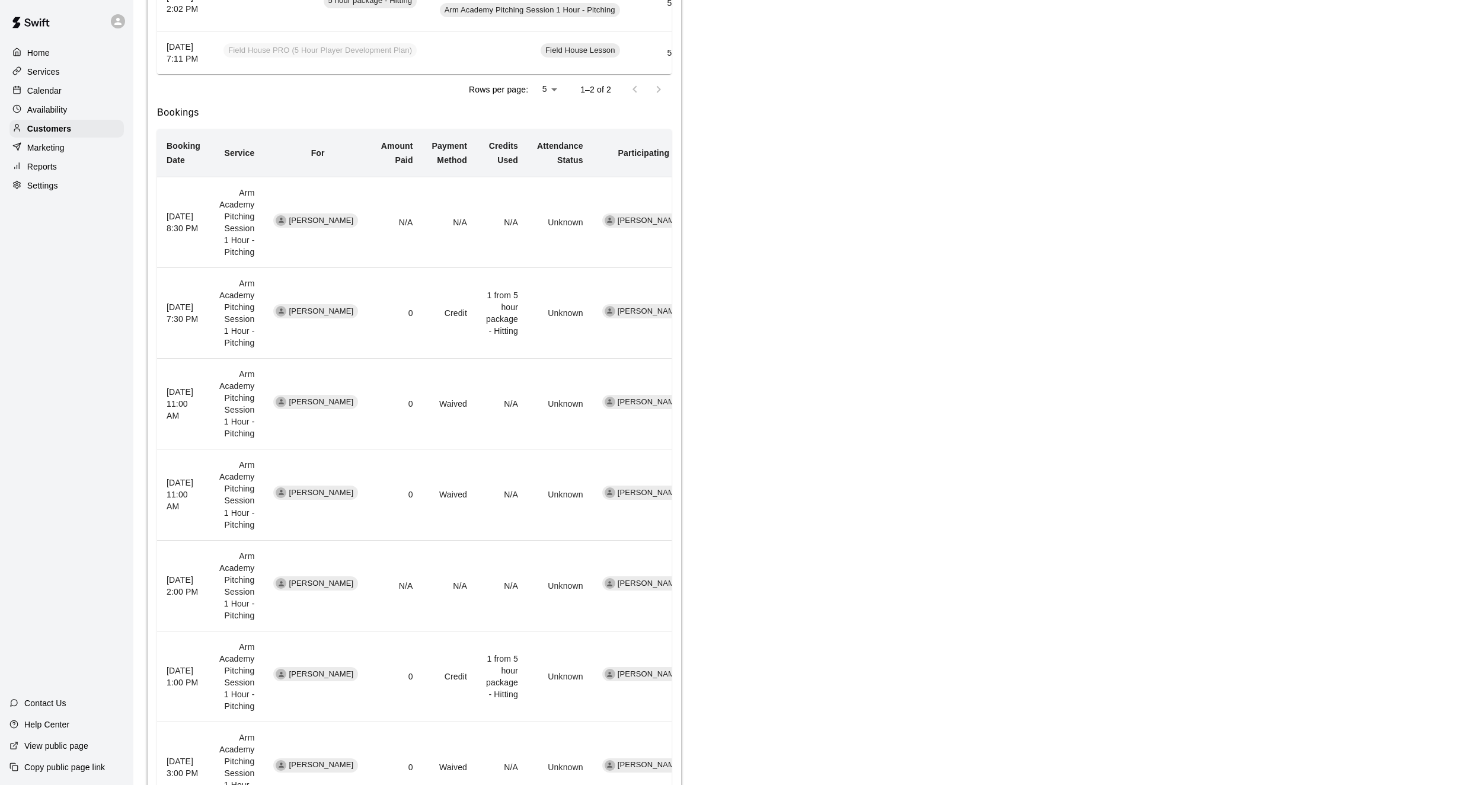
scroll to position [347, 0]
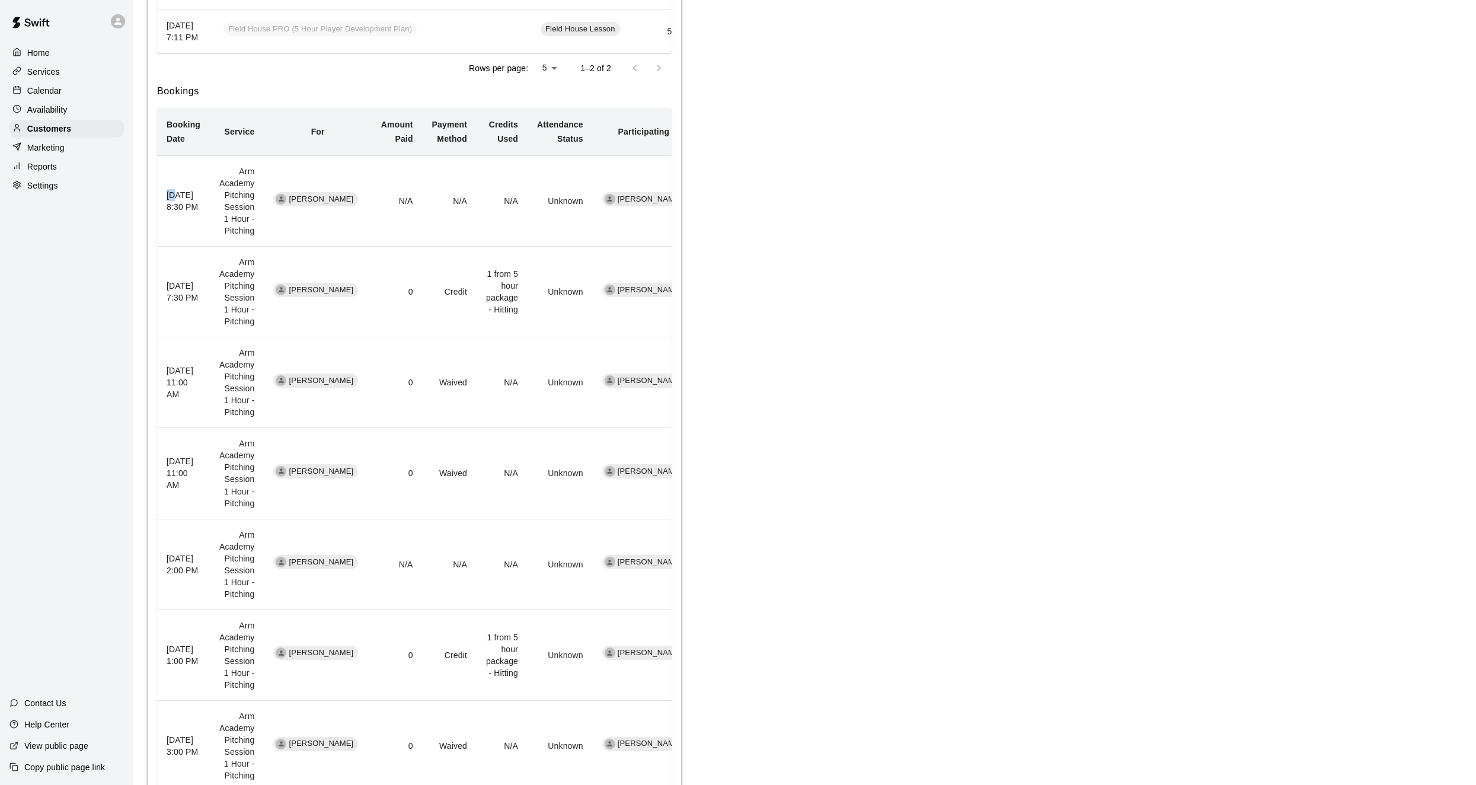
drag, startPoint x: 173, startPoint y: 215, endPoint x: 159, endPoint y: 215, distance: 14.2
click at [159, 215] on th "[DATE] 8:30 PM" at bounding box center [183, 201] width 53 height 91
click at [225, 229] on td "Arm Academy Pitching Session 1 Hour - Pitching" at bounding box center [237, 201] width 54 height 91
click at [519, 247] on td "N/A" at bounding box center [501, 201] width 51 height 91
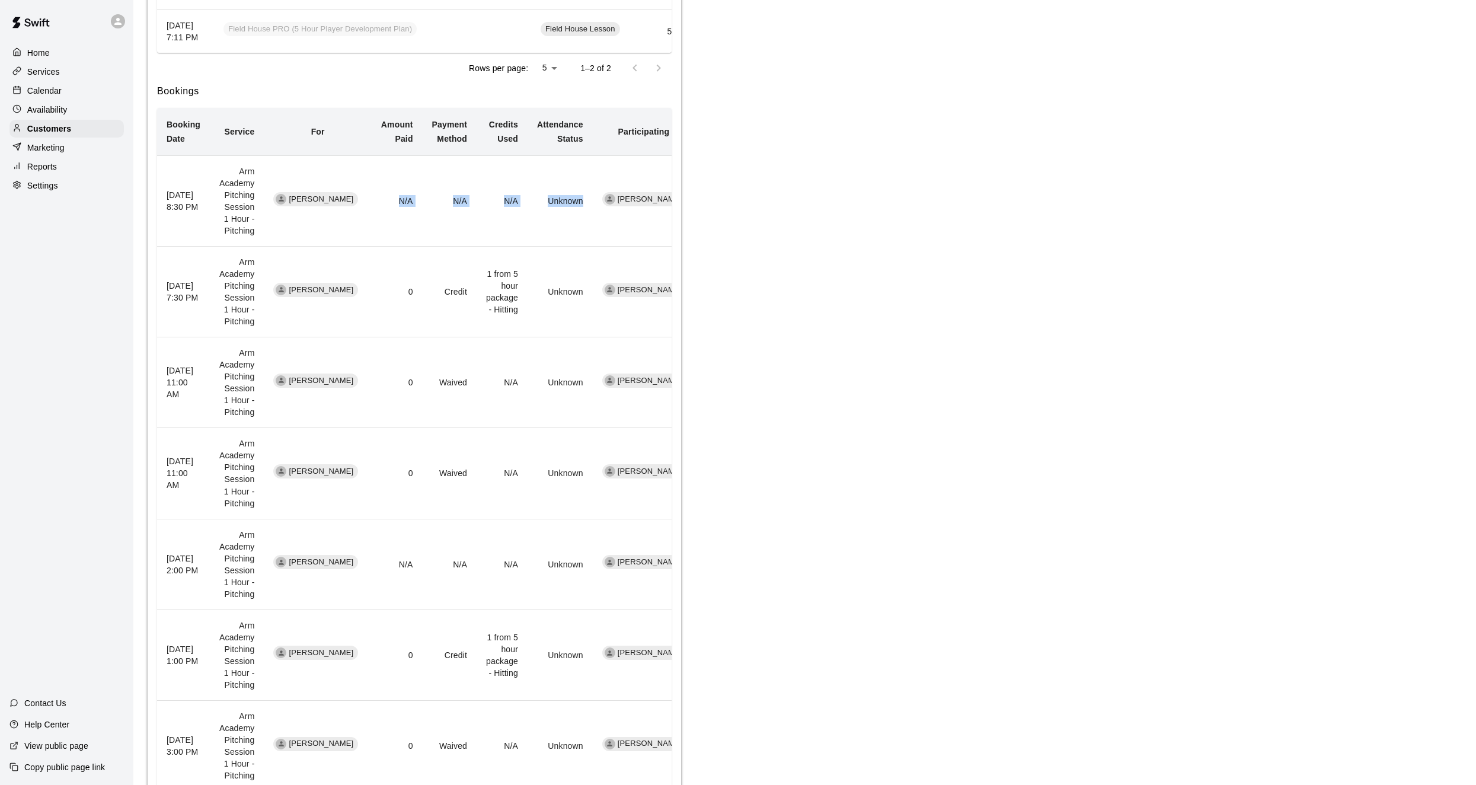
drag, startPoint x: 376, startPoint y: 222, endPoint x: 585, endPoint y: 232, distance: 208.8
click at [585, 232] on tr "[DATE] 8:30 PM Arm Academy Pitching Session 1 Hour - Pitching [PERSON_NAME] N/A…" at bounding box center [428, 201] width 543 height 91
click at [62, 89] on div "Calendar" at bounding box center [66, 91] width 114 height 18
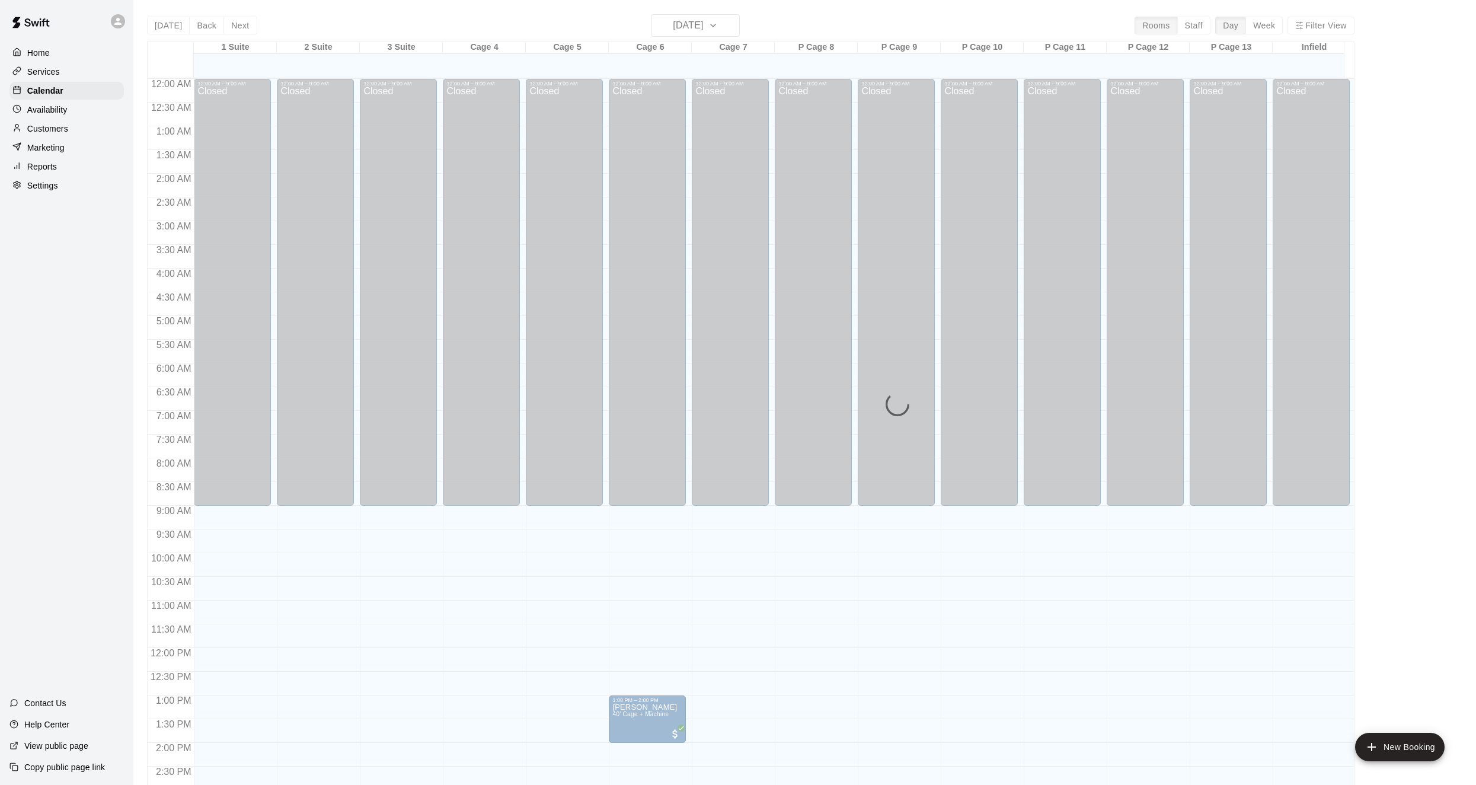
scroll to position [383, 0]
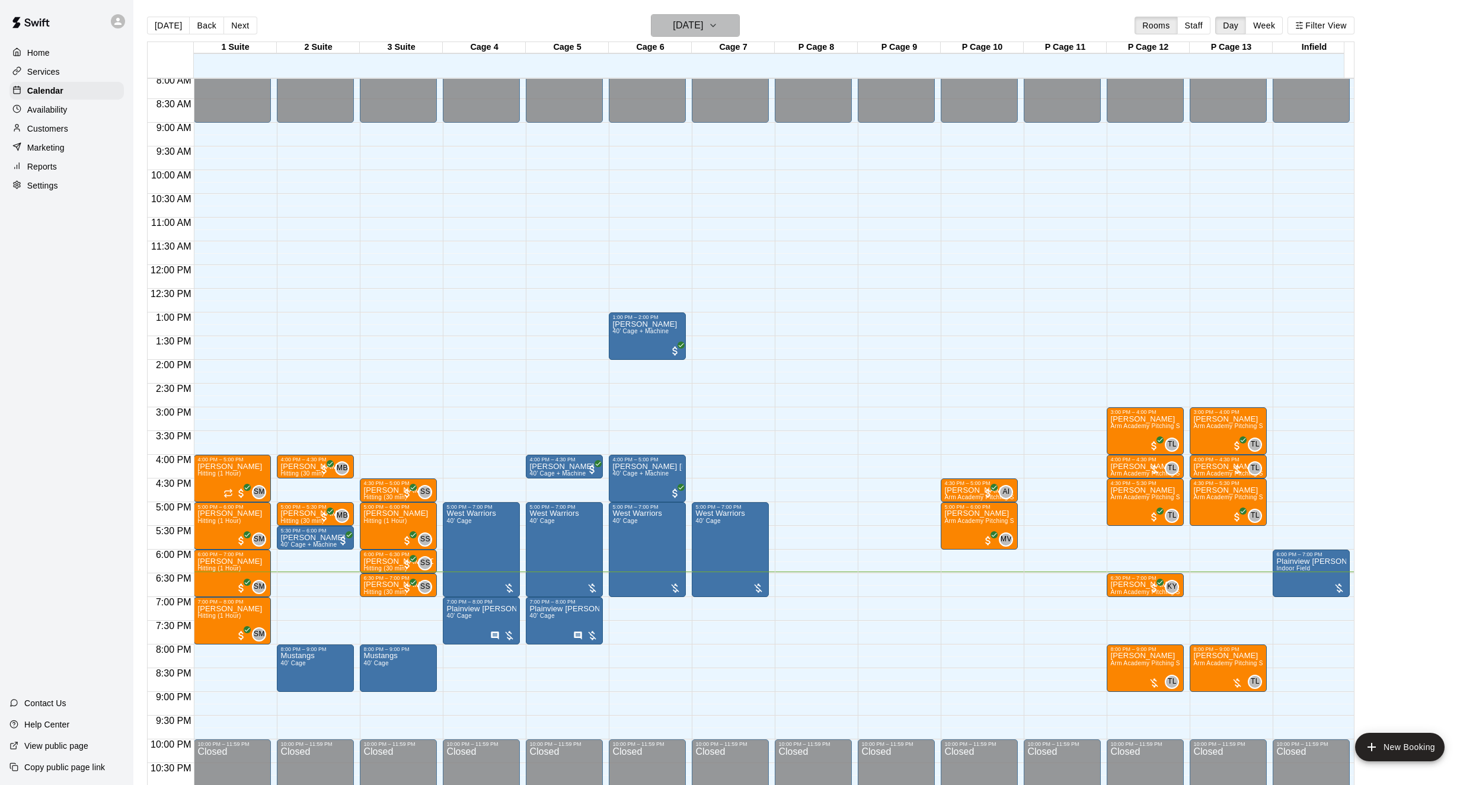
click at [694, 21] on h6 "[DATE]" at bounding box center [688, 25] width 30 height 17
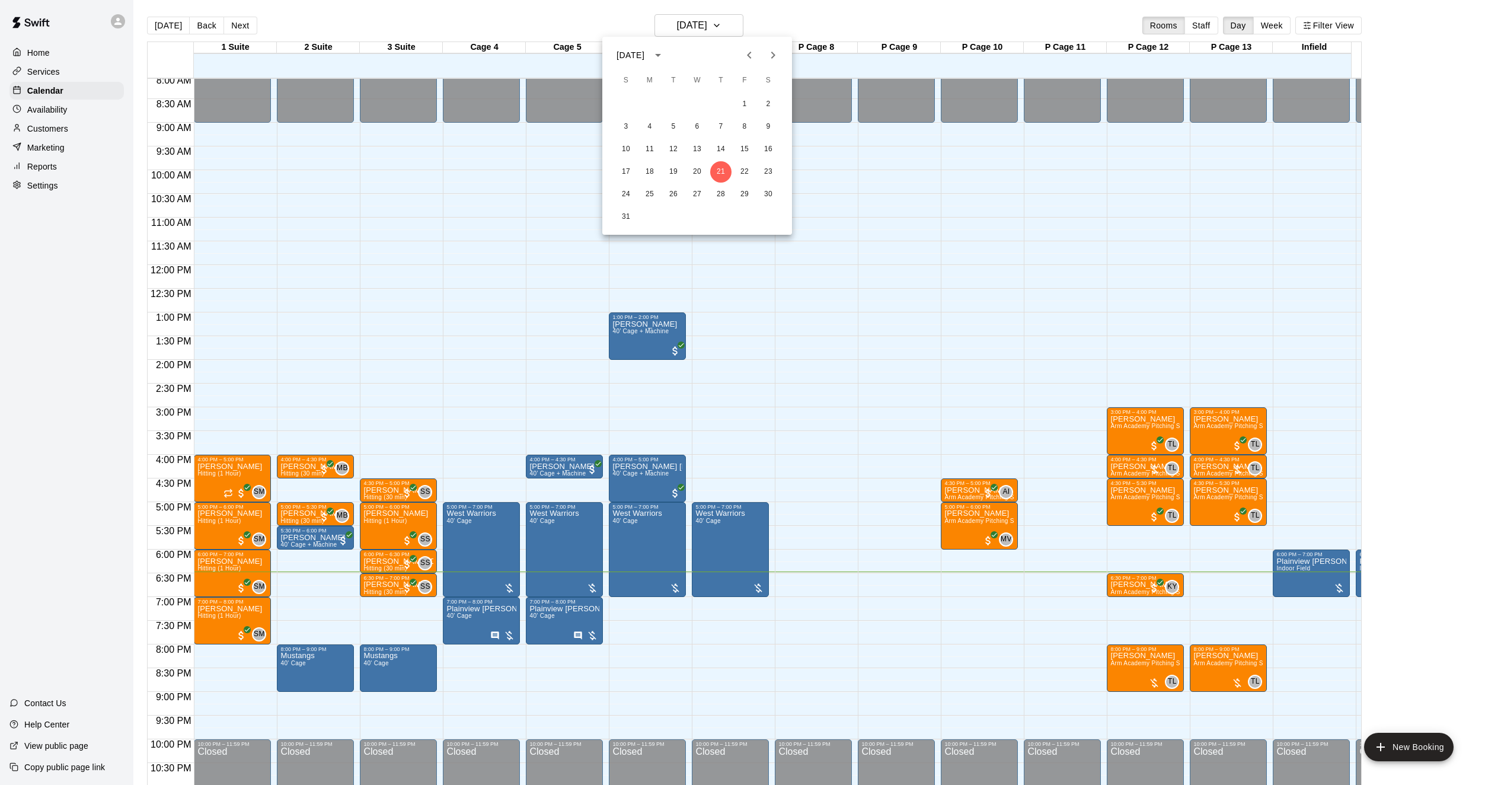
click at [737, 58] on div "[DATE]" at bounding box center [697, 55] width 190 height 18
click at [743, 53] on button "Previous month" at bounding box center [749, 55] width 24 height 24
click at [716, 149] on button "17" at bounding box center [720, 149] width 21 height 21
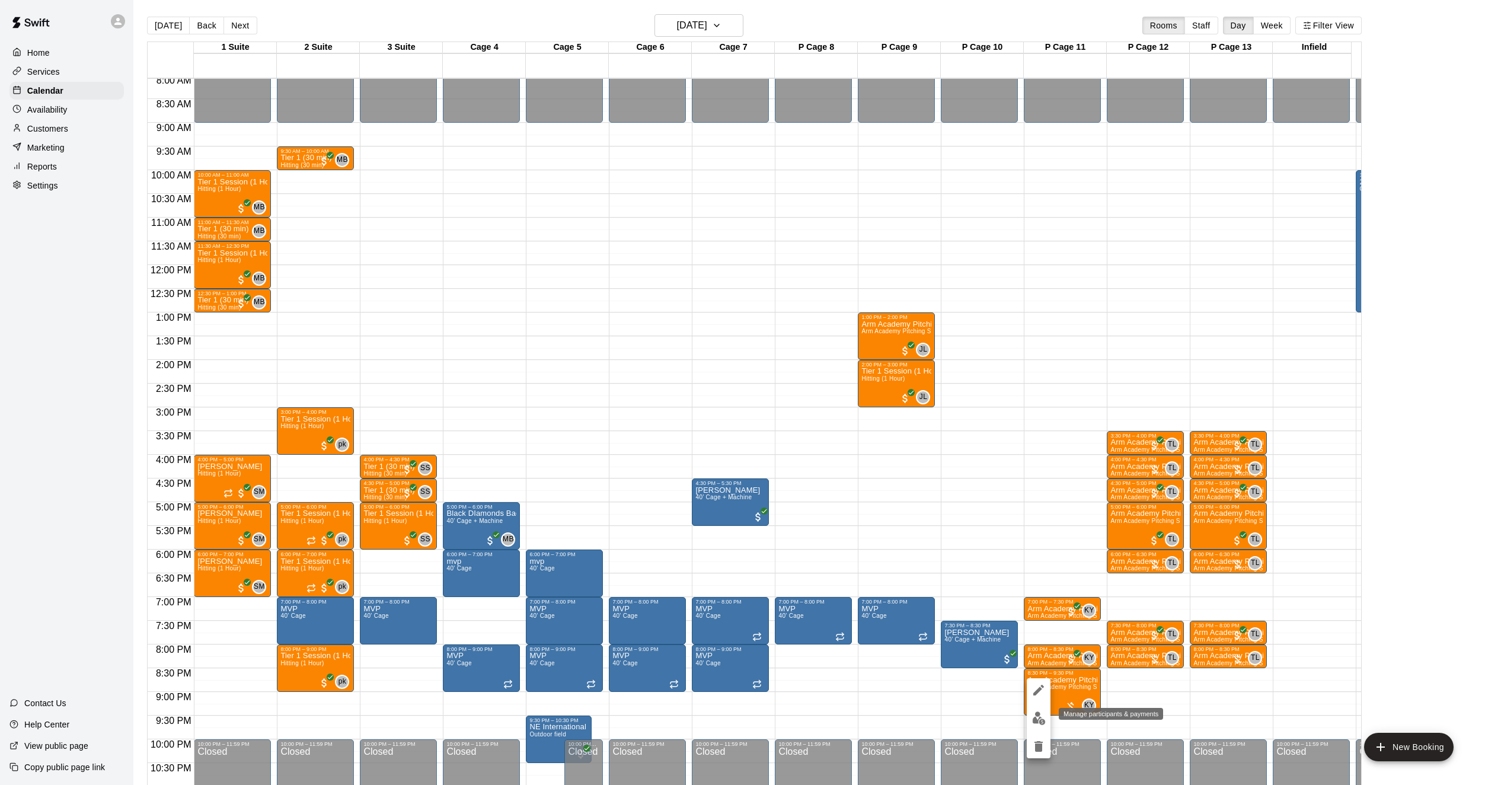
click at [1039, 722] on img "edit" at bounding box center [1039, 718] width 14 height 14
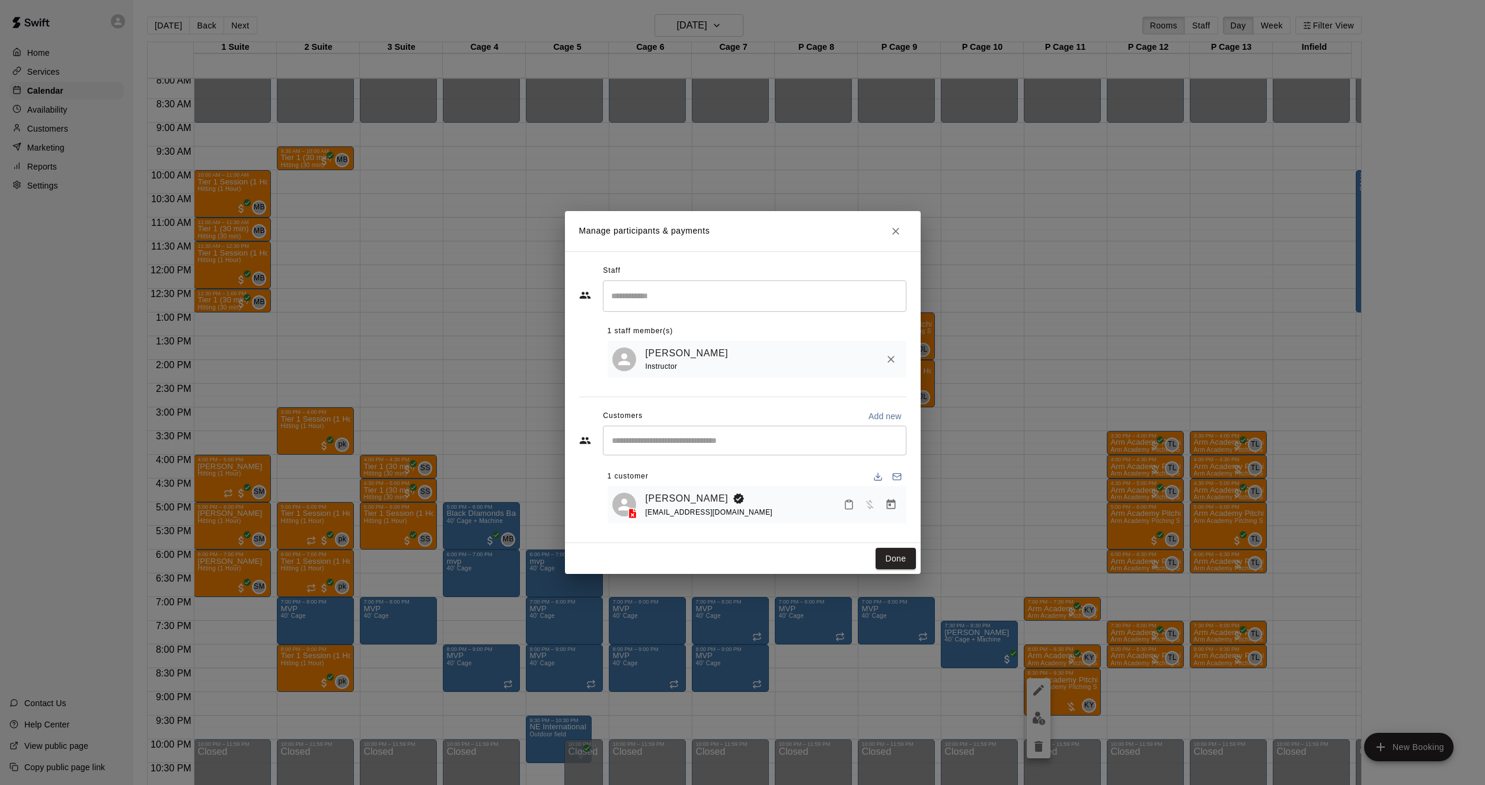
click at [1179, 567] on div "Manage participants & payments Staff ​ 1 staff member(s) [PERSON_NAME] Instruct…" at bounding box center [742, 392] width 1485 height 785
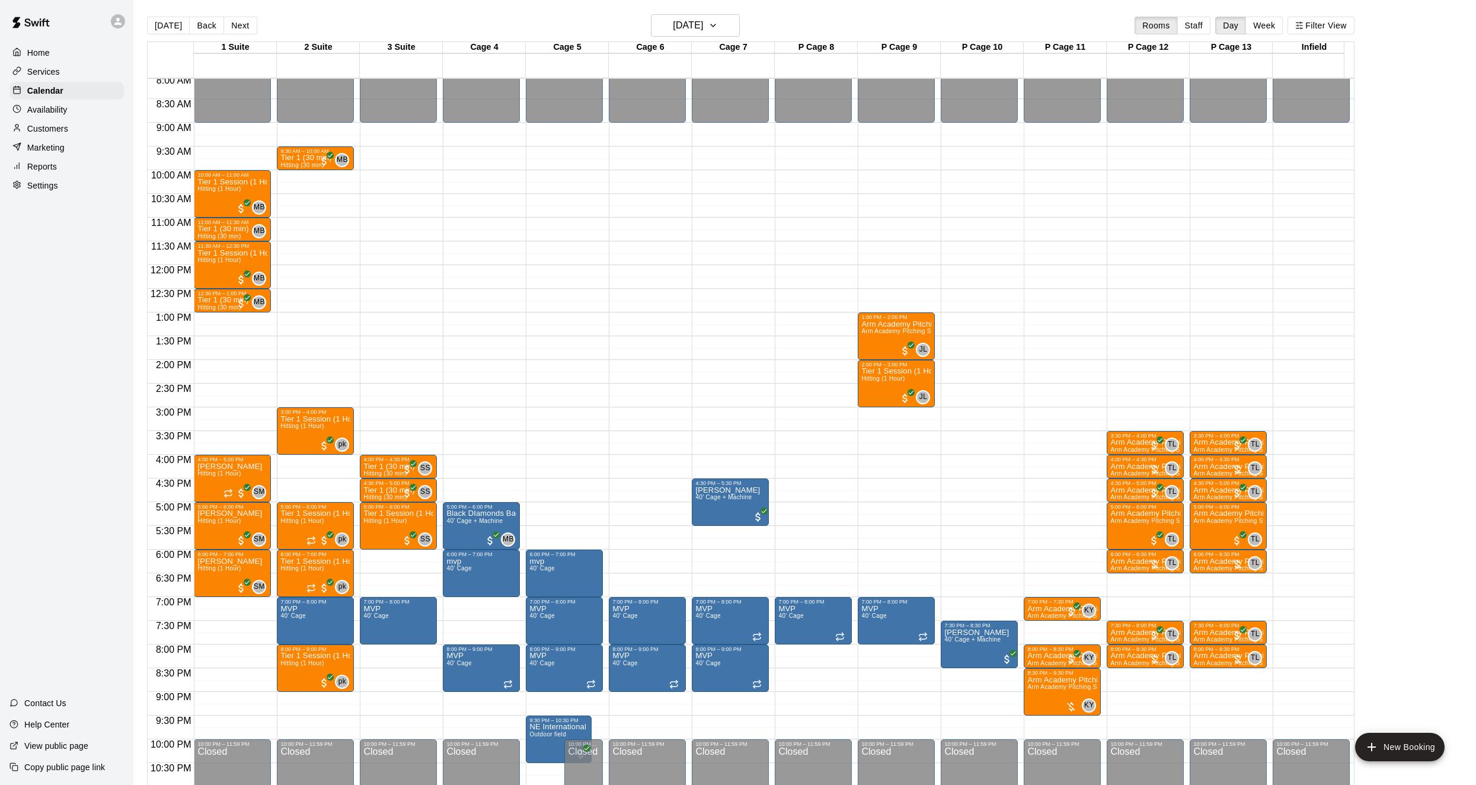
click at [57, 141] on div "Home Services Calendar Availability Customers Marketing Reports Settings" at bounding box center [66, 119] width 133 height 153
click at [71, 127] on div "Customers" at bounding box center [66, 129] width 114 height 18
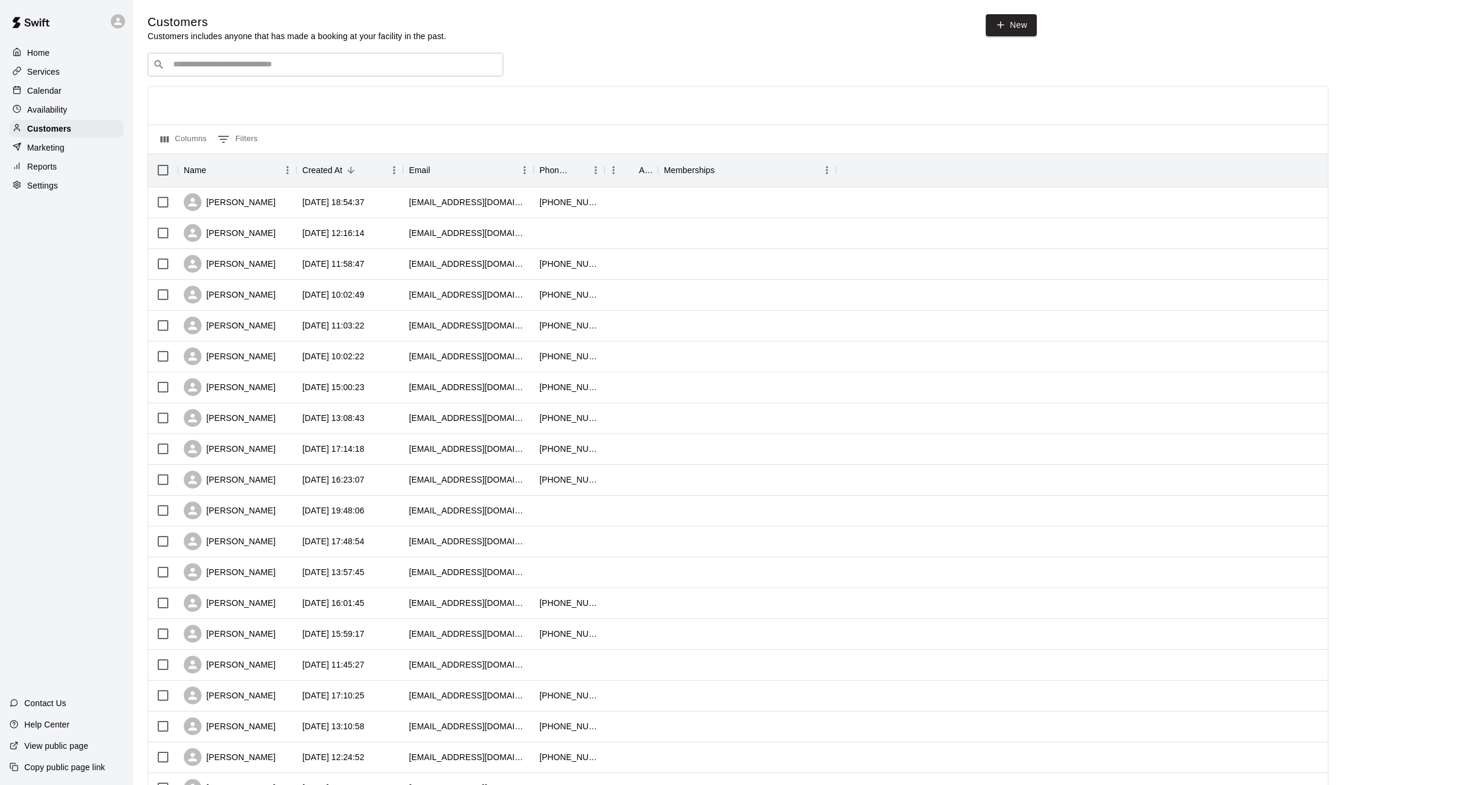
click at [201, 69] on input "Search customers by name or email" at bounding box center [333, 65] width 328 height 12
type input "*"
type input "*****"
click at [209, 101] on span "[EMAIL_ADDRESS][DOMAIN_NAME]" at bounding box center [244, 104] width 127 height 8
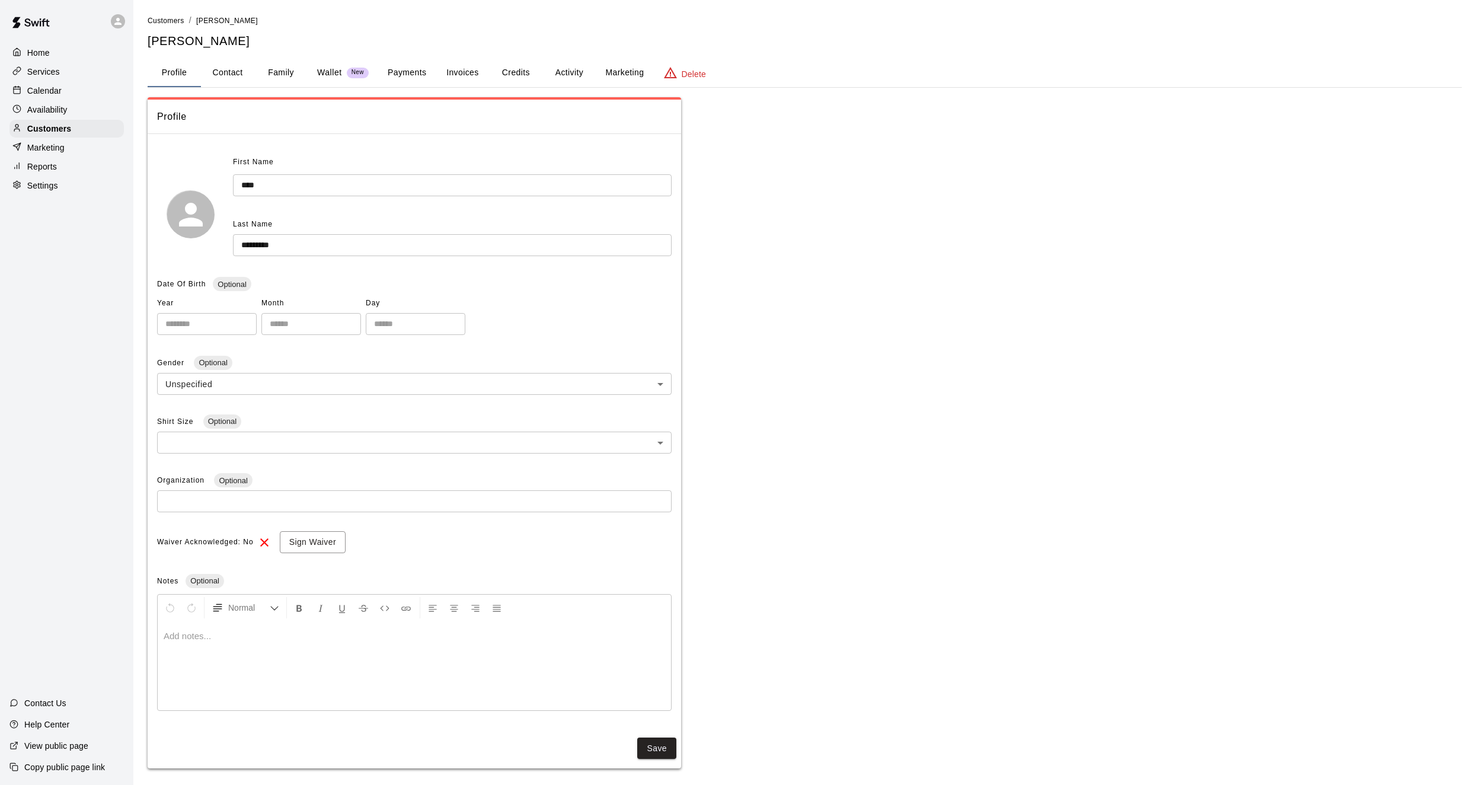
click at [559, 59] on button "Activity" at bounding box center [568, 73] width 53 height 28
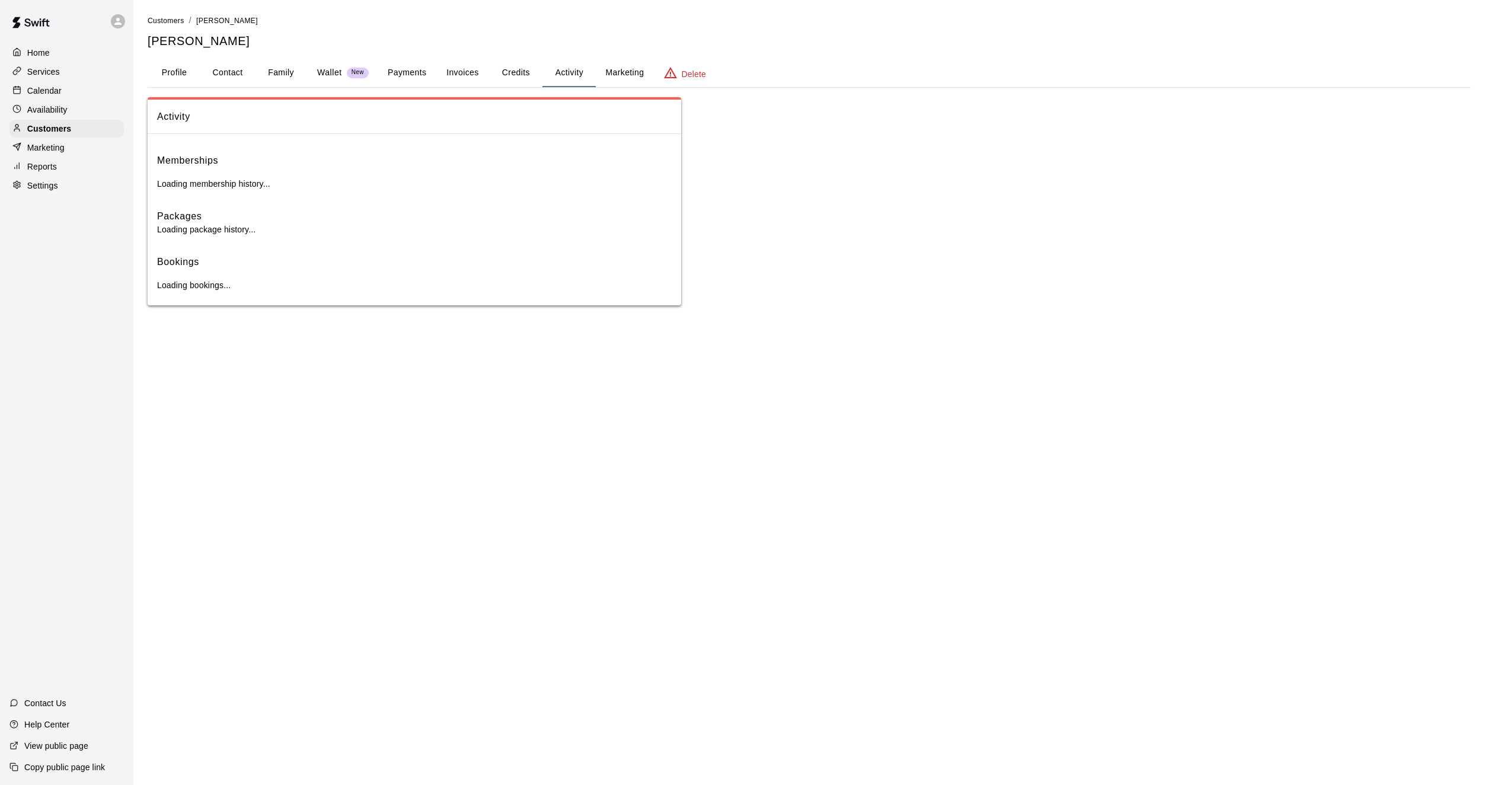
click at [561, 62] on button "Activity" at bounding box center [568, 73] width 53 height 28
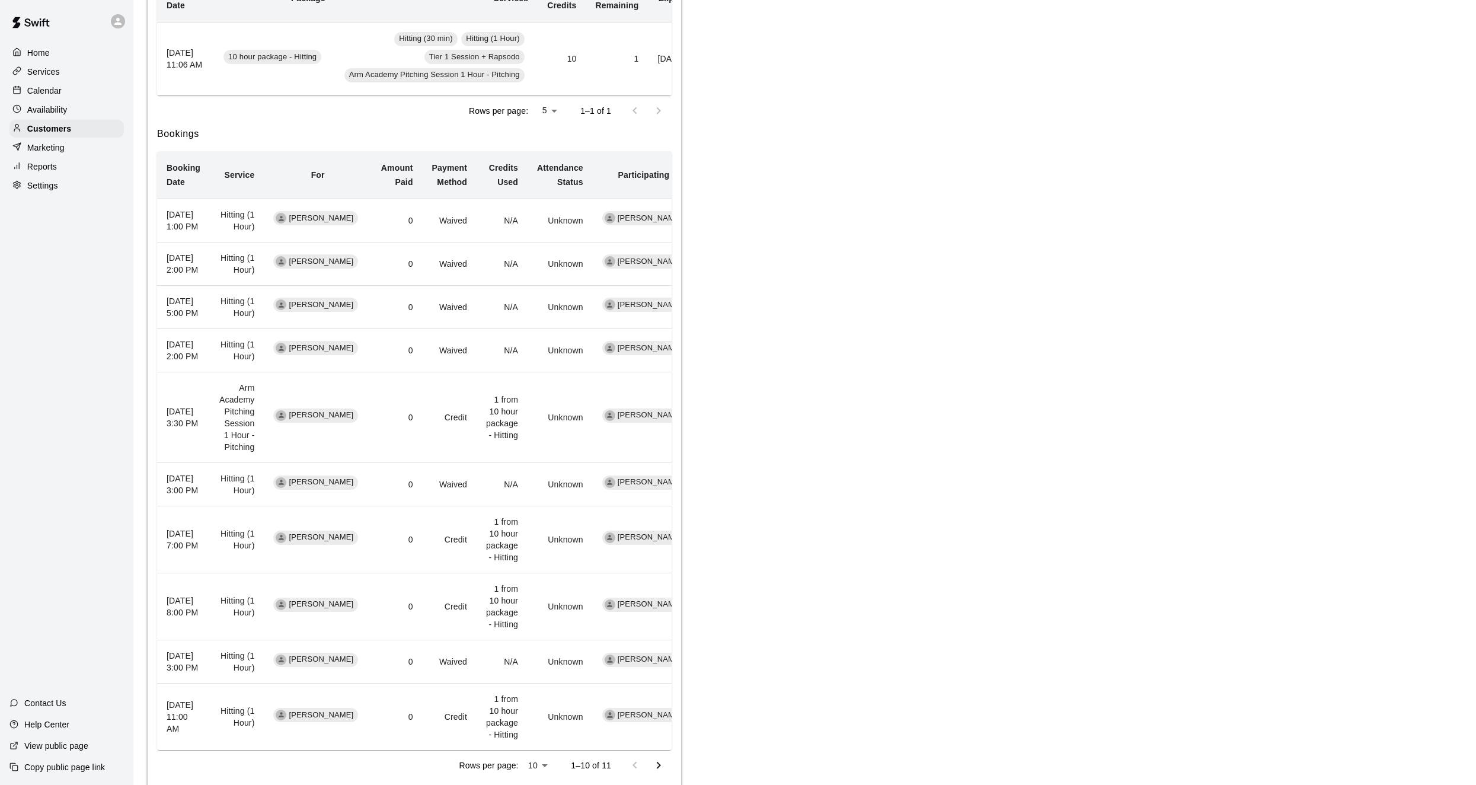
scroll to position [356, 0]
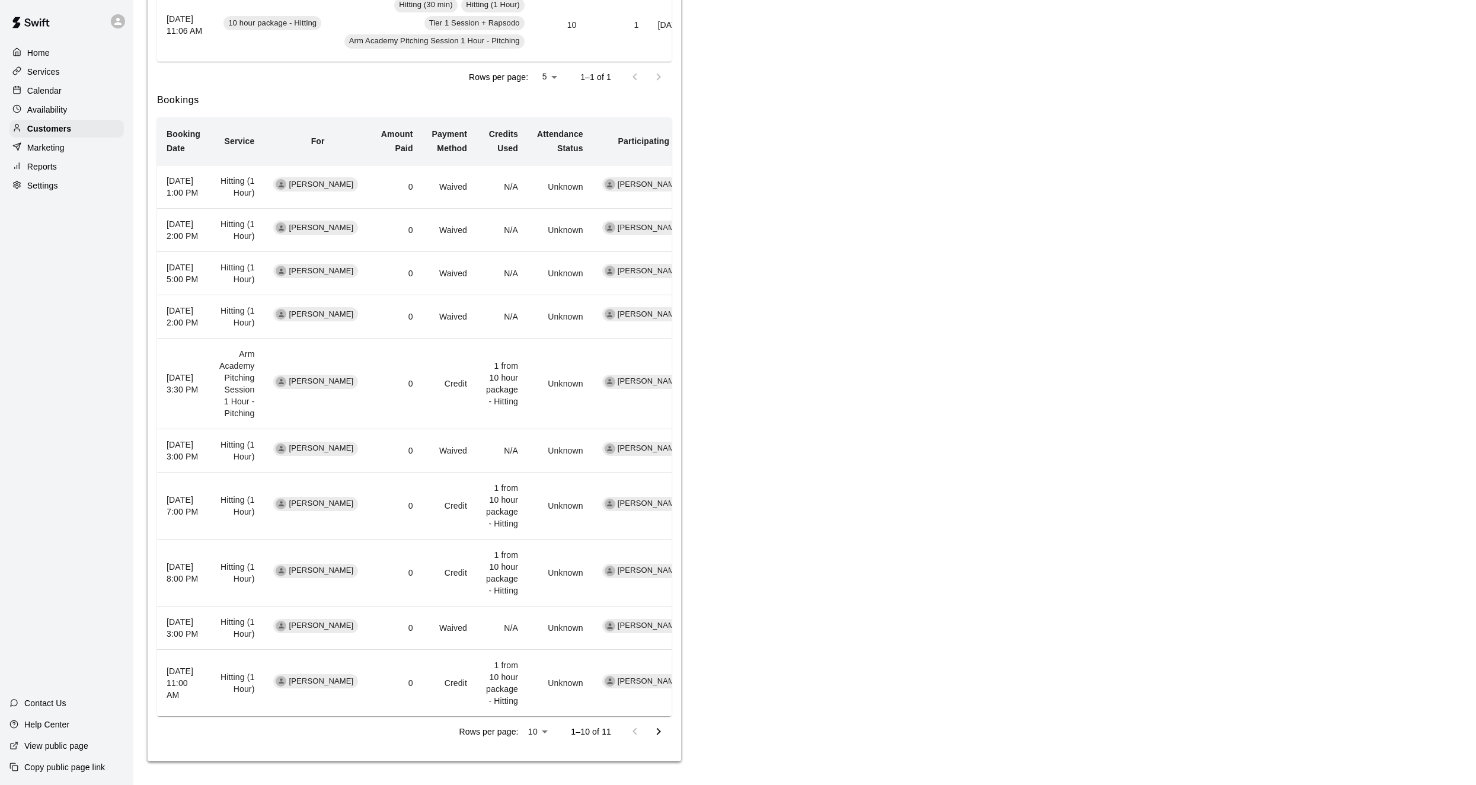
click at [654, 735] on icon "Go to next page" at bounding box center [658, 731] width 14 height 14
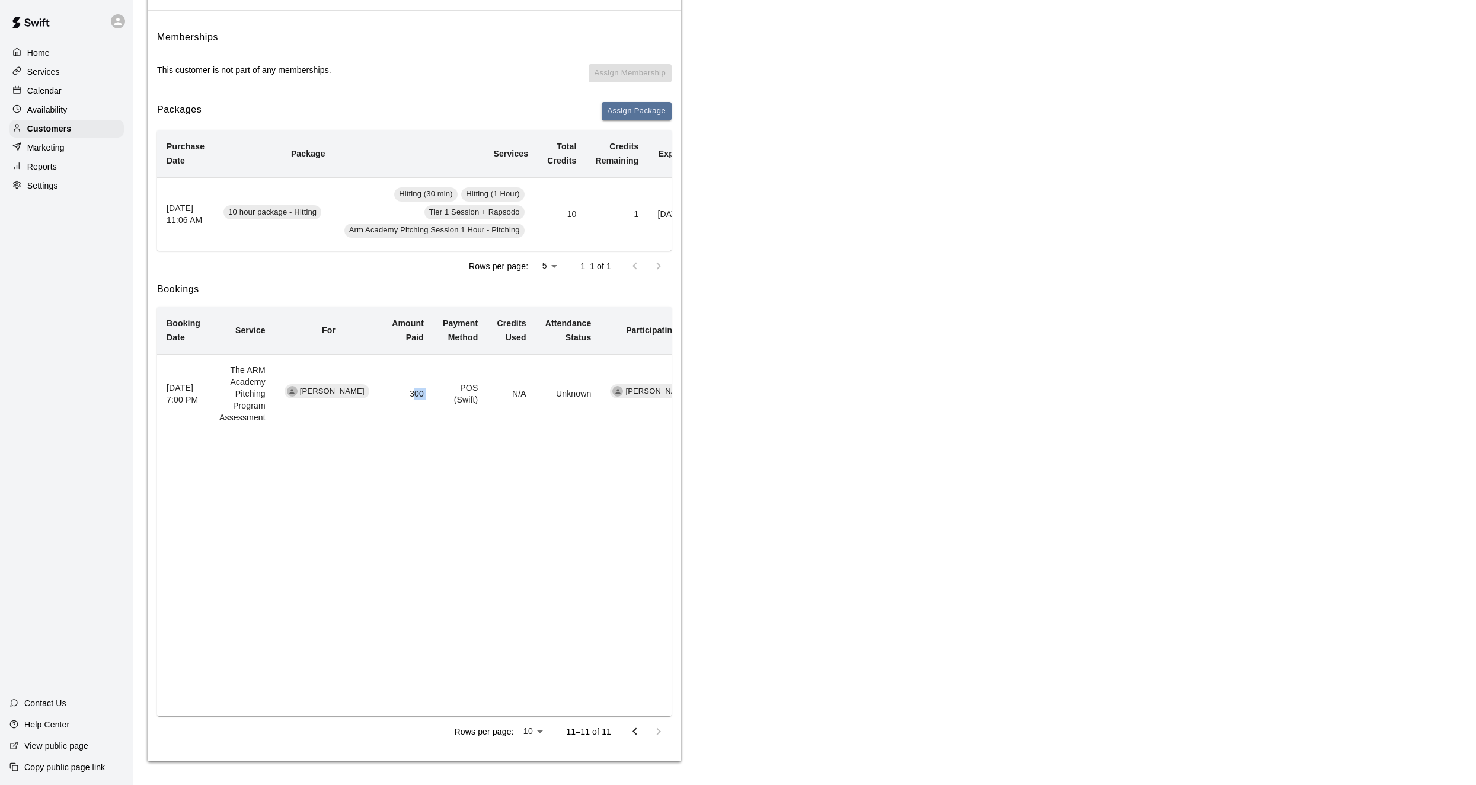
drag, startPoint x: 403, startPoint y: 391, endPoint x: 478, endPoint y: 391, distance: 74.7
click at [478, 391] on tr "[DATE] 7:00 PM The ARM Academy Pitching Program Assessment [PERSON_NAME] 300 PO…" at bounding box center [432, 393] width 551 height 79
drag, startPoint x: 478, startPoint y: 391, endPoint x: 503, endPoint y: 483, distance: 95.2
click at [503, 483] on table "Booking Date Service For Amount Paid Payment Method Credits Used Attendance Sta…" at bounding box center [432, 511] width 551 height 410
click at [637, 733] on icon "Go to previous page" at bounding box center [635, 731] width 14 height 14
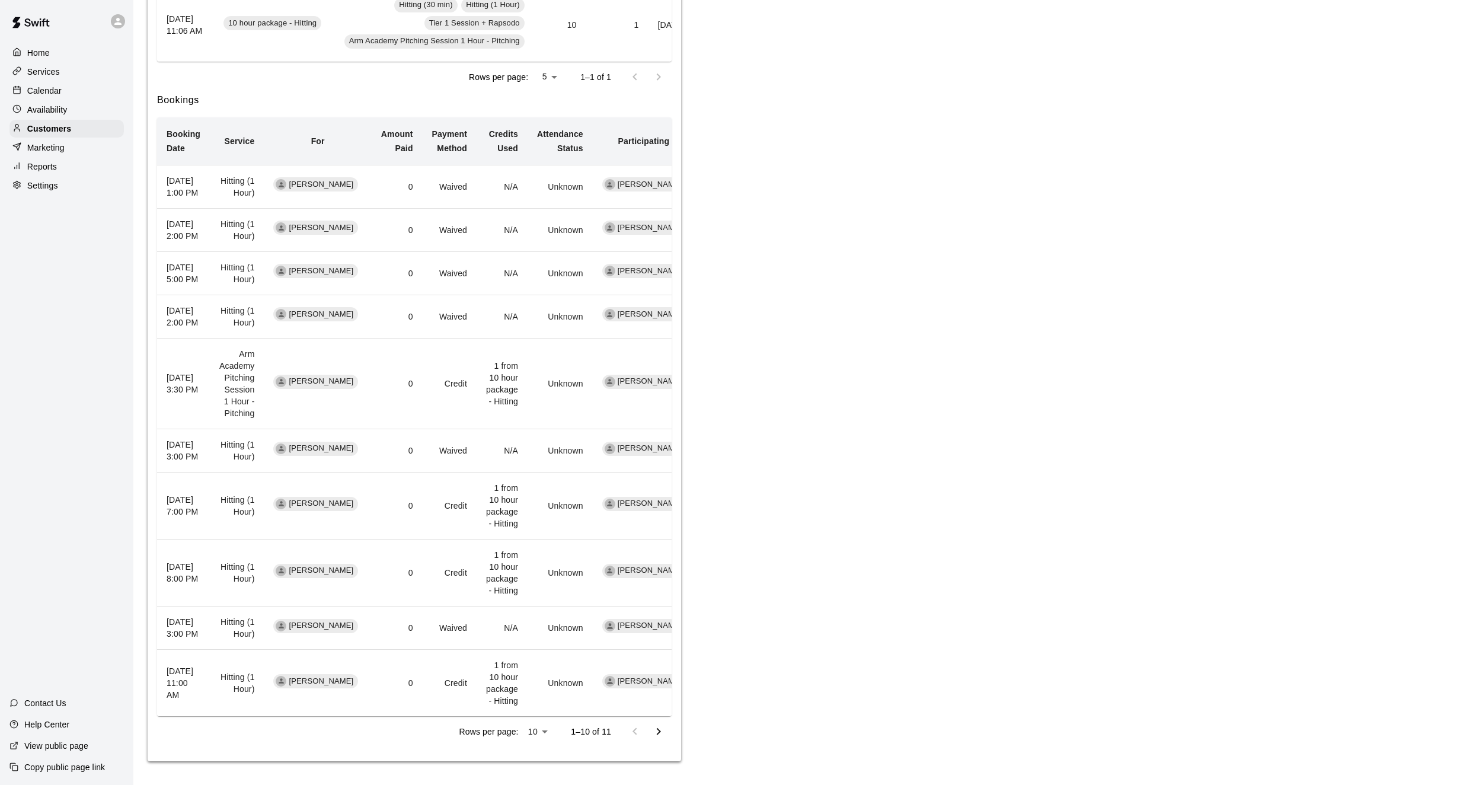
scroll to position [369, 0]
click at [80, 132] on div "Customers" at bounding box center [66, 129] width 114 height 18
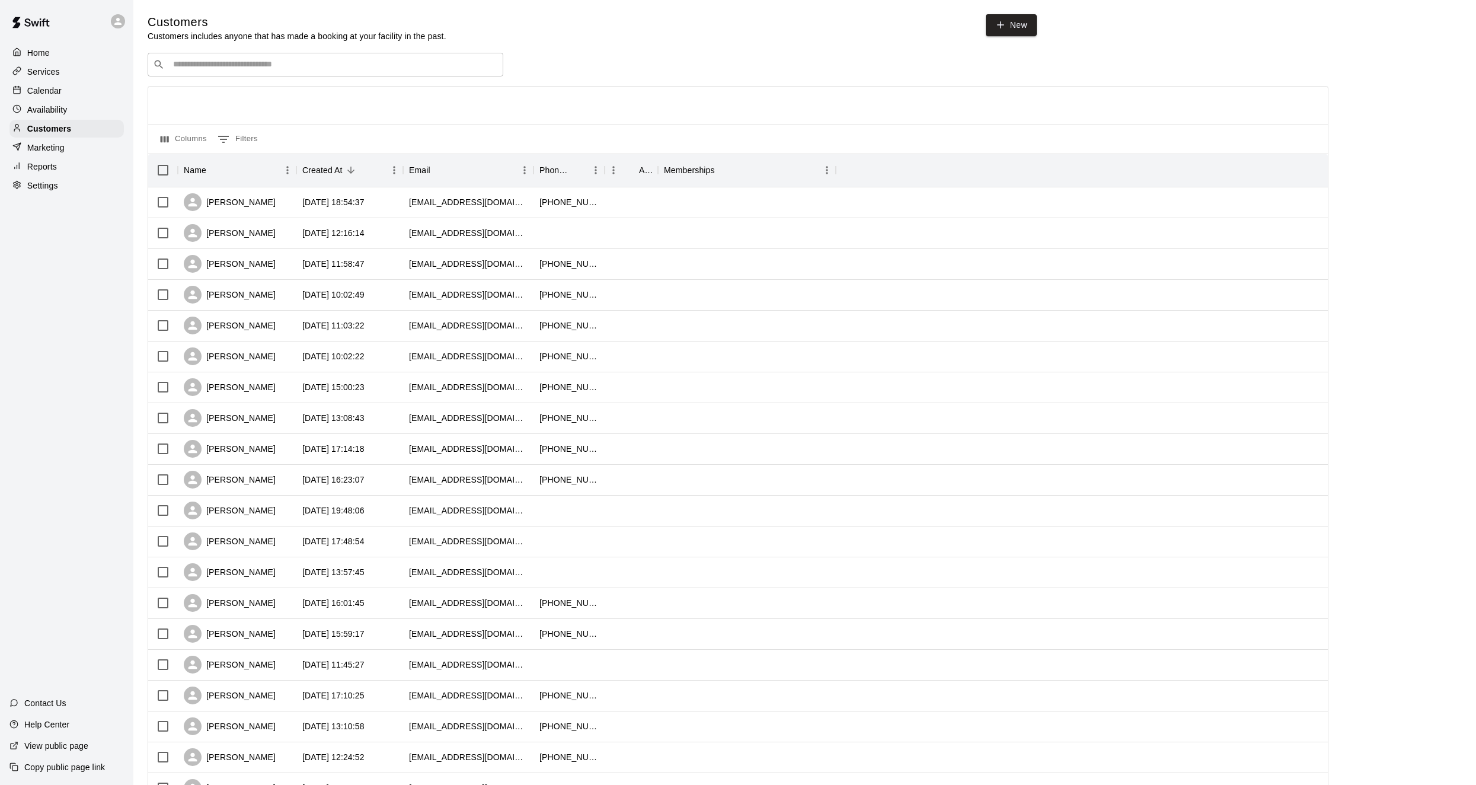
click at [274, 59] on div "​ ​" at bounding box center [326, 65] width 356 height 24
drag, startPoint x: 193, startPoint y: 61, endPoint x: 185, endPoint y: 68, distance: 10.9
click at [185, 68] on div "​ ******** ​" at bounding box center [326, 65] width 356 height 24
click at [186, 69] on input "********" at bounding box center [324, 65] width 311 height 12
click at [188, 69] on input "********" at bounding box center [324, 65] width 311 height 12
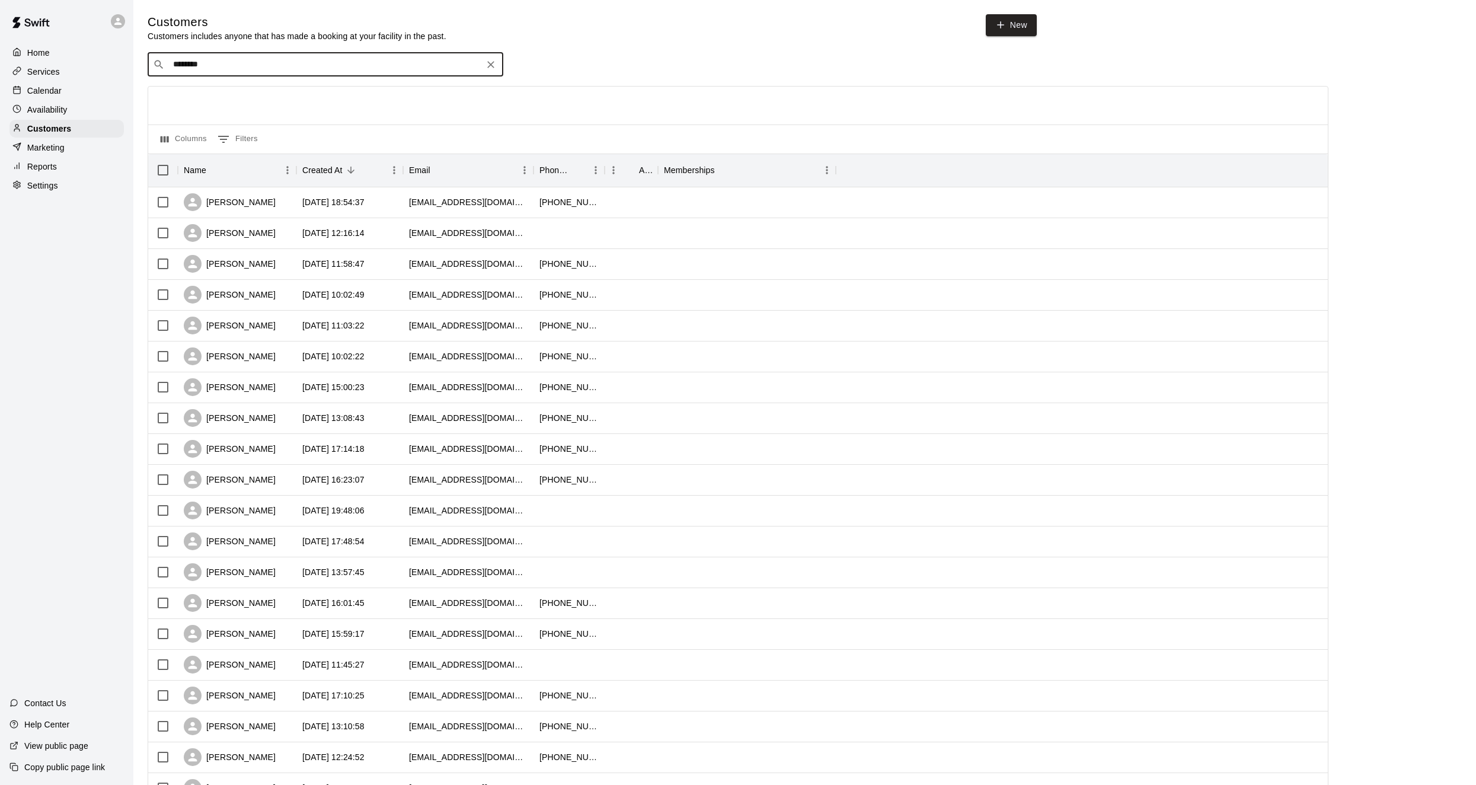
click at [189, 69] on input "********" at bounding box center [324, 65] width 311 height 12
type input "*****"
click at [243, 103] on span "[EMAIL_ADDRESS][DOMAIN_NAME]" at bounding box center [244, 104] width 127 height 8
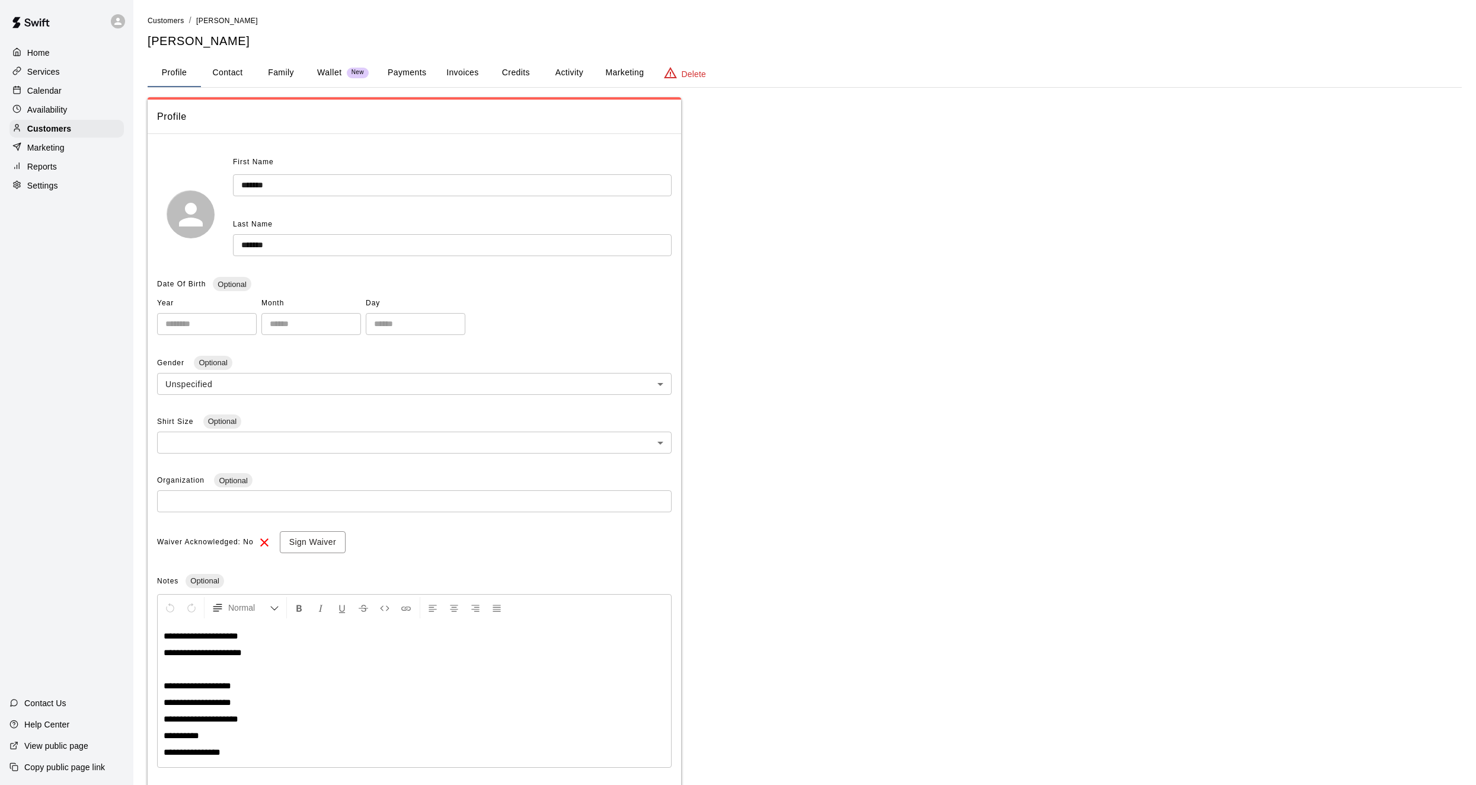
click at [567, 73] on button "Activity" at bounding box center [568, 73] width 53 height 28
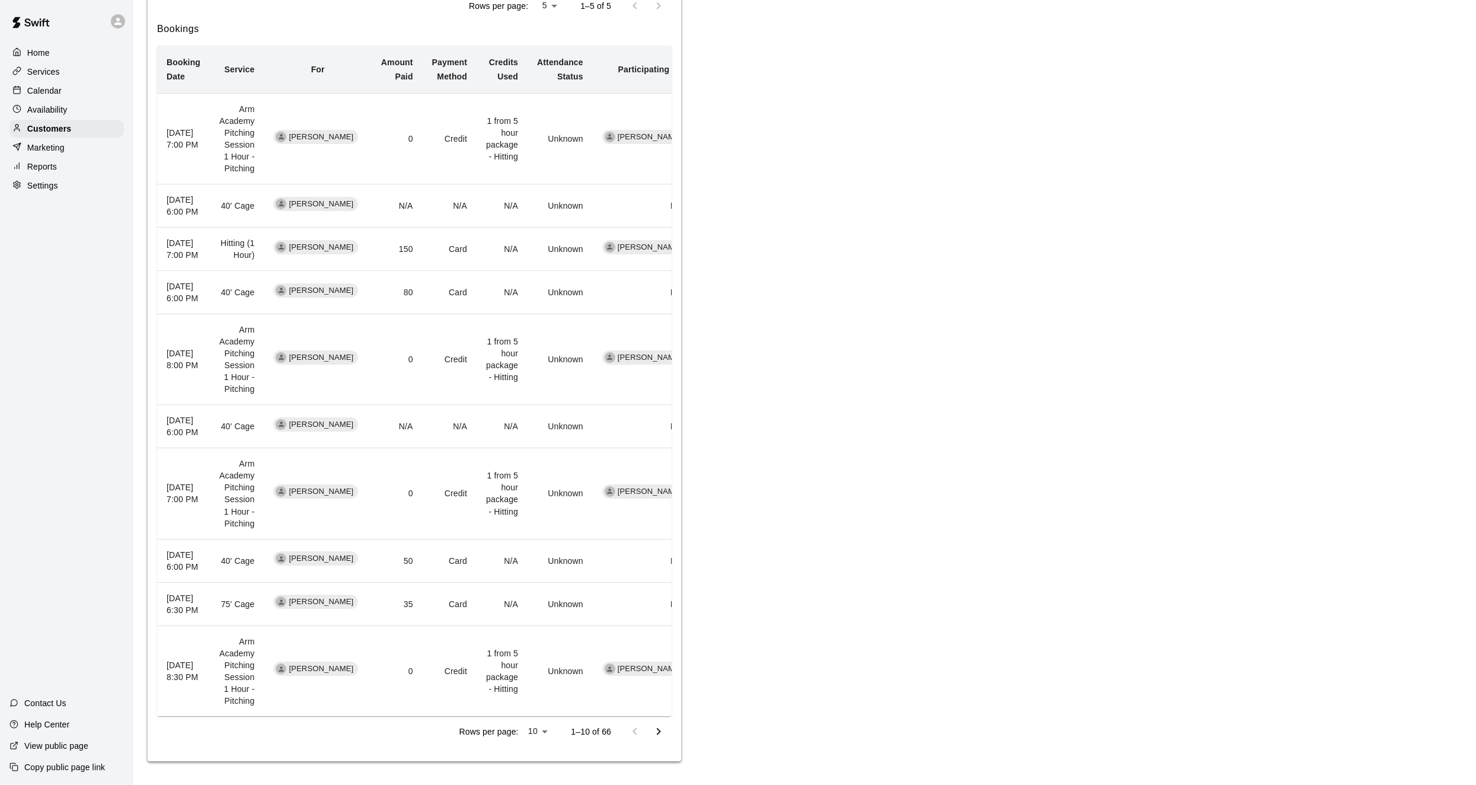
scroll to position [689, 0]
click at [657, 728] on icon "Go to next page" at bounding box center [658, 731] width 14 height 14
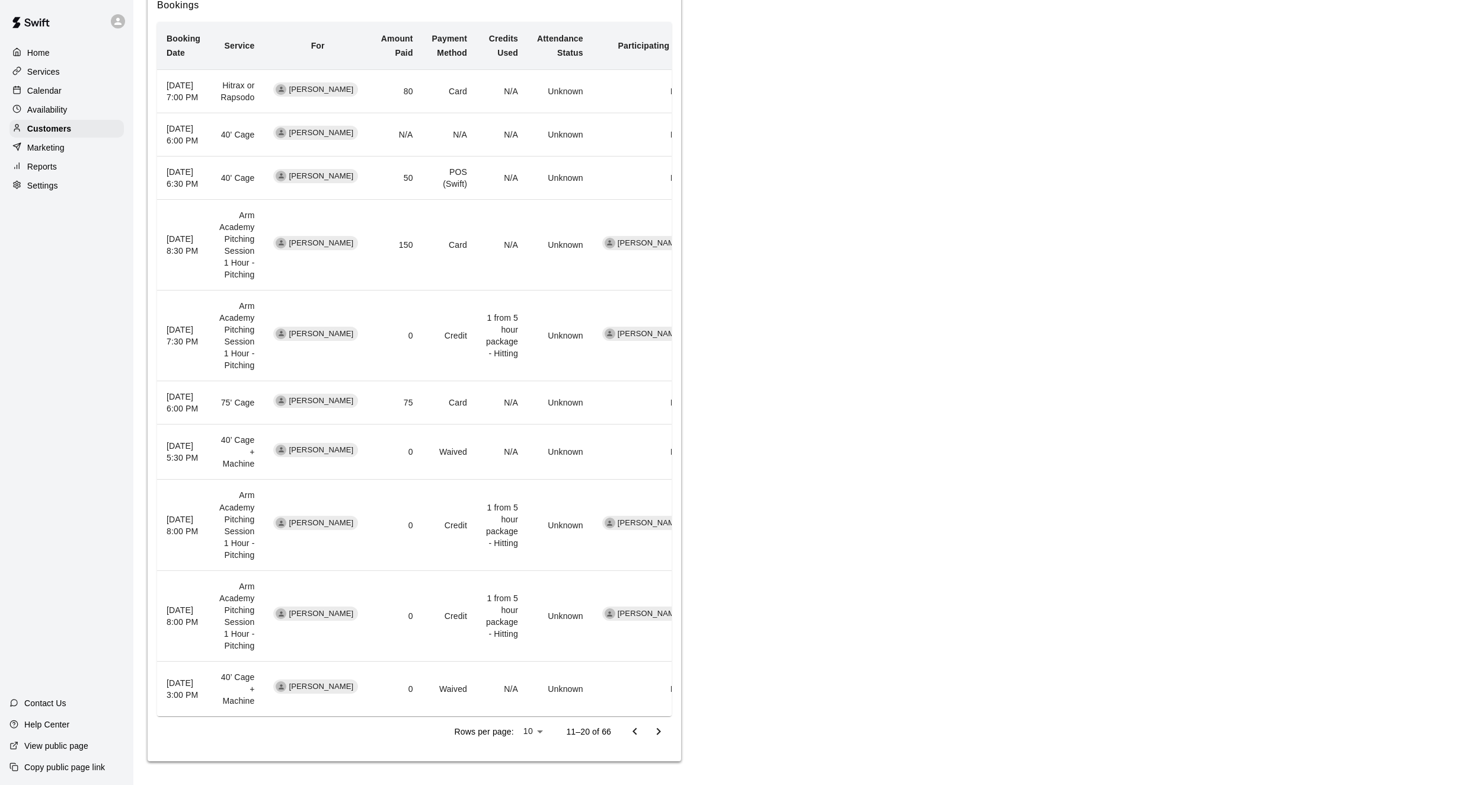
scroll to position [669, 0]
click at [632, 722] on button "Go to previous page" at bounding box center [635, 731] width 24 height 24
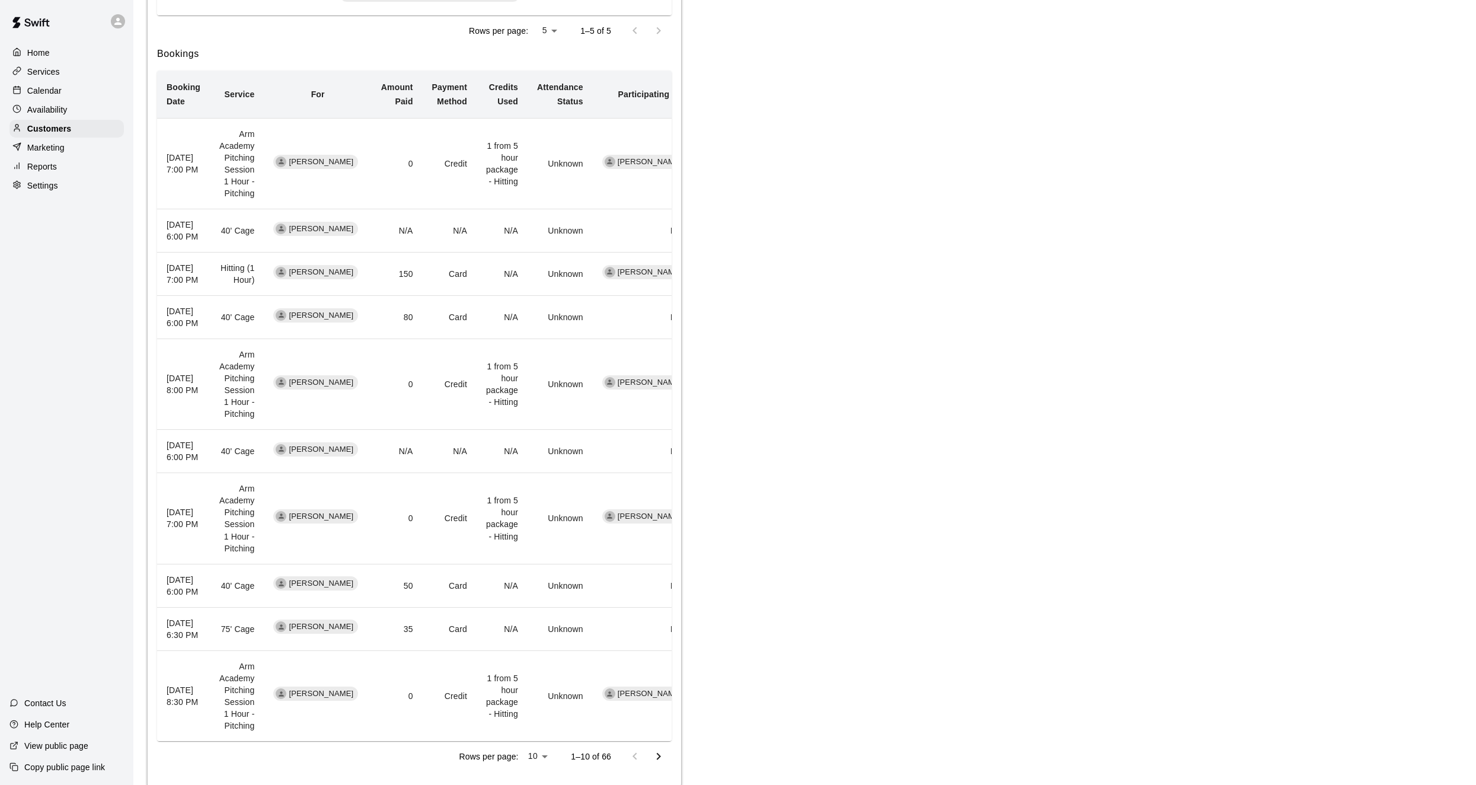
scroll to position [571, 0]
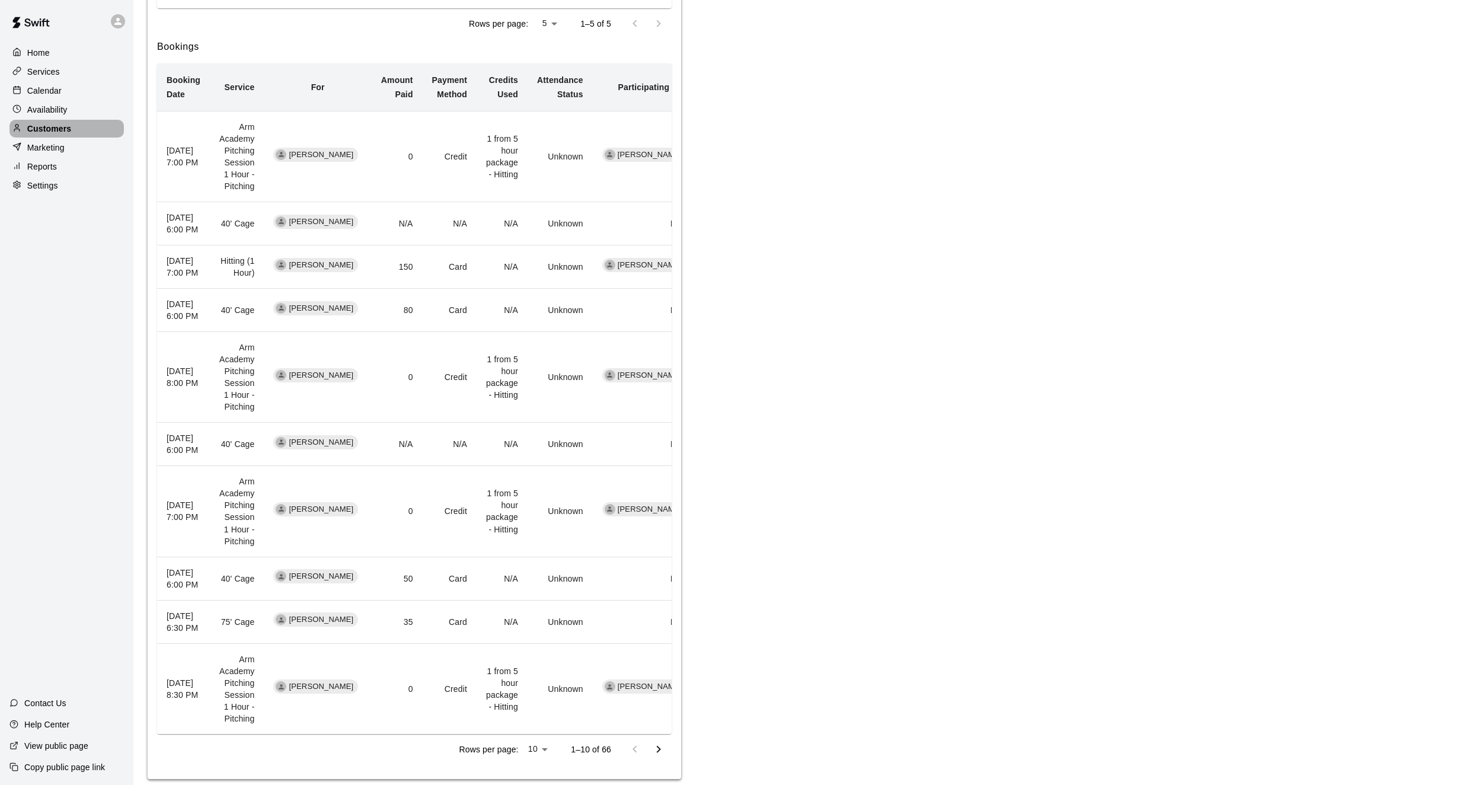
click at [54, 133] on p "Customers" at bounding box center [49, 129] width 44 height 12
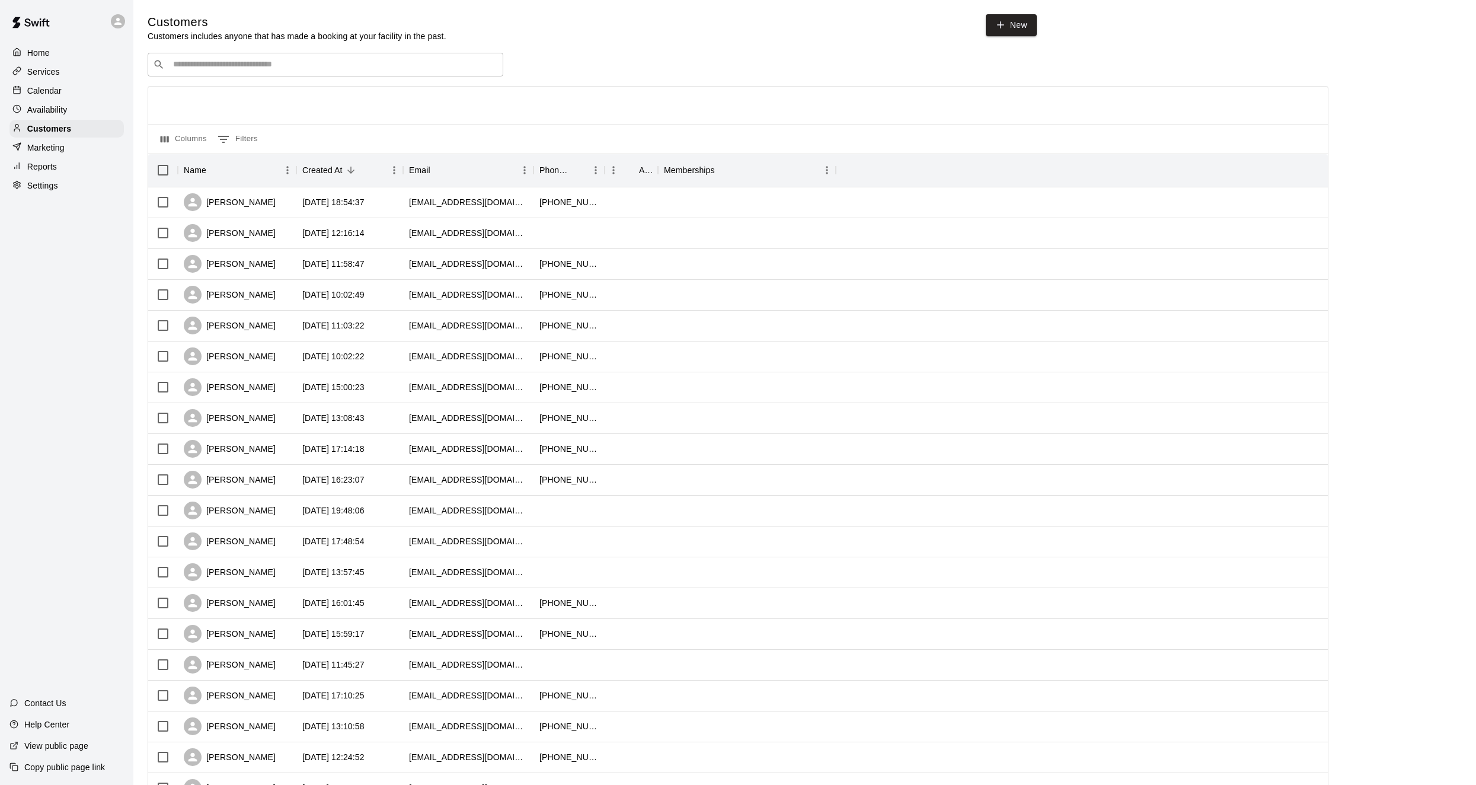
click at [47, 172] on p "Reports" at bounding box center [42, 167] width 30 height 12
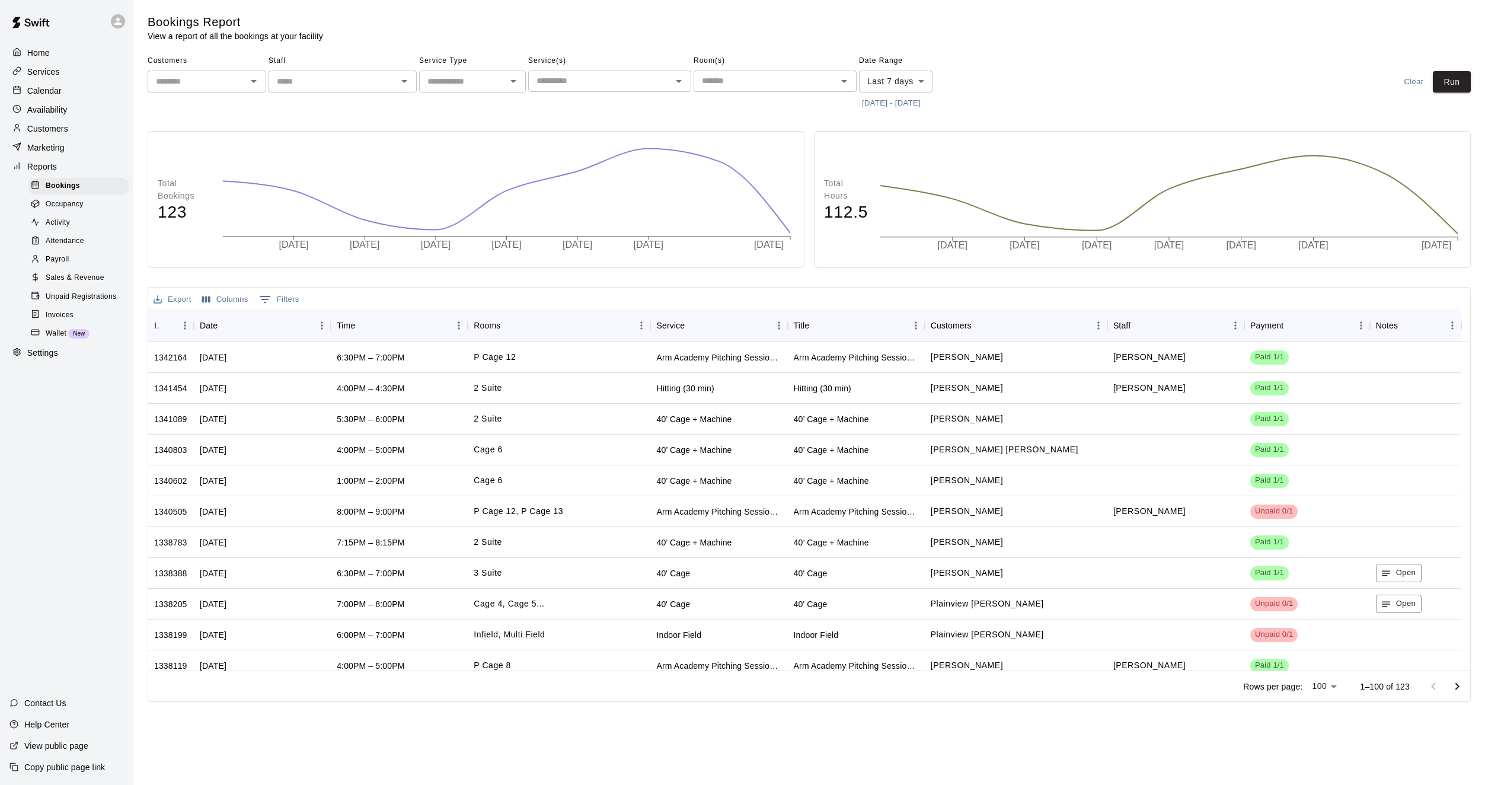
click at [37, 220] on div "Activity" at bounding box center [78, 223] width 100 height 17
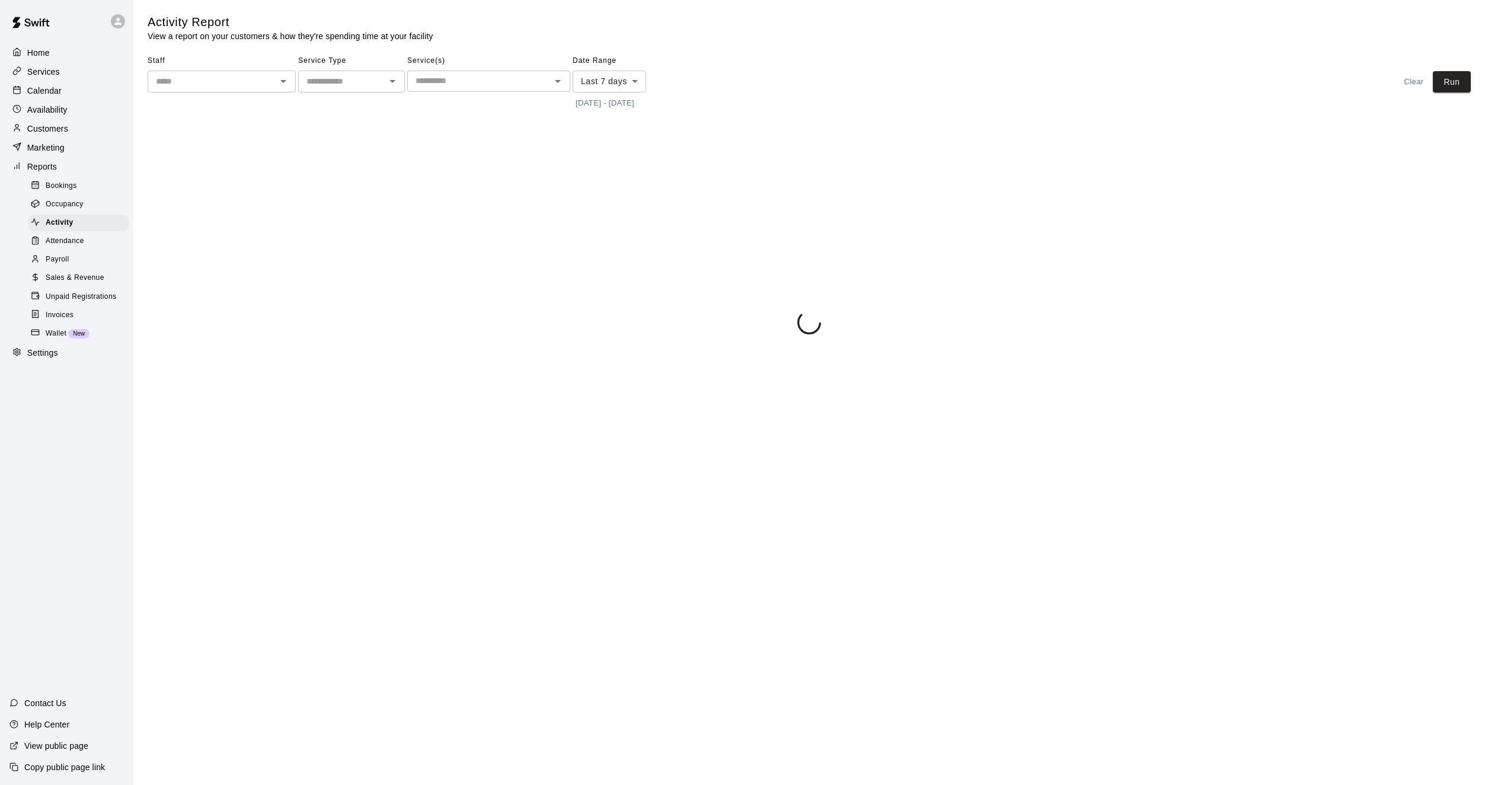
click at [193, 82] on input "text" at bounding box center [211, 81] width 121 height 15
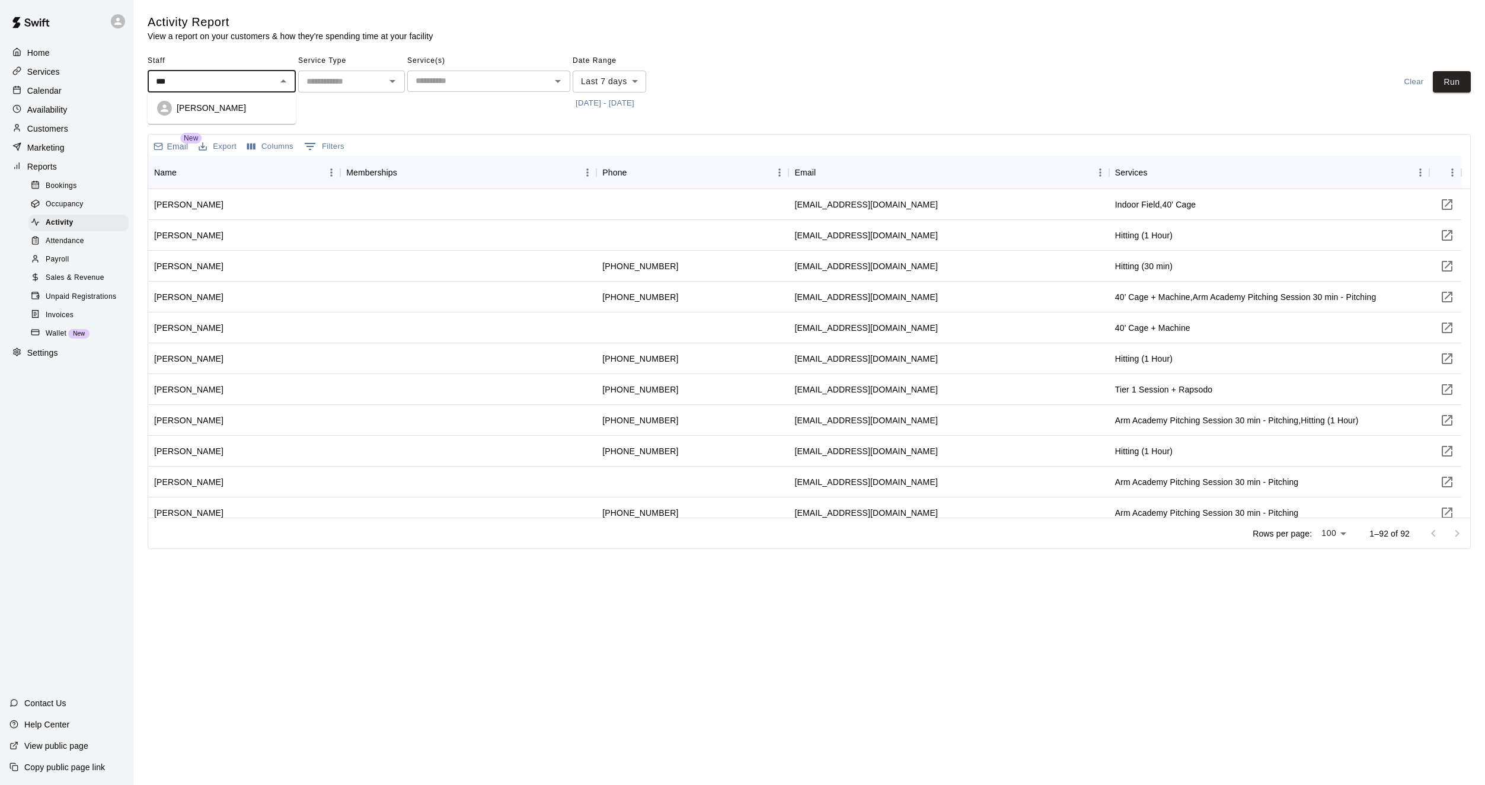
click at [200, 103] on p "[PERSON_NAME]" at bounding box center [211, 108] width 69 height 12
type input "**********"
click at [615, 104] on button "[DATE] - [DATE]" at bounding box center [604, 103] width 65 height 18
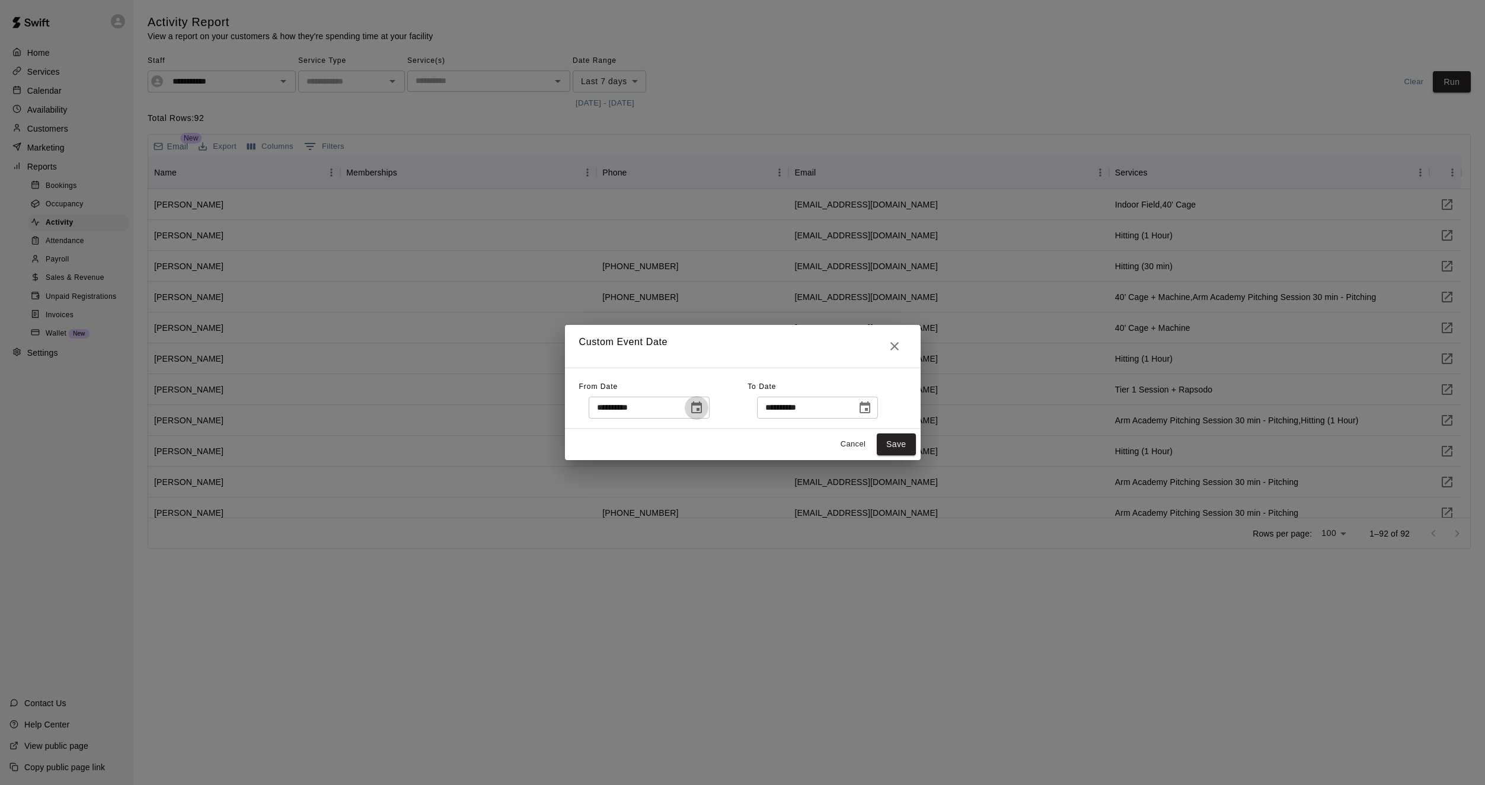
click at [702, 410] on icon "Choose date, selected date is Aug 14, 2025" at bounding box center [696, 407] width 11 height 12
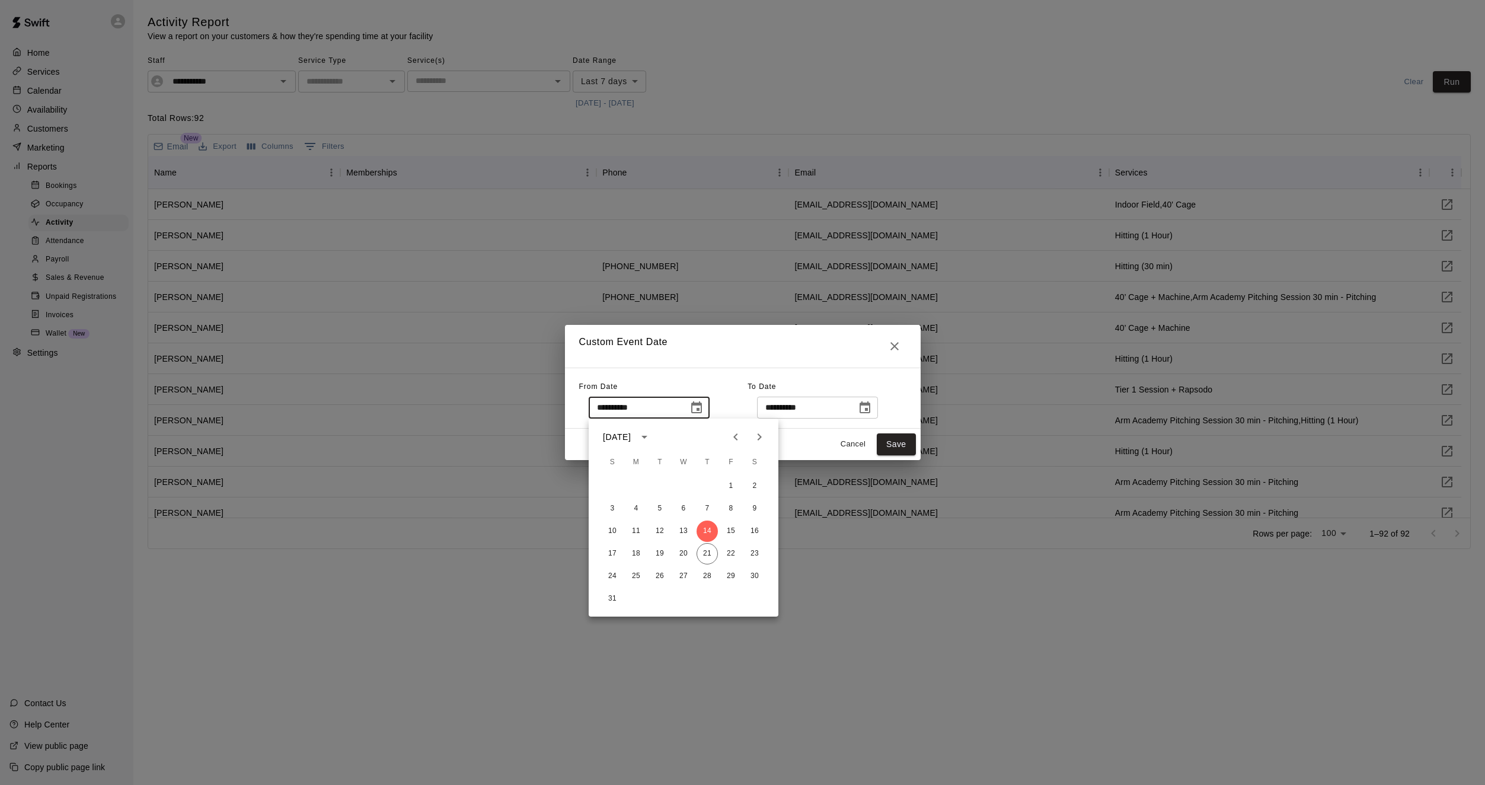
click at [800, 400] on input "**********" at bounding box center [802, 407] width 91 height 22
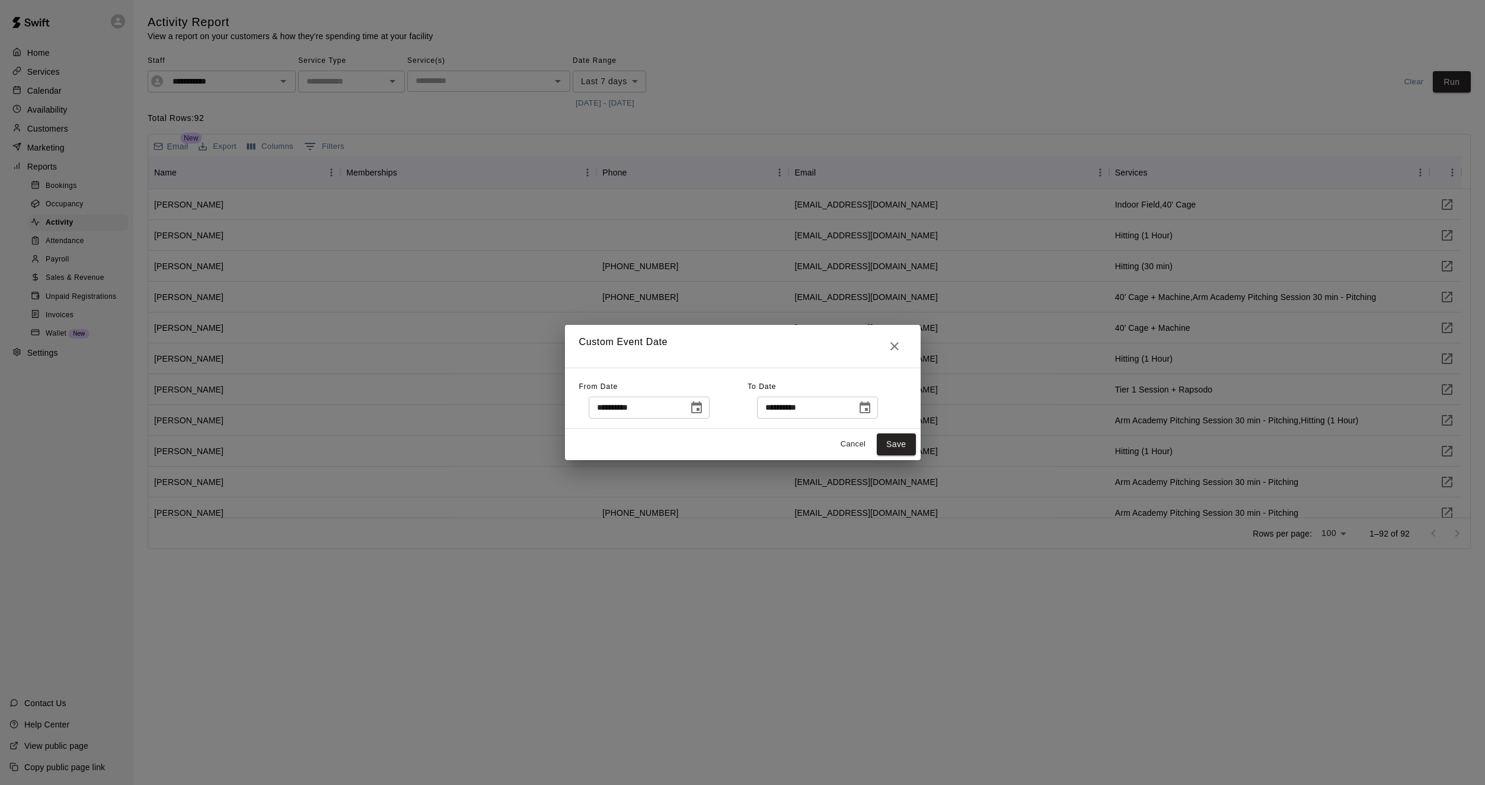
click at [702, 405] on icon "Choose date, selected date is Aug 14, 2025" at bounding box center [696, 407] width 11 height 12
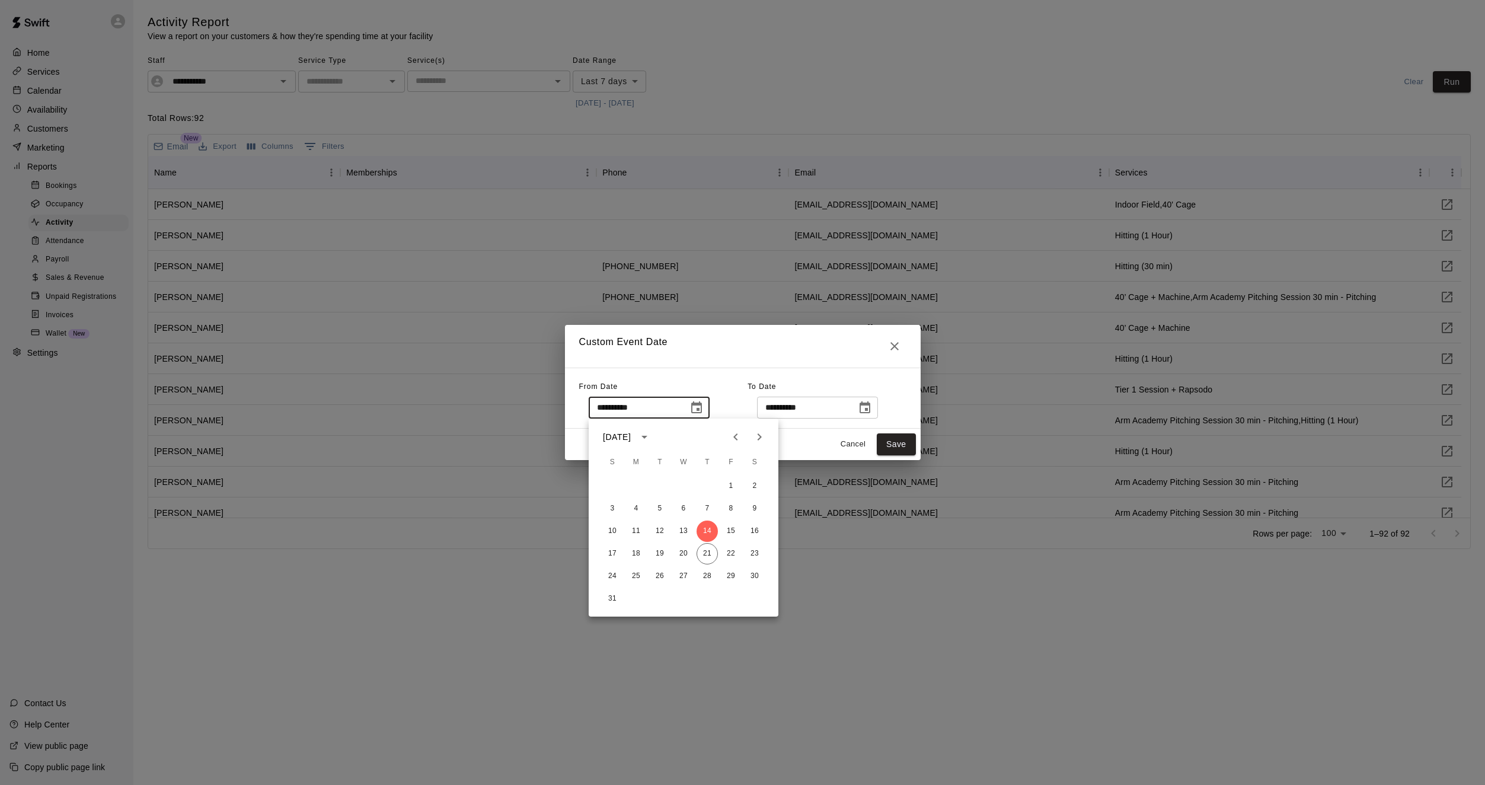
click at [600, 411] on input "**********" at bounding box center [633, 407] width 91 height 22
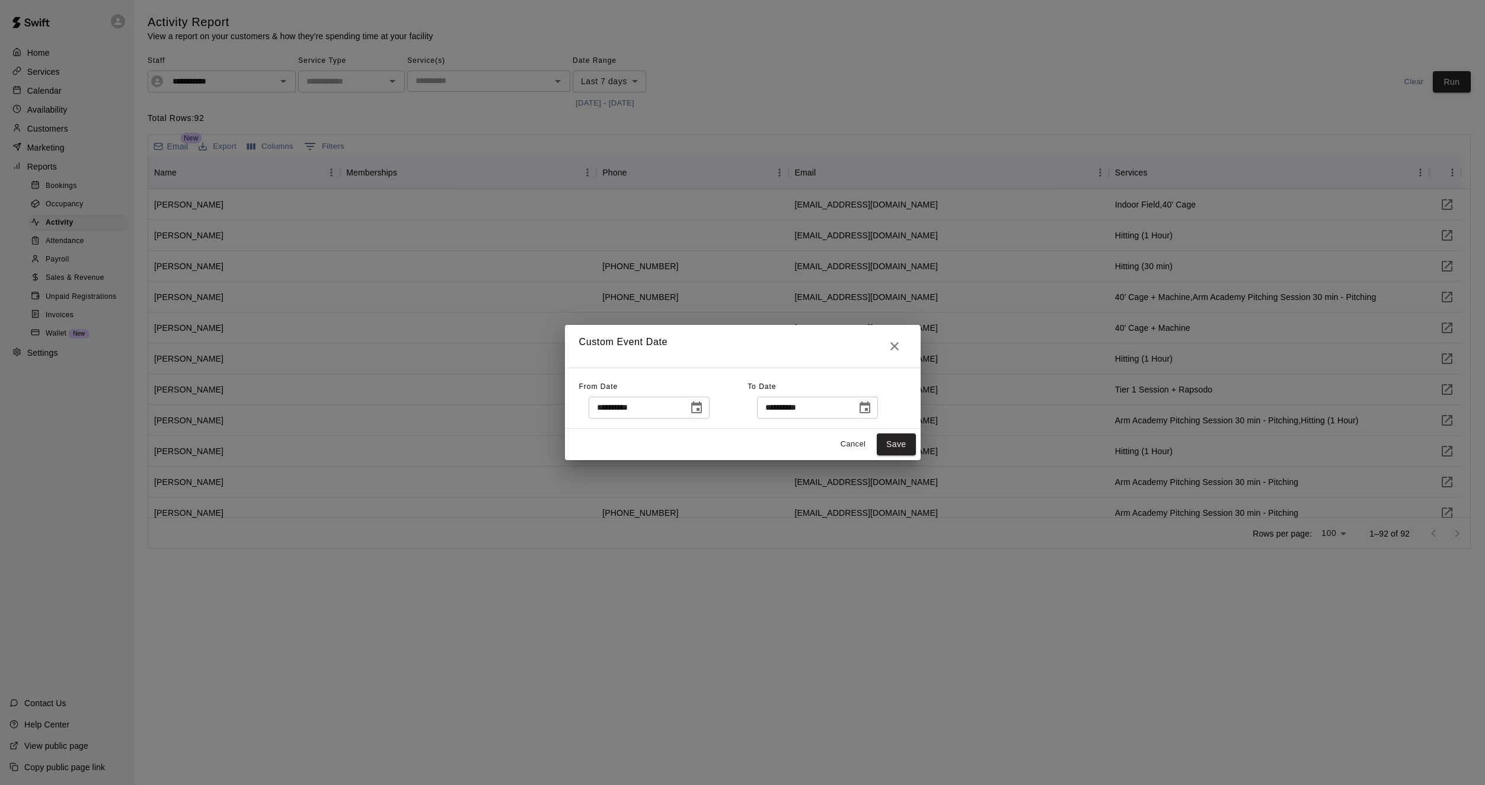
click at [602, 410] on input "**********" at bounding box center [633, 407] width 91 height 22
type input "**********"
click at [889, 441] on button "Save" at bounding box center [896, 444] width 39 height 22
type input "******"
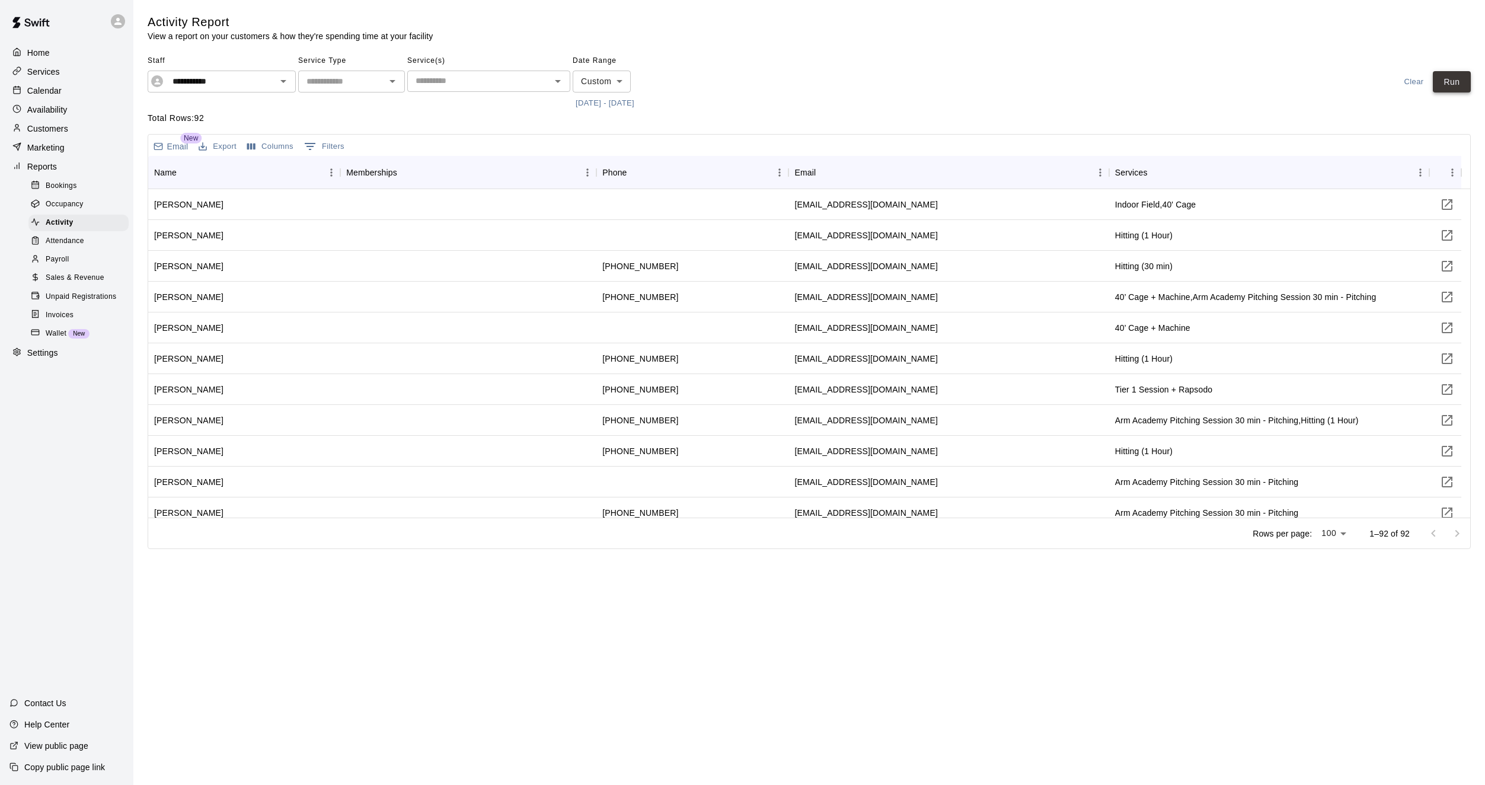
click at [1454, 85] on button "Run" at bounding box center [1451, 82] width 38 height 22
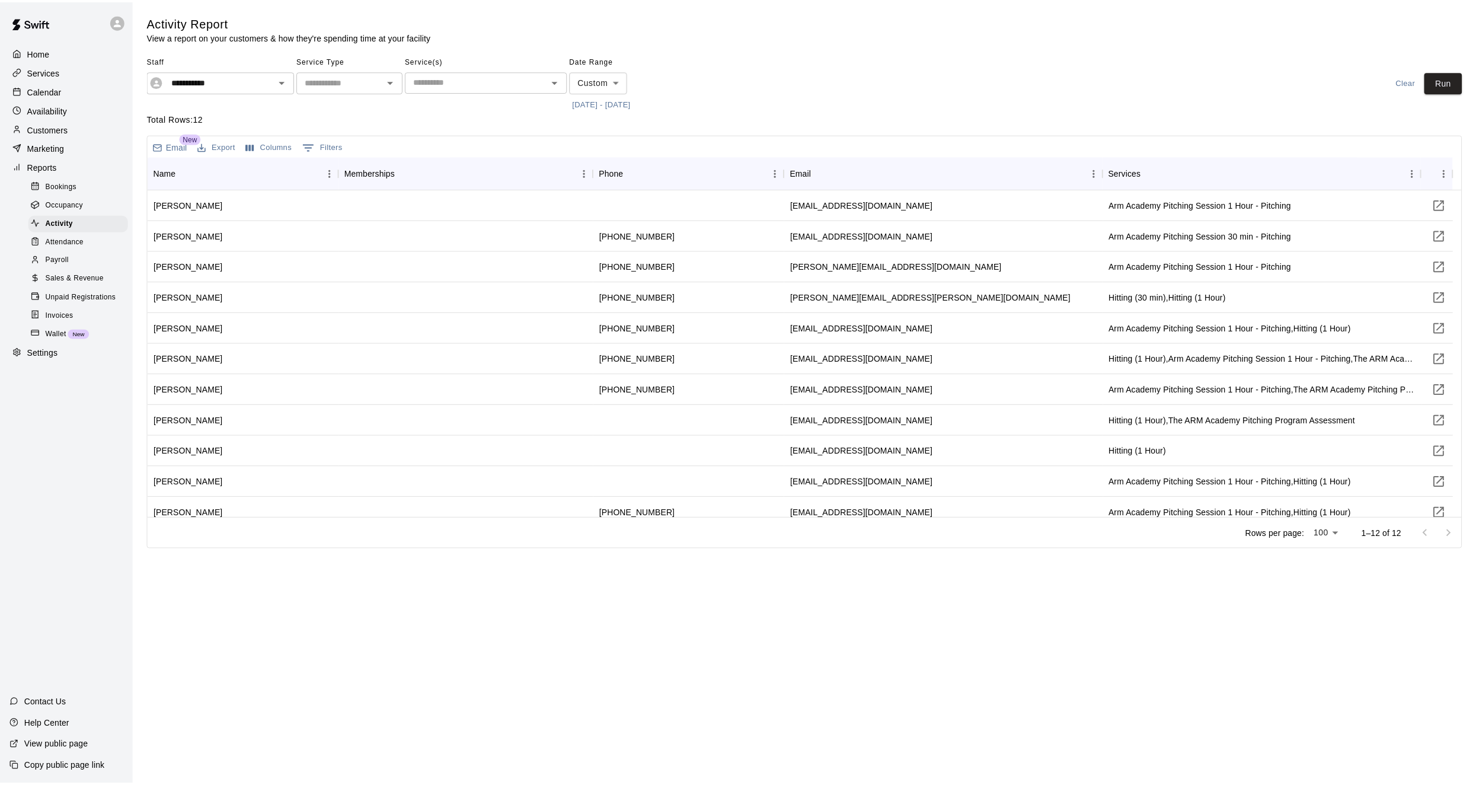
scroll to position [41, 0]
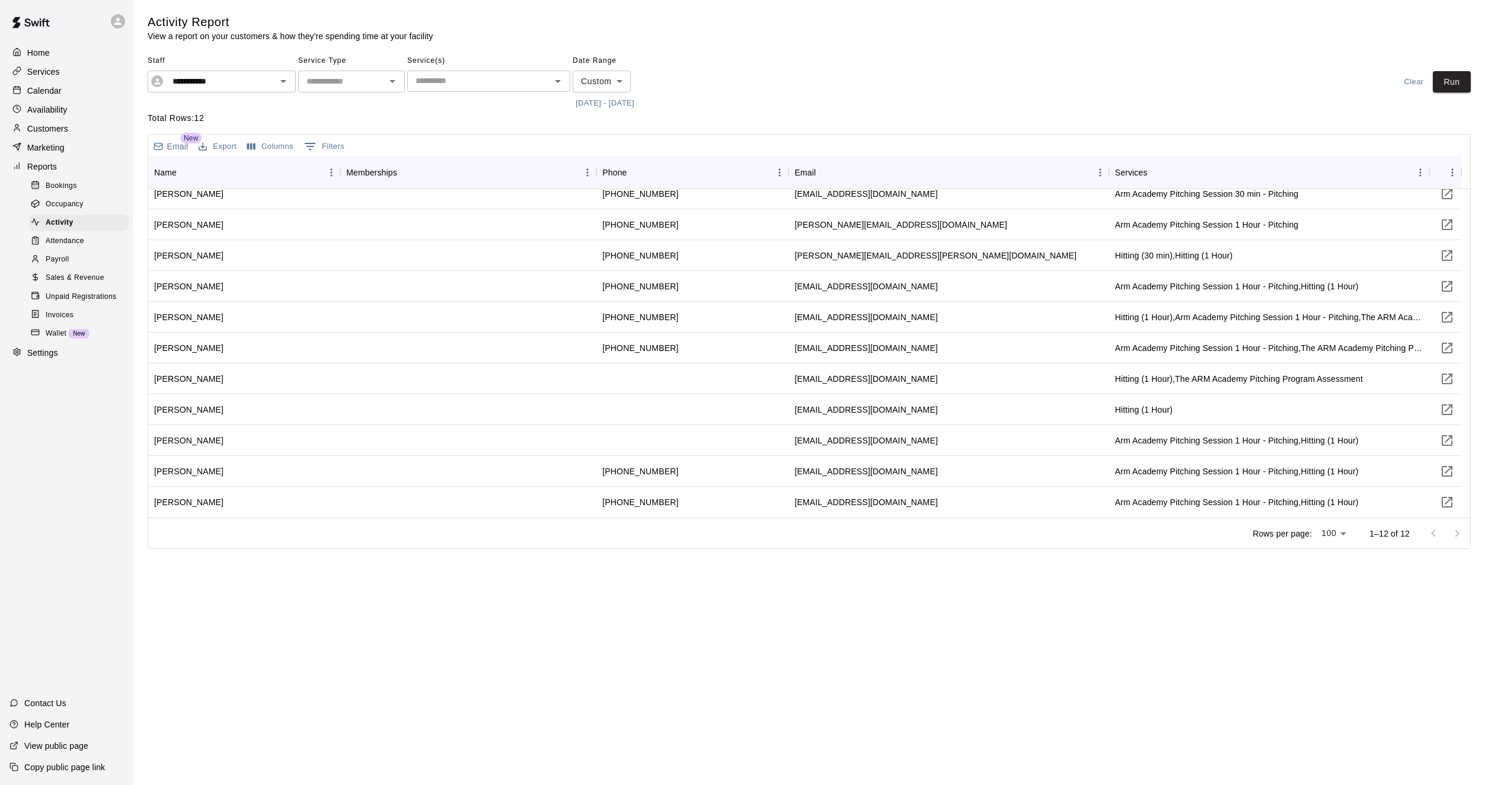
click at [49, 92] on p "Calendar" at bounding box center [44, 91] width 34 height 12
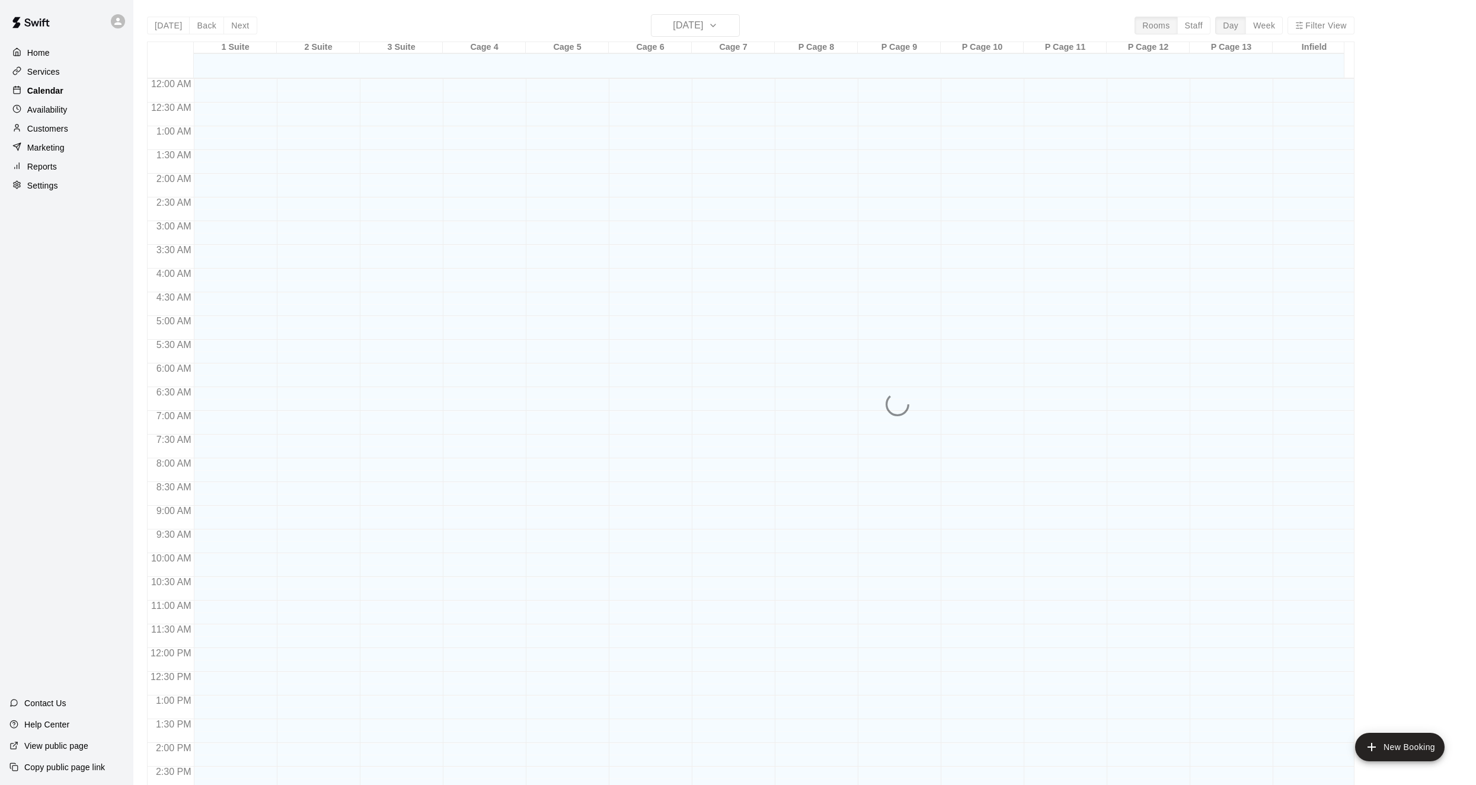
scroll to position [383, 0]
